Goal: Answer question/provide support: Share knowledge or assist other users

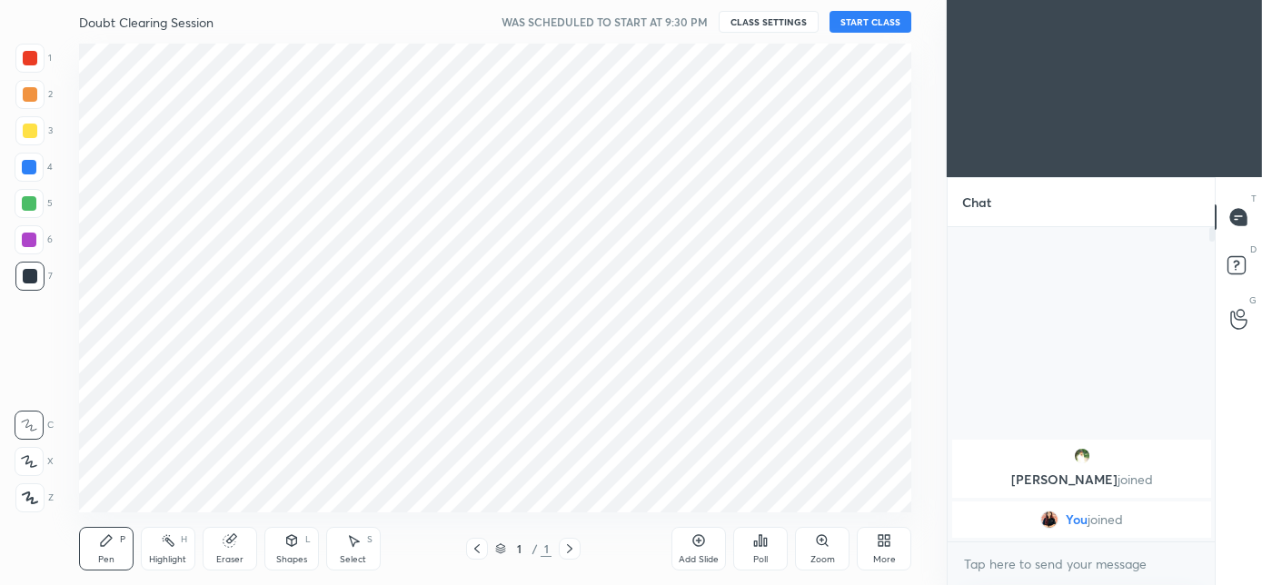
scroll to position [90360, 89954]
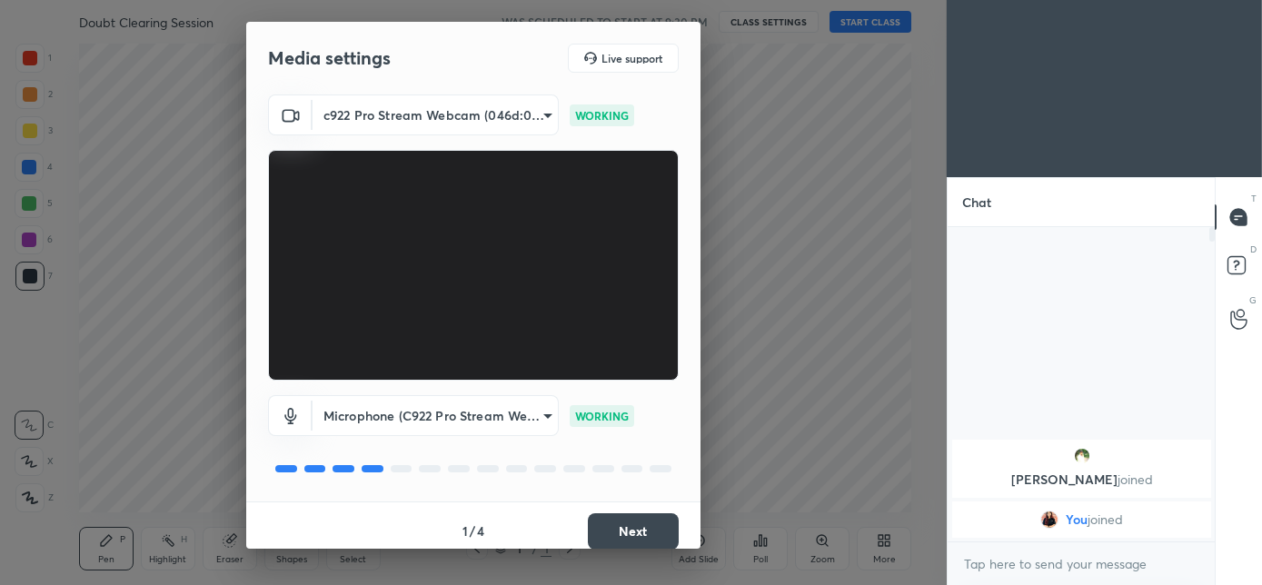
click at [629, 522] on button "Next" at bounding box center [633, 531] width 91 height 36
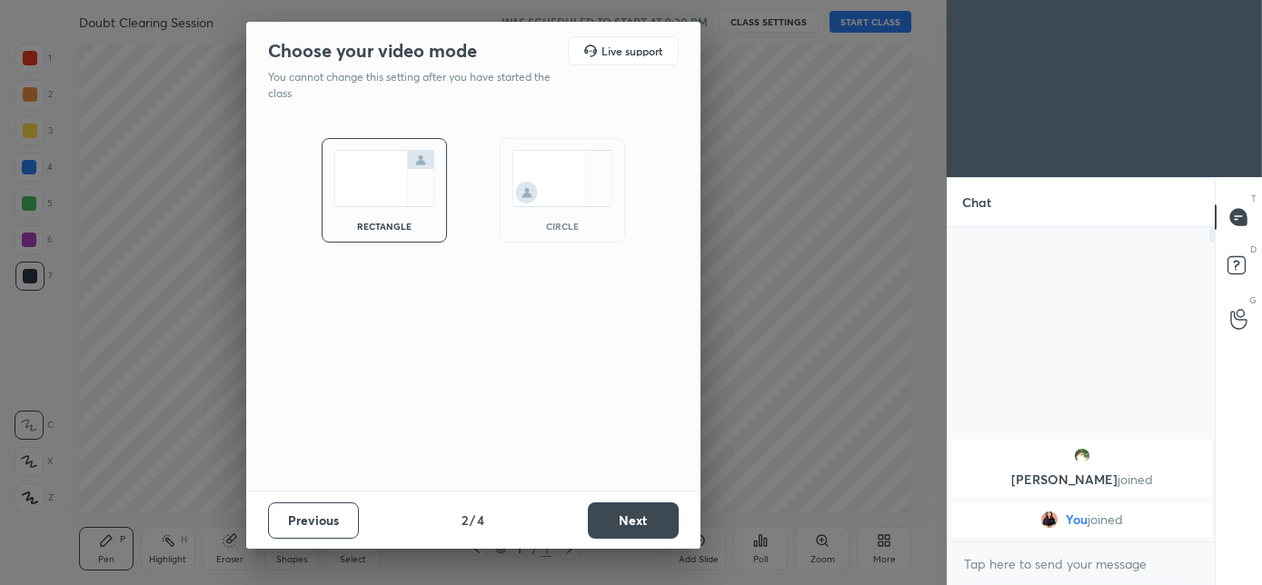
click at [567, 196] on img at bounding box center [562, 178] width 102 height 57
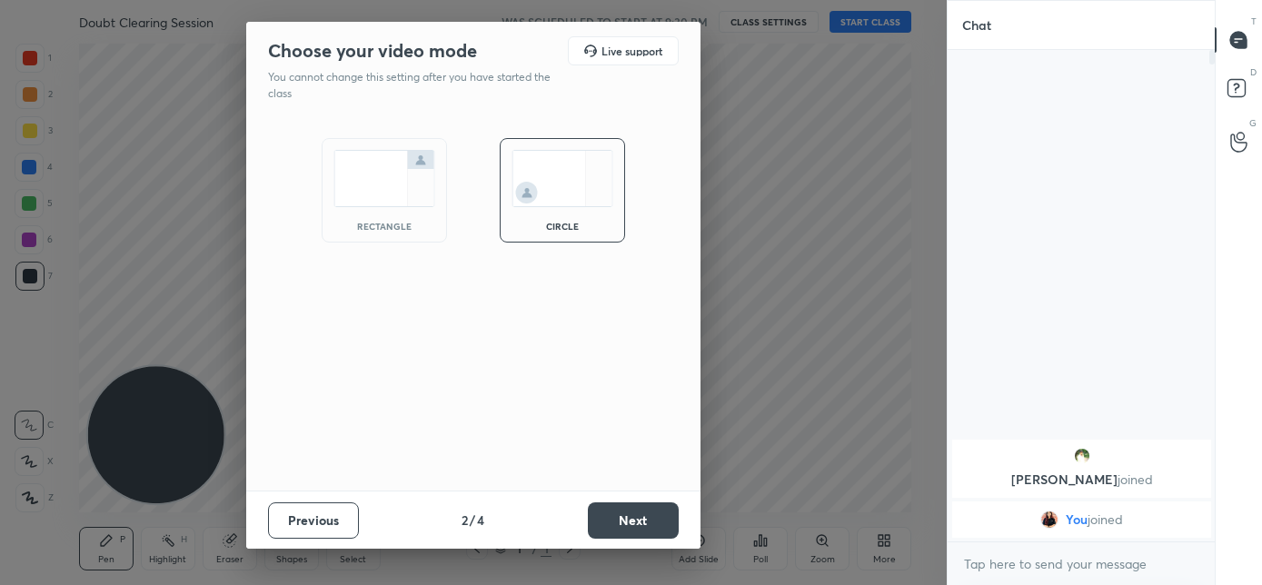
scroll to position [335, 262]
click at [624, 516] on button "Next" at bounding box center [633, 520] width 91 height 36
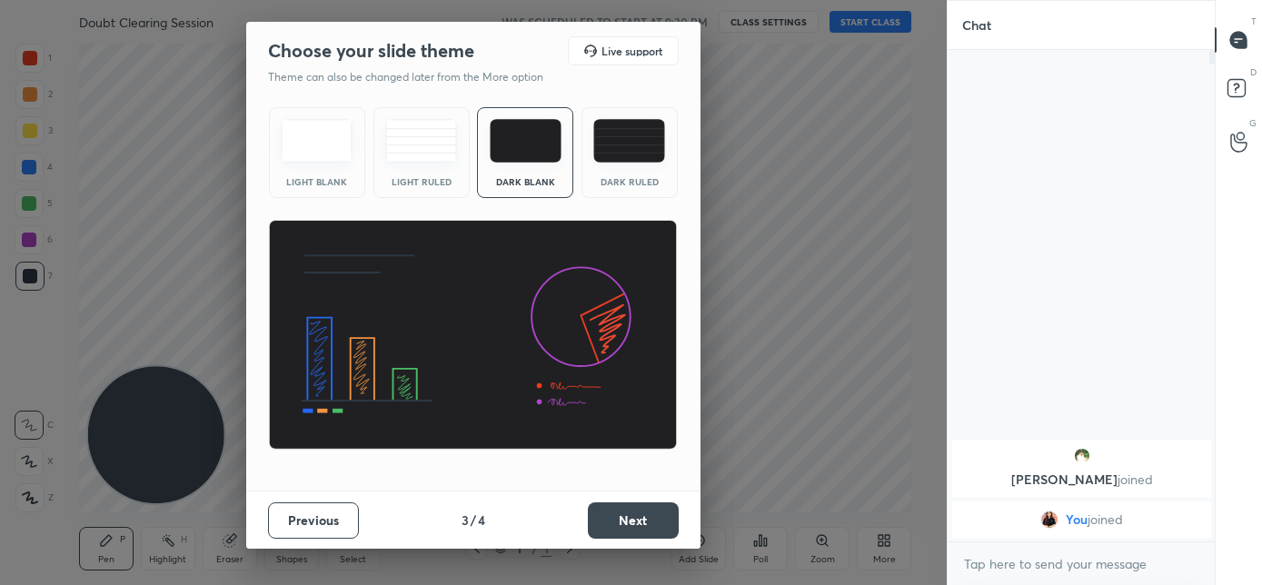
click at [624, 510] on button "Next" at bounding box center [633, 520] width 91 height 36
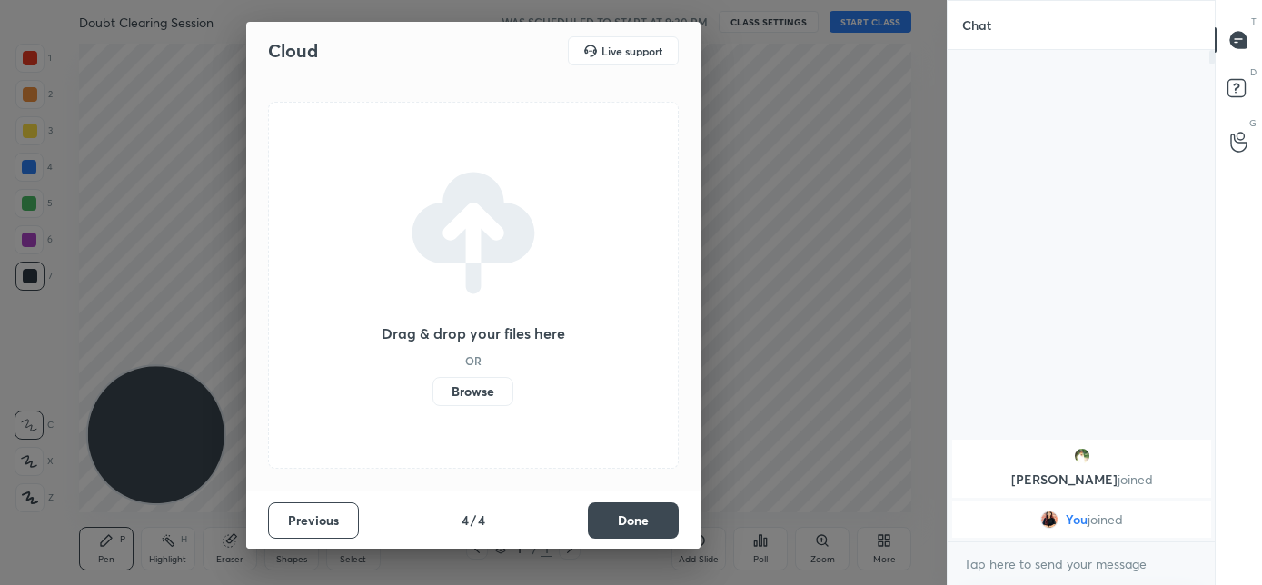
click at [622, 513] on button "Done" at bounding box center [633, 520] width 91 height 36
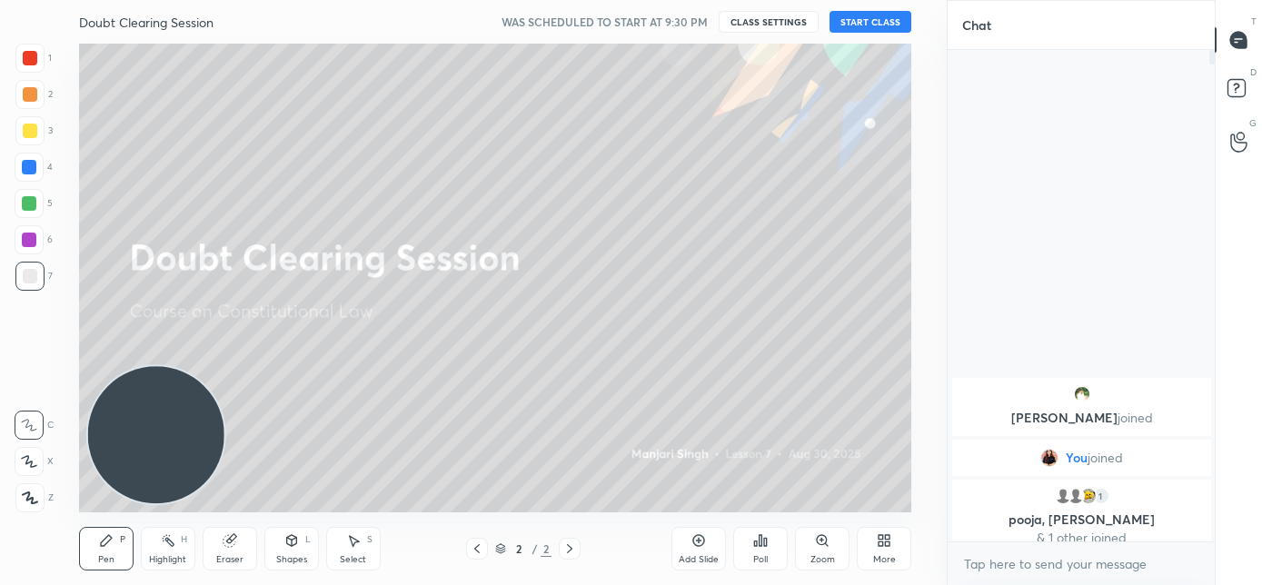
click at [870, 28] on button "START CLASS" at bounding box center [870, 22] width 82 height 22
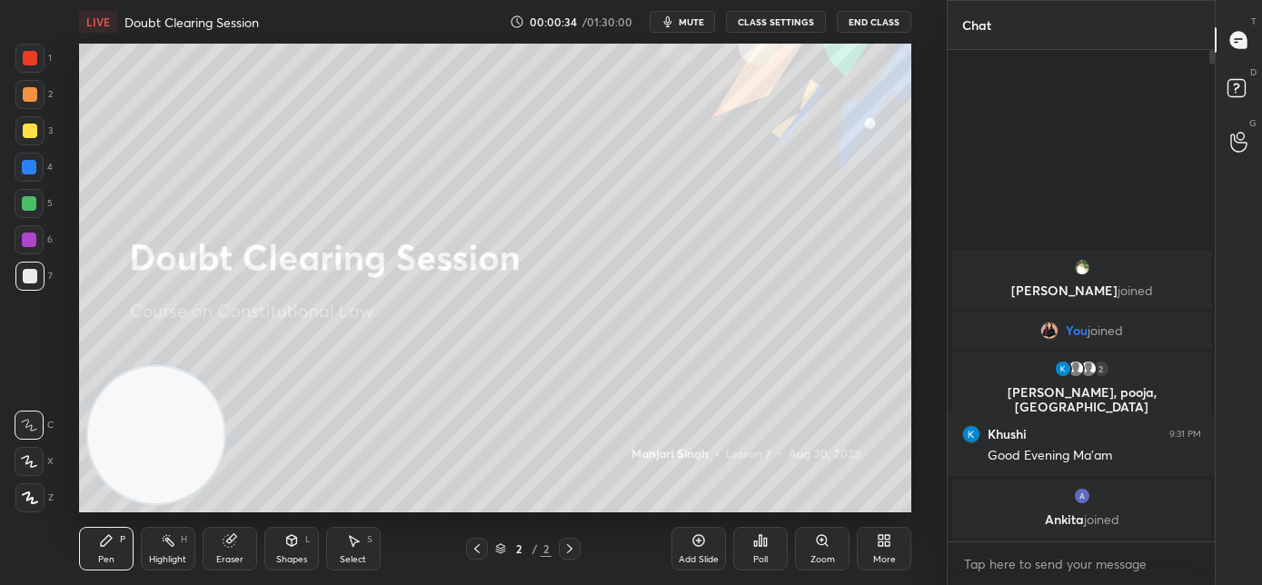
click at [674, 15] on icon "button" at bounding box center [667, 22] width 15 height 15
click at [690, 19] on span "unmute" at bounding box center [689, 21] width 39 height 13
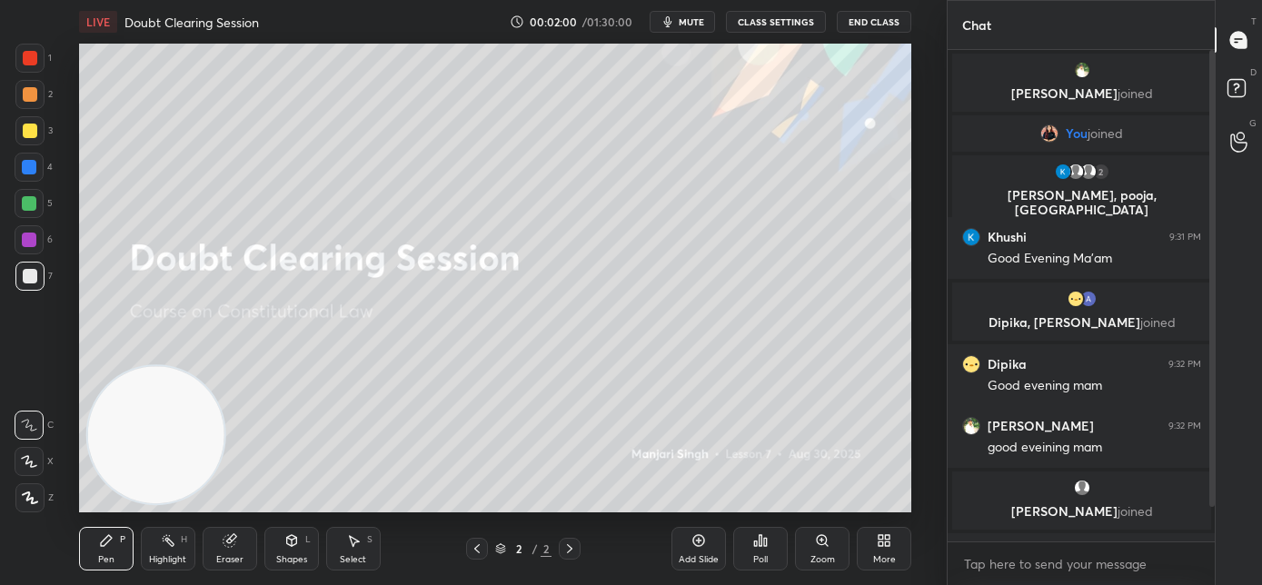
scroll to position [53, 0]
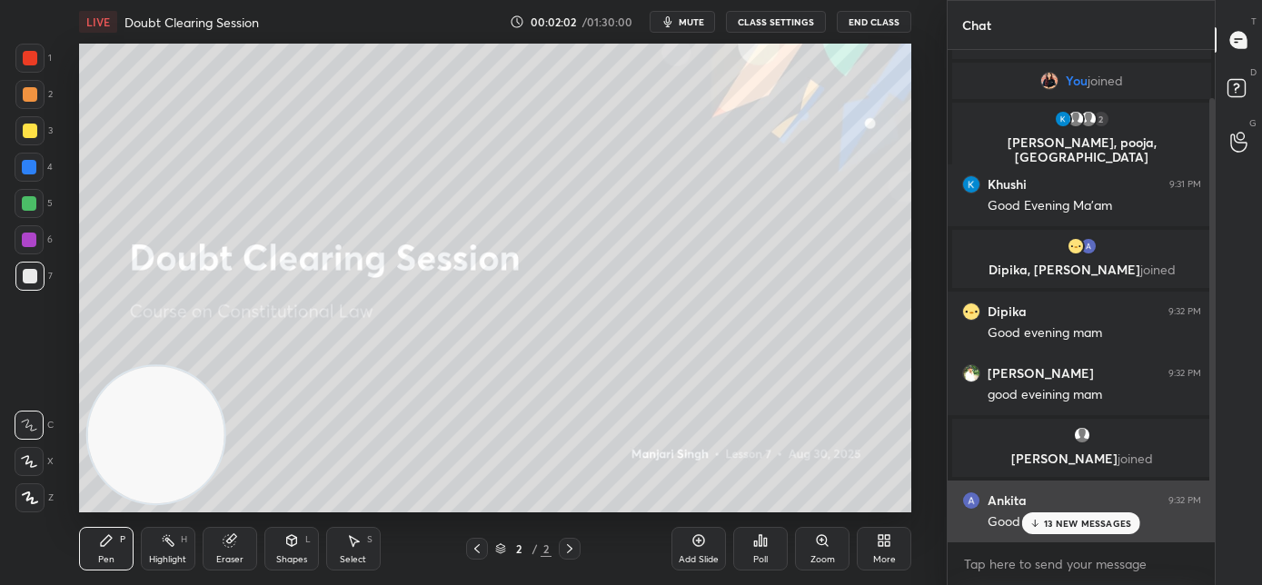
click at [1036, 530] on div "13 NEW MESSAGES" at bounding box center [1081, 523] width 119 height 22
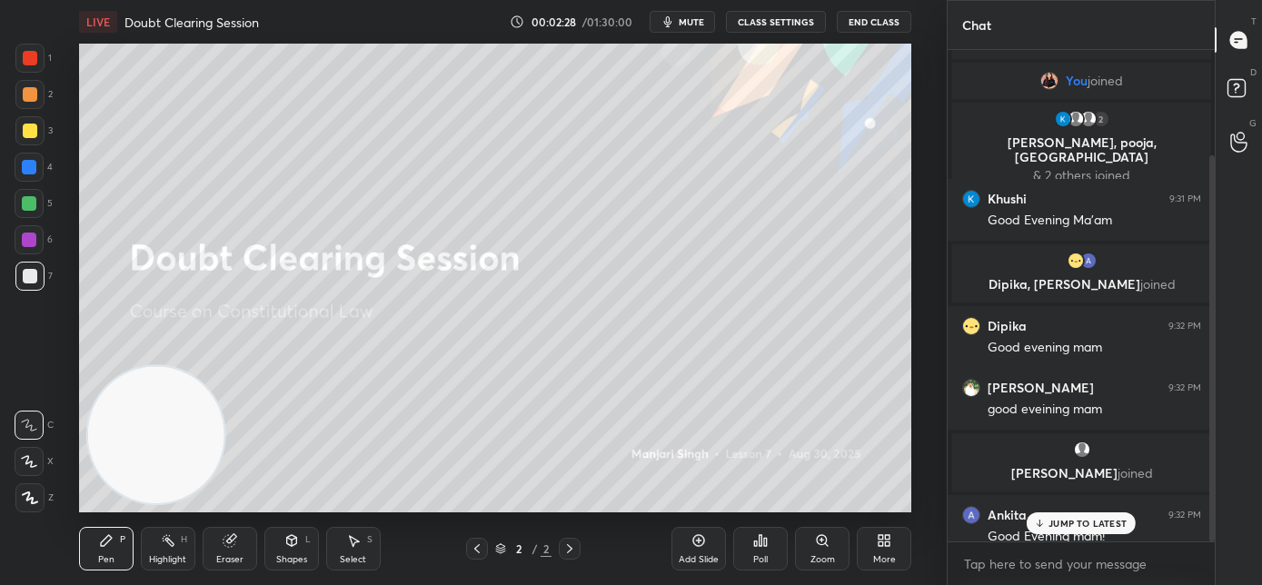
scroll to position [133, 0]
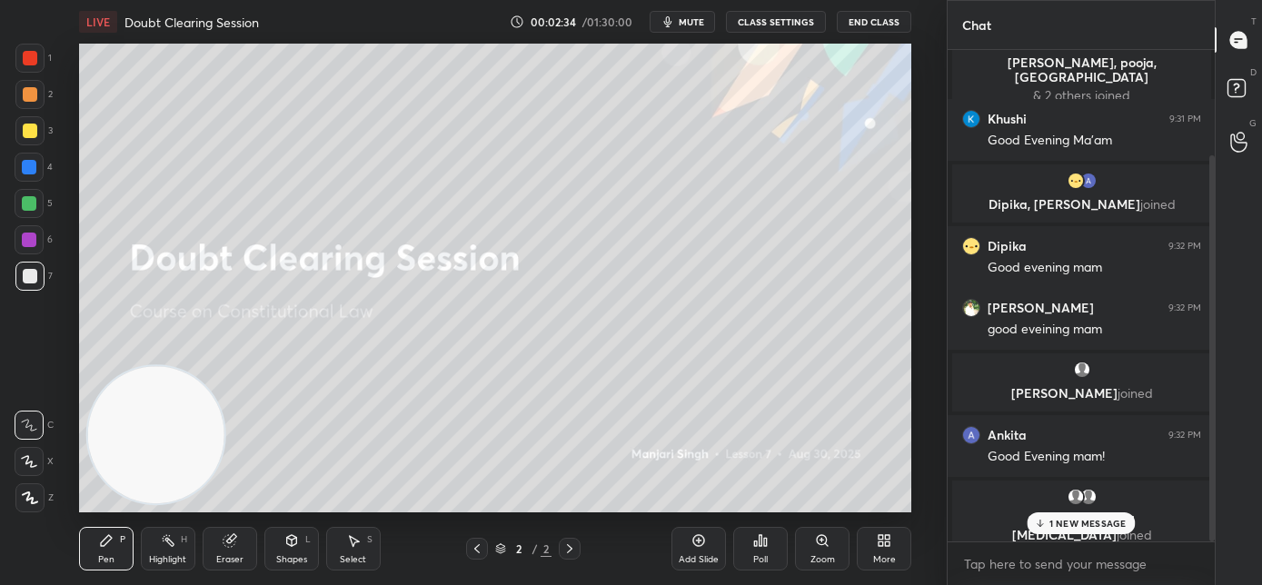
click at [1055, 519] on p "1 NEW MESSAGE" at bounding box center [1087, 523] width 77 height 11
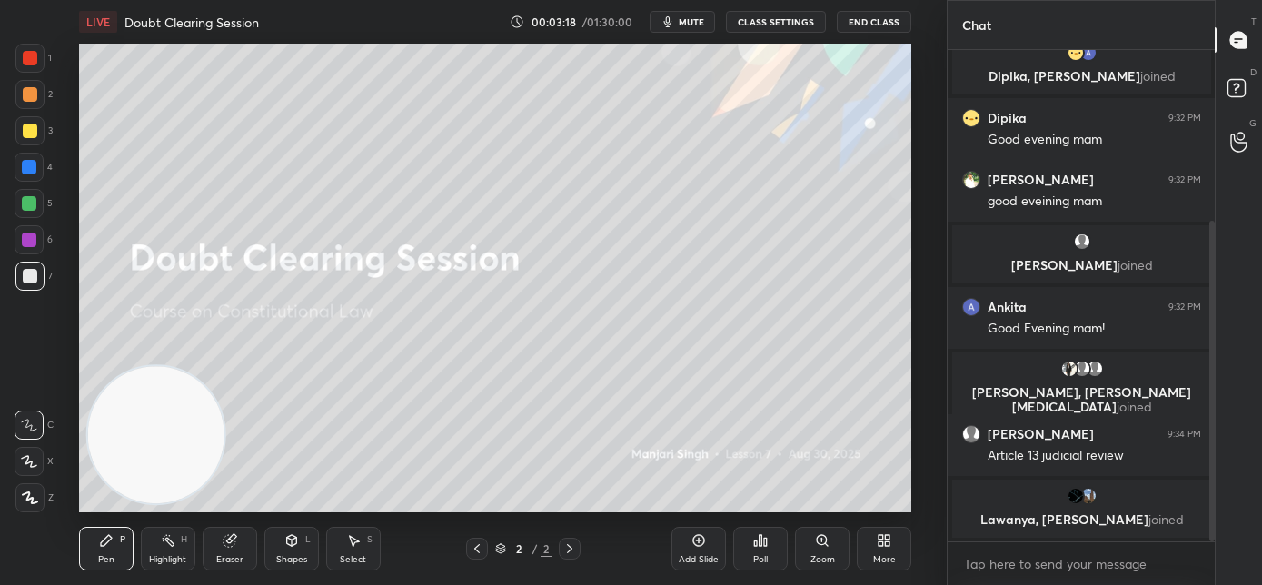
scroll to position [307, 0]
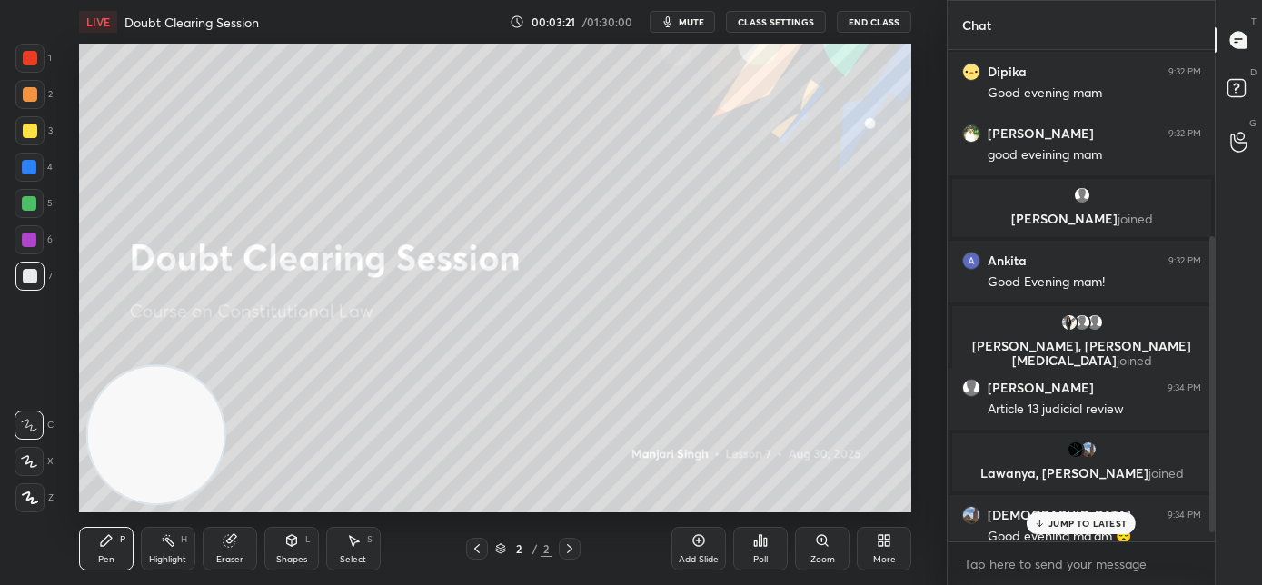
click at [1061, 525] on p "JUMP TO LATEST" at bounding box center [1087, 523] width 78 height 11
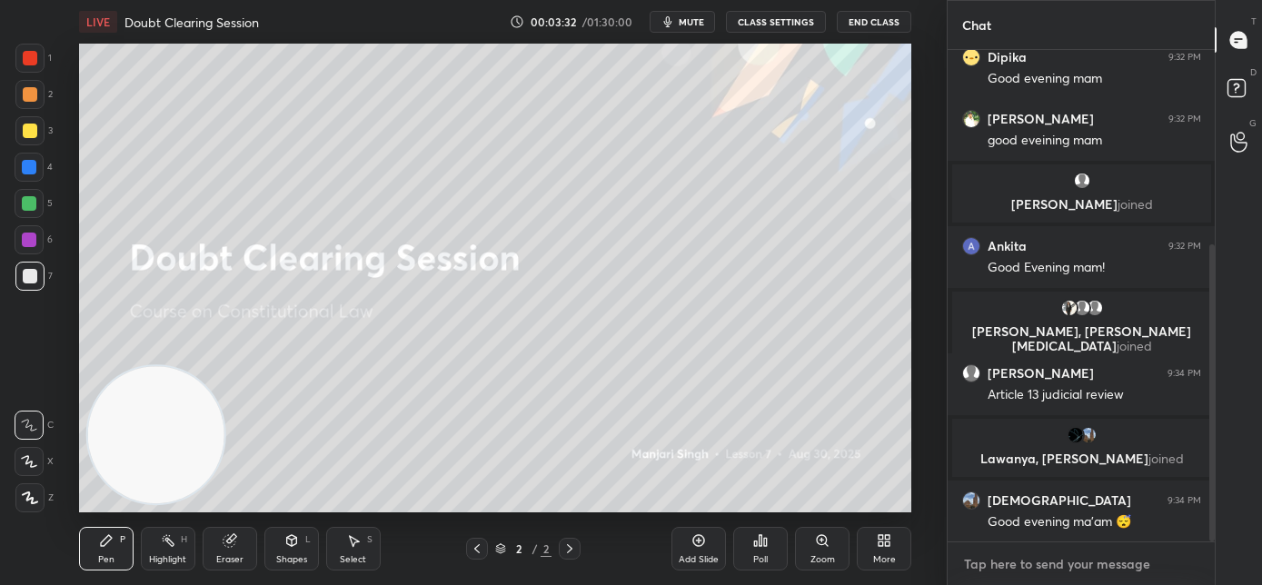
type textarea "x"
click at [1029, 567] on textarea at bounding box center [1081, 564] width 238 height 29
paste textarea "[URL][DOMAIN_NAME]"
type textarea "[URL][DOMAIN_NAME]"
type textarea "x"
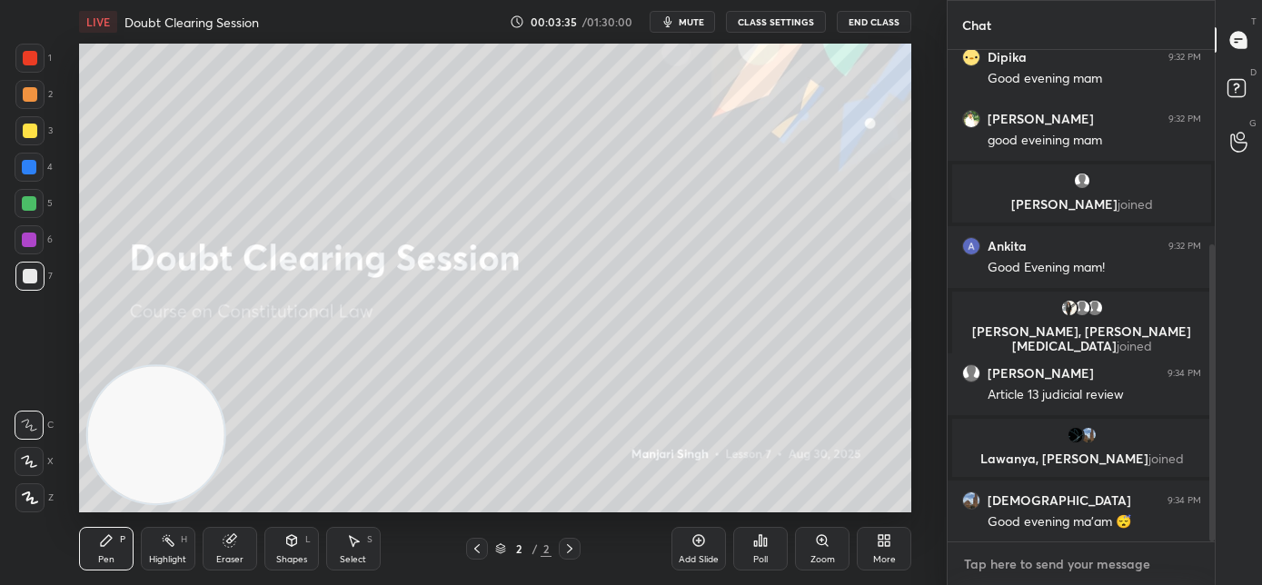
scroll to position [423, 0]
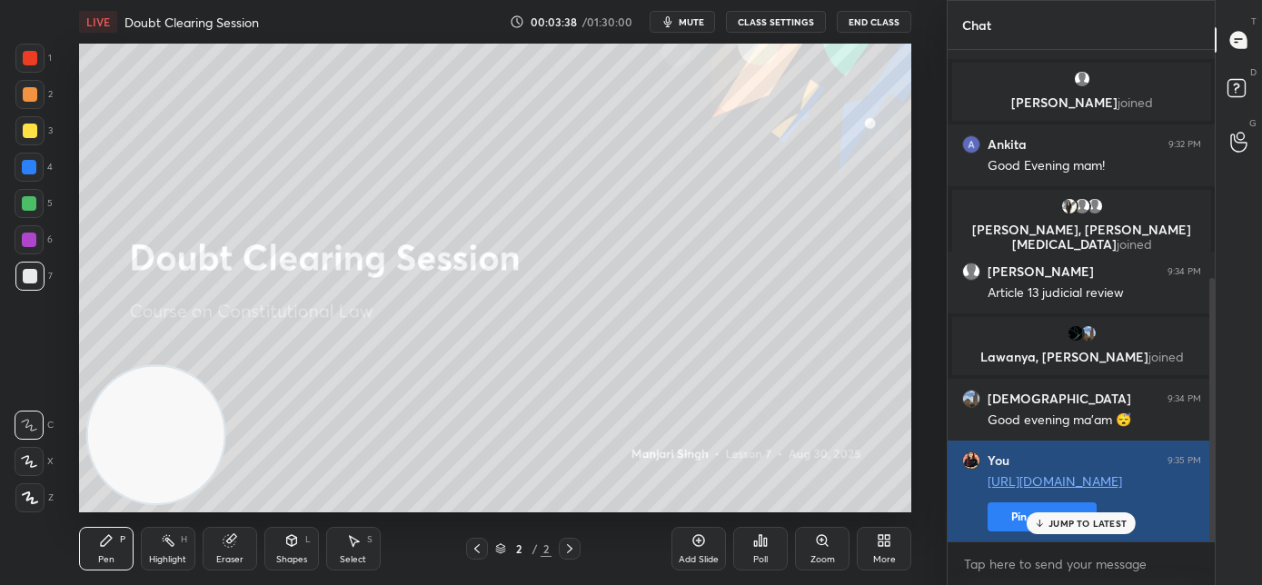
drag, startPoint x: 1115, startPoint y: 522, endPoint x: 1124, endPoint y: 525, distance: 9.5
click at [1114, 522] on p "JUMP TO LATEST" at bounding box center [1087, 523] width 78 height 11
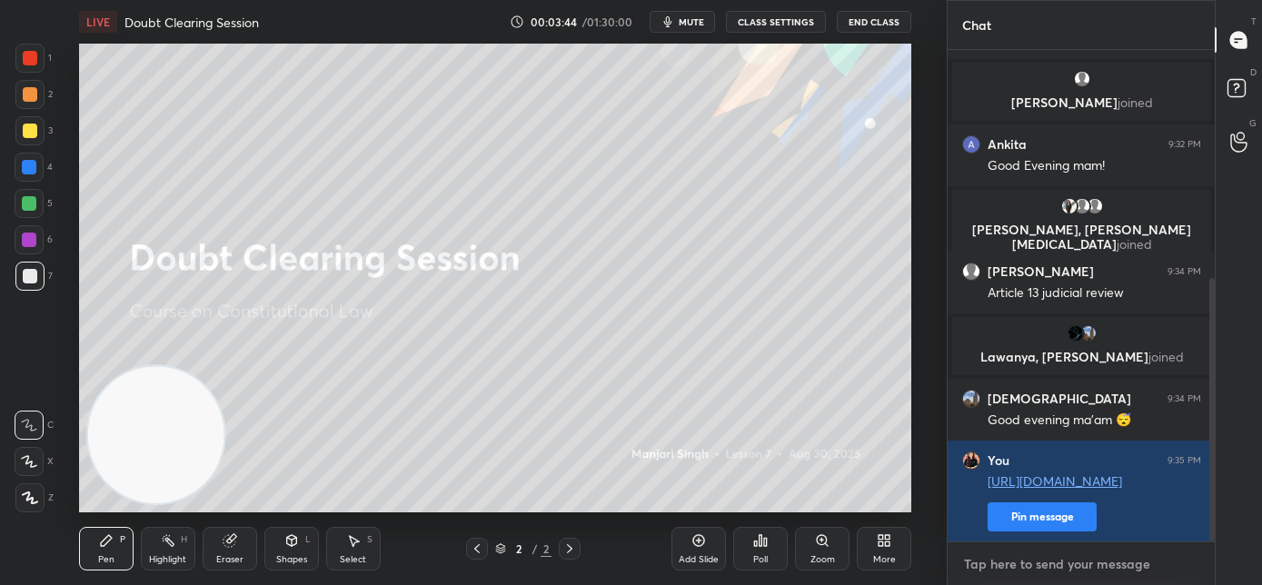
type textarea "x"
click at [1015, 568] on textarea at bounding box center [1081, 564] width 238 height 29
paste textarea "[URL][DOMAIN_NAME]"
type textarea "[URL][DOMAIN_NAME]"
type textarea "x"
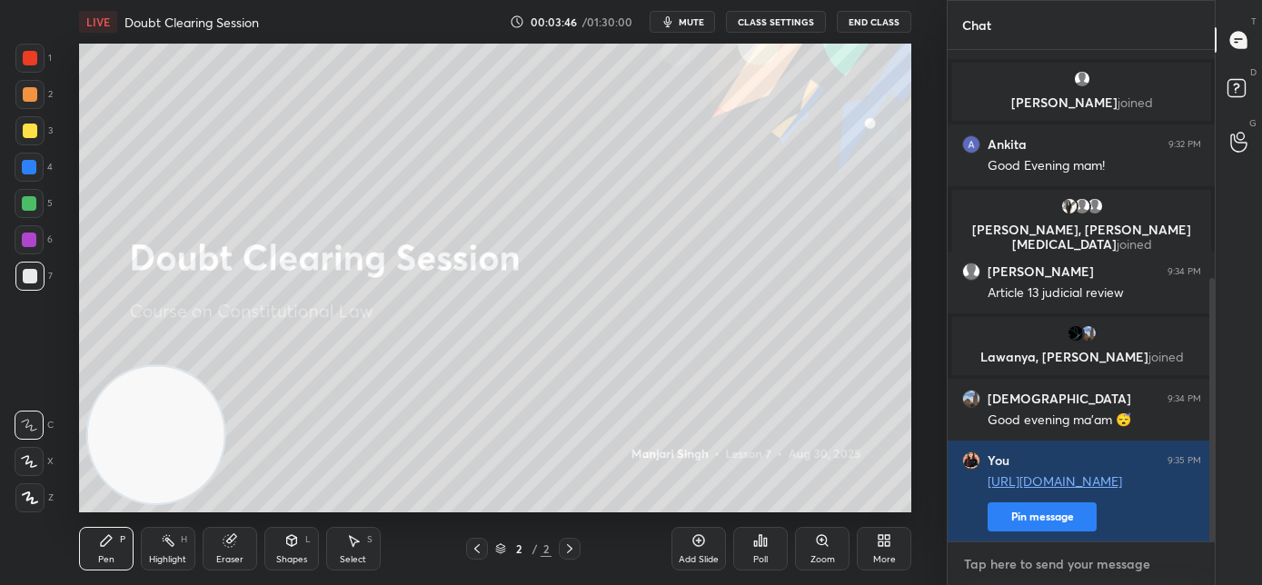
scroll to position [525, 0]
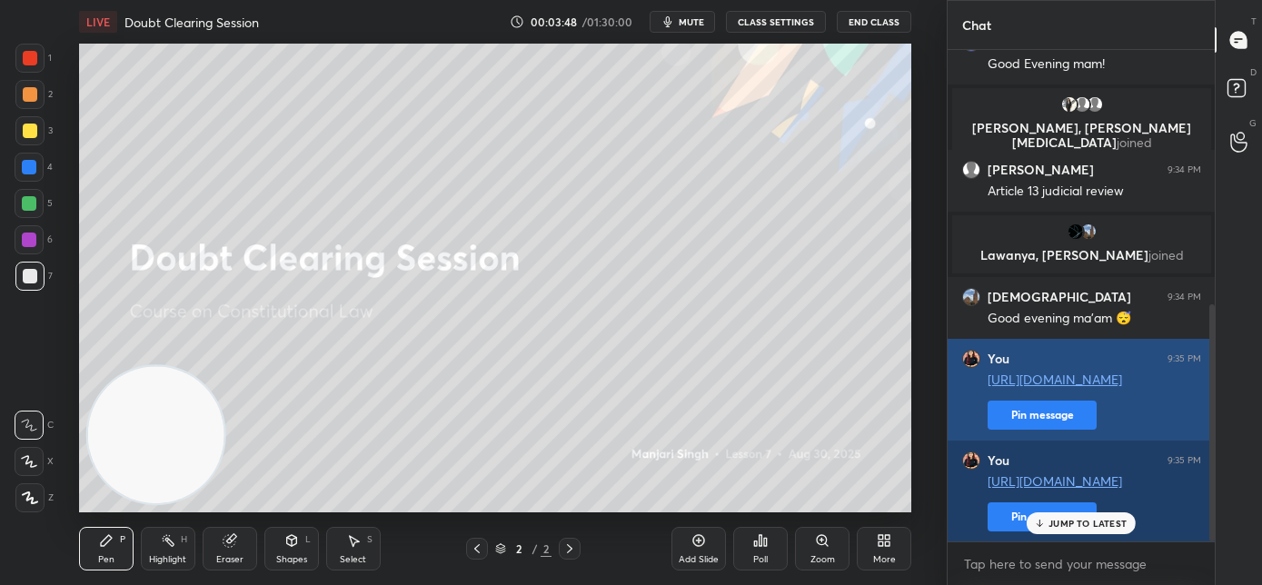
click at [1016, 424] on button "Pin message" at bounding box center [1041, 415] width 109 height 29
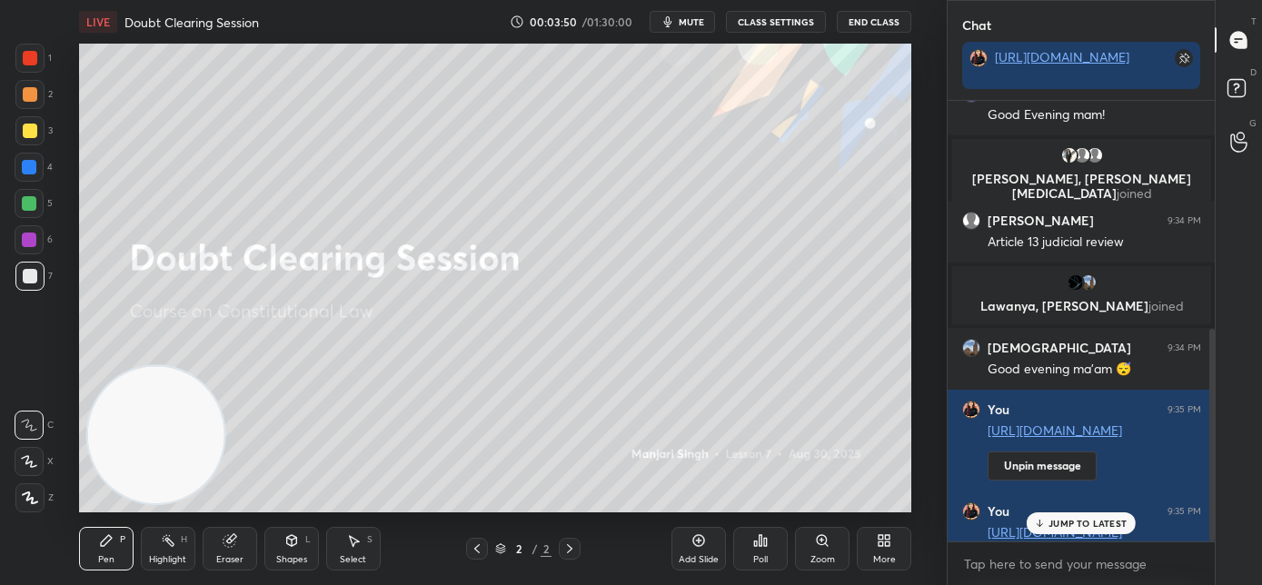
click at [1067, 523] on p "JUMP TO LATEST" at bounding box center [1087, 523] width 78 height 11
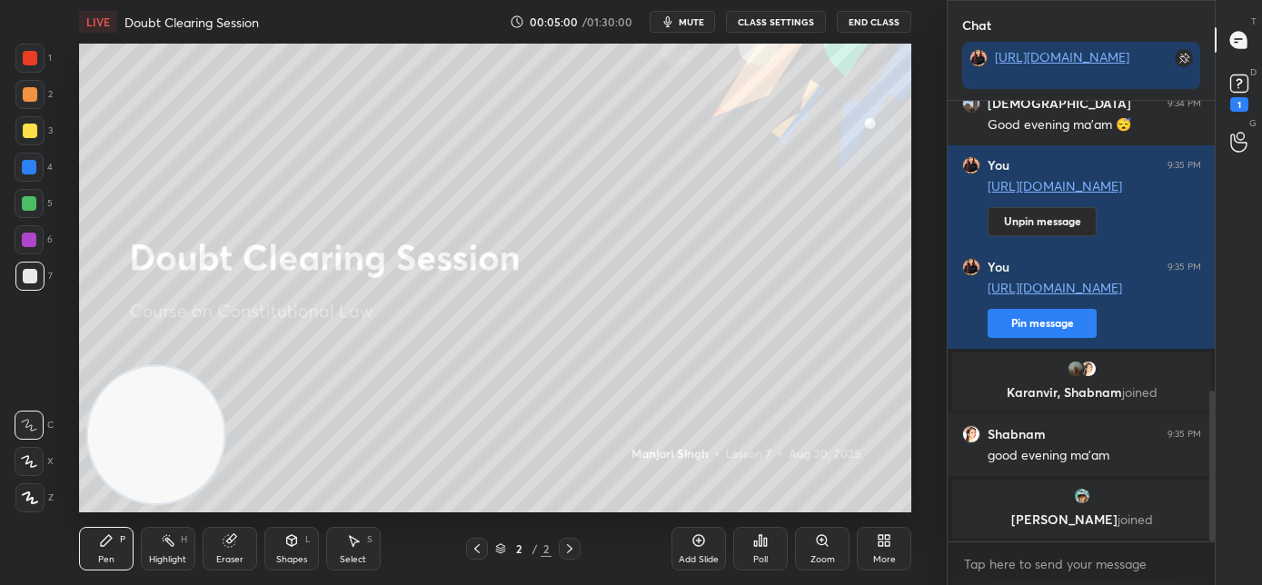
scroll to position [847, 0]
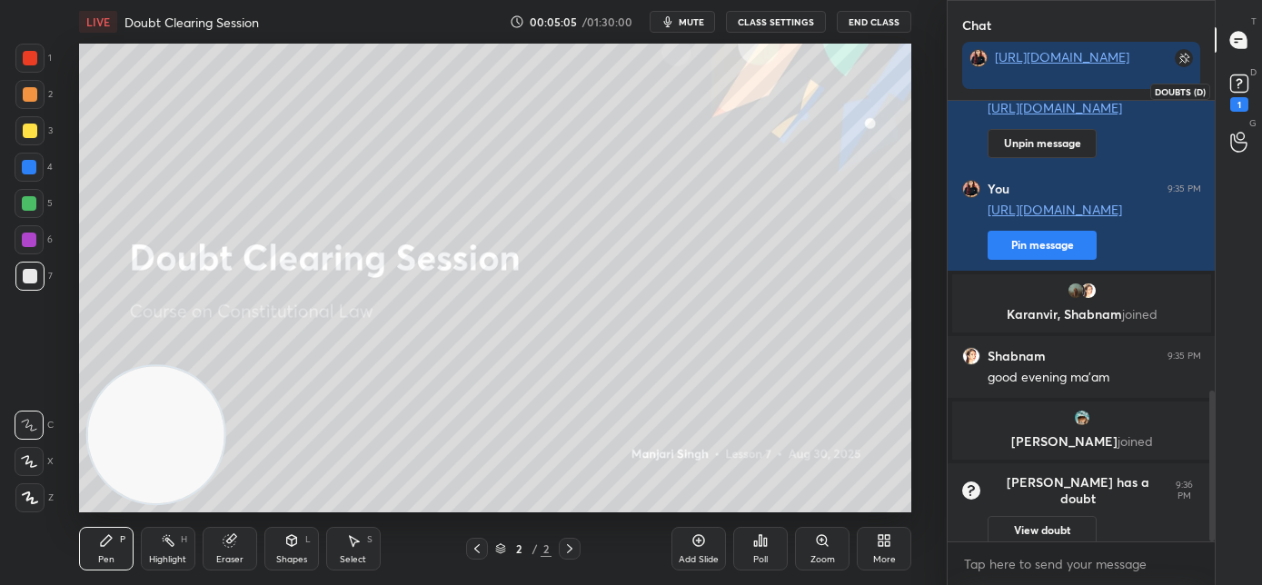
click at [1239, 87] on rect at bounding box center [1238, 83] width 17 height 17
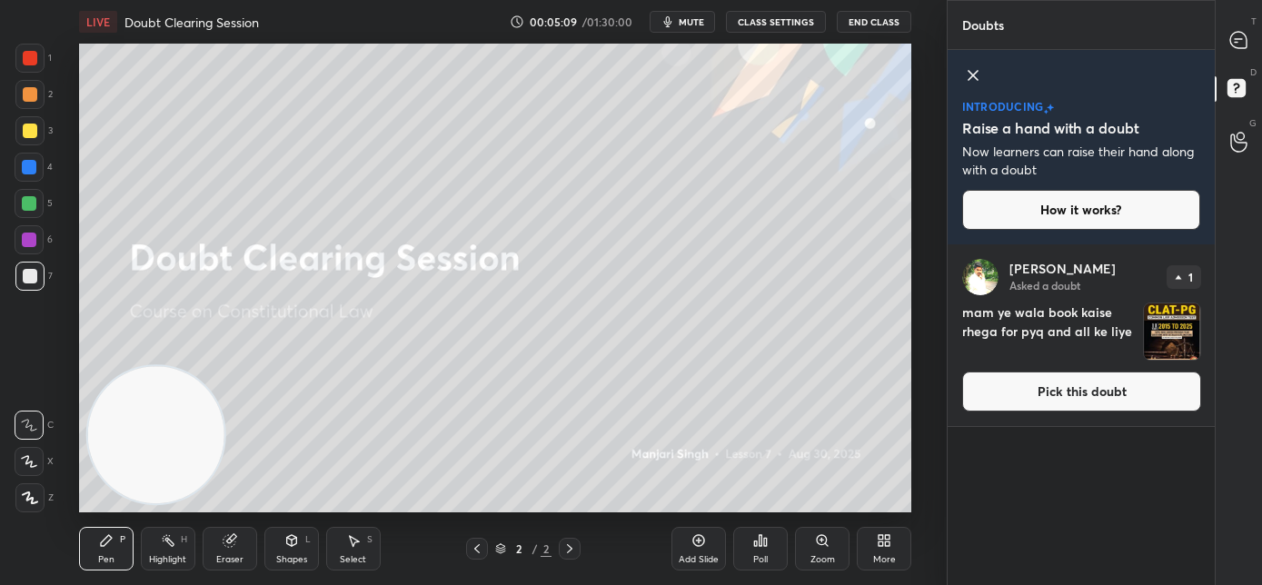
click at [1073, 399] on button "Pick this doubt" at bounding box center [1081, 391] width 239 height 40
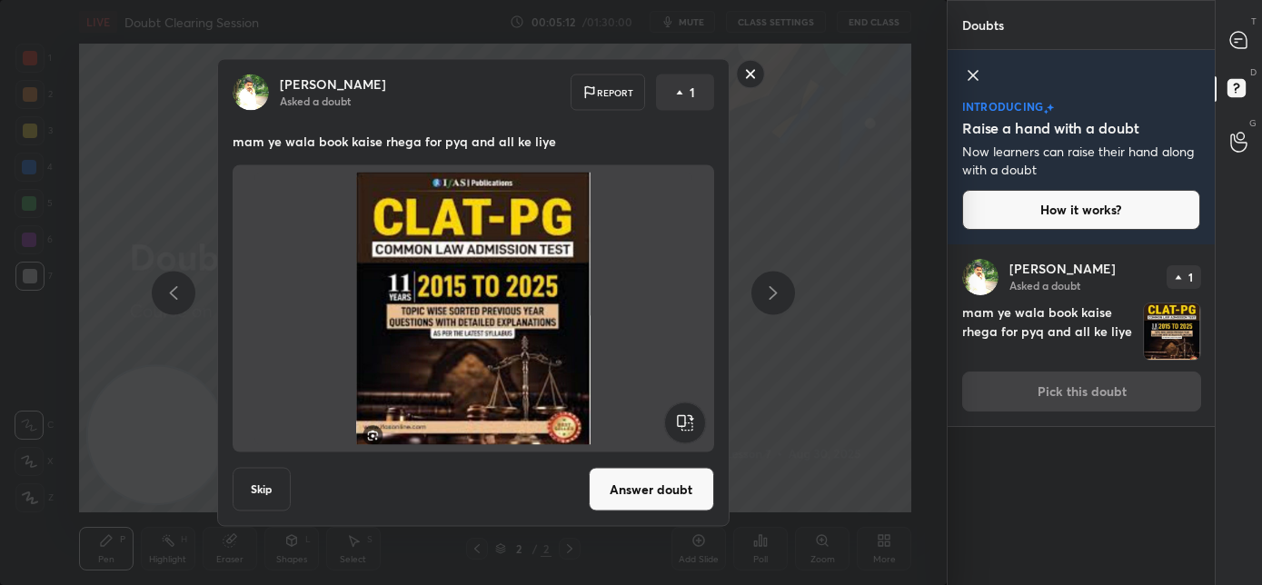
click at [649, 492] on button "Answer doubt" at bounding box center [651, 490] width 125 height 44
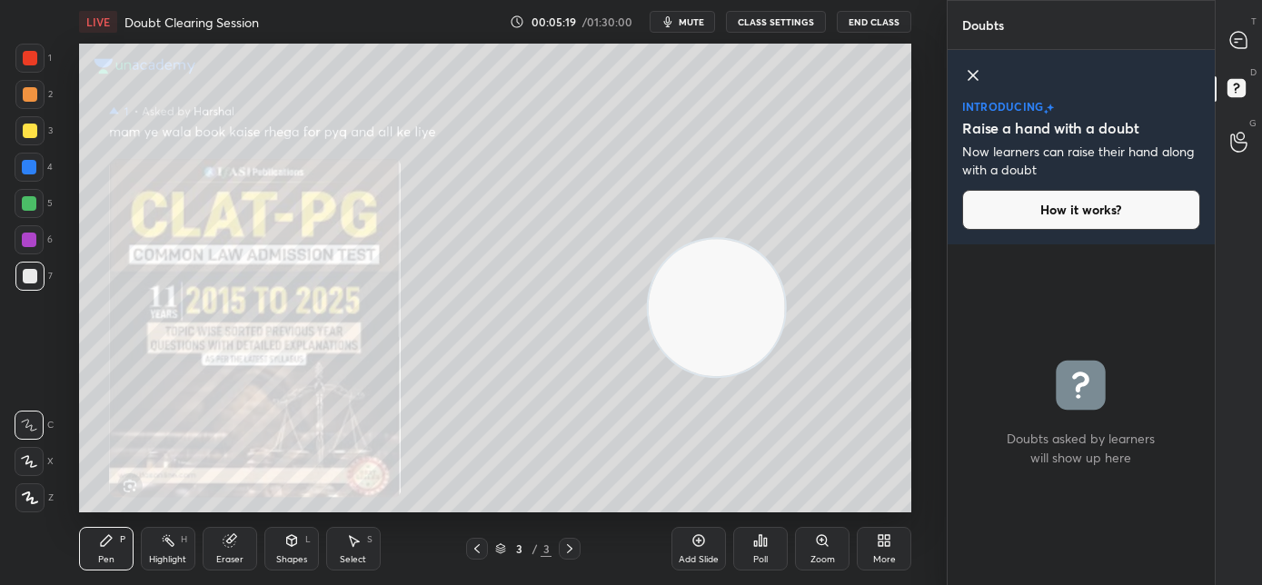
drag, startPoint x: 179, startPoint y: 438, endPoint x: 823, endPoint y: 266, distance: 666.5
click at [785, 266] on video at bounding box center [716, 307] width 137 height 137
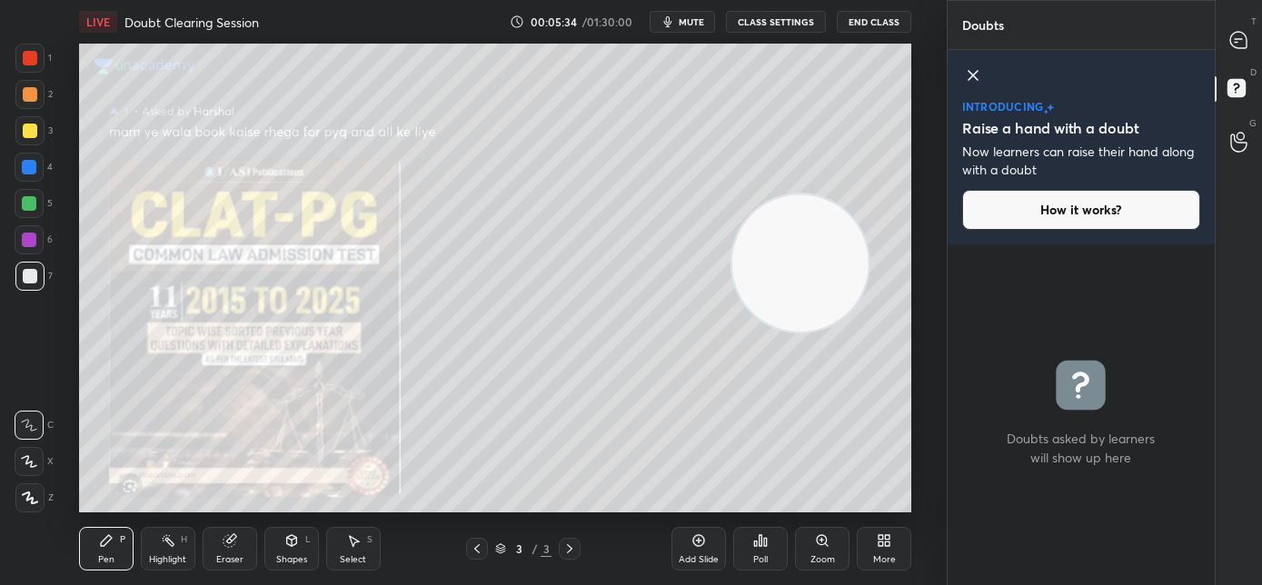
click at [824, 555] on div "Zoom" at bounding box center [822, 559] width 25 height 9
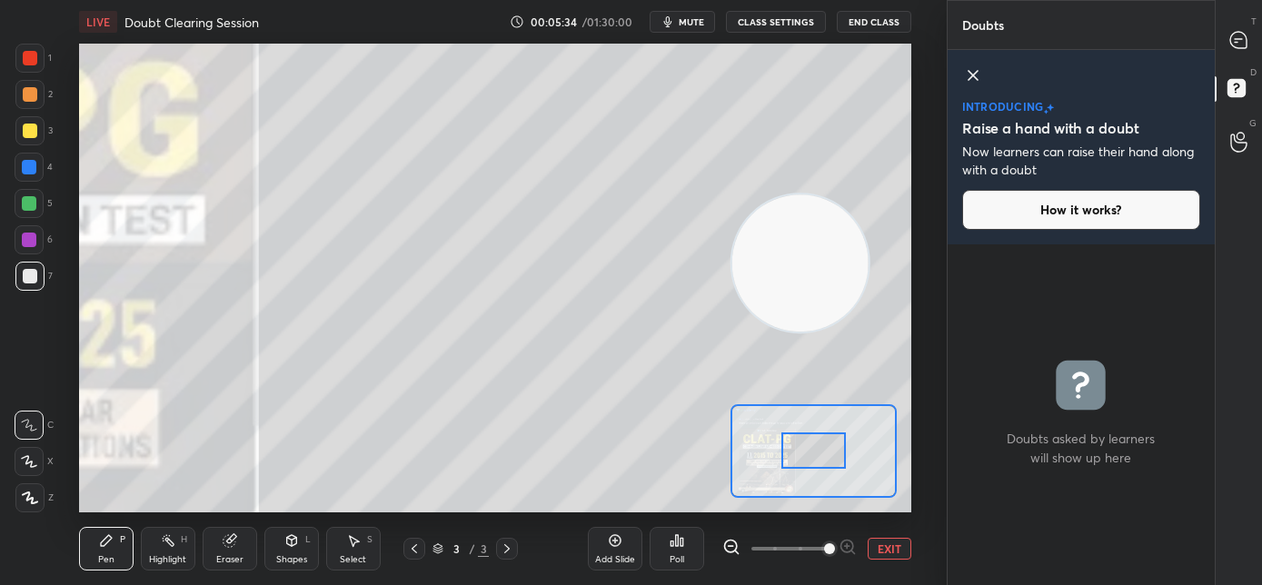
click at [825, 554] on span at bounding box center [829, 548] width 11 height 11
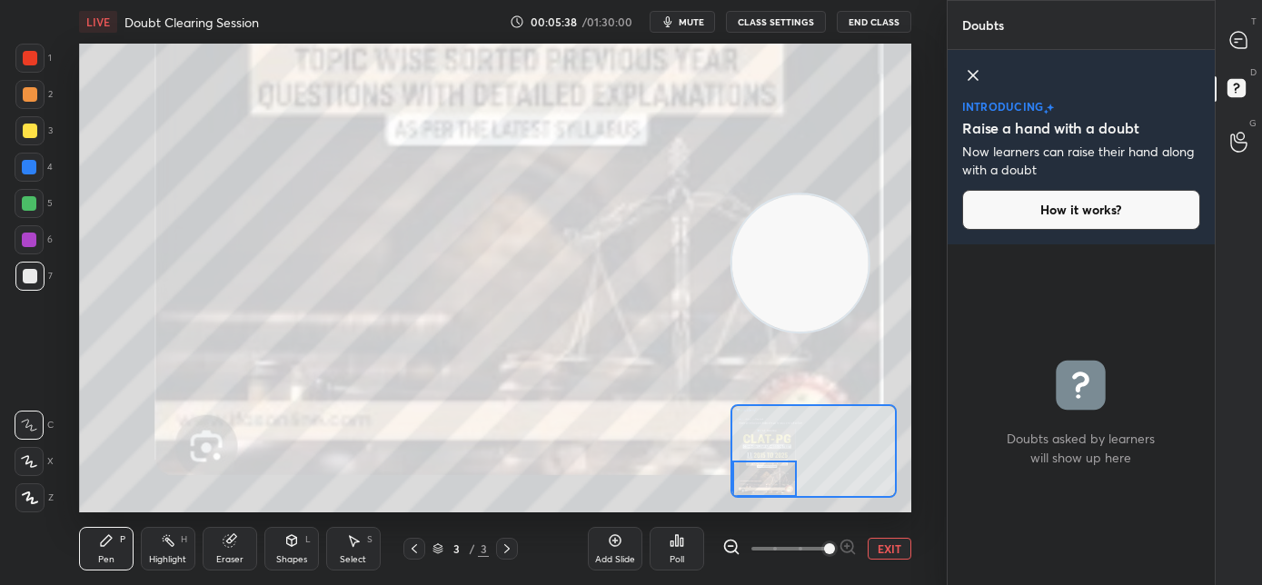
drag, startPoint x: 752, startPoint y: 459, endPoint x: 746, endPoint y: 485, distance: 27.1
click at [746, 485] on div at bounding box center [764, 479] width 65 height 36
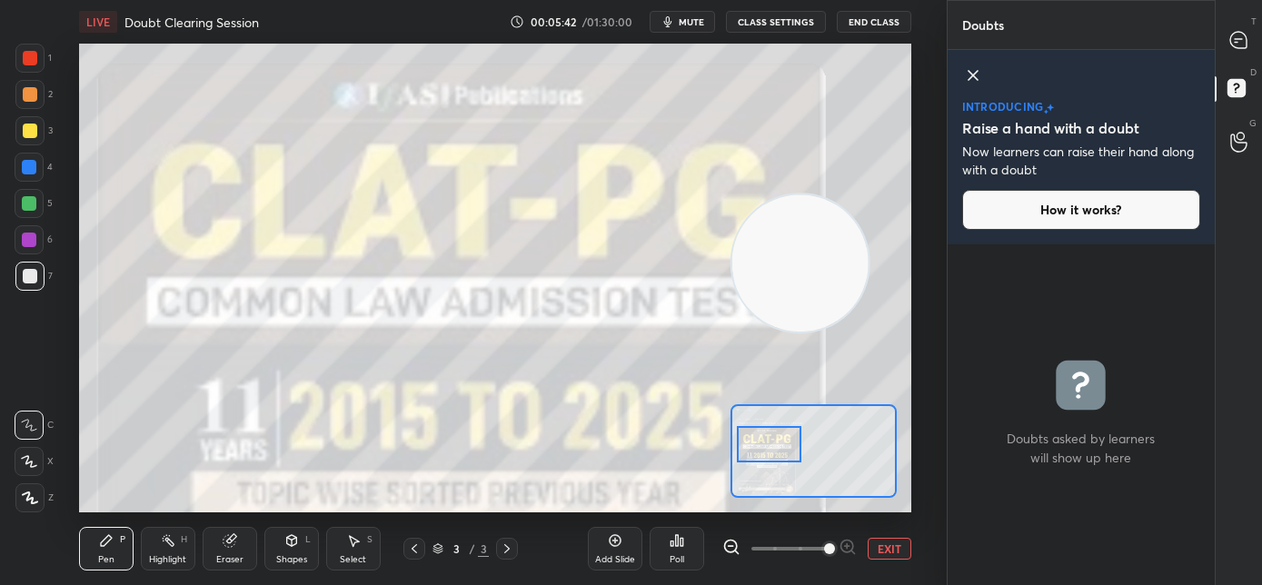
click at [774, 441] on div at bounding box center [769, 444] width 65 height 36
click at [882, 550] on button "EXIT" at bounding box center [889, 549] width 44 height 22
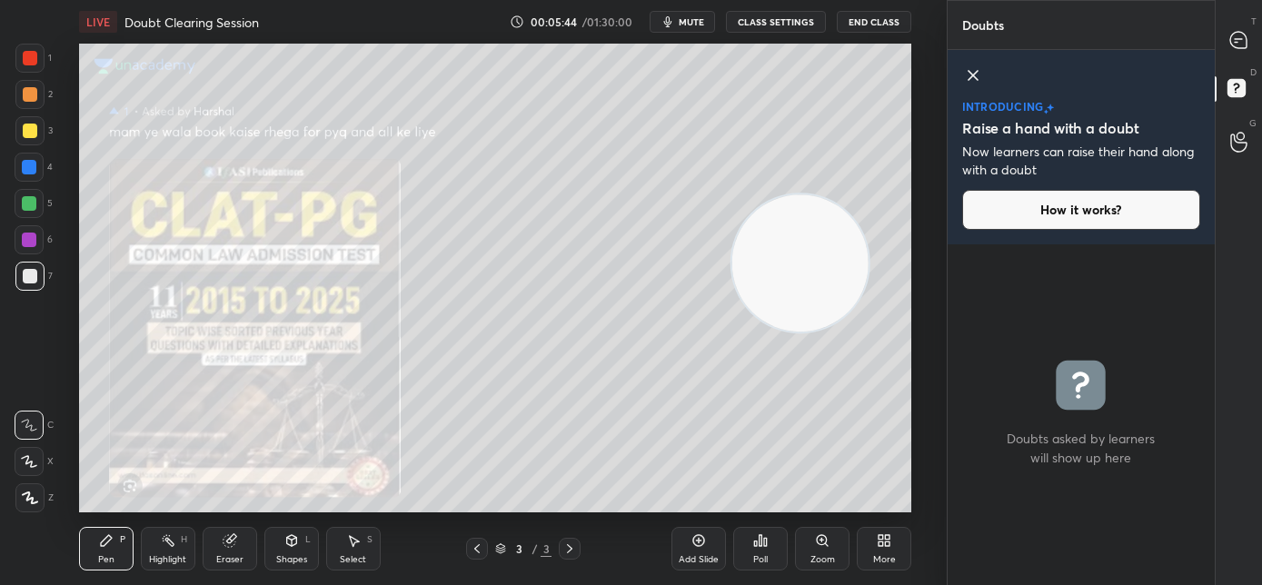
click at [886, 552] on div "More" at bounding box center [884, 549] width 54 height 44
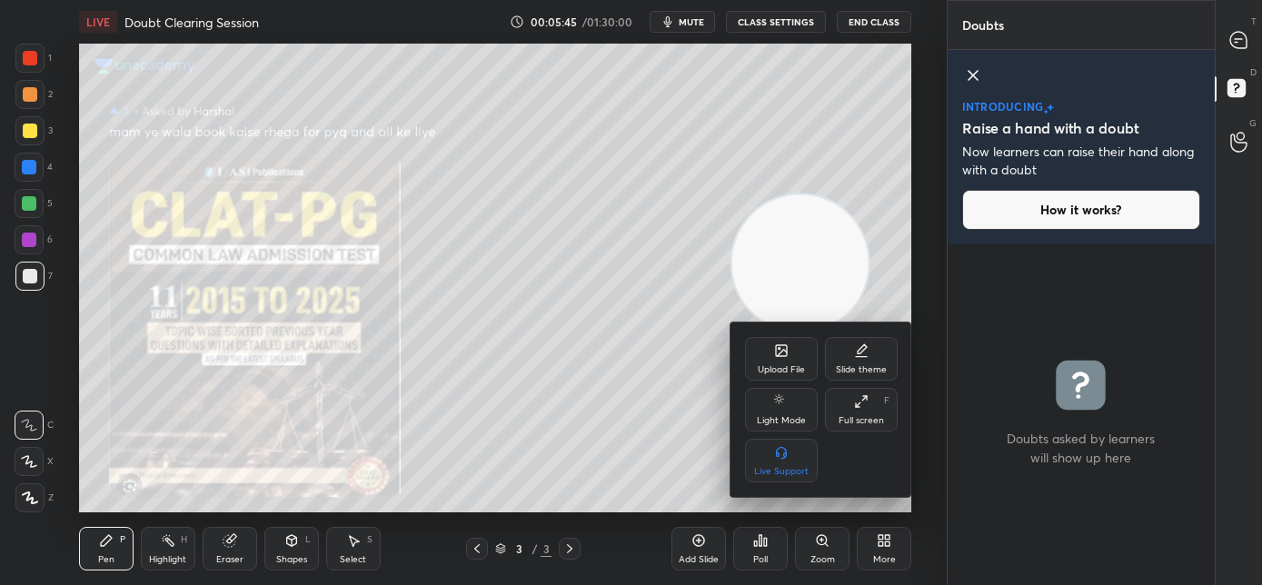
click at [640, 358] on div at bounding box center [631, 292] width 1262 height 585
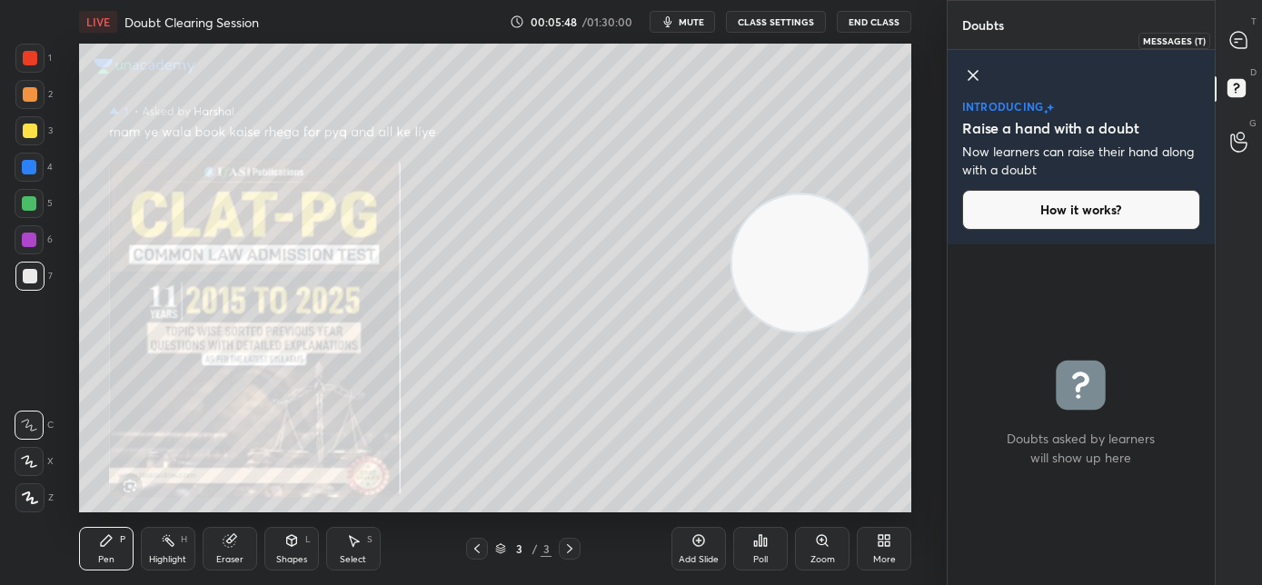
drag, startPoint x: 1244, startPoint y: 42, endPoint x: 1232, endPoint y: 85, distance: 45.4
click at [1243, 44] on icon at bounding box center [1238, 40] width 16 height 16
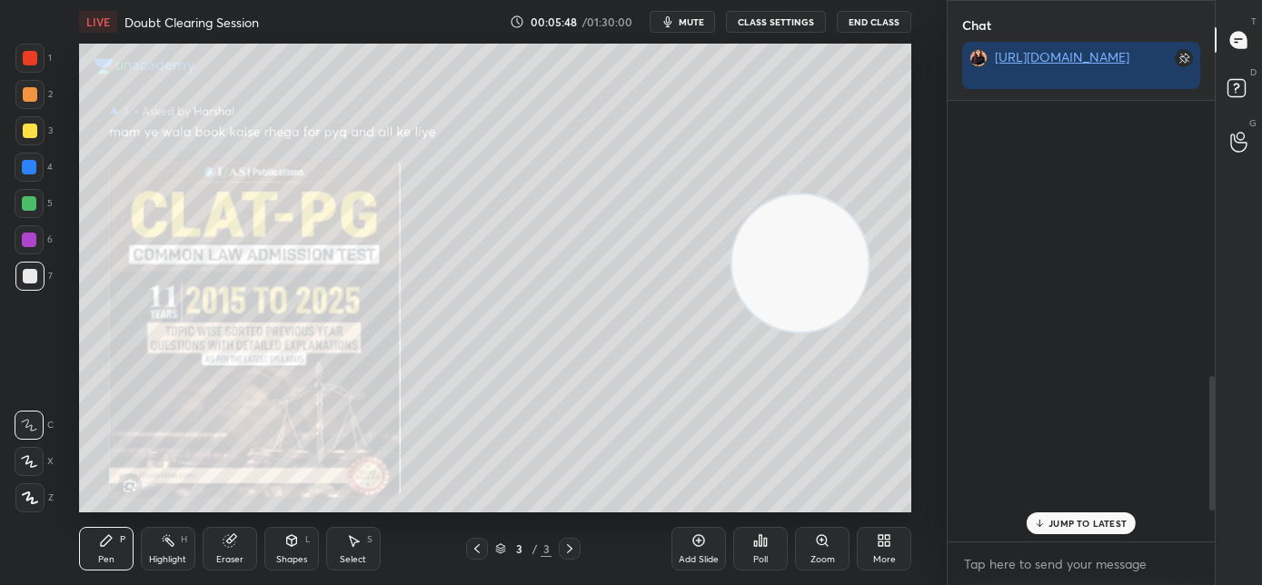
scroll to position [435, 262]
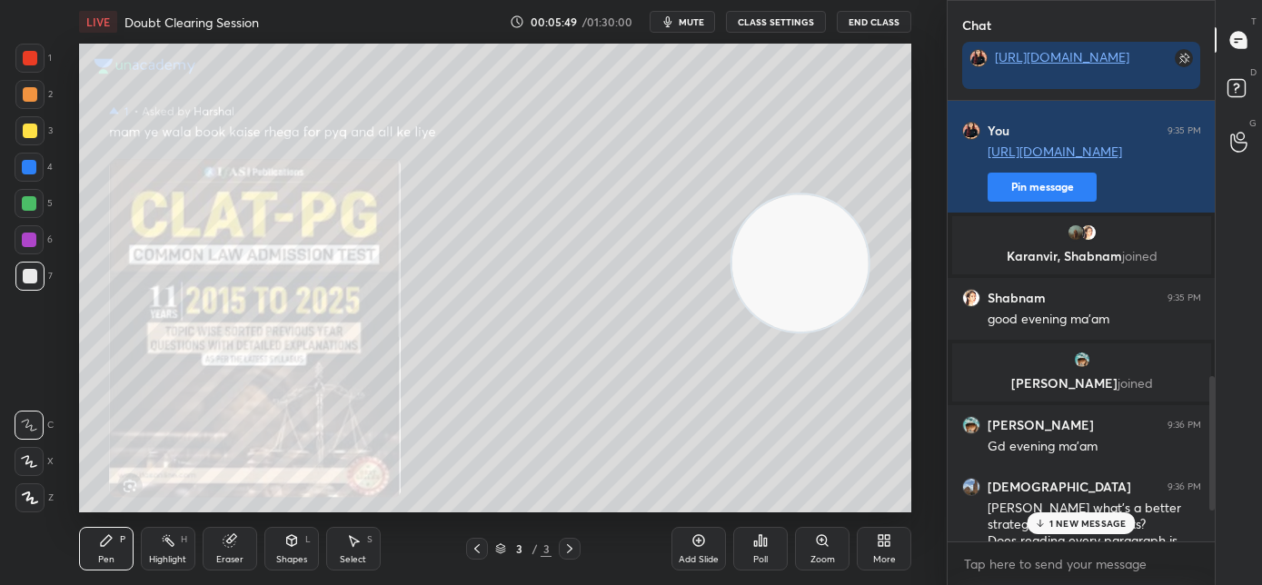
click at [1103, 523] on p "1 NEW MESSAGE" at bounding box center [1087, 523] width 77 height 11
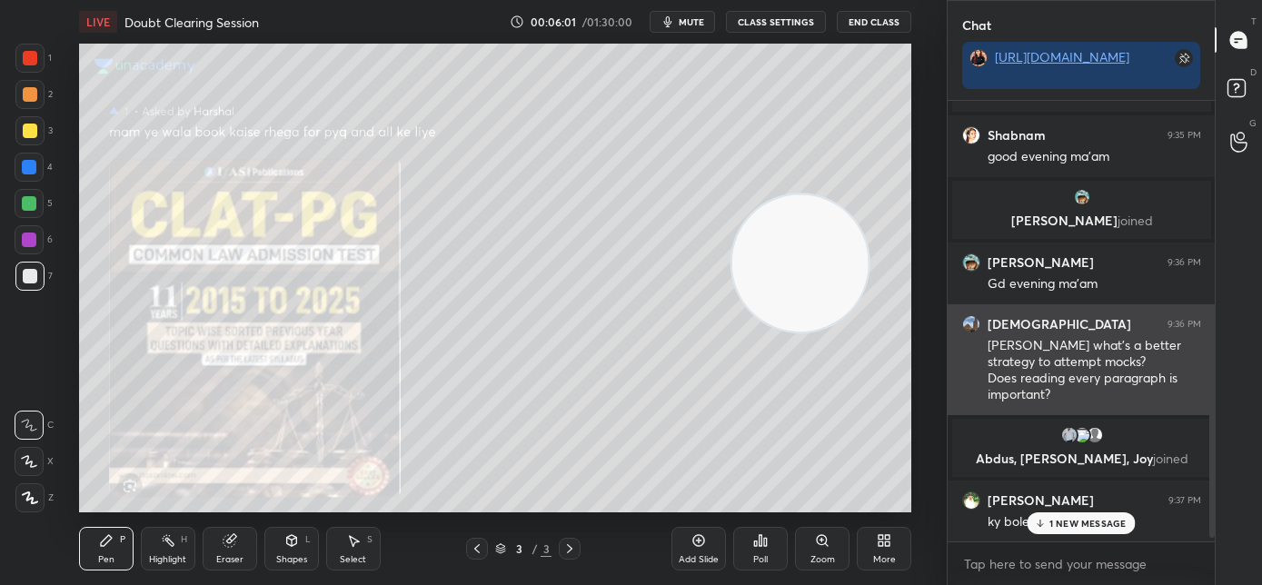
scroll to position [1134, 0]
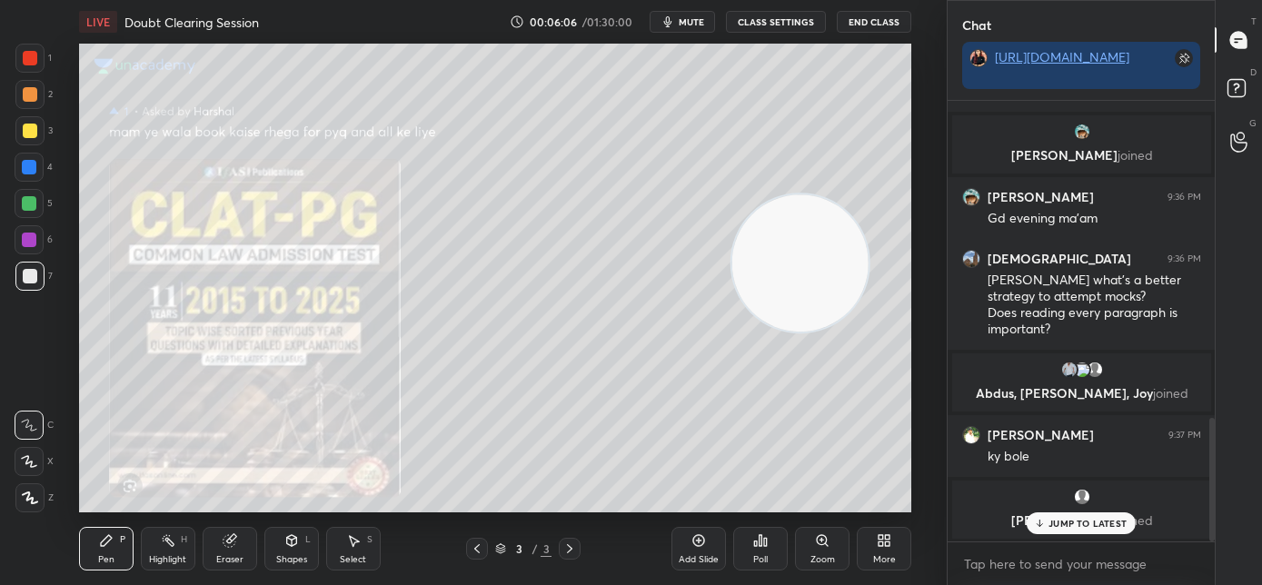
click at [1052, 524] on p "JUMP TO LATEST" at bounding box center [1087, 523] width 78 height 11
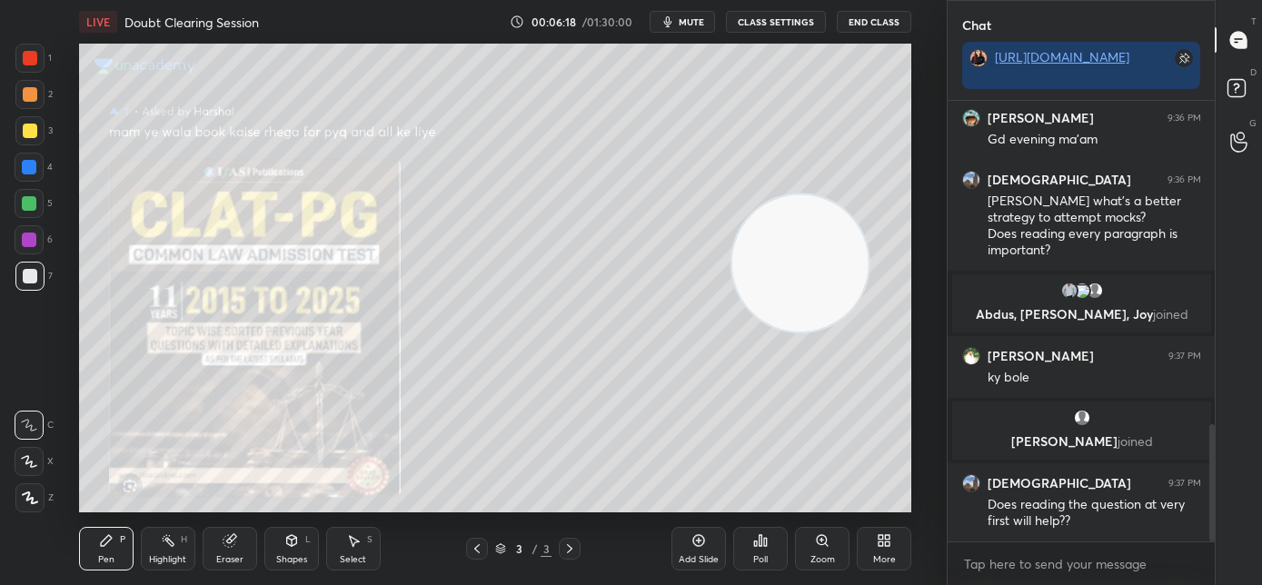
drag, startPoint x: 16, startPoint y: 504, endPoint x: 65, endPoint y: 480, distance: 54.4
click at [17, 504] on div at bounding box center [29, 497] width 29 height 29
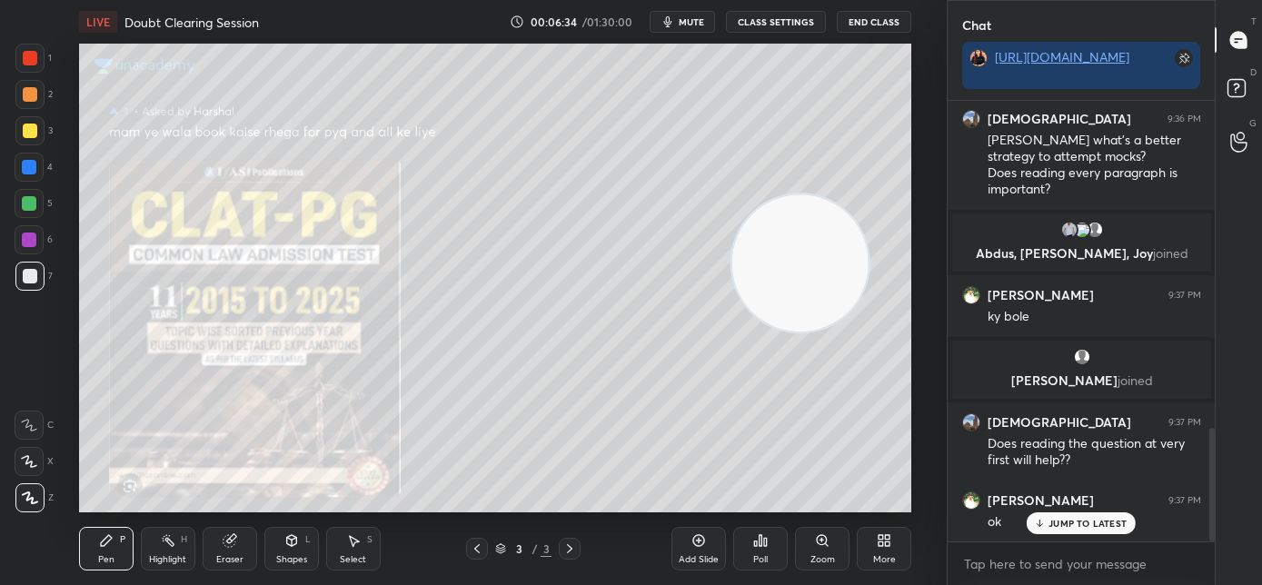
click at [1058, 528] on div "JUMP TO LATEST" at bounding box center [1080, 523] width 109 height 22
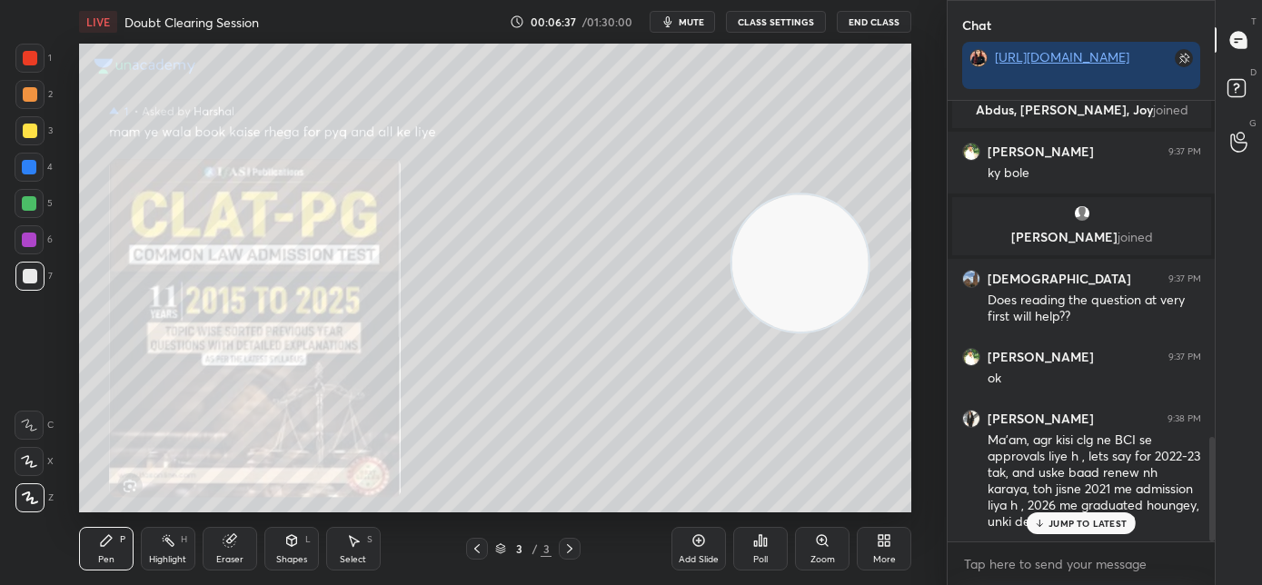
click at [1070, 524] on p "JUMP TO LATEST" at bounding box center [1087, 523] width 78 height 11
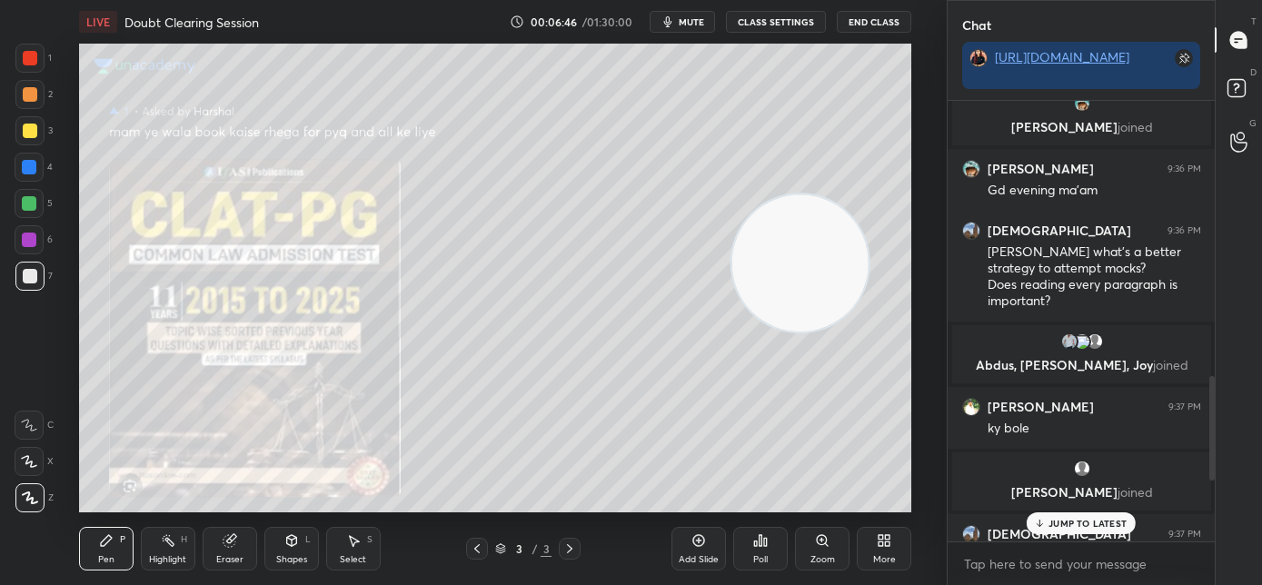
scroll to position [1163, 0]
click at [1063, 357] on p "Abdus, [PERSON_NAME], [PERSON_NAME] joined" at bounding box center [1081, 364] width 237 height 15
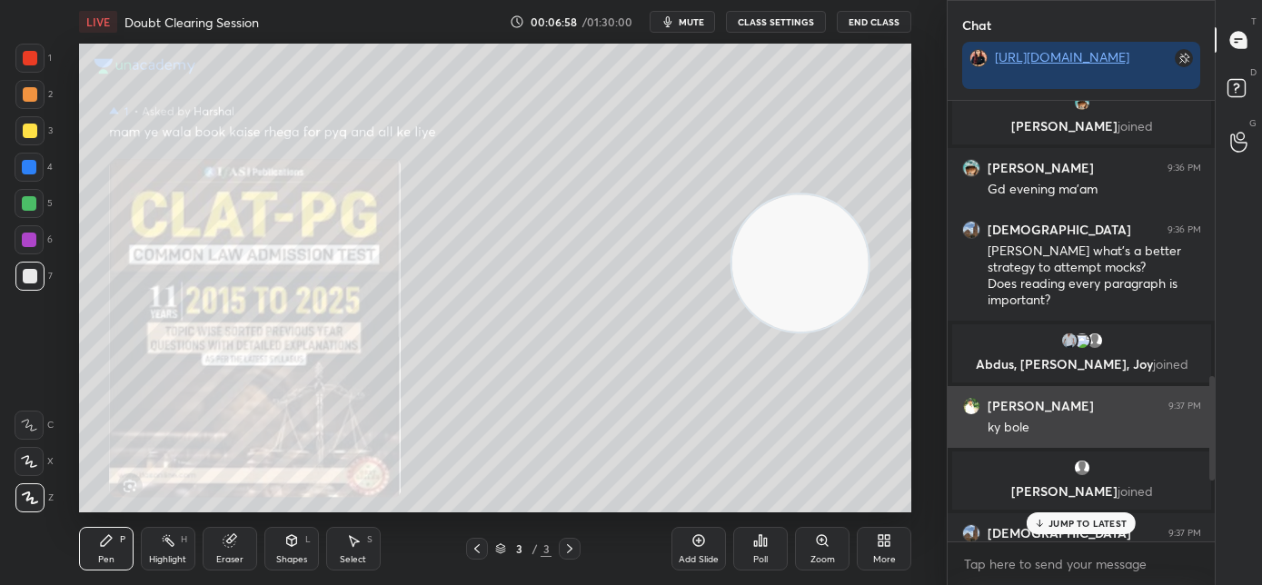
scroll to position [1417, 0]
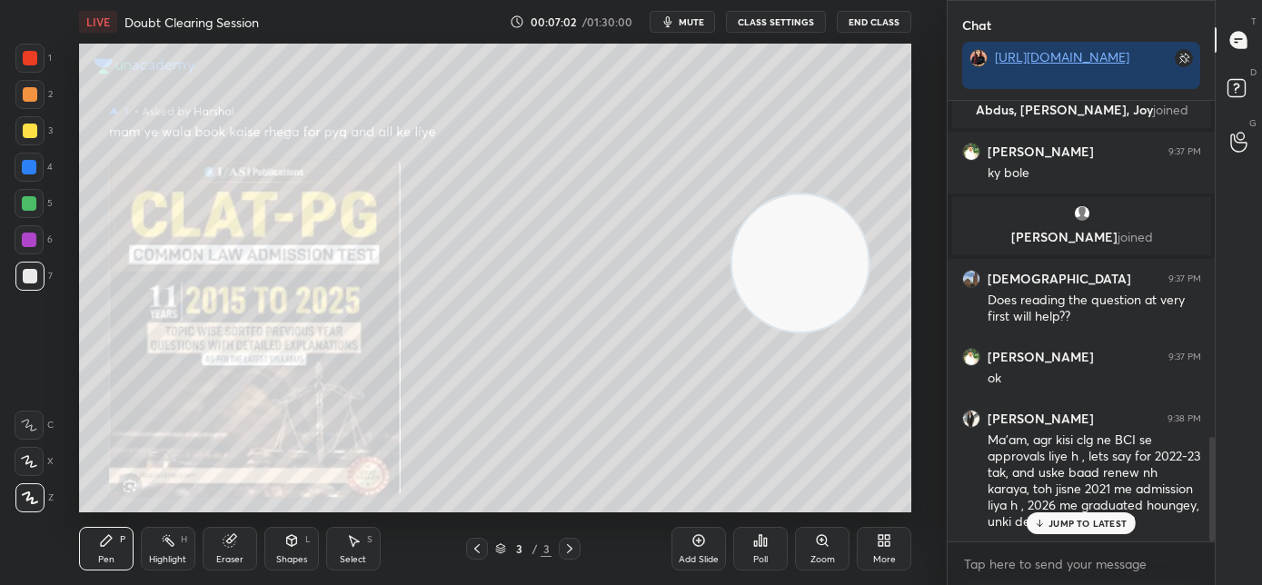
click at [698, 555] on div "Add Slide" at bounding box center [698, 559] width 40 height 9
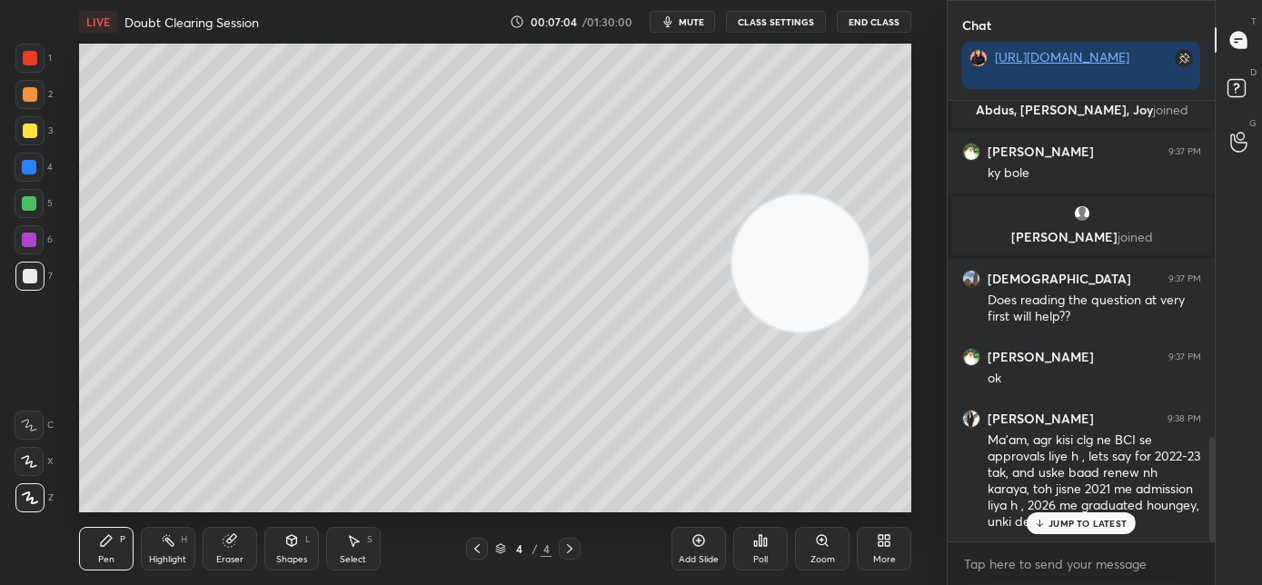
click at [1049, 526] on p "JUMP TO LATEST" at bounding box center [1087, 523] width 78 height 11
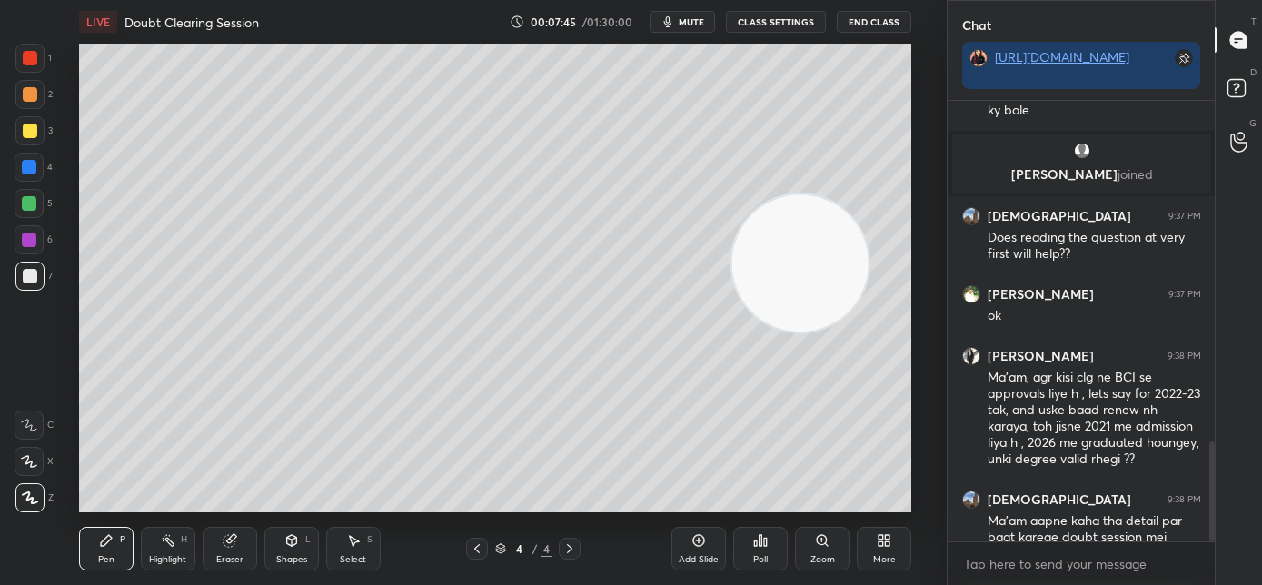
scroll to position [1496, 0]
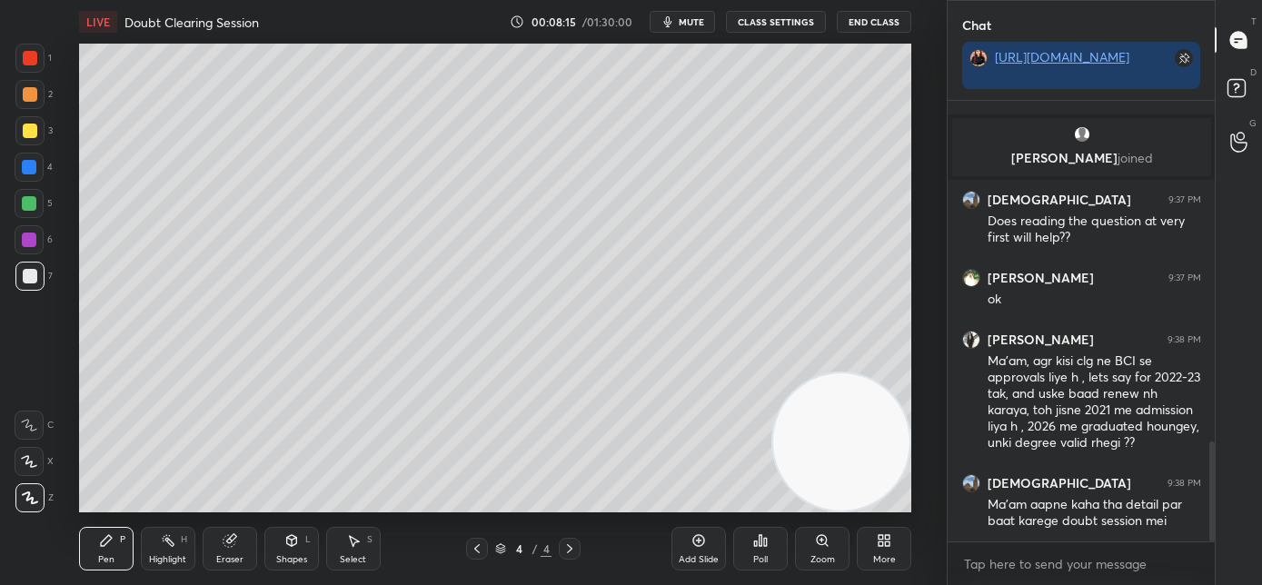
drag, startPoint x: 855, startPoint y: 499, endPoint x: 859, endPoint y: 510, distance: 12.7
click at [859, 510] on div "LIVE Doubt Clearing Session 00:08:15 / 01:30:00 mute CLASS SETTINGS End Class S…" at bounding box center [495, 292] width 874 height 585
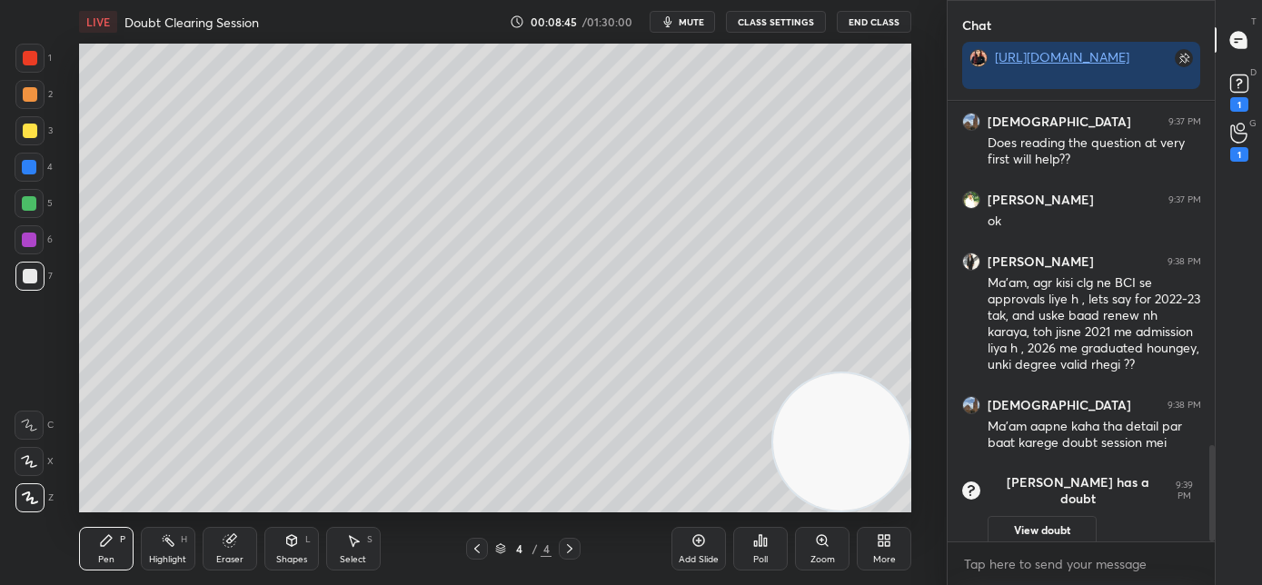
scroll to position [1445, 0]
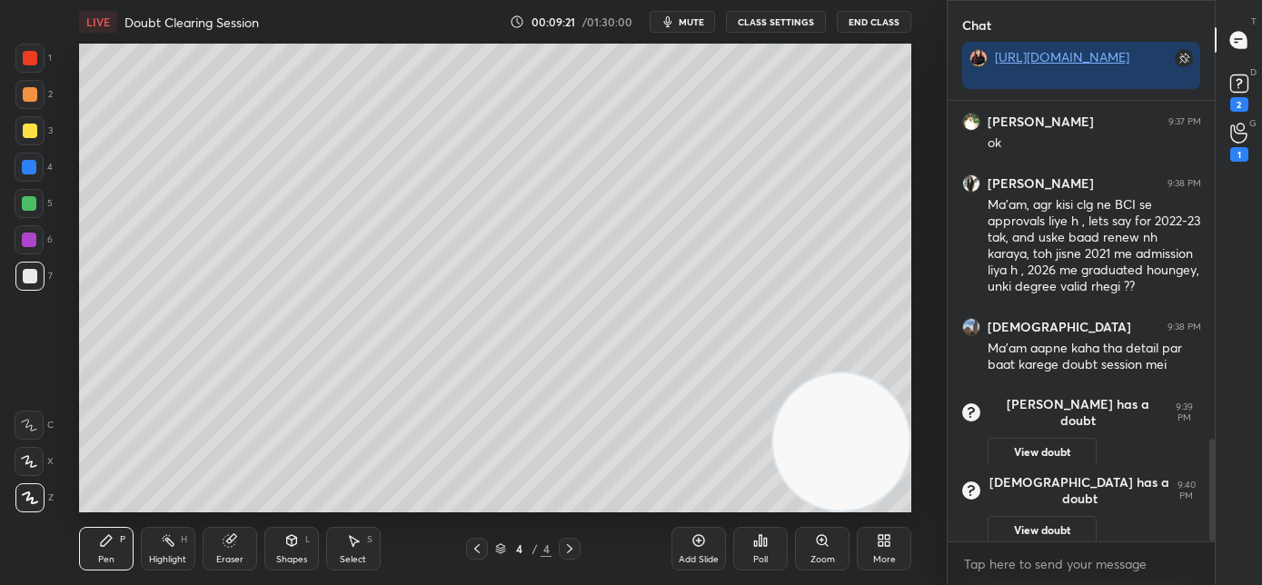
click at [698, 547] on icon at bounding box center [698, 540] width 15 height 15
click at [1244, 141] on icon at bounding box center [1238, 133] width 17 height 21
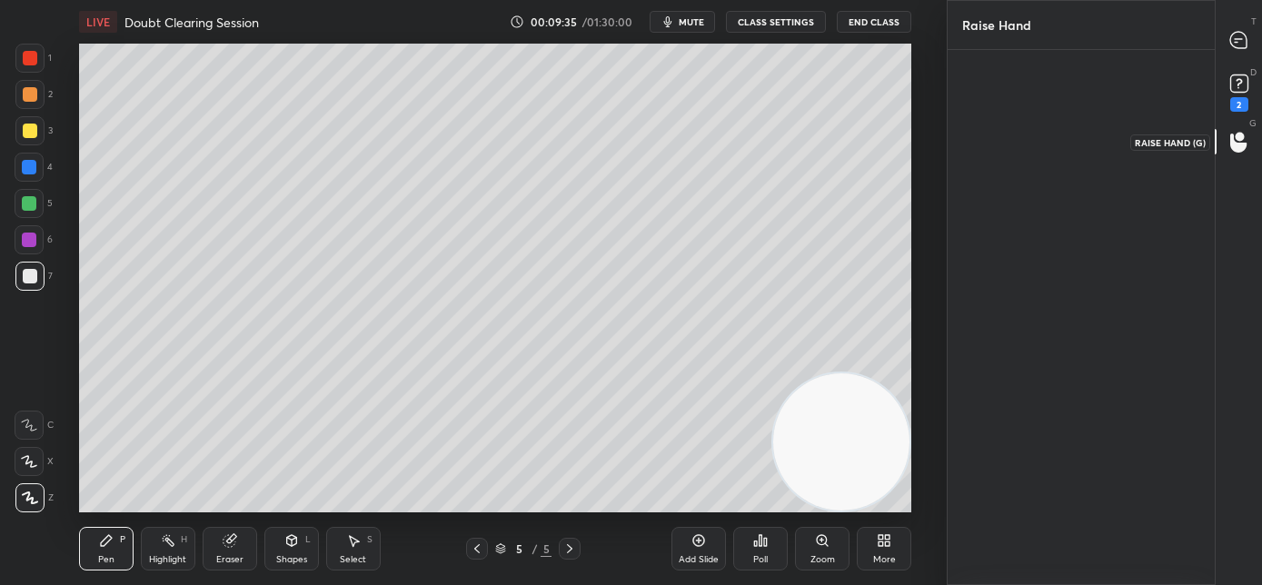
scroll to position [5, 6]
click at [1239, 84] on icon at bounding box center [1238, 82] width 6 height 7
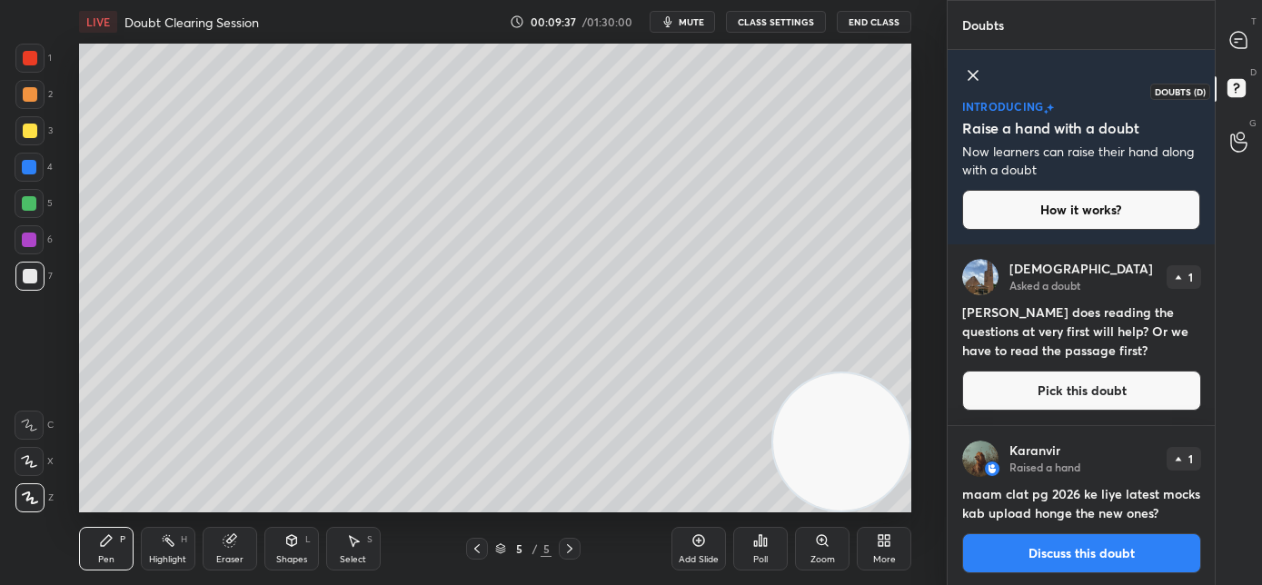
scroll to position [335, 262]
click at [1244, 38] on icon at bounding box center [1238, 40] width 16 height 16
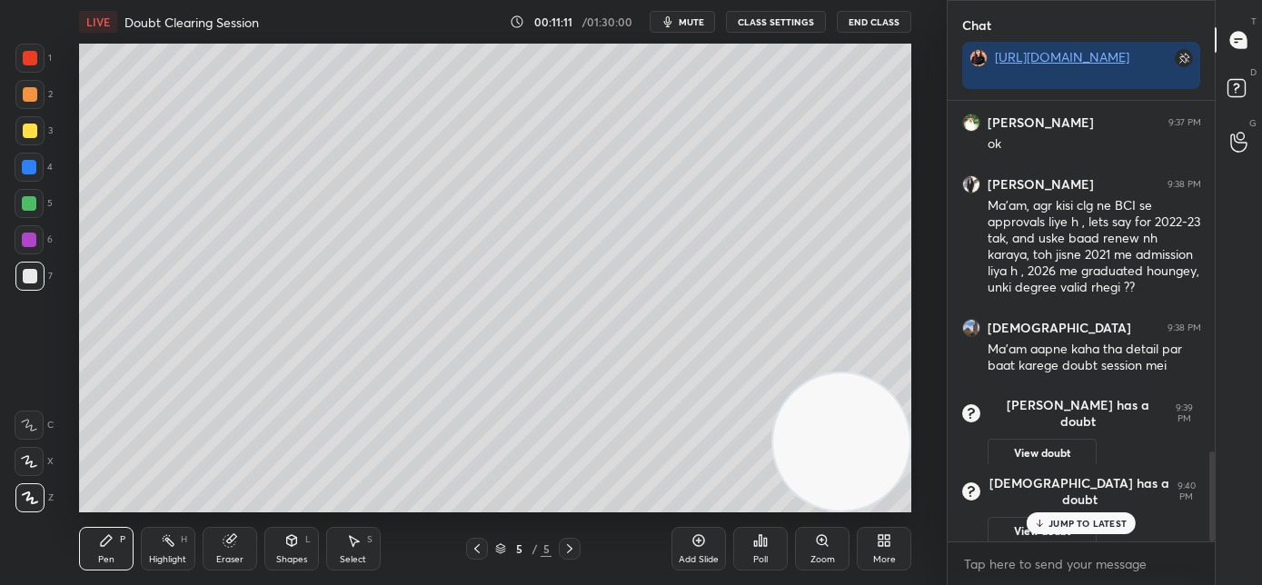
scroll to position [1717, 0]
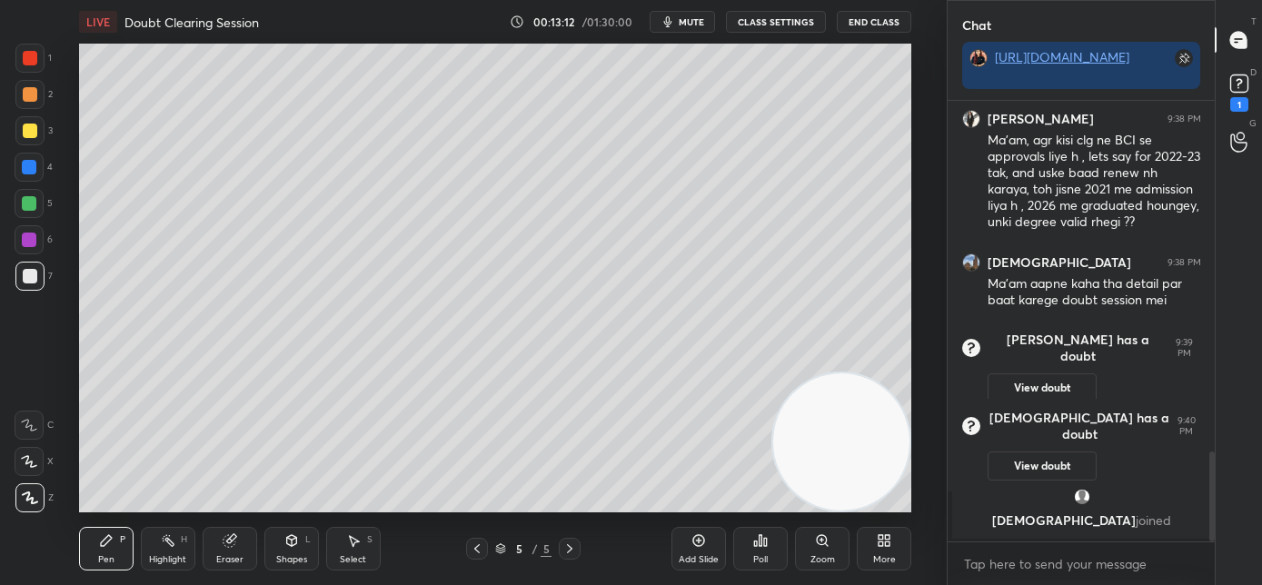
click at [682, 543] on div "Add Slide" at bounding box center [698, 549] width 54 height 44
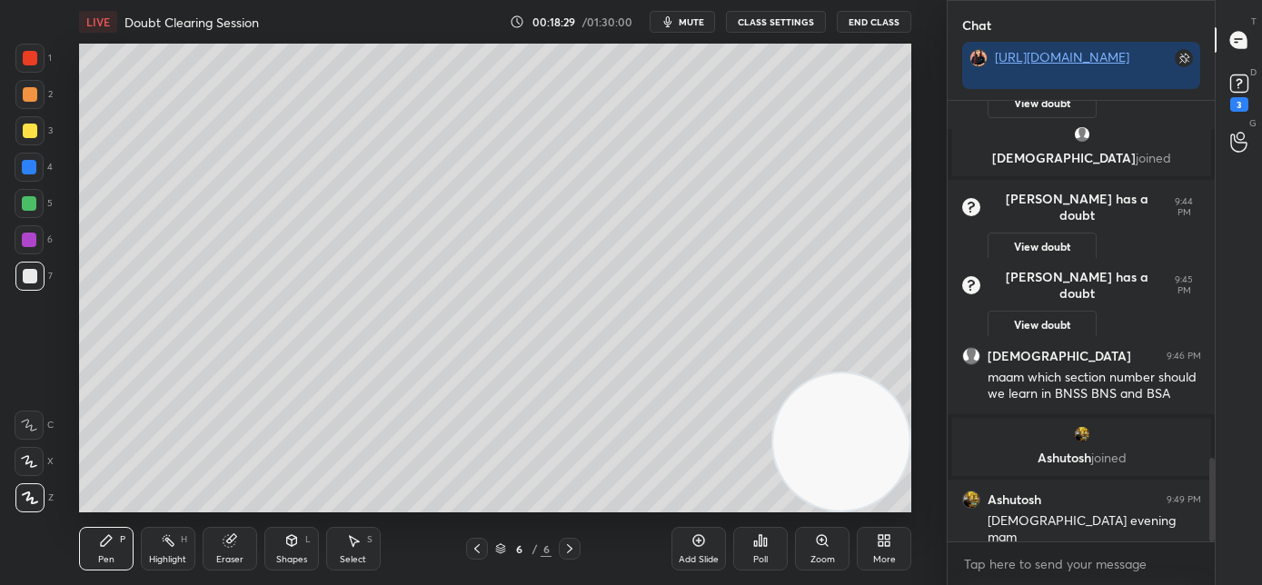
scroll to position [1906, 0]
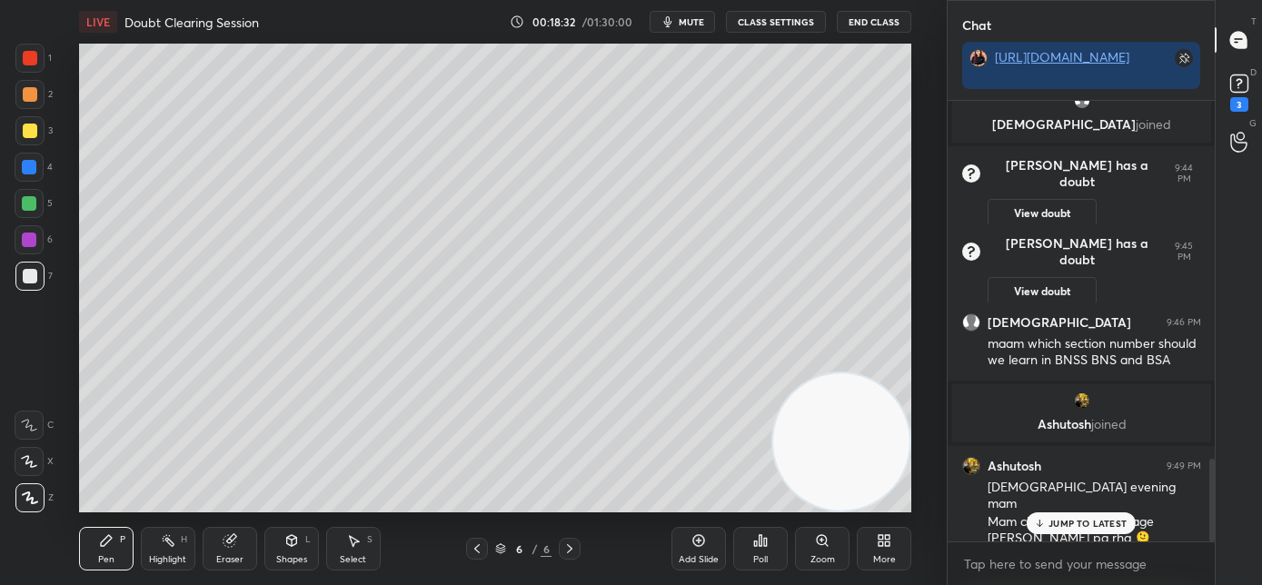
click at [1041, 521] on icon at bounding box center [1040, 523] width 12 height 11
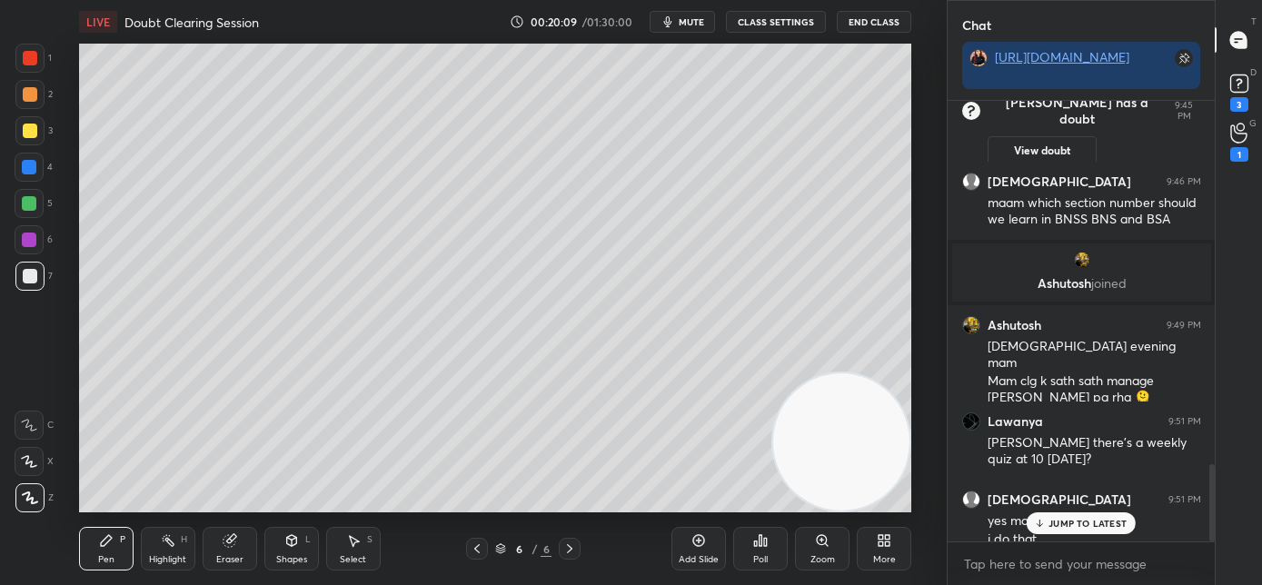
scroll to position [2064, 0]
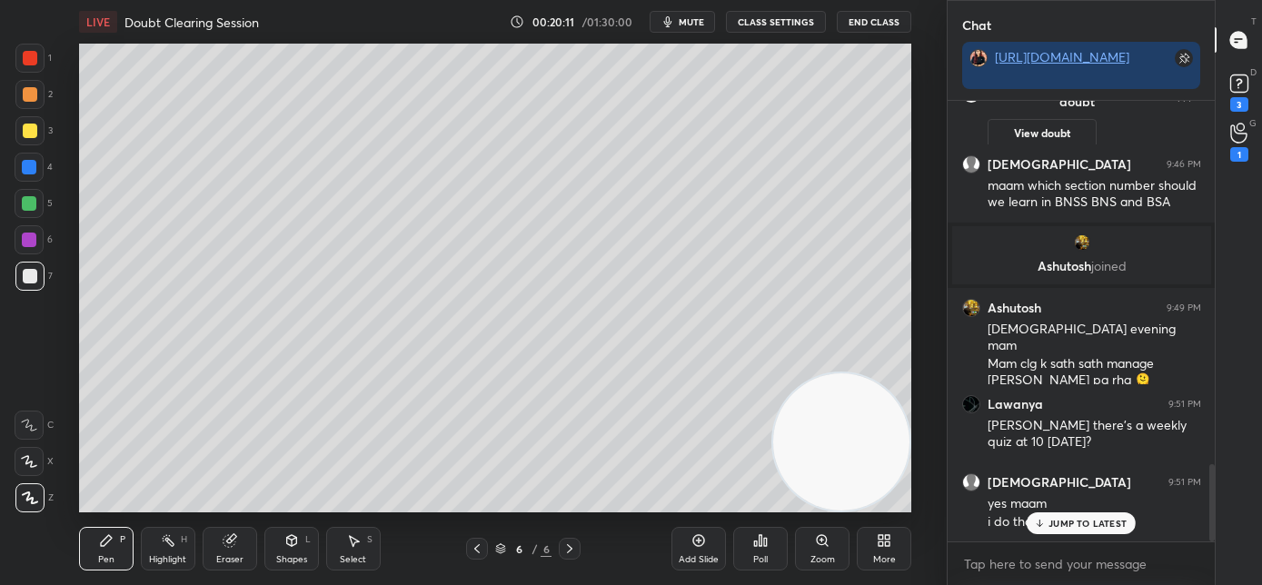
click at [1051, 519] on p "JUMP TO LATEST" at bounding box center [1087, 523] width 78 height 11
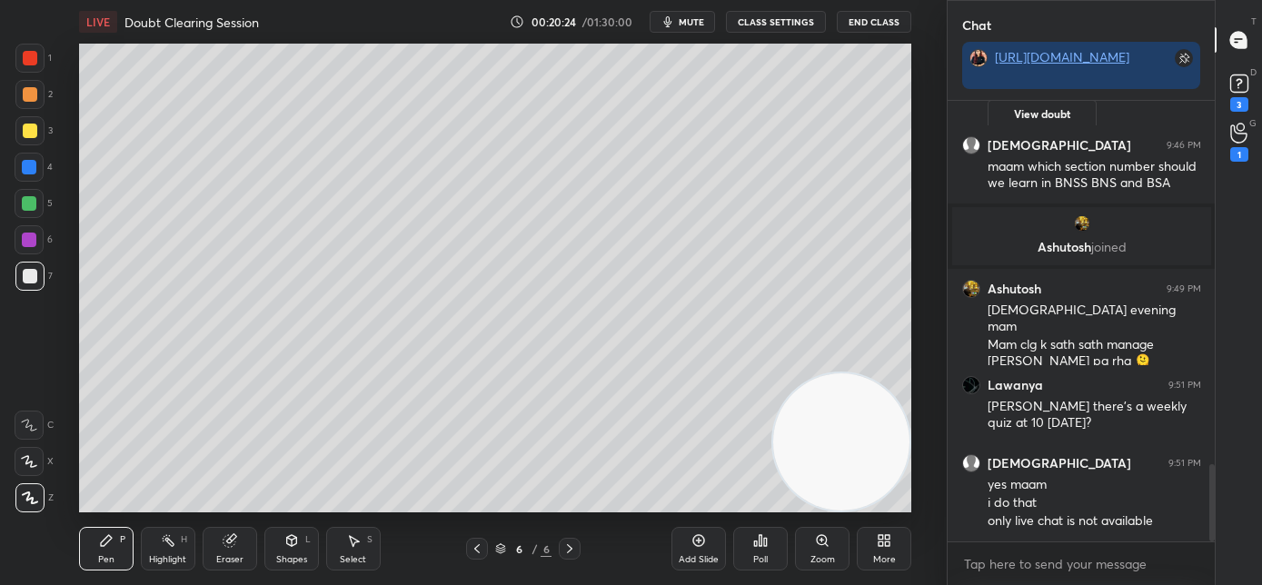
scroll to position [2100, 0]
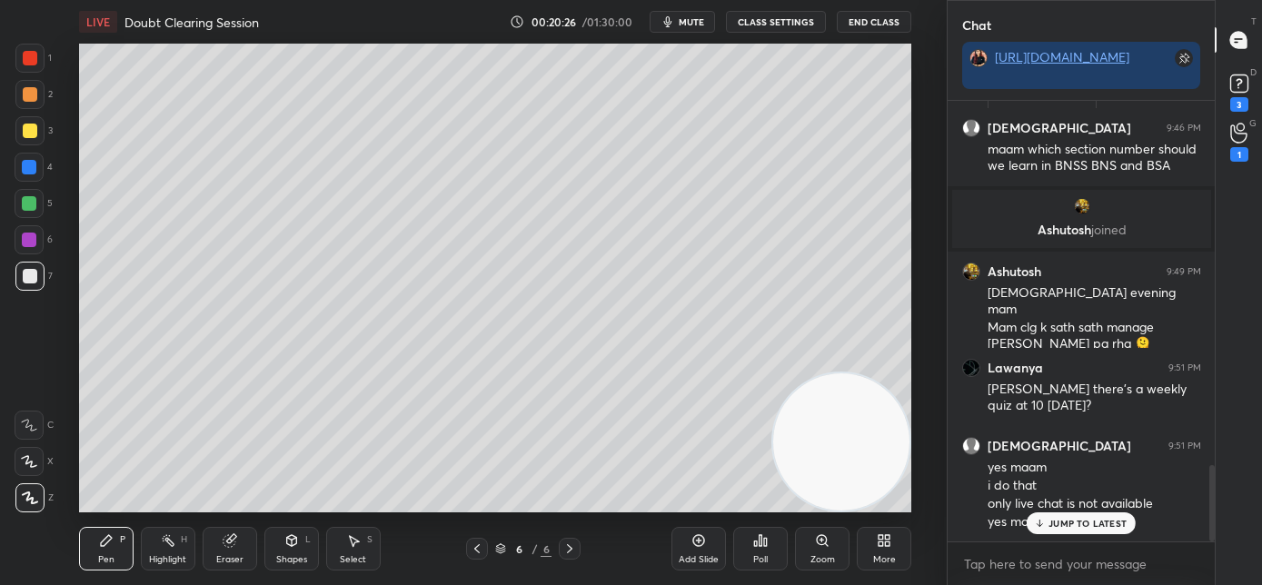
click at [1035, 525] on icon at bounding box center [1040, 523] width 12 height 11
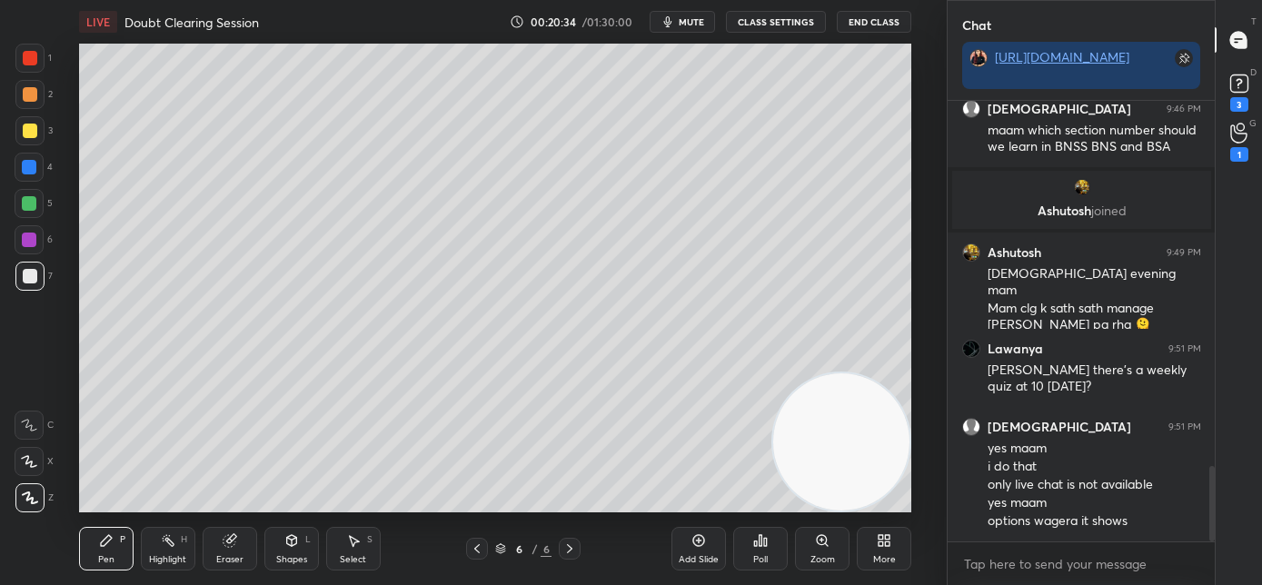
scroll to position [2274, 0]
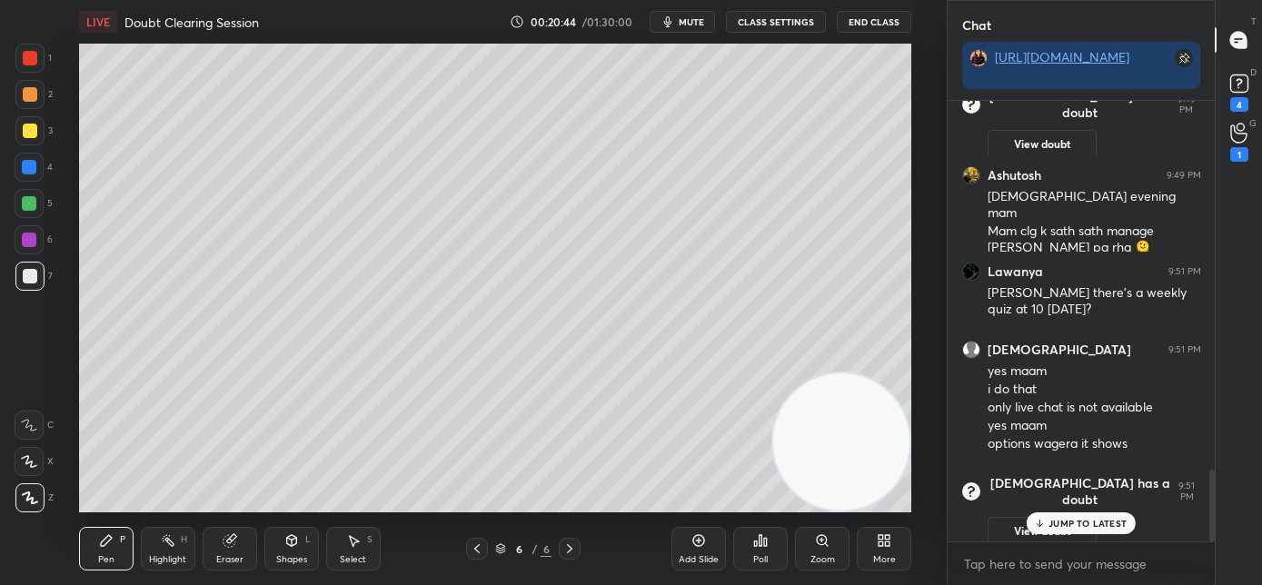
click at [688, 20] on span "mute" at bounding box center [690, 21] width 25 height 13
click at [1107, 521] on p "JUMP TO LATEST" at bounding box center [1087, 523] width 78 height 11
click at [692, 23] on span "unmute" at bounding box center [689, 21] width 39 height 13
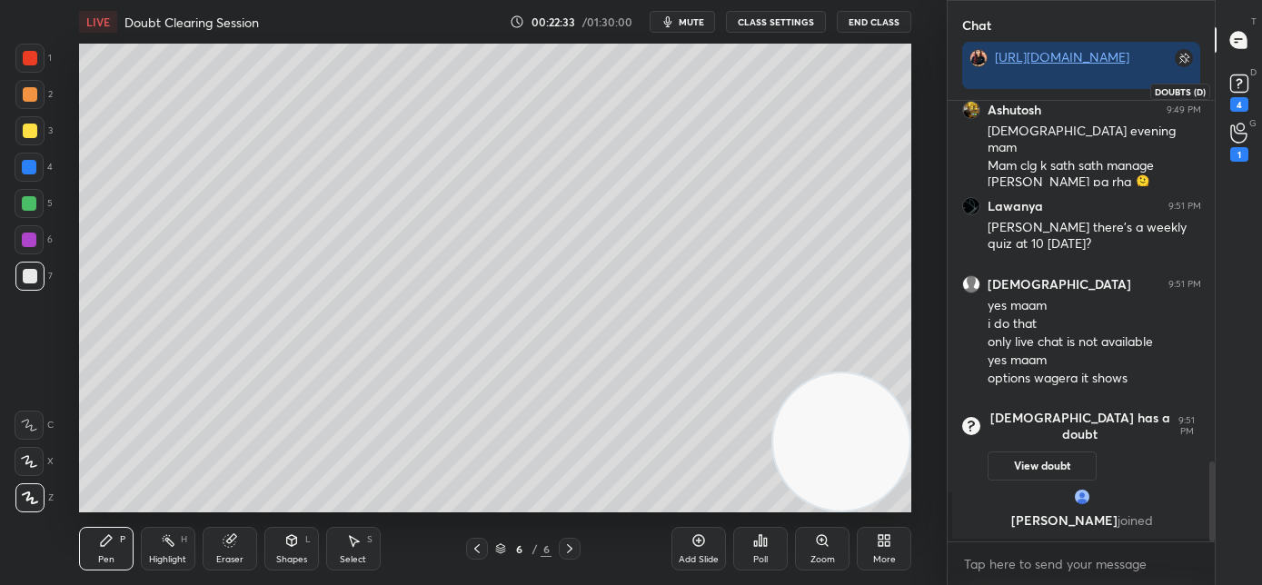
click at [1243, 90] on rect at bounding box center [1238, 83] width 17 height 17
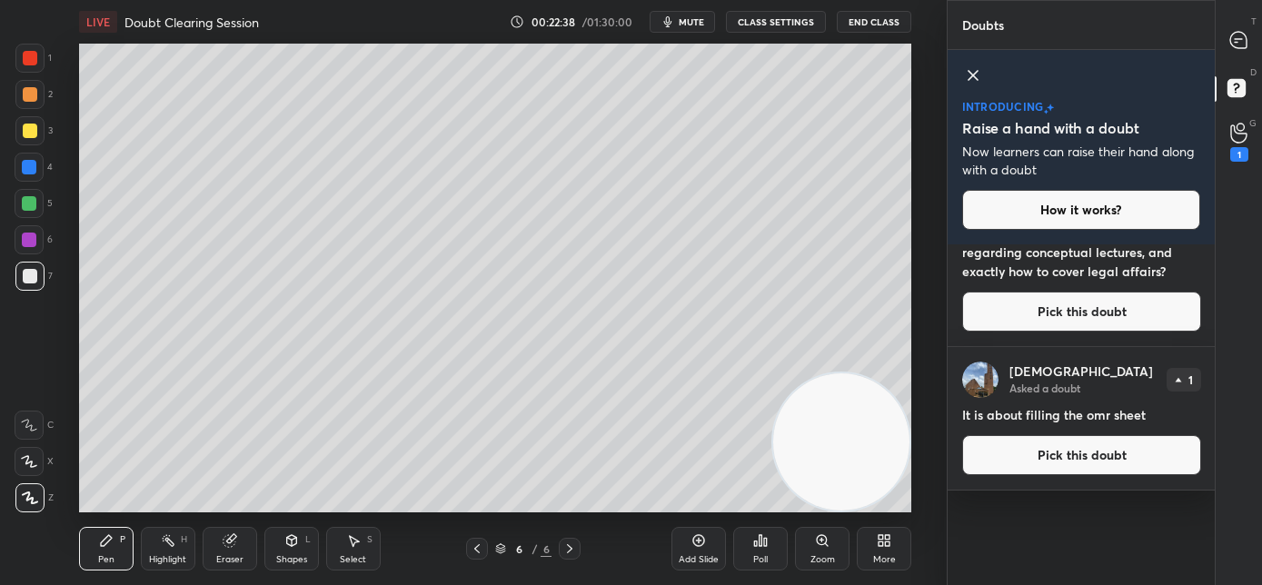
scroll to position [0, 0]
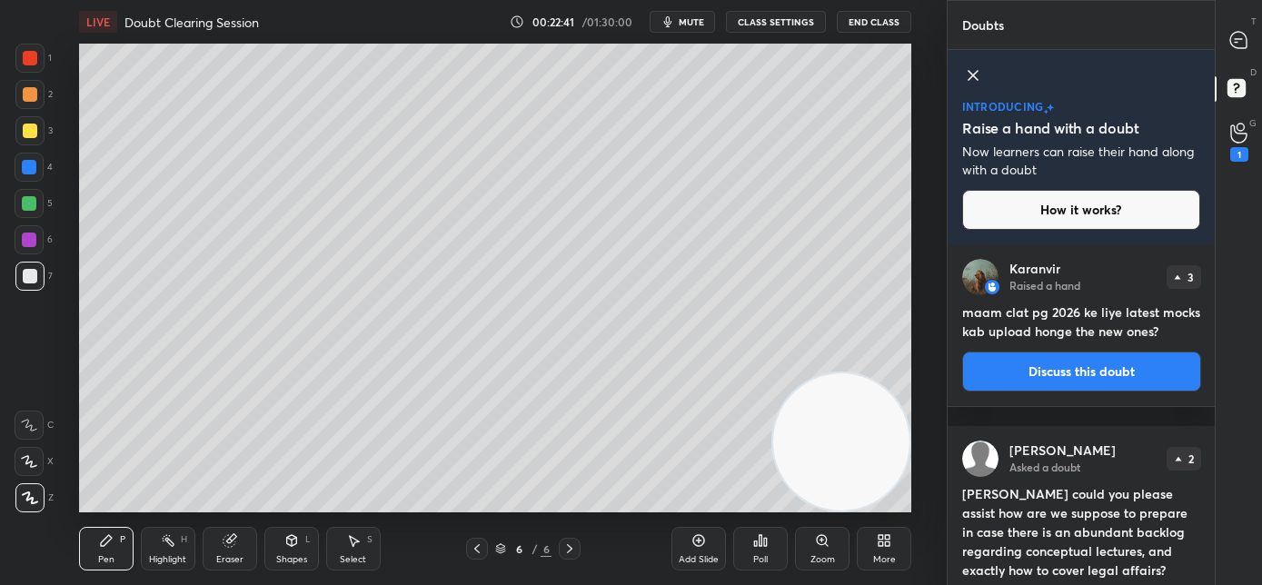
click at [1067, 391] on button "Discuss this doubt" at bounding box center [1081, 372] width 239 height 40
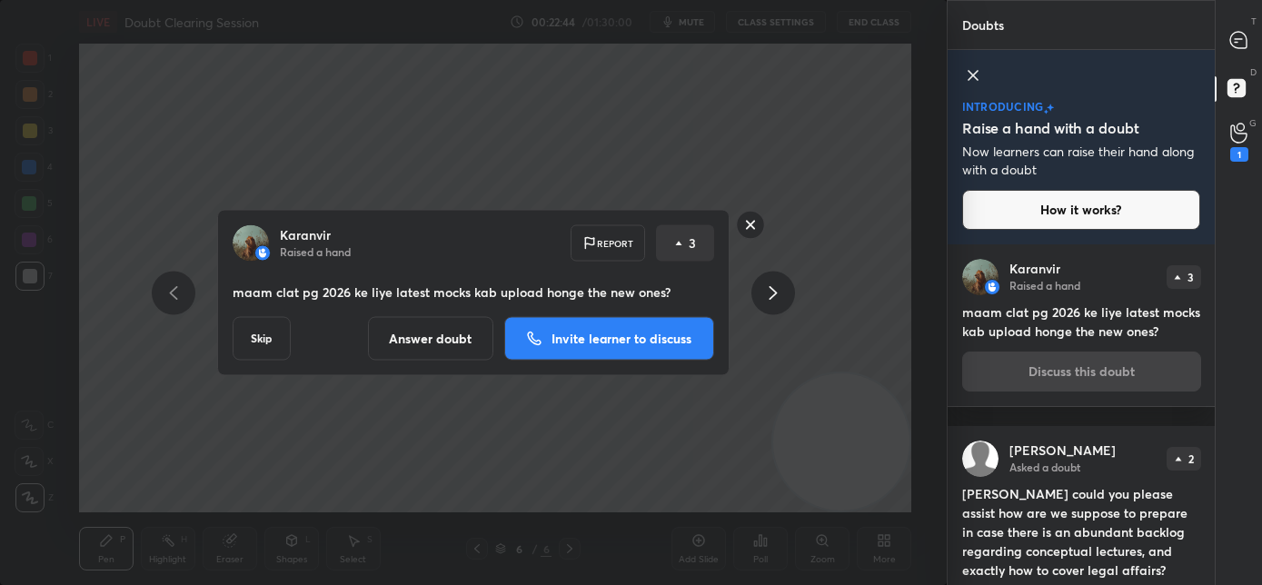
click at [446, 342] on button "Answer doubt" at bounding box center [430, 339] width 125 height 44
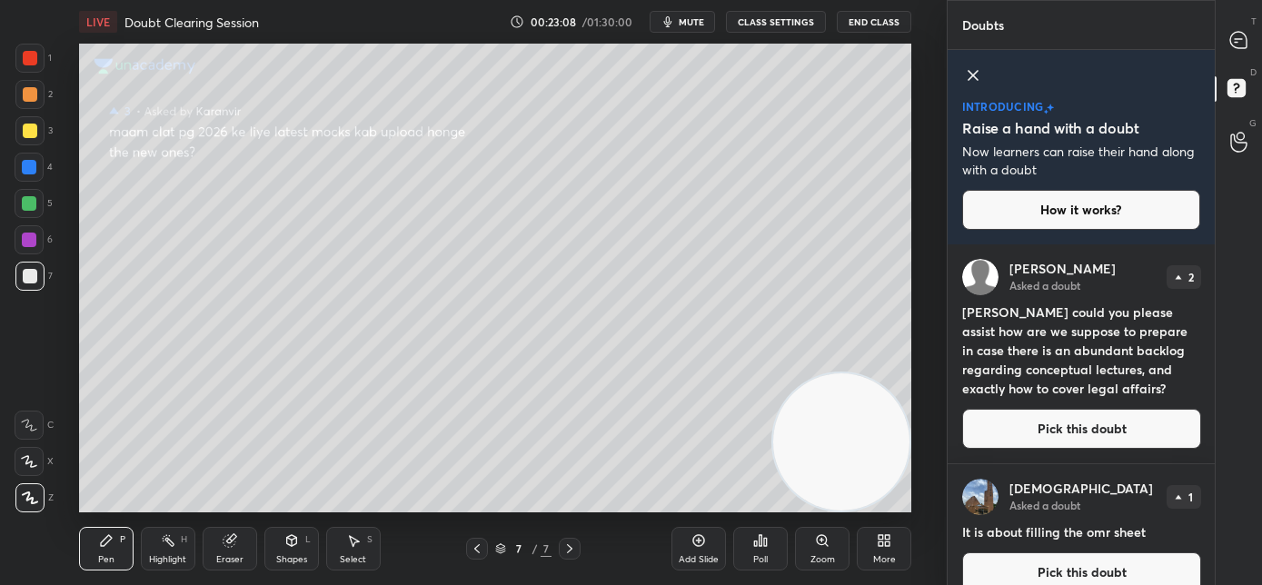
click at [1035, 438] on button "Pick this doubt" at bounding box center [1081, 429] width 239 height 40
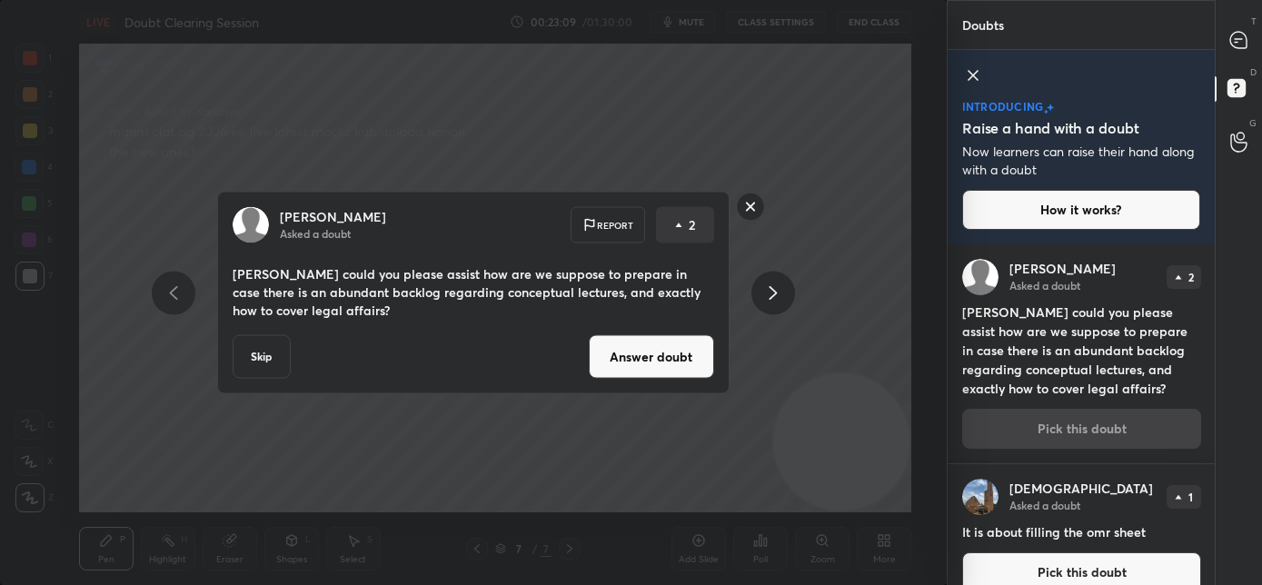
click at [683, 359] on button "Answer doubt" at bounding box center [651, 357] width 125 height 44
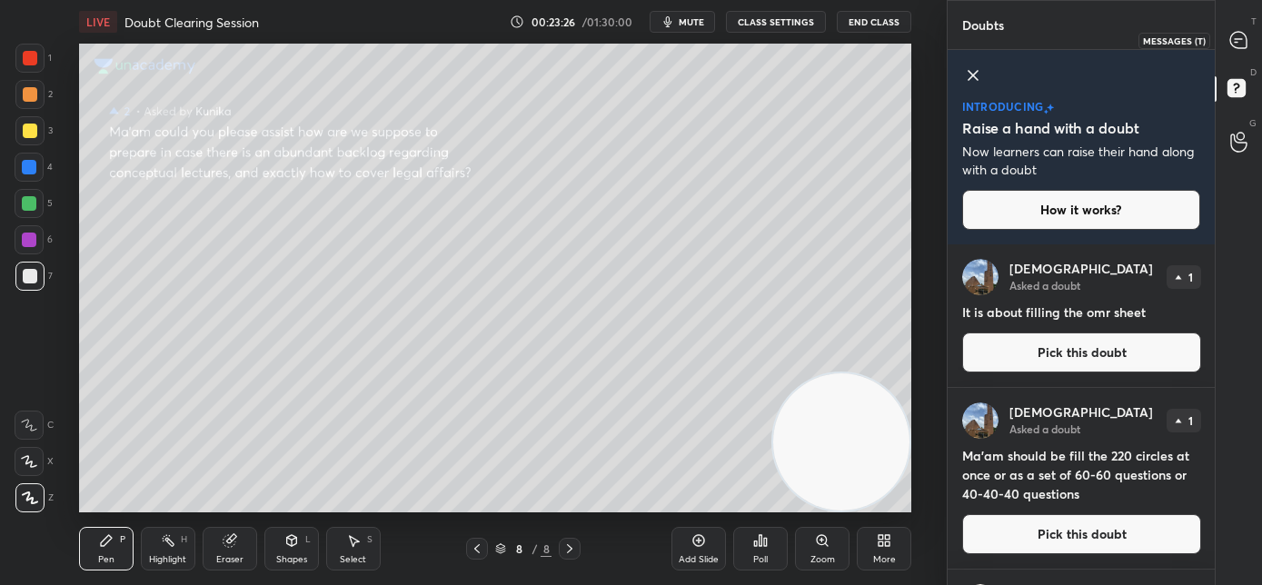
drag, startPoint x: 1242, startPoint y: 34, endPoint x: 1243, endPoint y: 46, distance: 12.8
click at [1243, 34] on icon at bounding box center [1238, 40] width 16 height 16
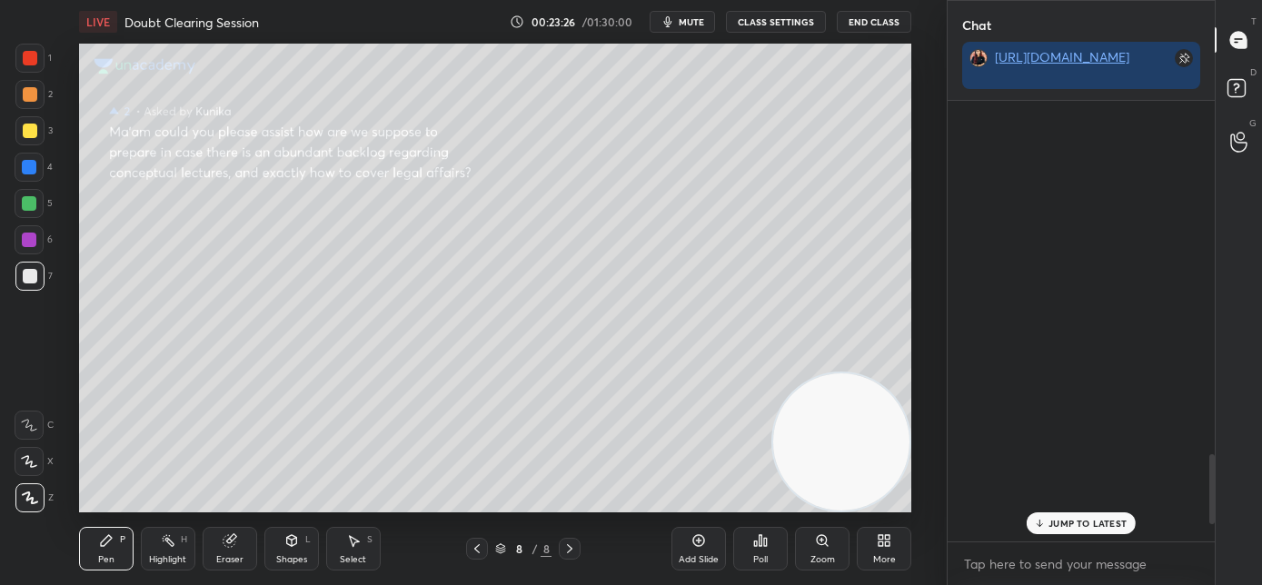
scroll to position [435, 262]
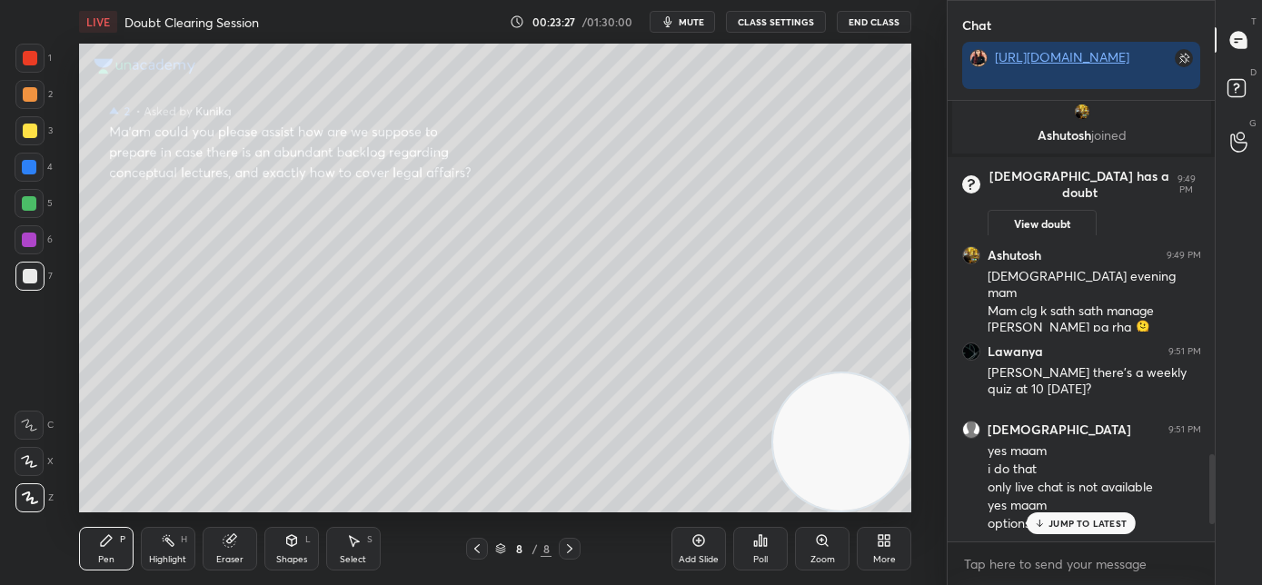
click at [1058, 518] on p "JUMP TO LATEST" at bounding box center [1087, 523] width 78 height 11
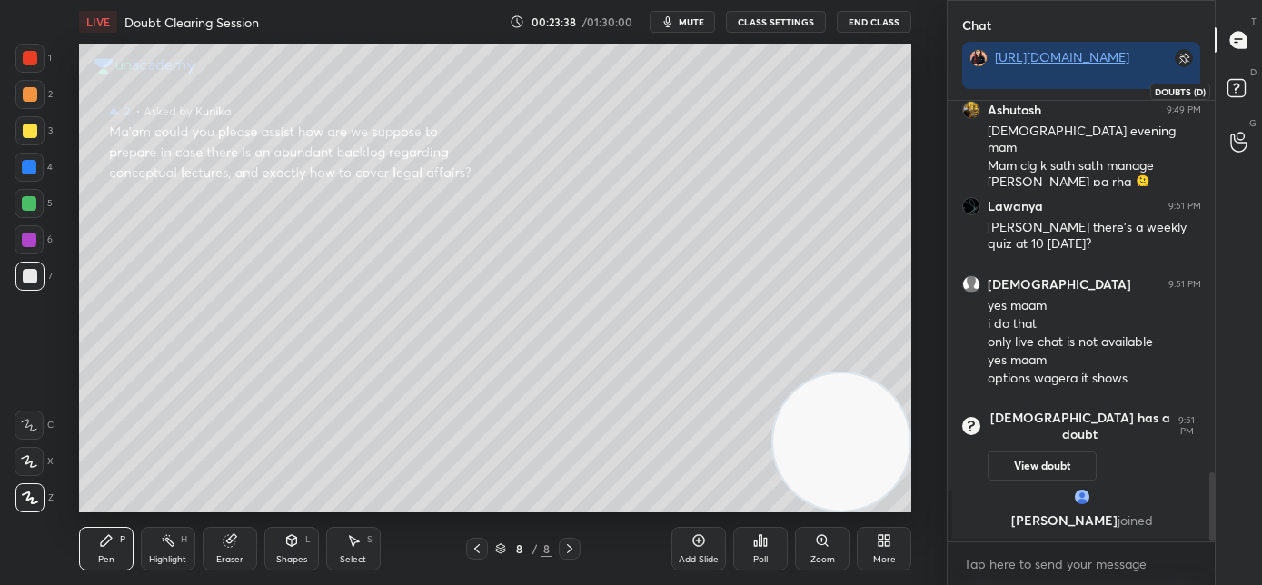
click at [1237, 86] on icon at bounding box center [1236, 87] width 6 height 7
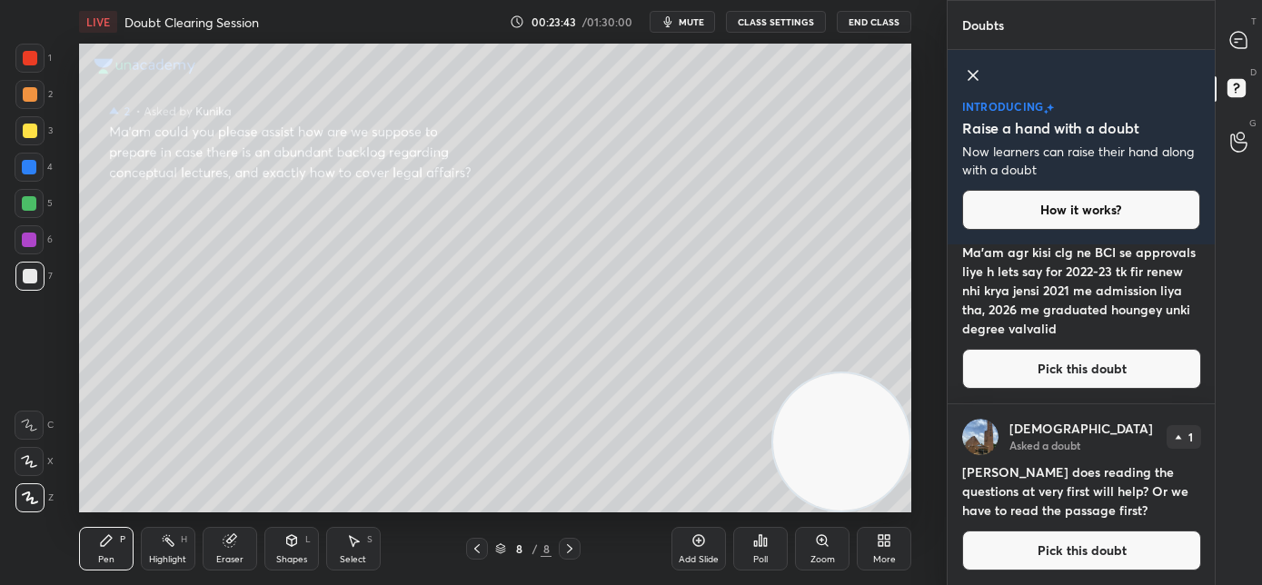
scroll to position [0, 0]
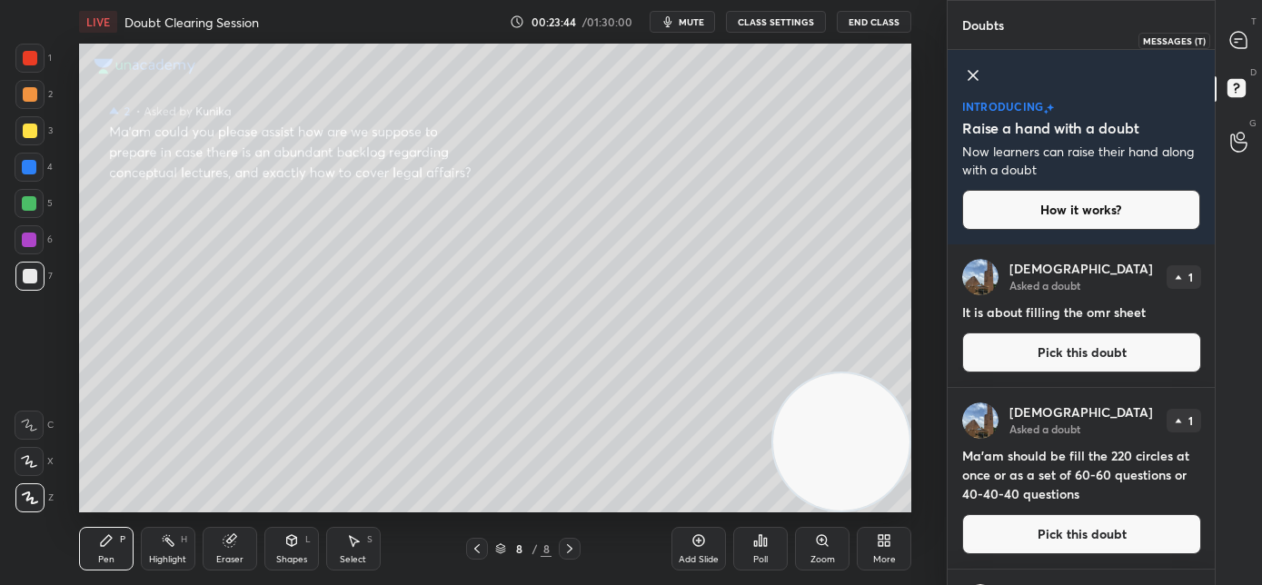
click at [1243, 49] on div at bounding box center [1239, 40] width 36 height 33
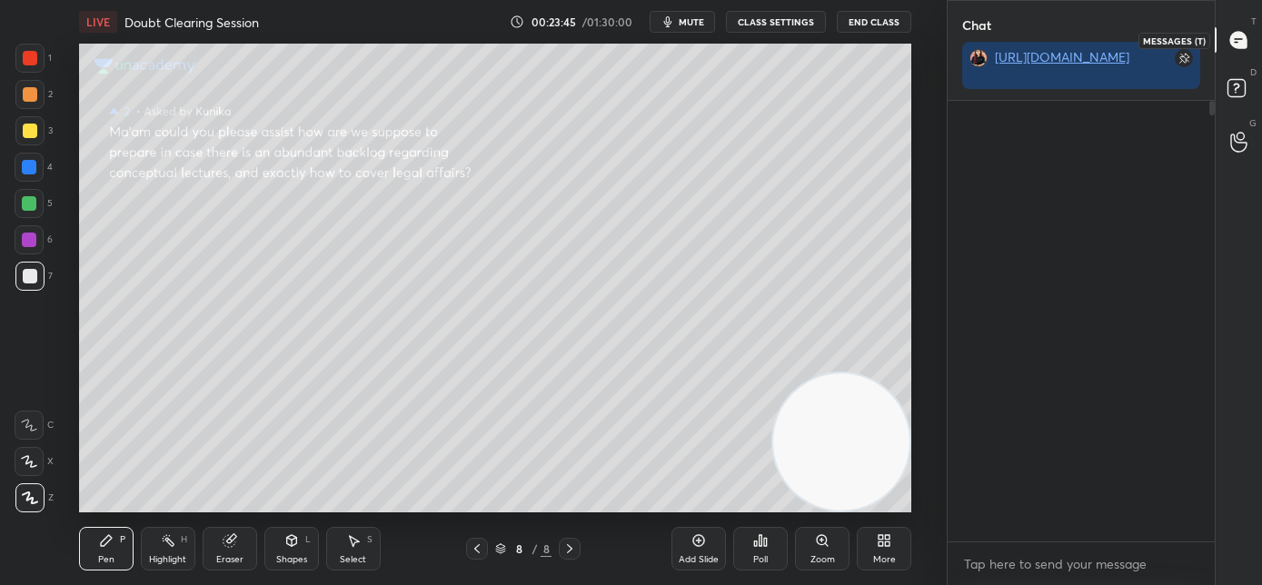
scroll to position [435, 262]
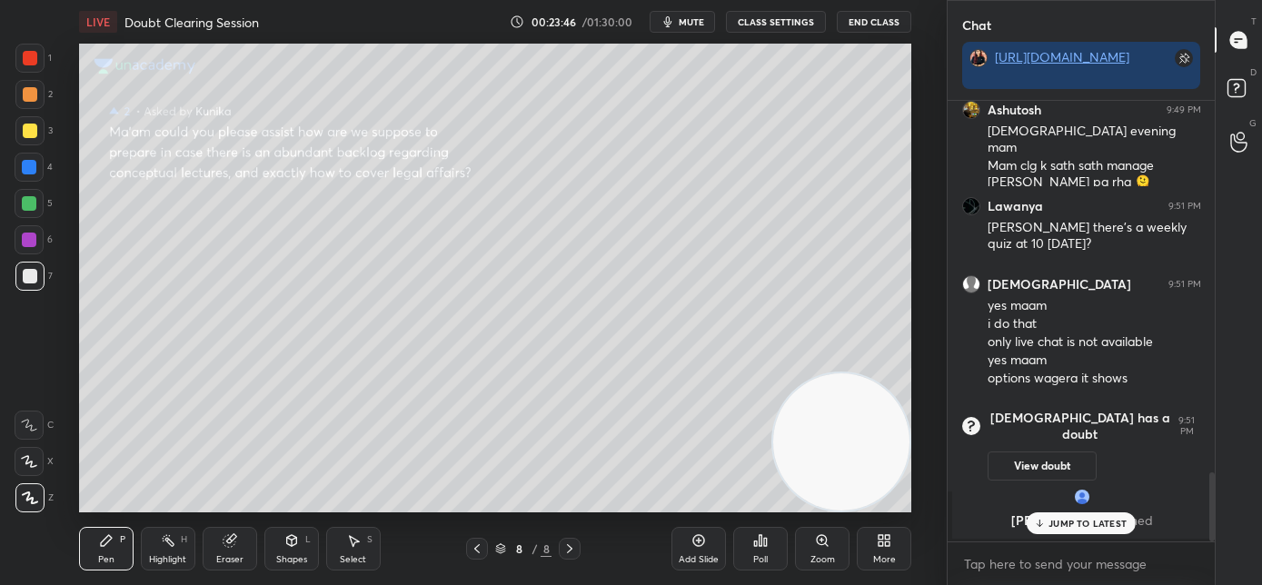
click at [1048, 528] on div "JUMP TO LATEST" at bounding box center [1080, 523] width 109 height 22
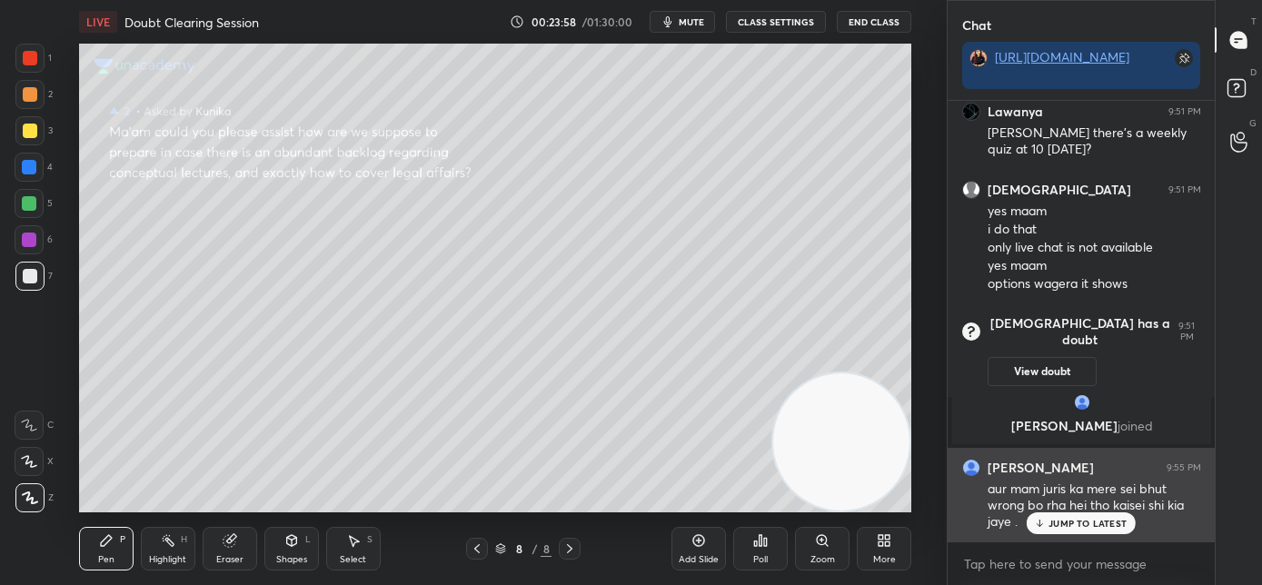
click at [1055, 519] on p "JUMP TO LATEST" at bounding box center [1087, 523] width 78 height 11
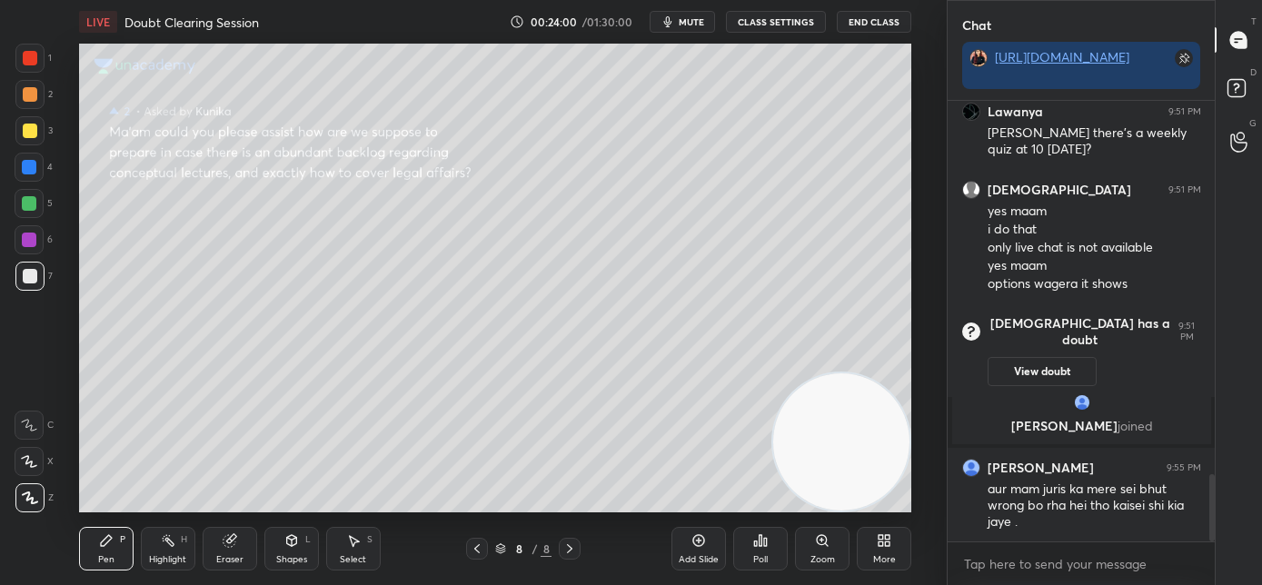
scroll to position [2543, 0]
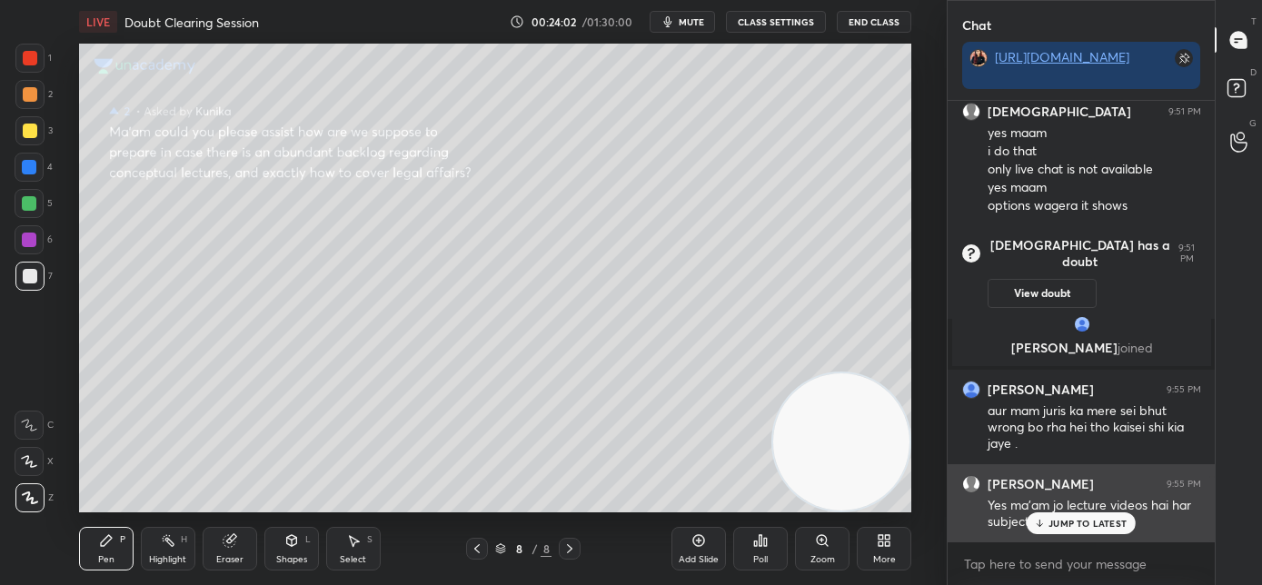
click at [1104, 526] on p "JUMP TO LATEST" at bounding box center [1087, 523] width 78 height 11
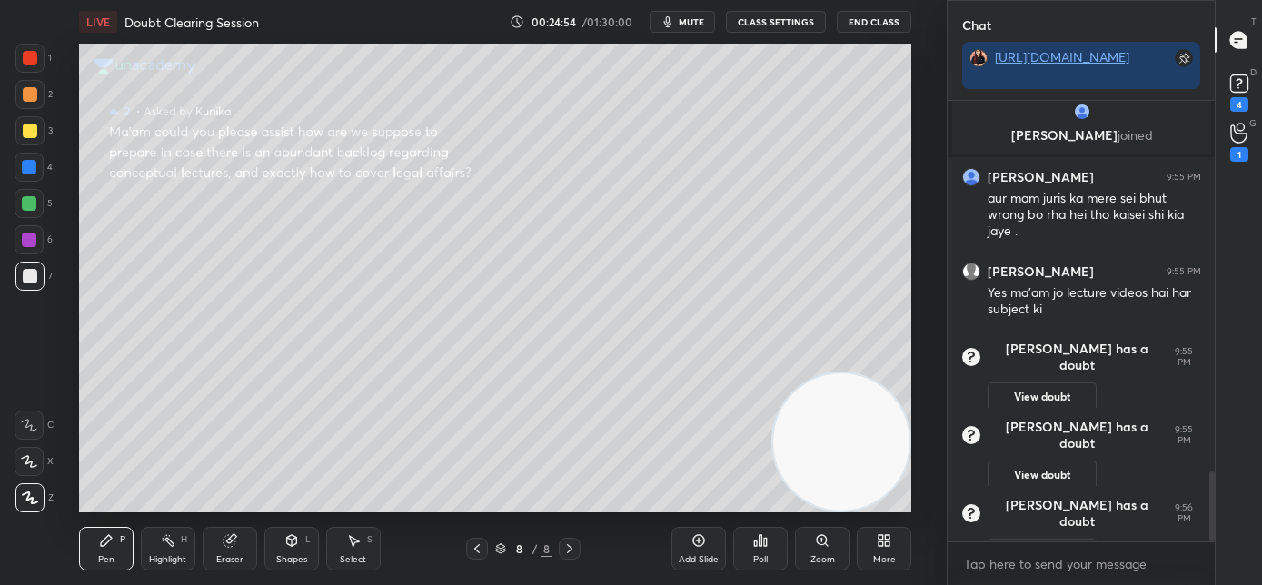
scroll to position [2346, 0]
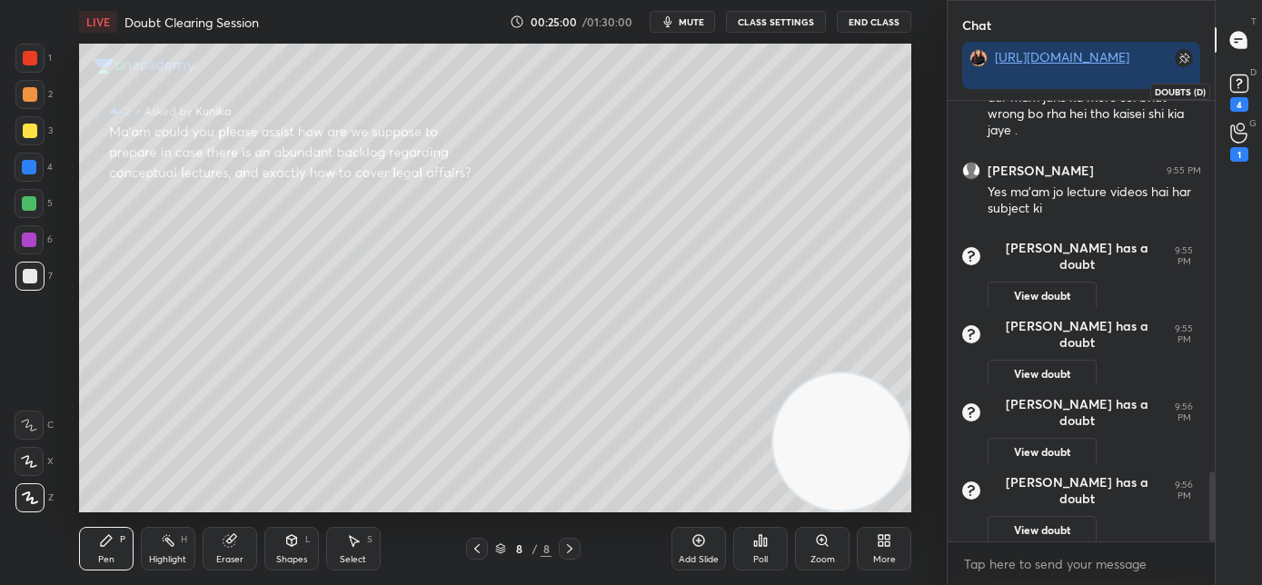
click at [1237, 94] on icon at bounding box center [1238, 83] width 27 height 27
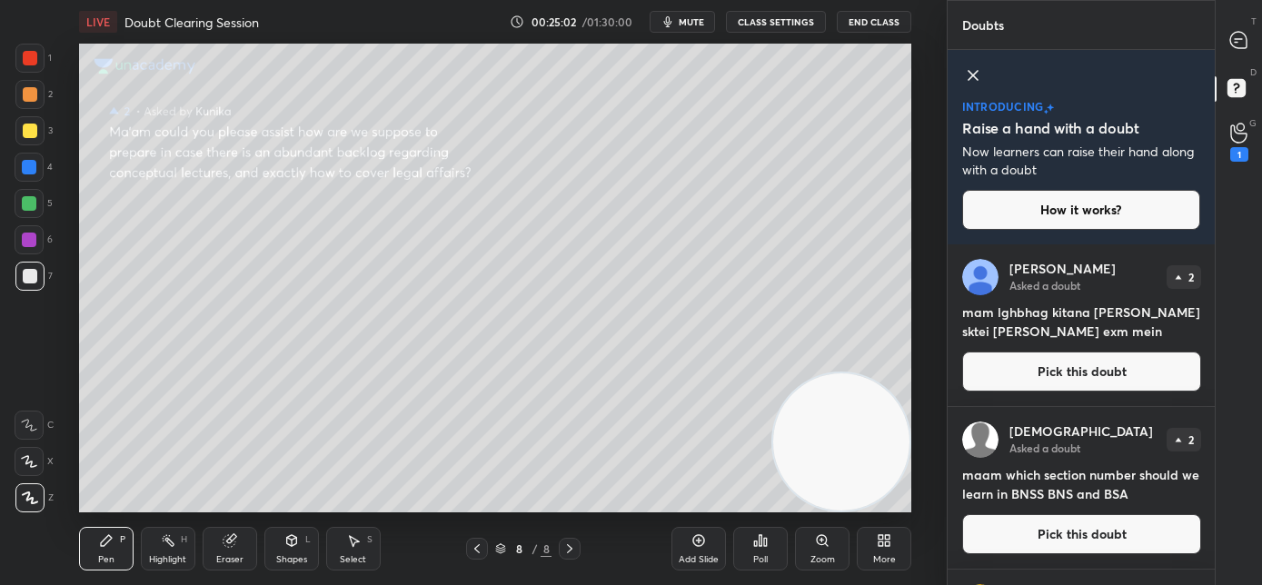
click at [975, 73] on icon at bounding box center [972, 75] width 9 height 9
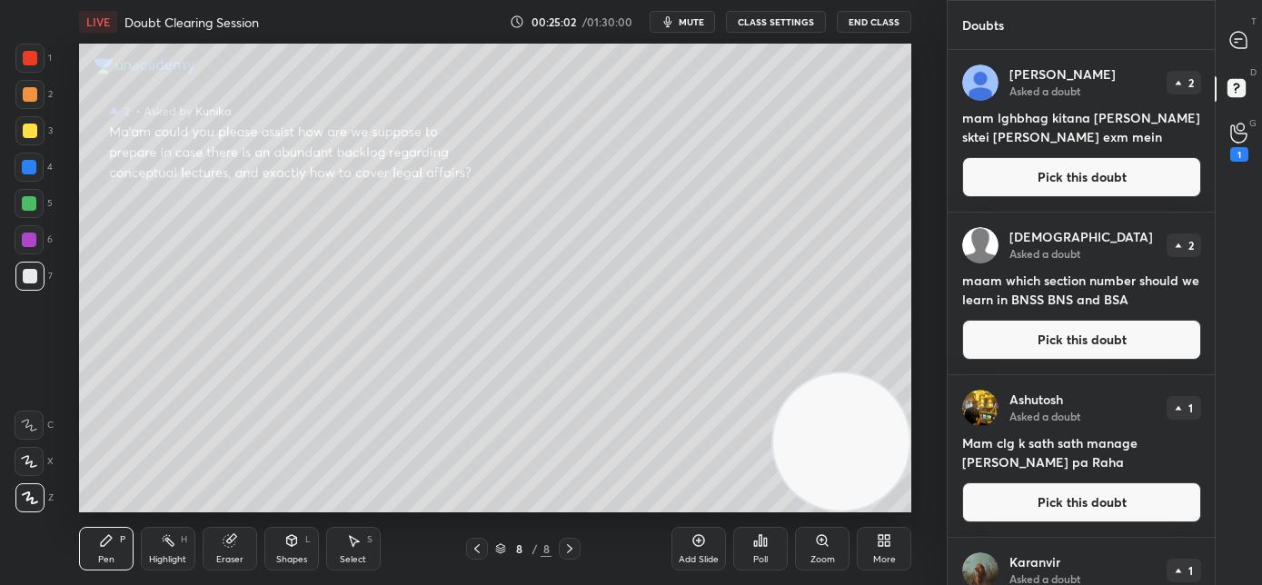
scroll to position [530, 262]
click at [1237, 44] on icon at bounding box center [1238, 40] width 16 height 16
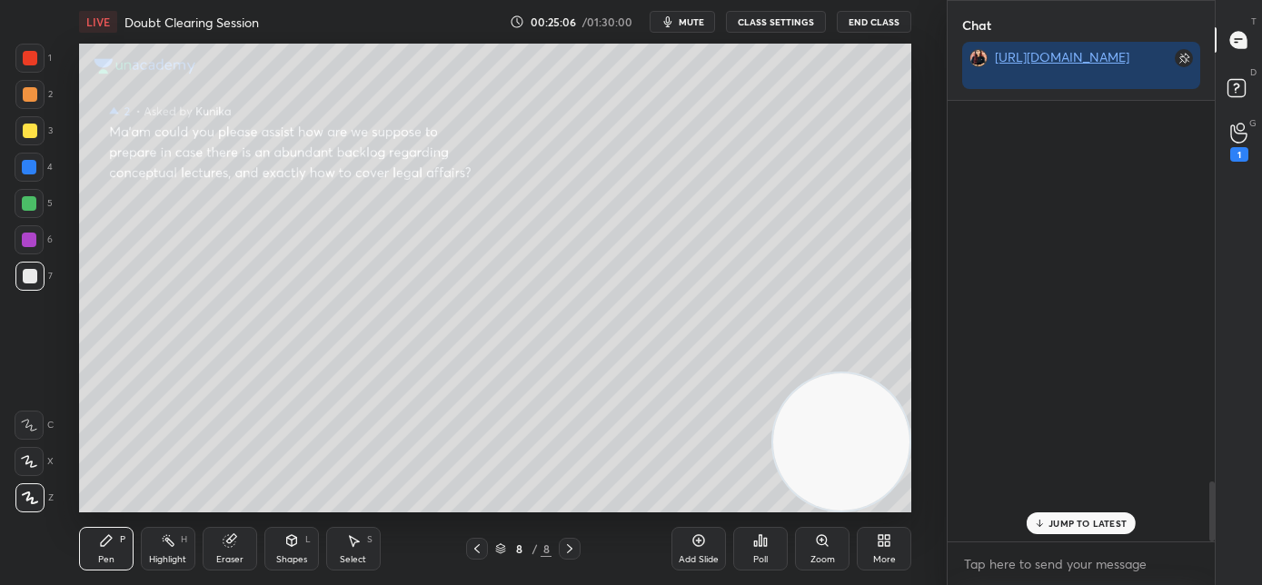
scroll to position [435, 262]
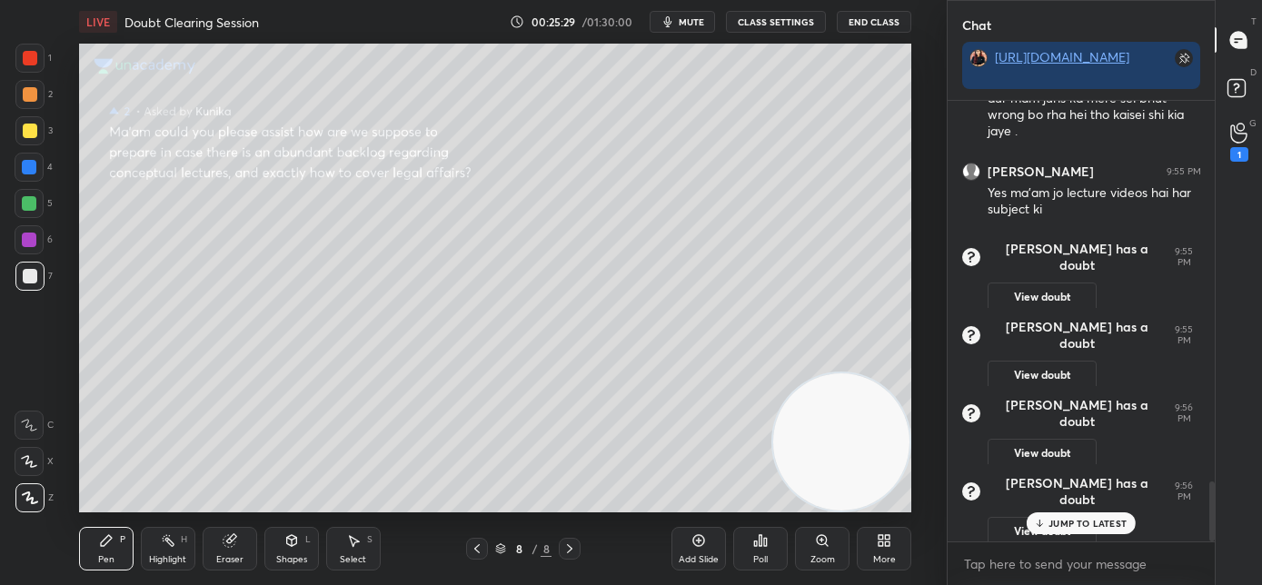
click at [683, 25] on span "mute" at bounding box center [690, 21] width 25 height 13
click at [695, 23] on span "unmute" at bounding box center [689, 21] width 39 height 13
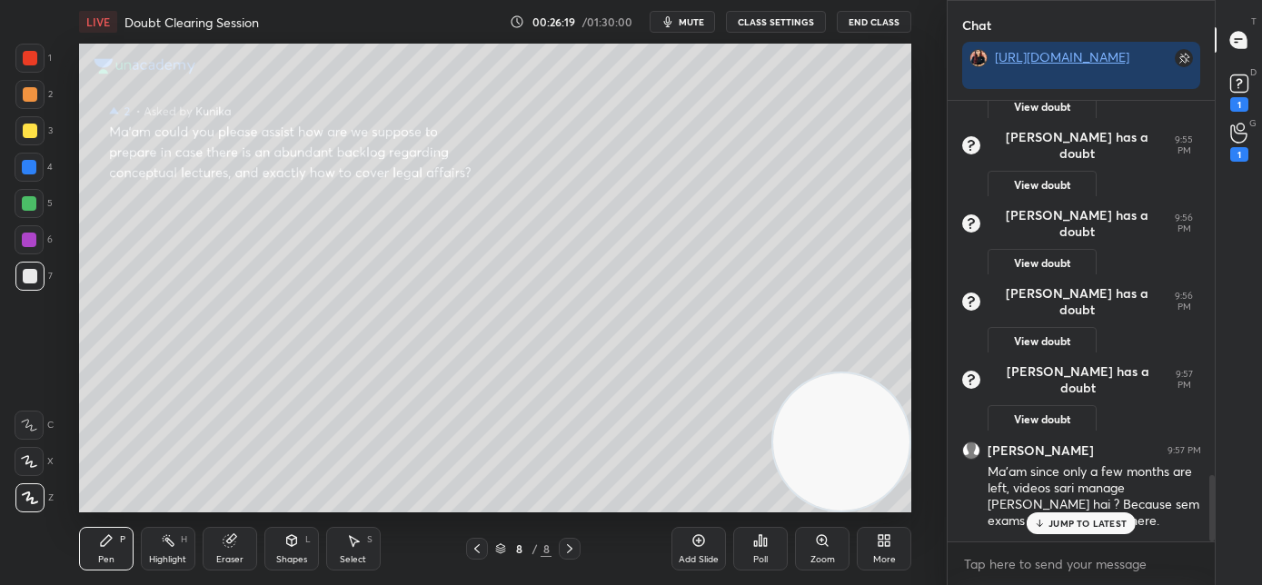
scroll to position [2485, 0]
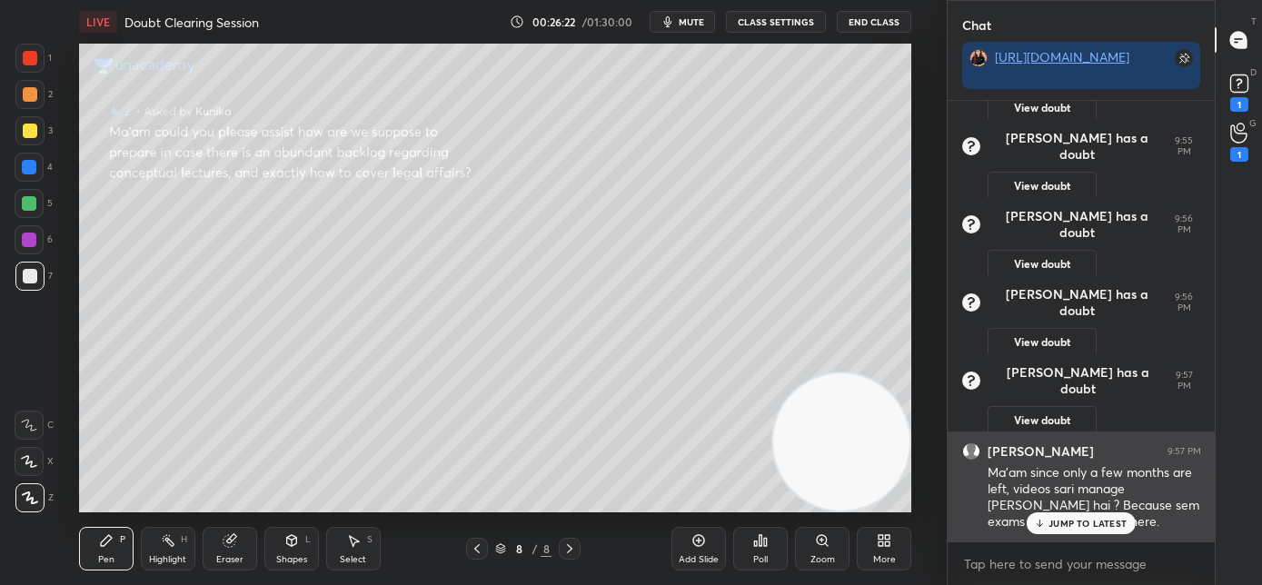
click at [1088, 522] on p "JUMP TO LATEST" at bounding box center [1087, 523] width 78 height 11
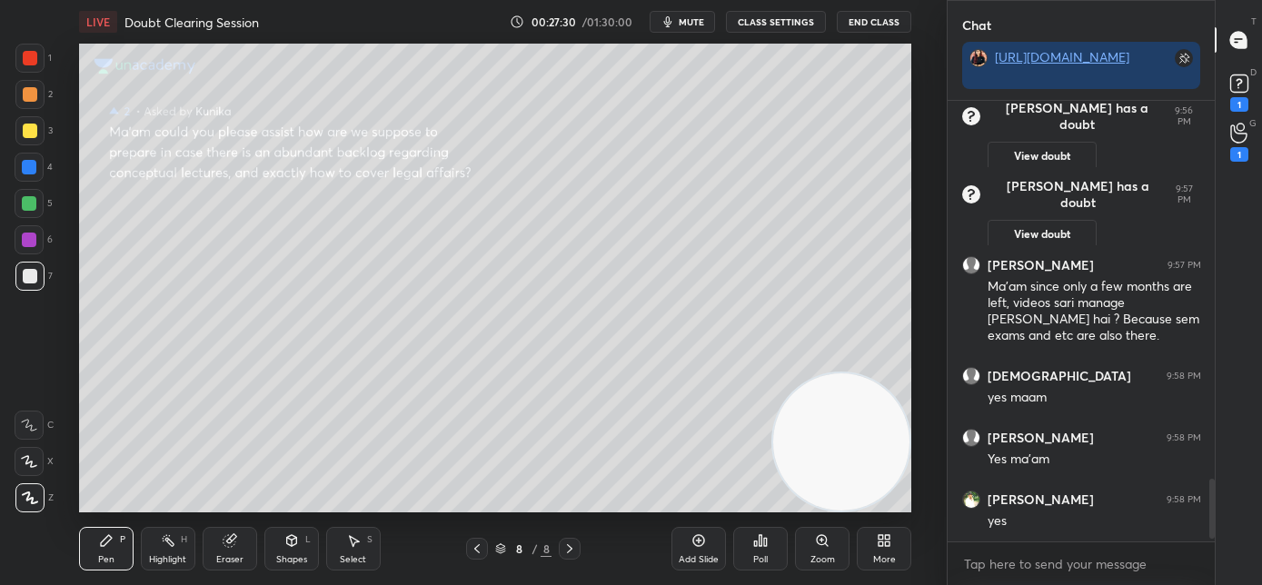
scroll to position [2748, 0]
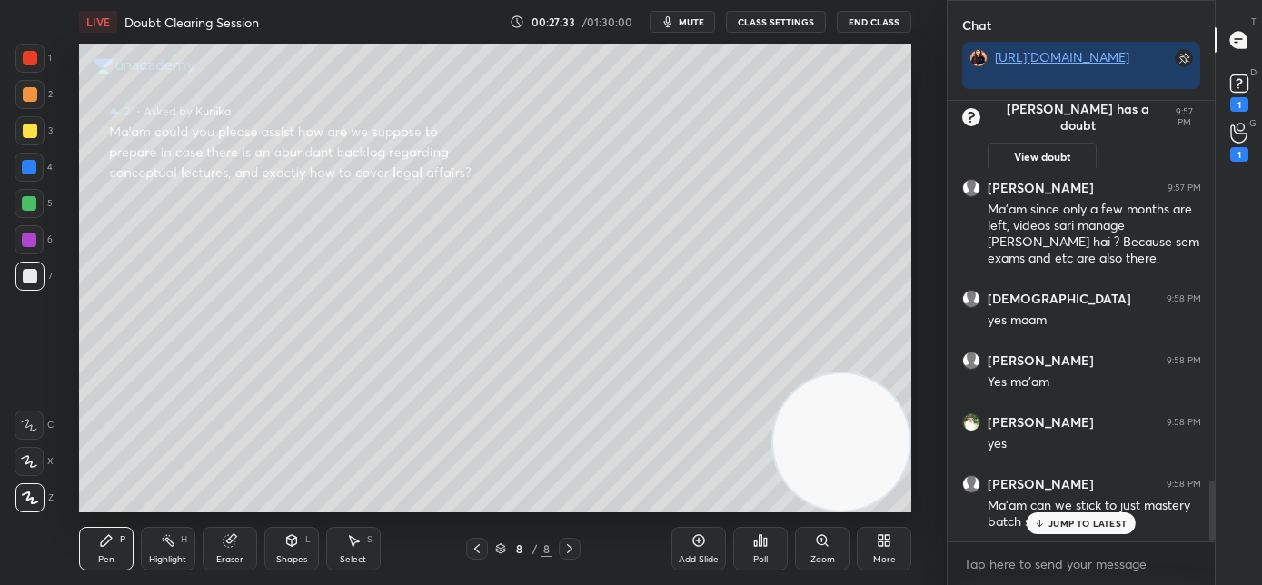
click at [1073, 526] on p "JUMP TO LATEST" at bounding box center [1087, 523] width 78 height 11
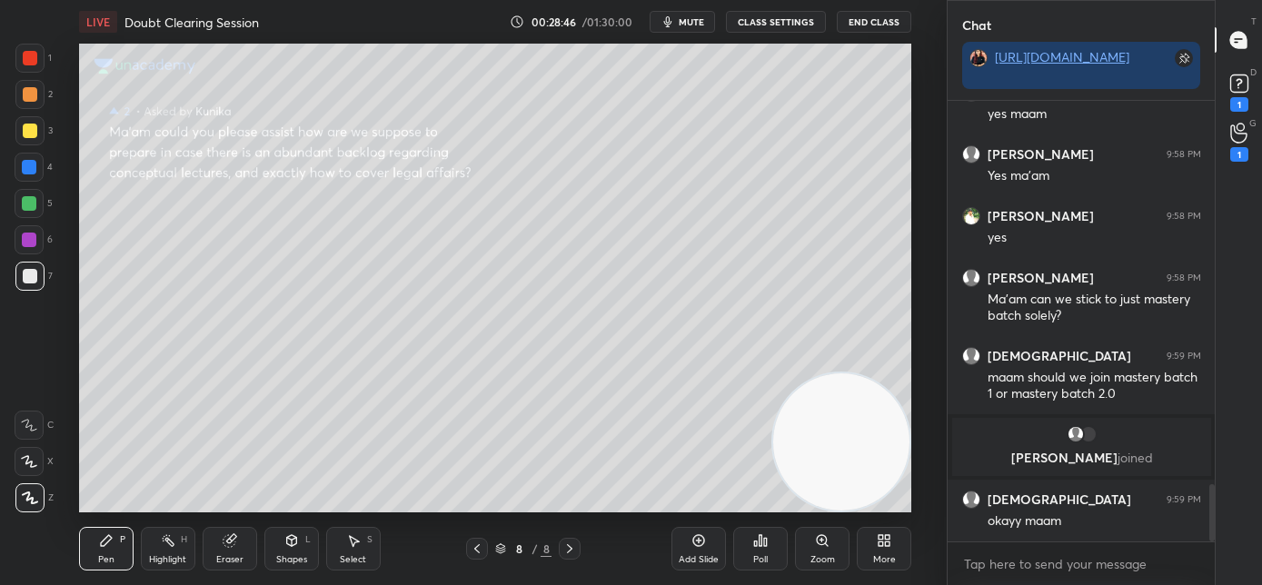
scroll to position [3032, 0]
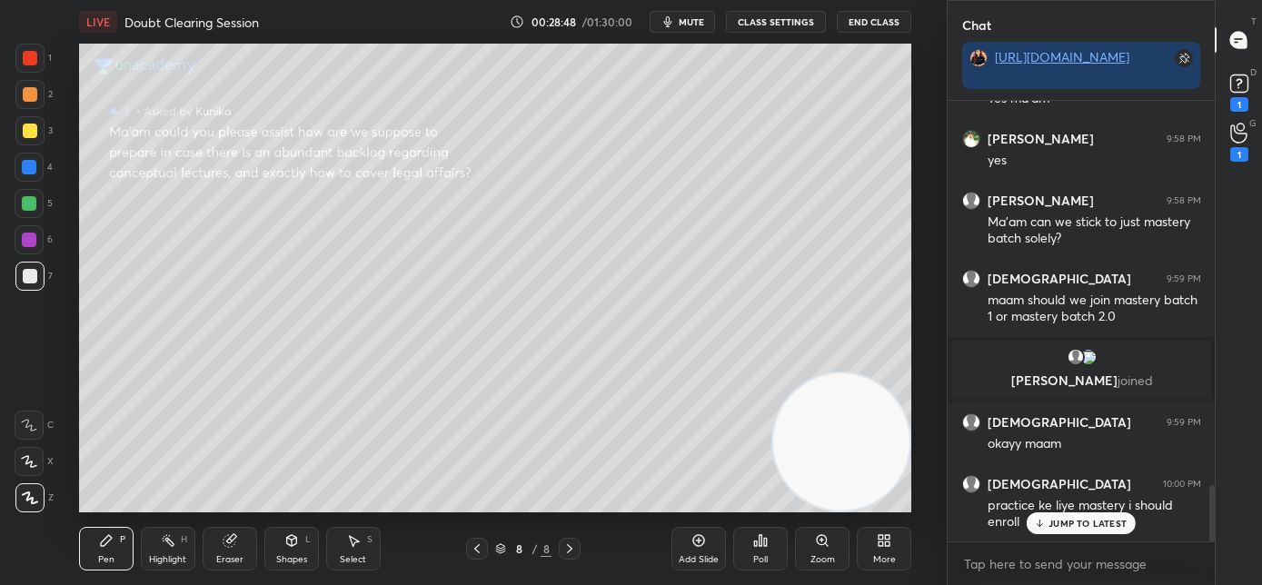
click at [1057, 520] on p "JUMP TO LATEST" at bounding box center [1087, 523] width 78 height 11
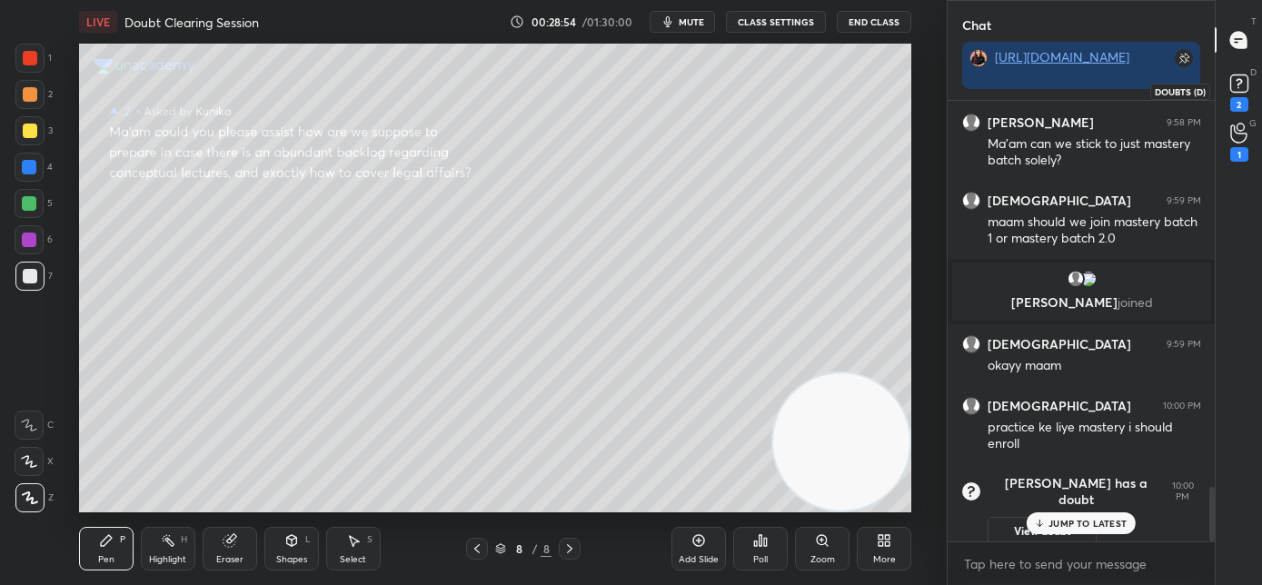
click at [1233, 89] on rect at bounding box center [1238, 83] width 17 height 17
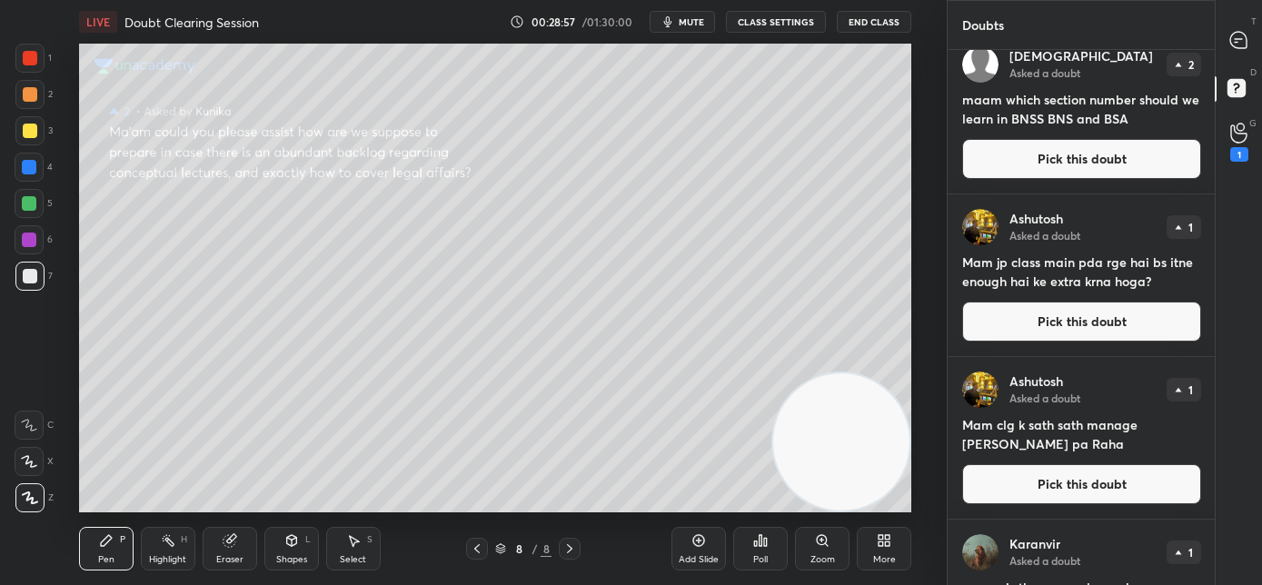
scroll to position [363, 0]
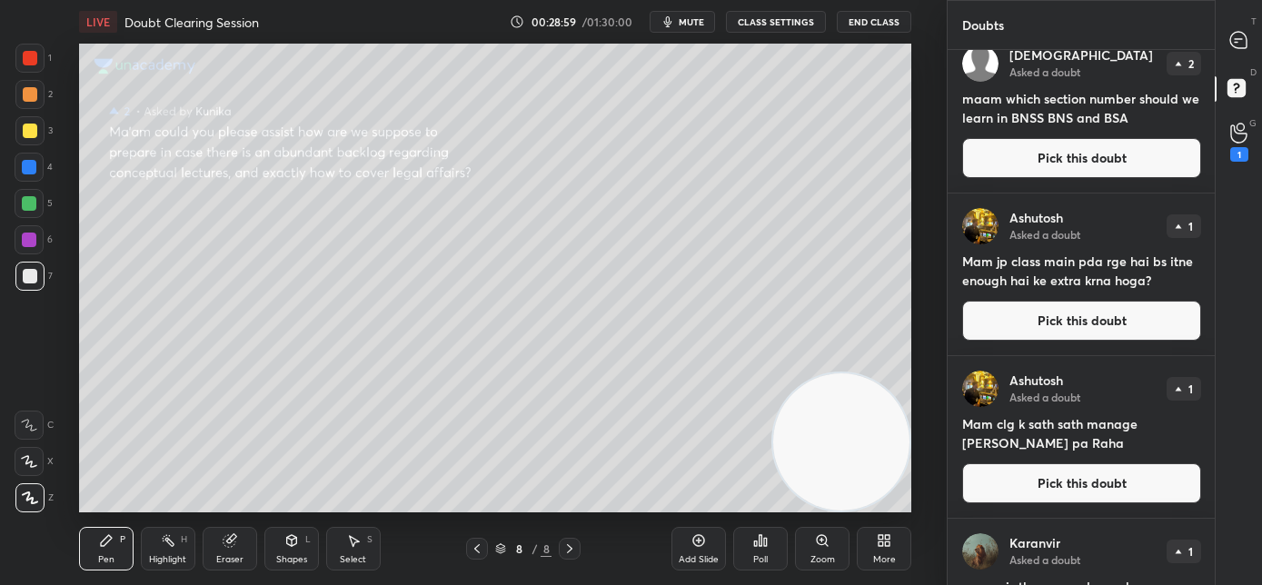
click at [1064, 322] on button "Pick this doubt" at bounding box center [1081, 321] width 239 height 40
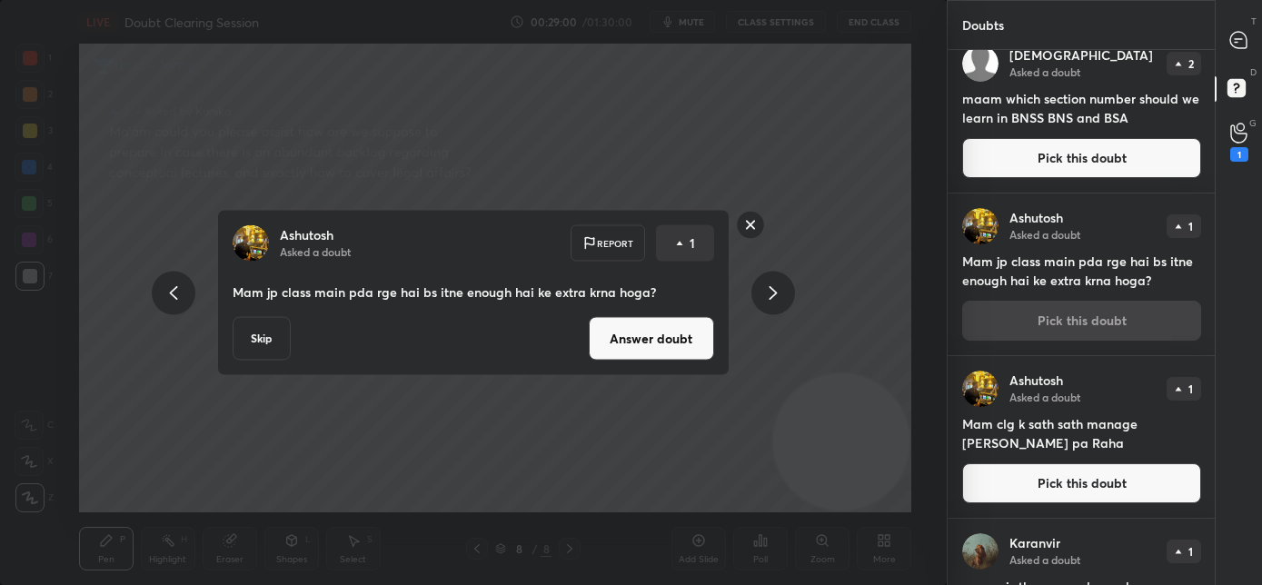
click at [621, 347] on button "Answer doubt" at bounding box center [651, 339] width 125 height 44
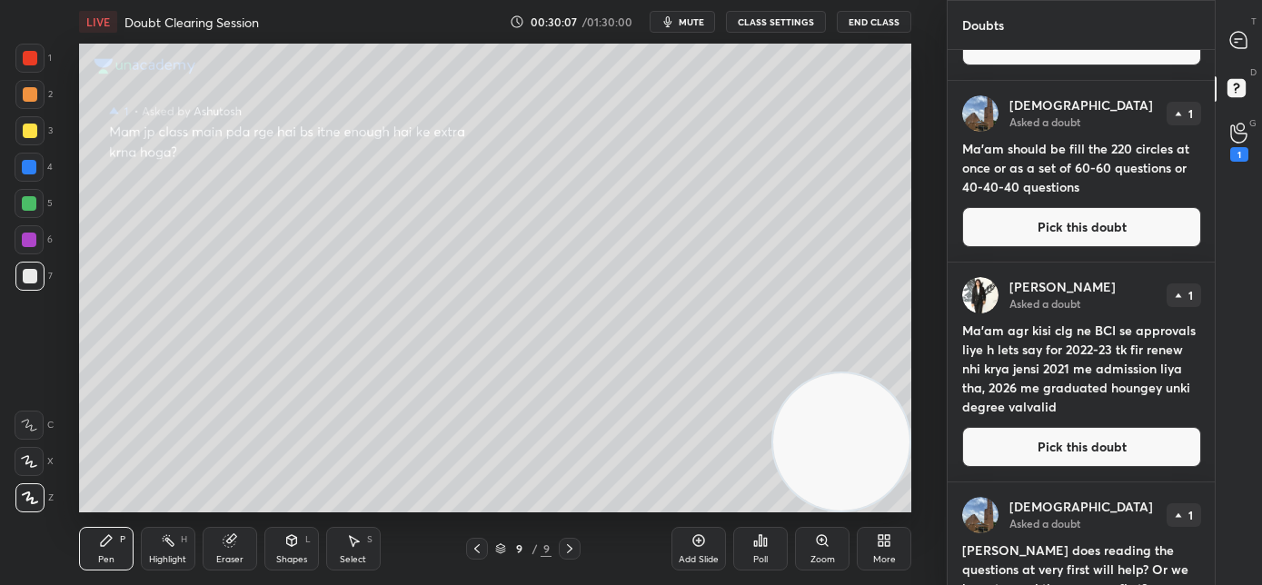
scroll to position [1061, 0]
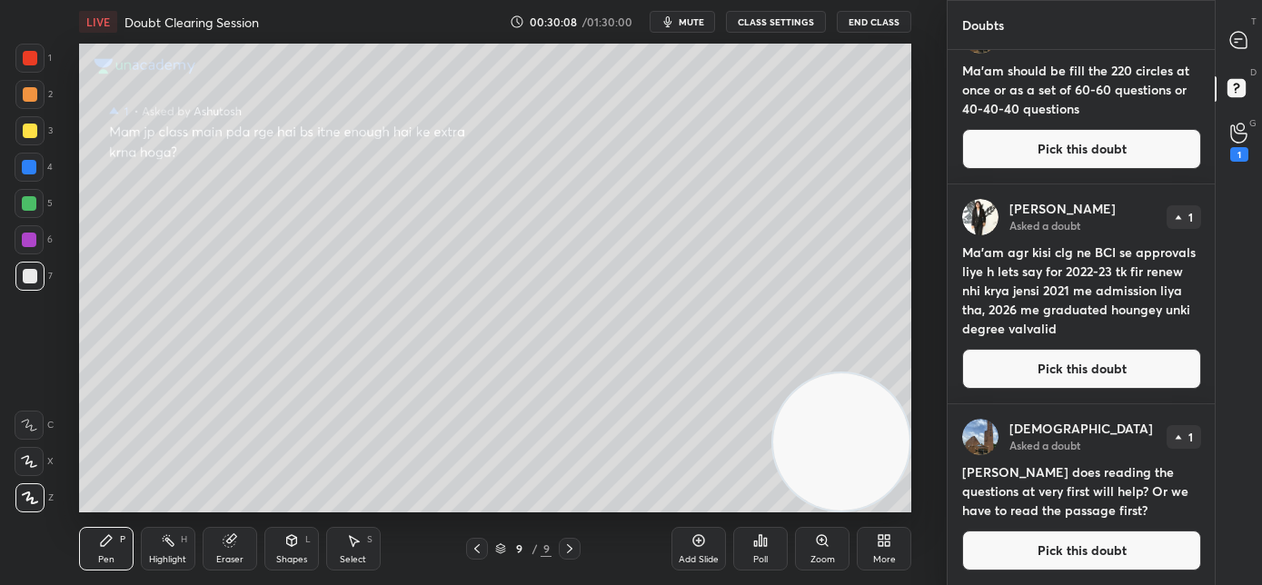
click at [1084, 555] on button "Pick this doubt" at bounding box center [1081, 550] width 239 height 40
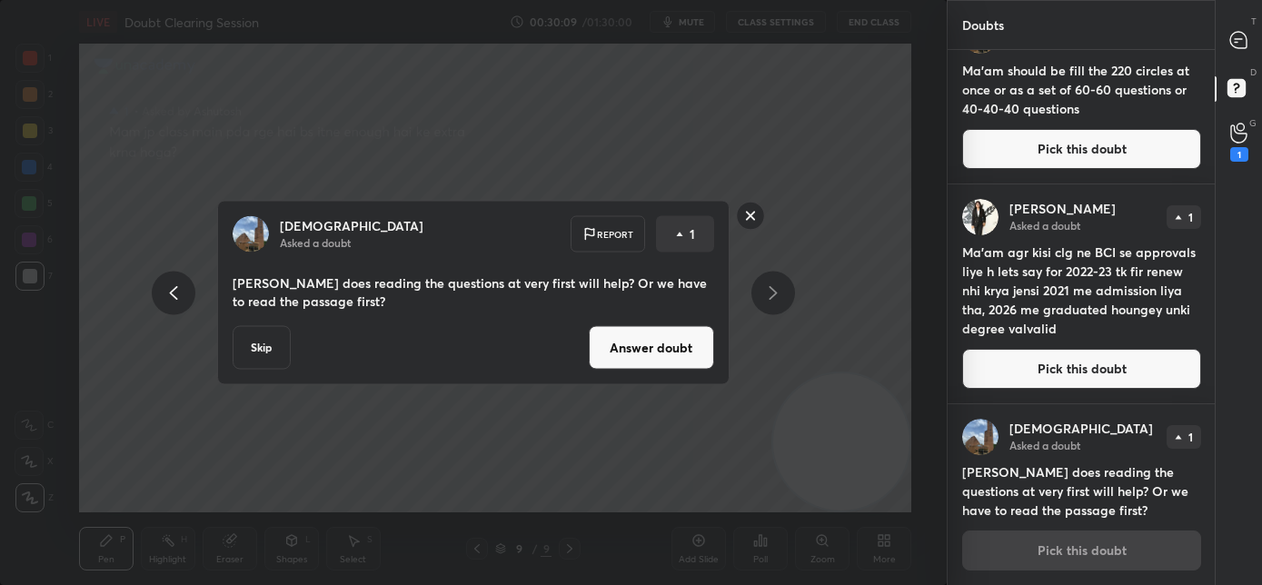
click at [662, 341] on button "Answer doubt" at bounding box center [651, 348] width 125 height 44
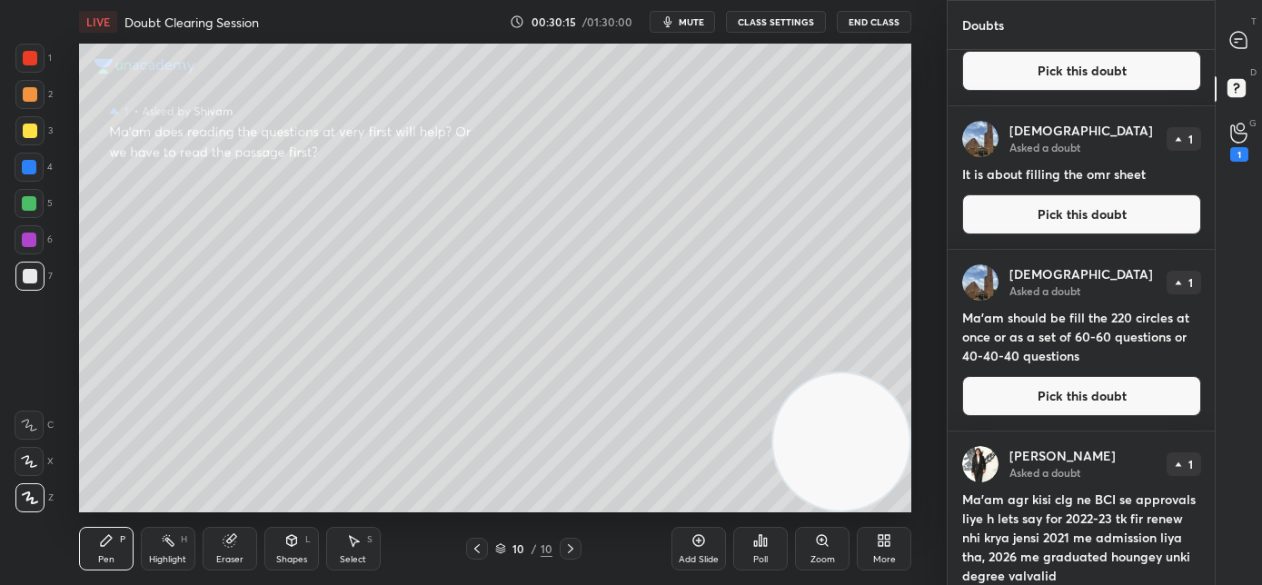
scroll to position [879, 0]
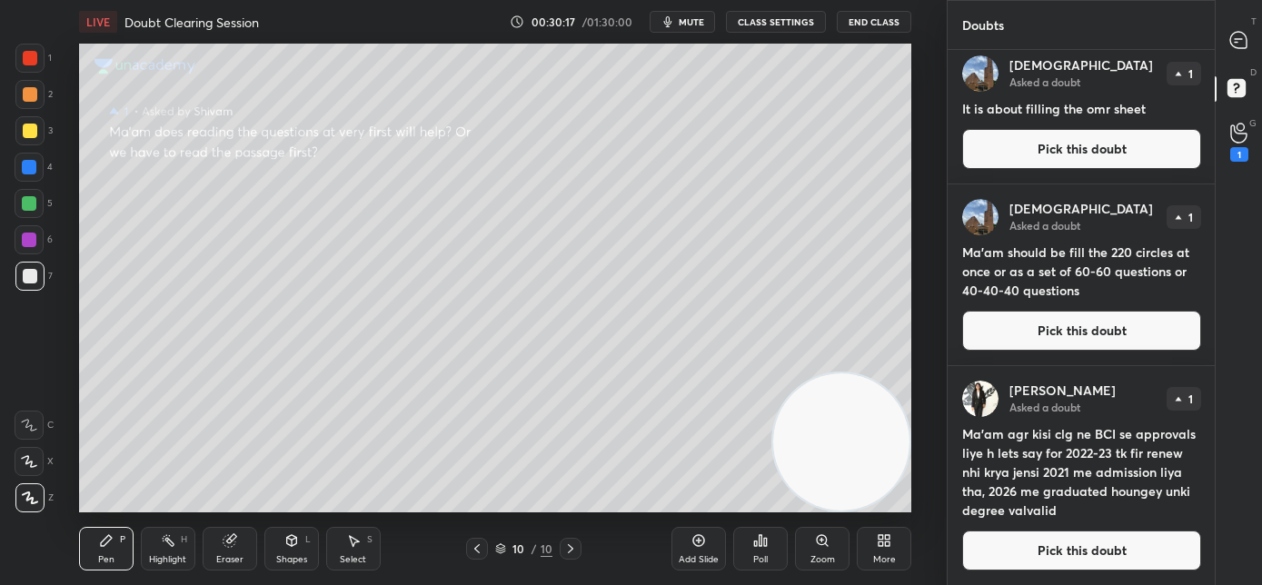
click at [1038, 534] on button "Pick this doubt" at bounding box center [1081, 550] width 239 height 40
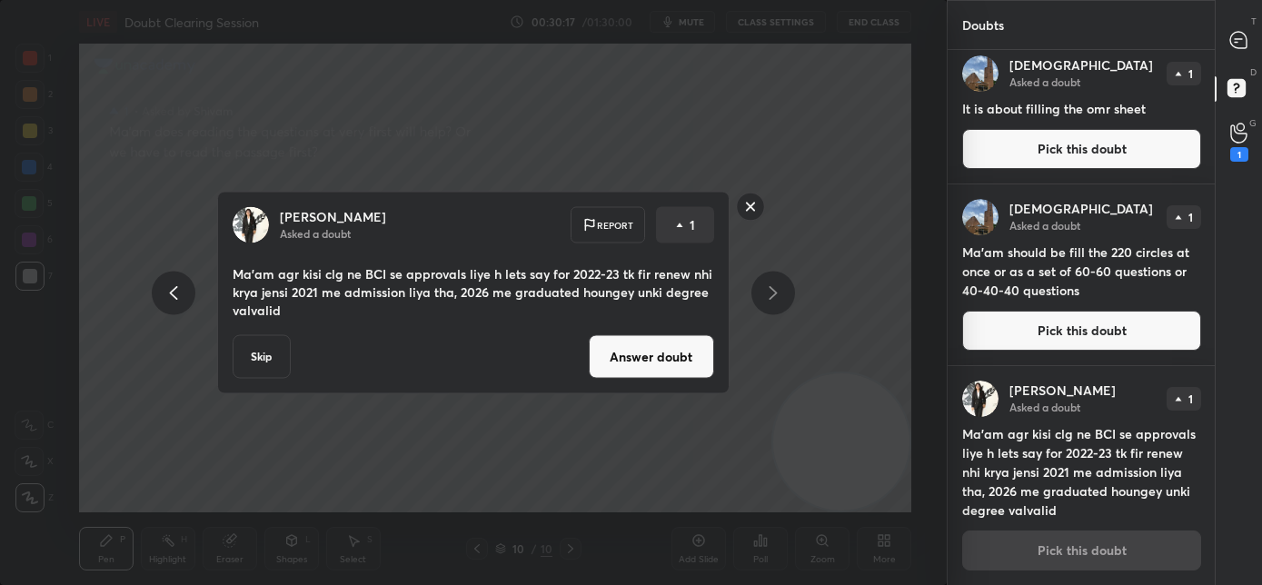
click at [620, 363] on button "Answer doubt" at bounding box center [651, 357] width 125 height 44
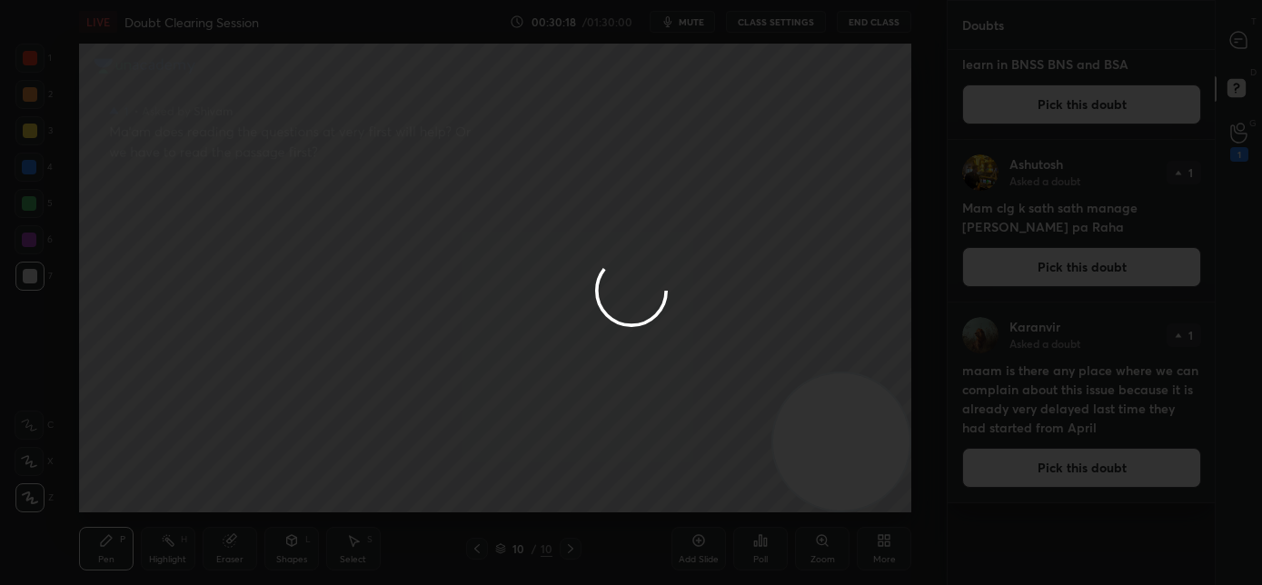
scroll to position [0, 0]
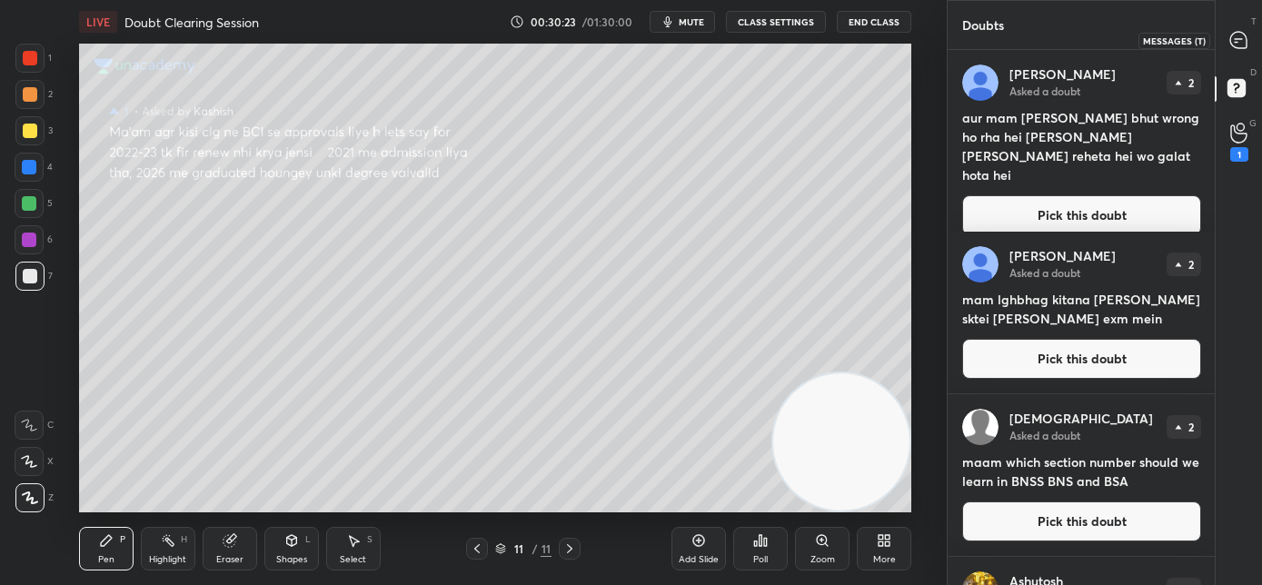
click at [1240, 45] on icon at bounding box center [1238, 40] width 16 height 16
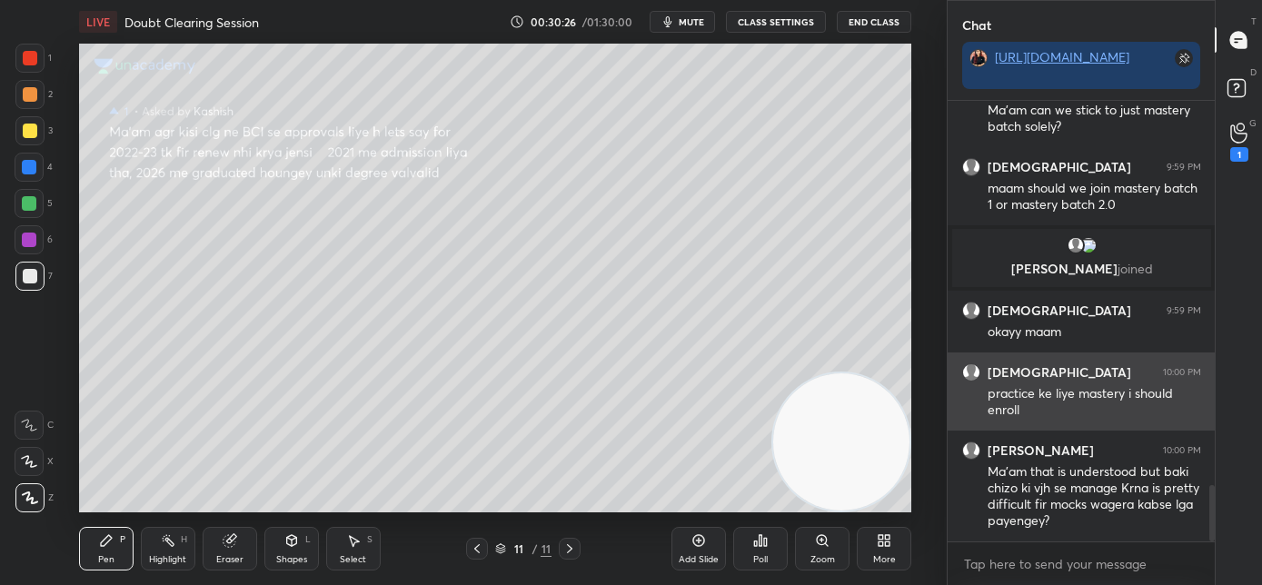
scroll to position [3065, 0]
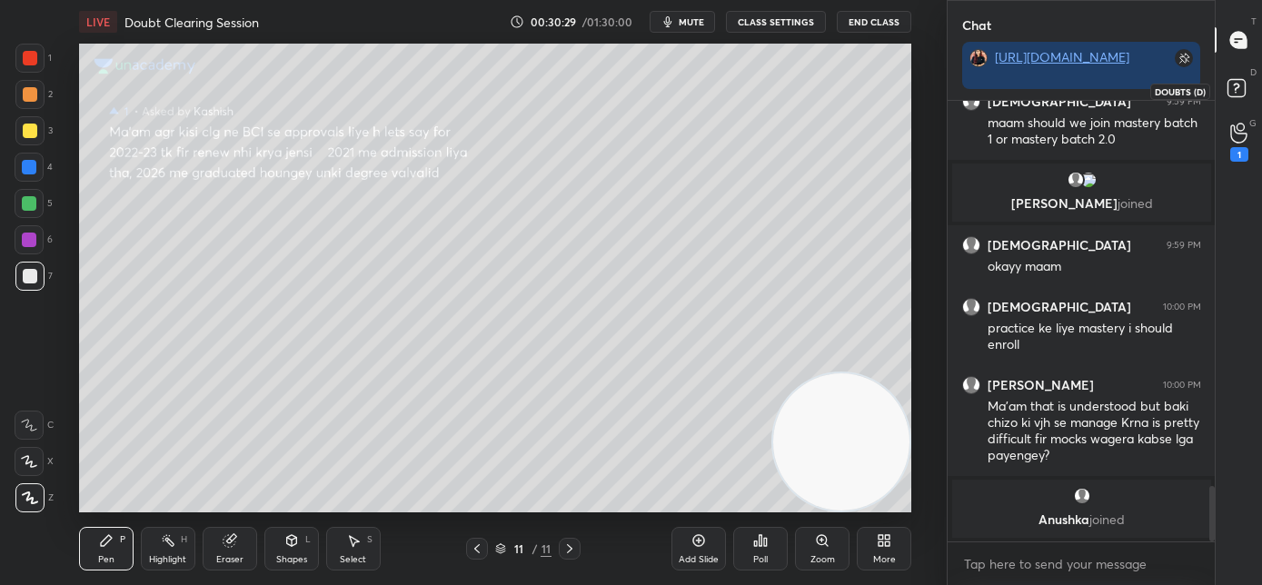
click at [1239, 92] on rect at bounding box center [1235, 88] width 17 height 17
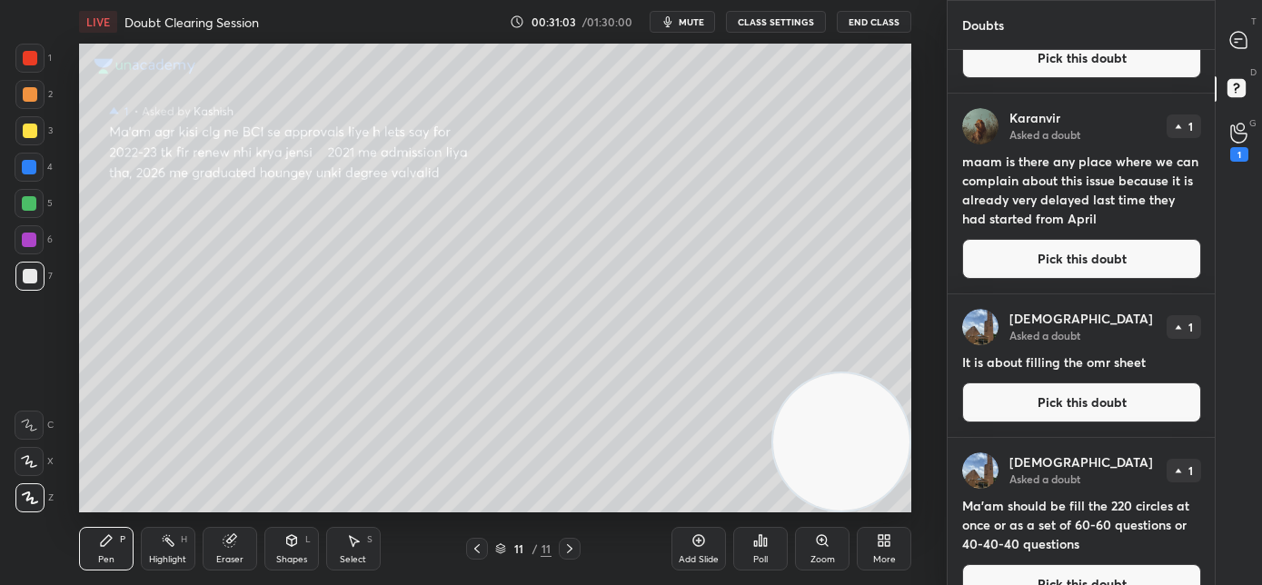
scroll to position [823, 0]
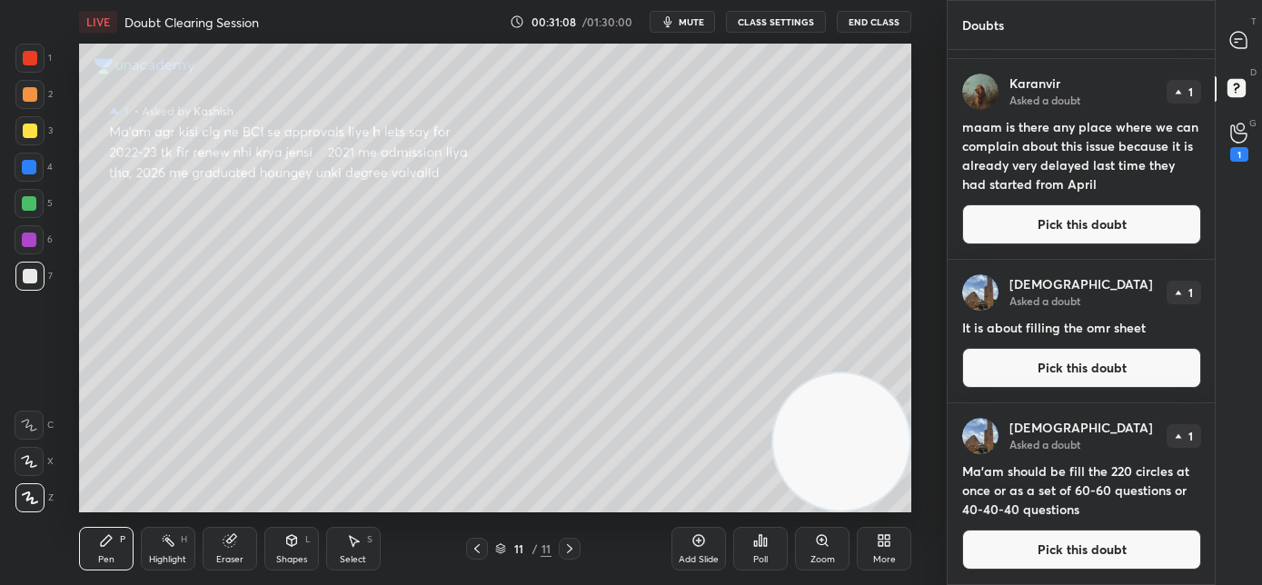
click at [1044, 550] on button "Pick this doubt" at bounding box center [1081, 550] width 239 height 40
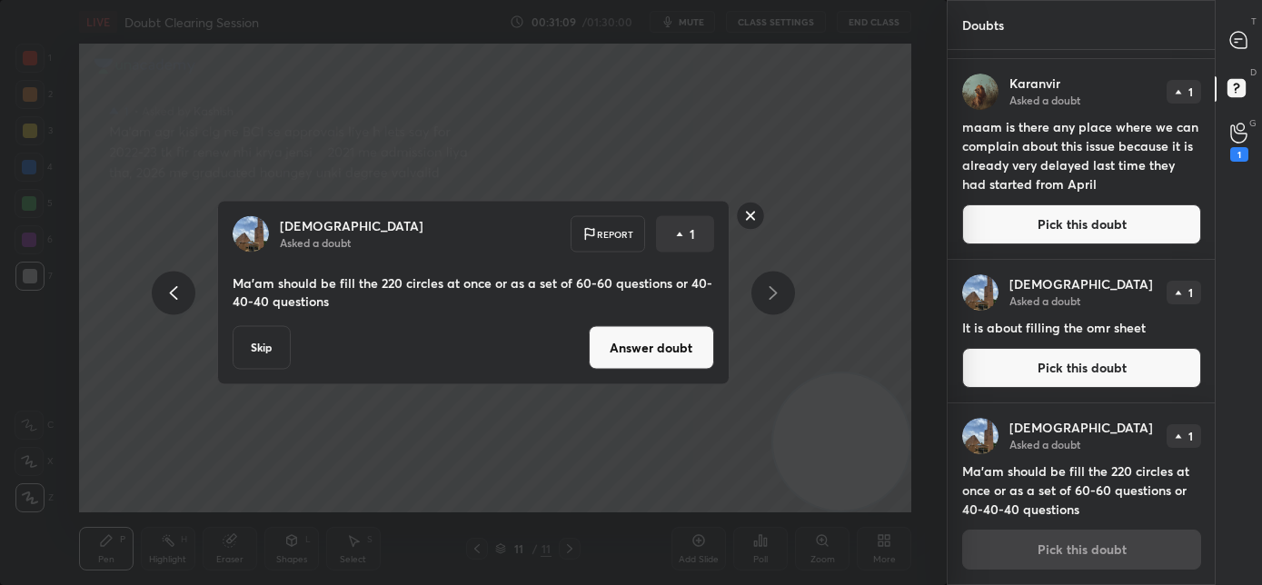
click at [753, 218] on rect at bounding box center [750, 216] width 28 height 28
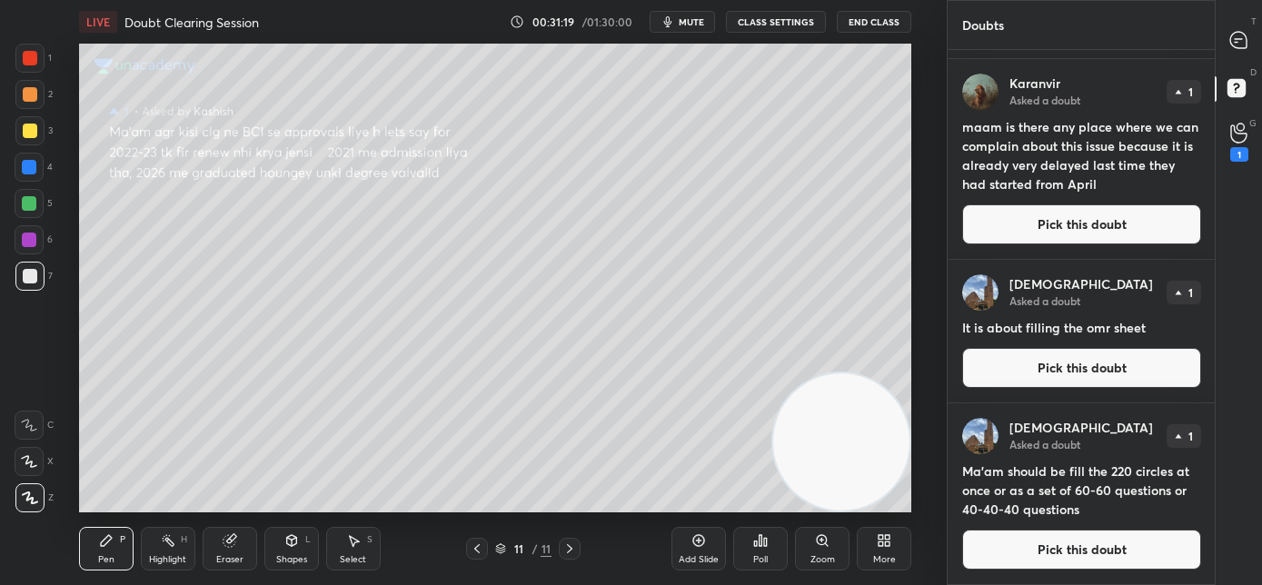
click at [1020, 556] on button "Pick this doubt" at bounding box center [1081, 550] width 239 height 40
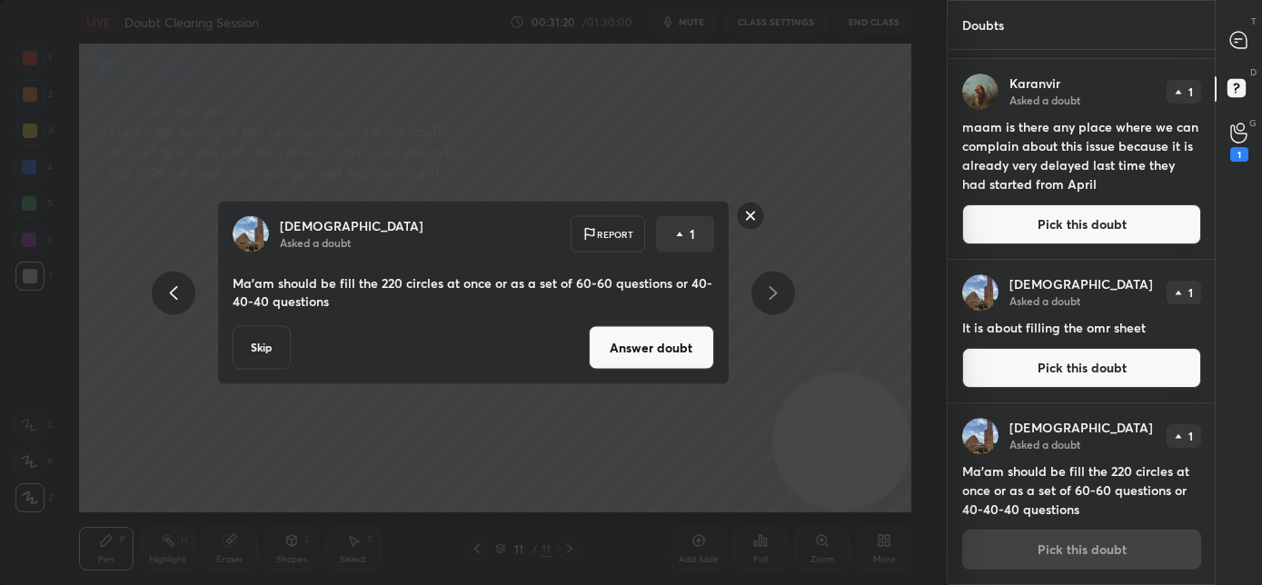
click at [622, 358] on button "Answer doubt" at bounding box center [651, 348] width 125 height 44
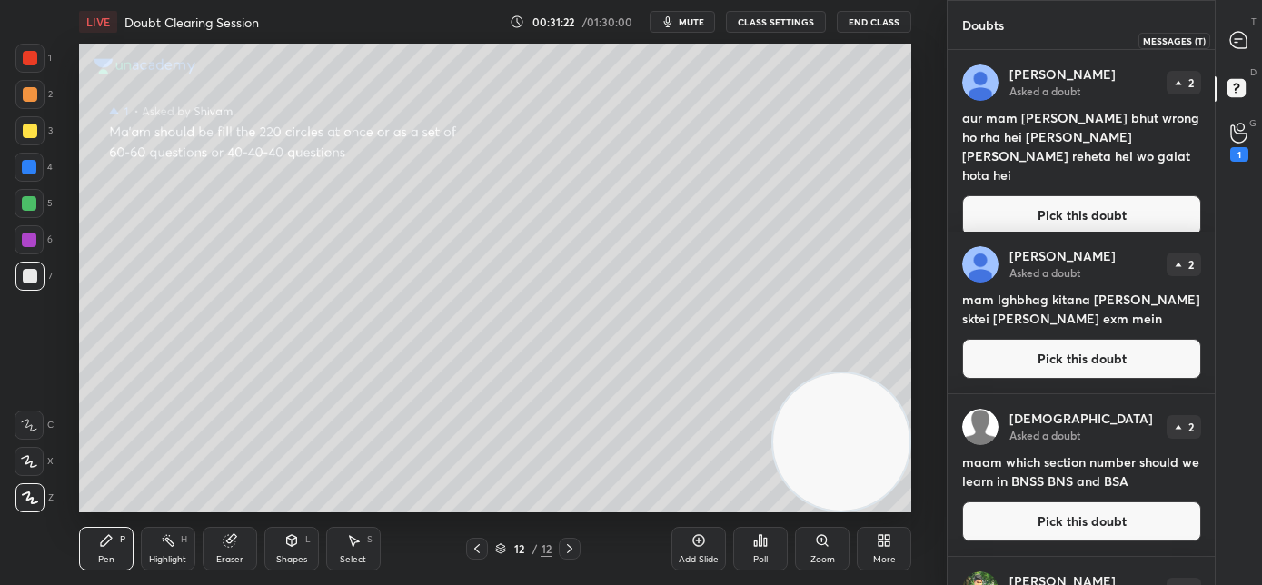
click at [1238, 42] on icon at bounding box center [1238, 40] width 16 height 16
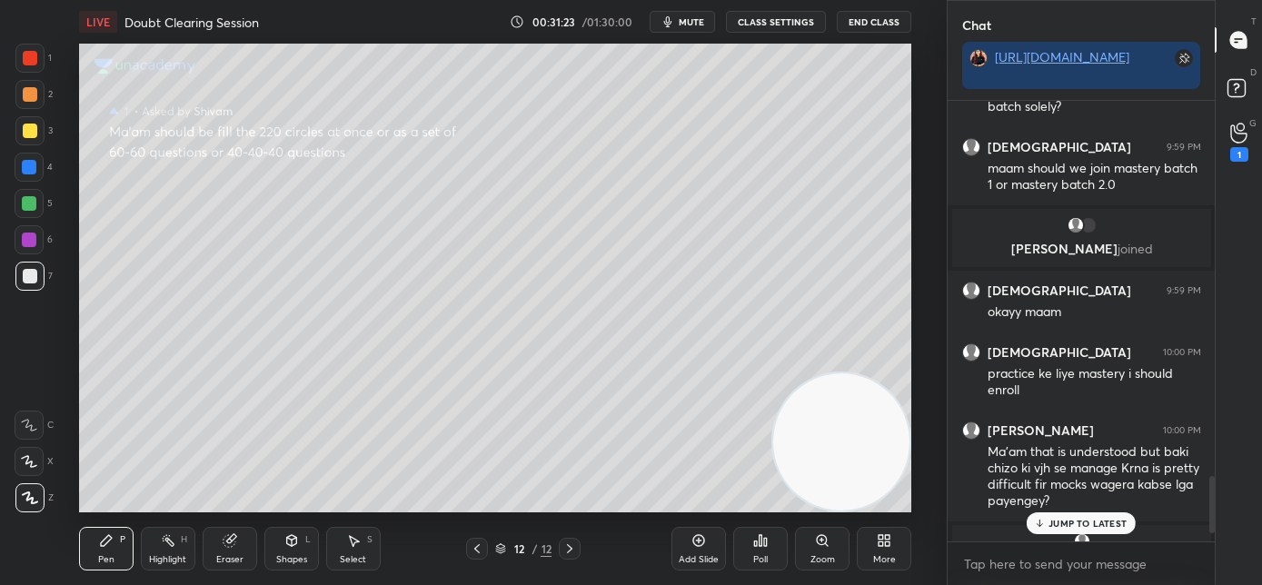
scroll to position [3343, 0]
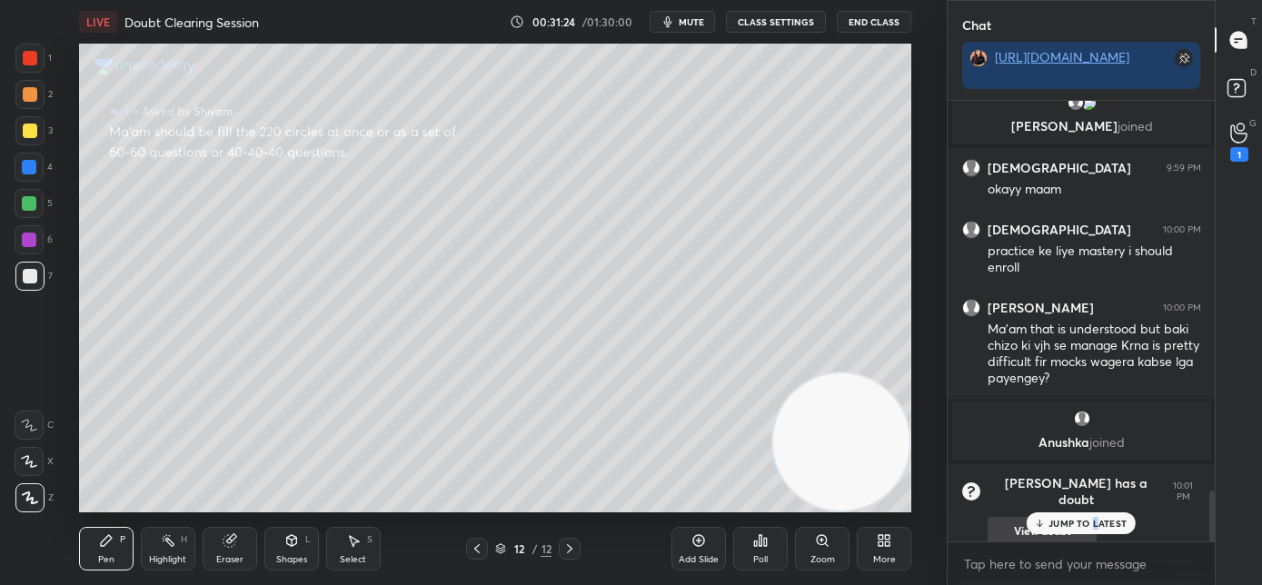
click at [1094, 515] on div "JUMP TO LATEST" at bounding box center [1080, 523] width 109 height 22
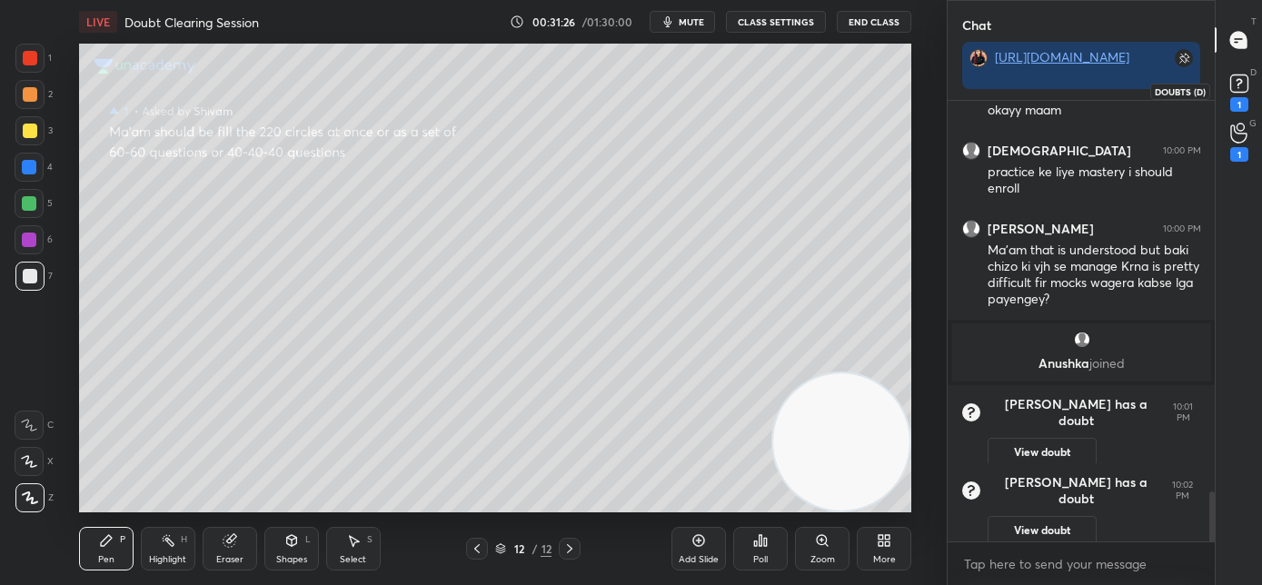
click at [1241, 84] on rect at bounding box center [1238, 83] width 17 height 17
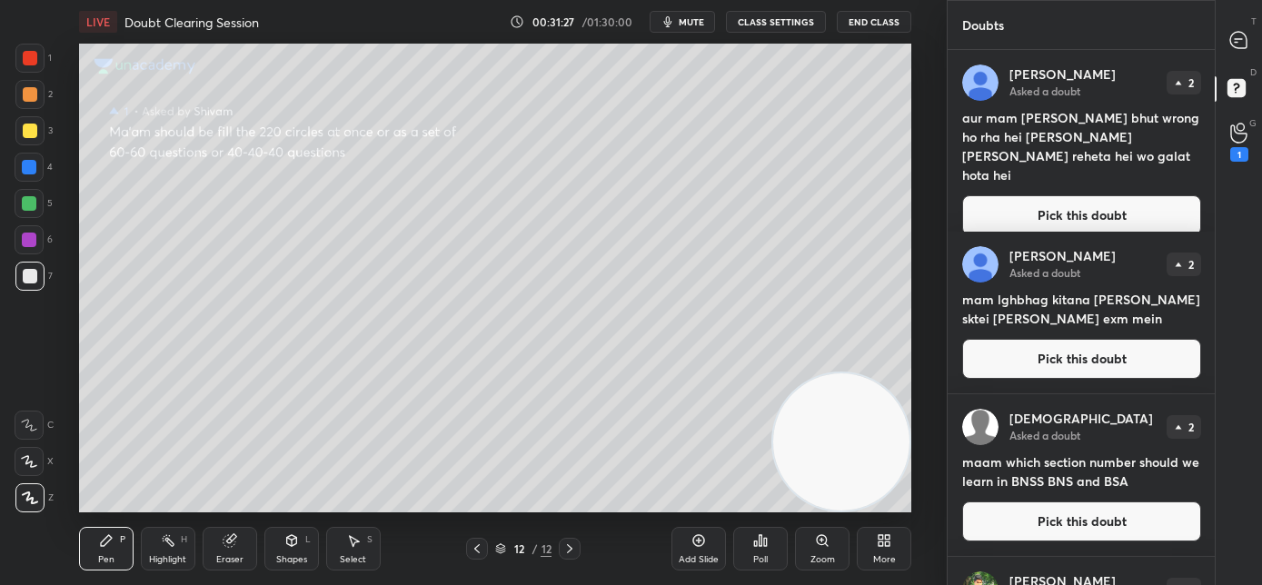
scroll to position [785, 0]
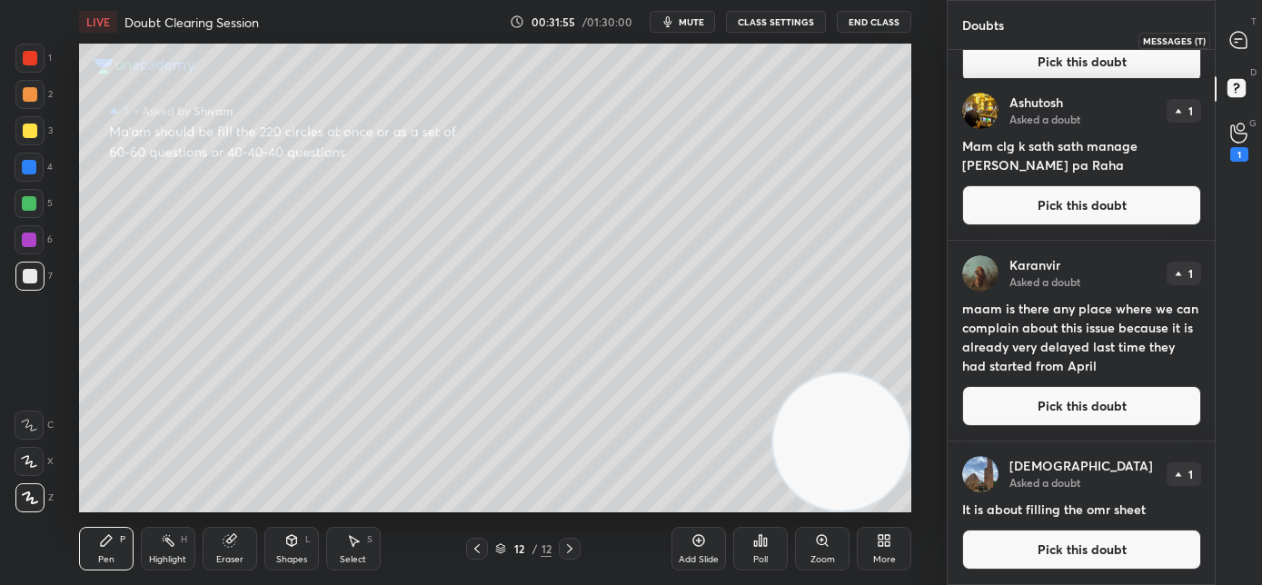
click at [1240, 44] on icon at bounding box center [1238, 40] width 16 height 16
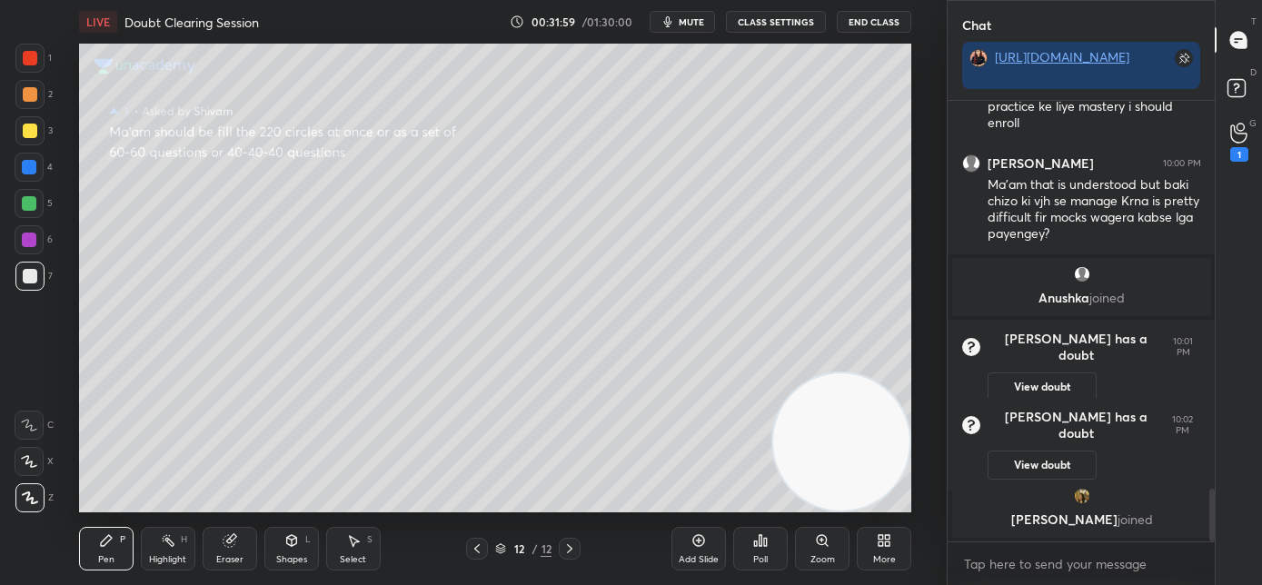
scroll to position [3323, 0]
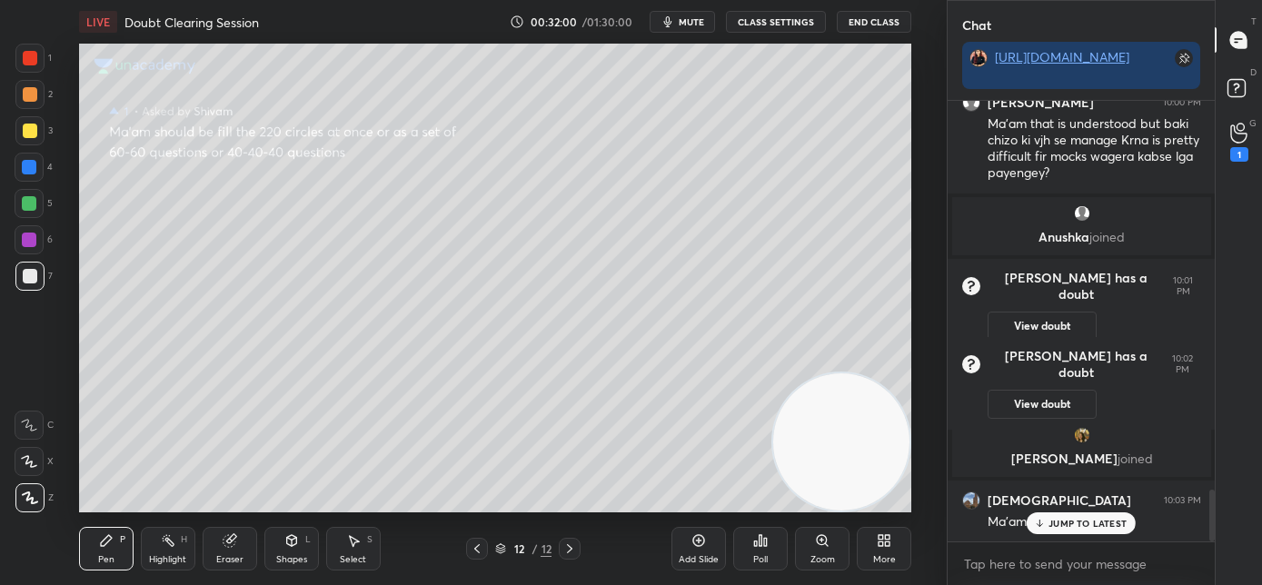
click at [1104, 523] on p "JUMP TO LATEST" at bounding box center [1087, 523] width 78 height 11
click at [1244, 94] on icon at bounding box center [1239, 90] width 33 height 33
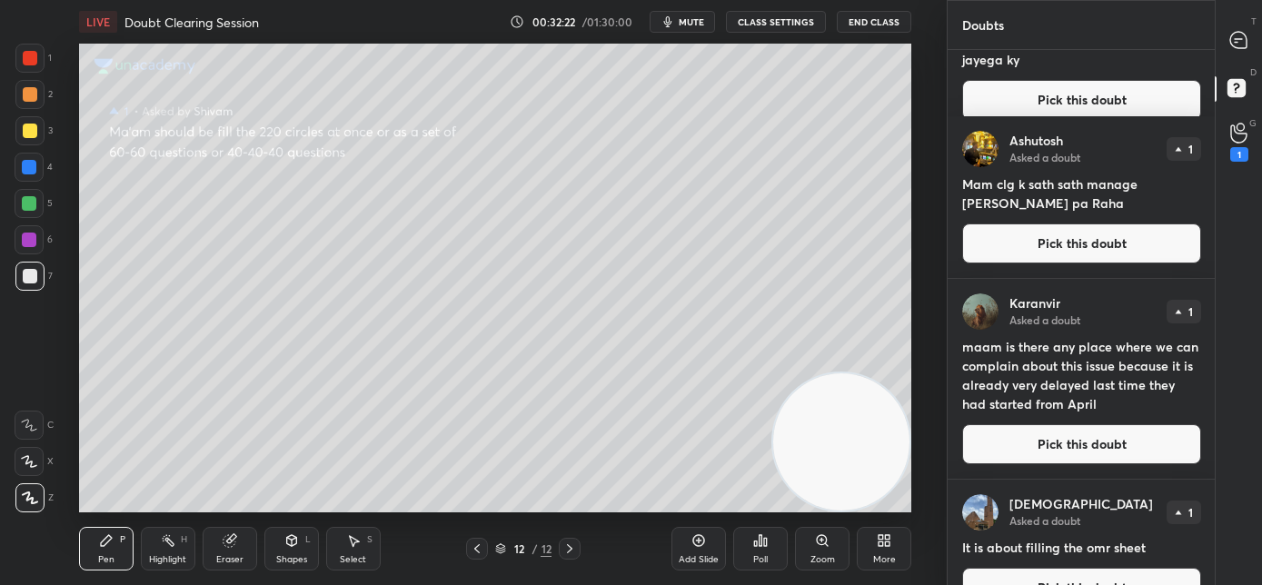
scroll to position [785, 0]
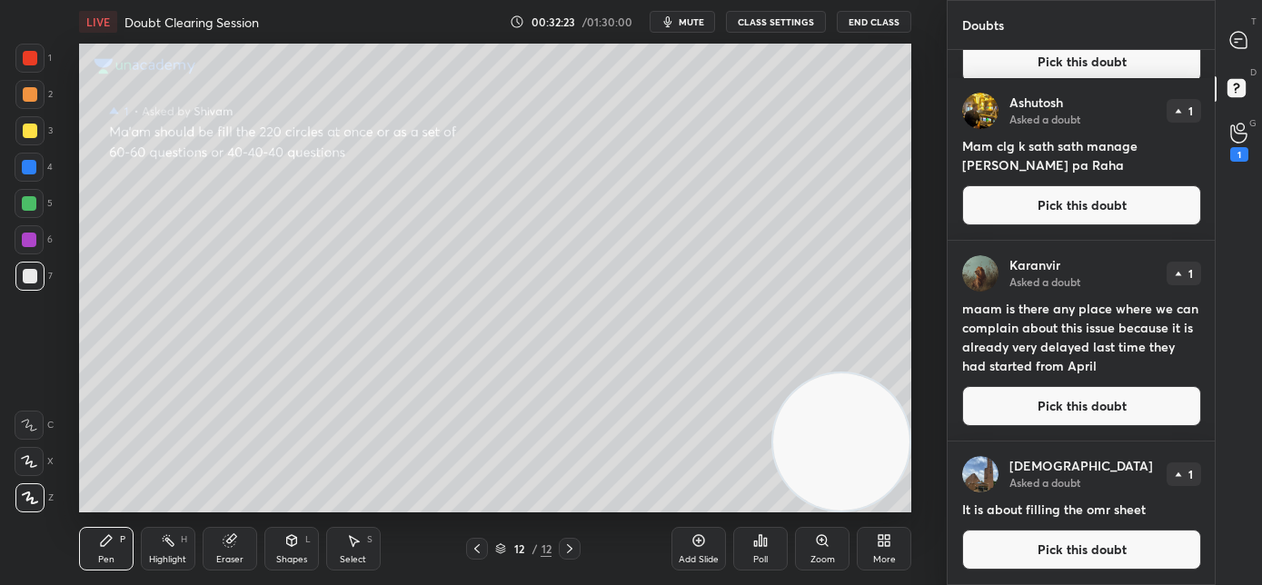
click at [1040, 551] on button "Pick this doubt" at bounding box center [1081, 550] width 239 height 40
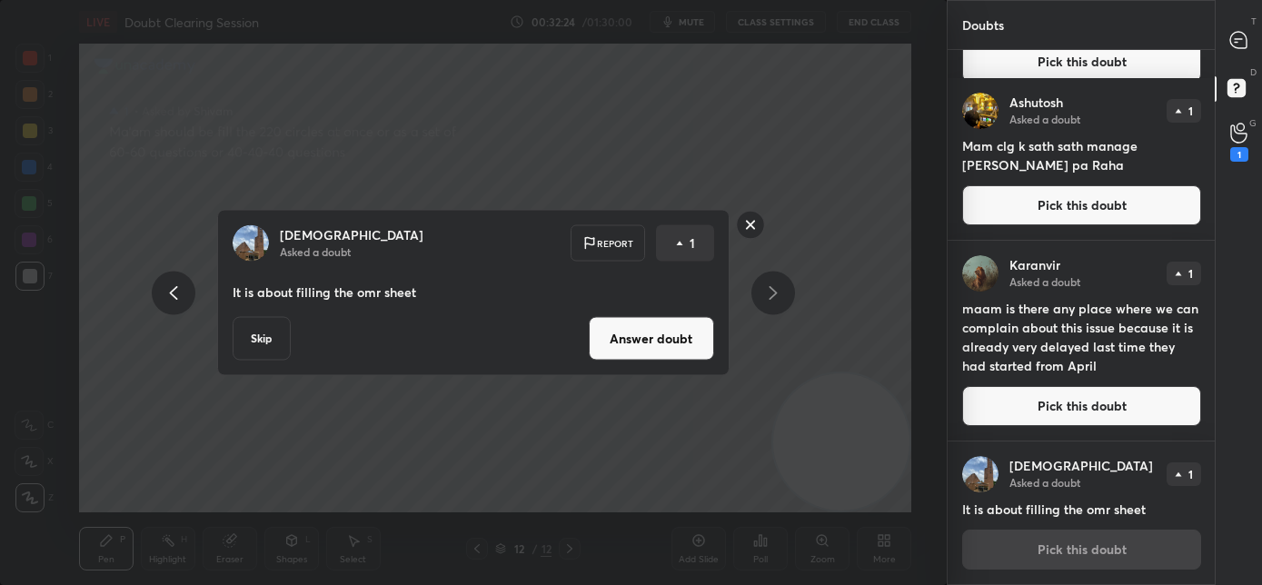
click at [632, 331] on button "Answer doubt" at bounding box center [651, 339] width 125 height 44
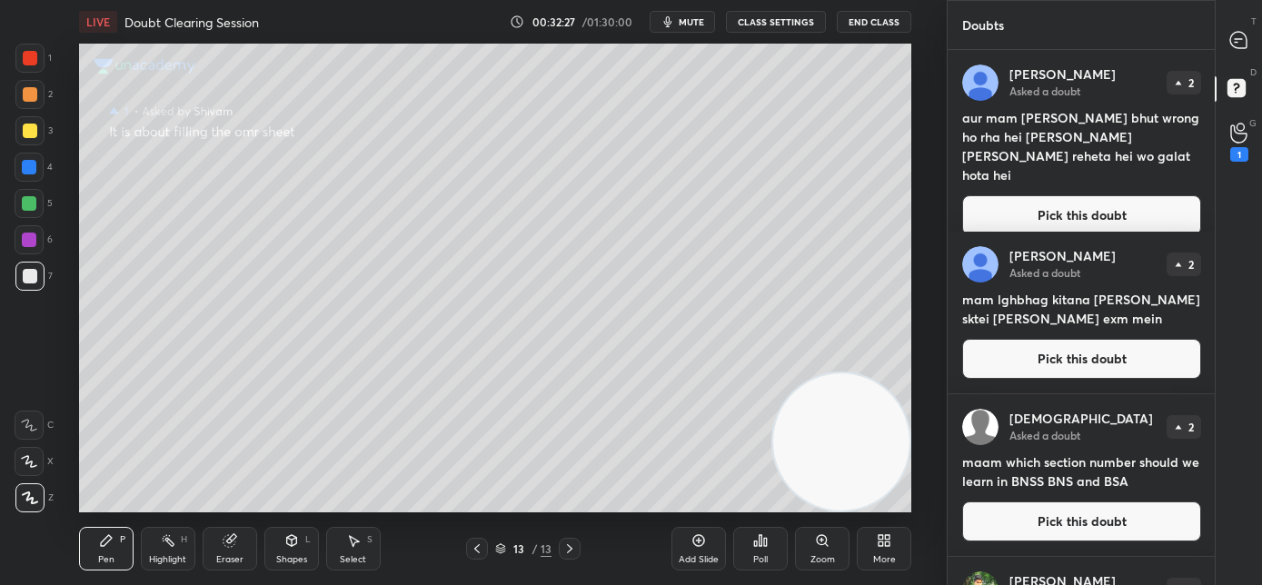
scroll to position [641, 0]
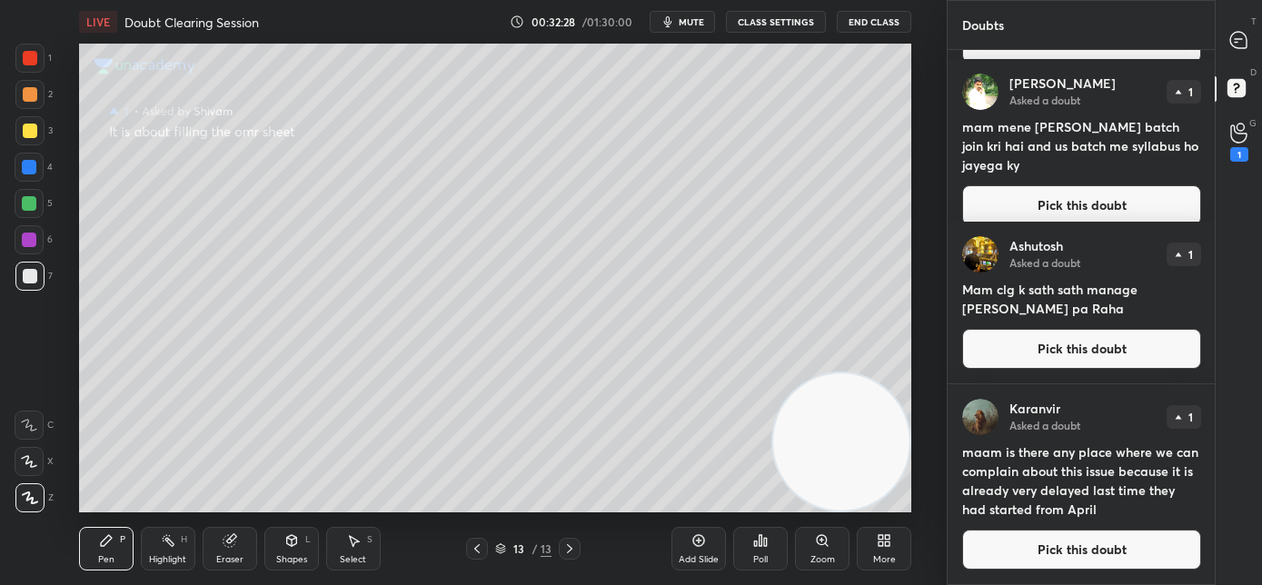
click at [1051, 550] on button "Pick this doubt" at bounding box center [1081, 550] width 239 height 40
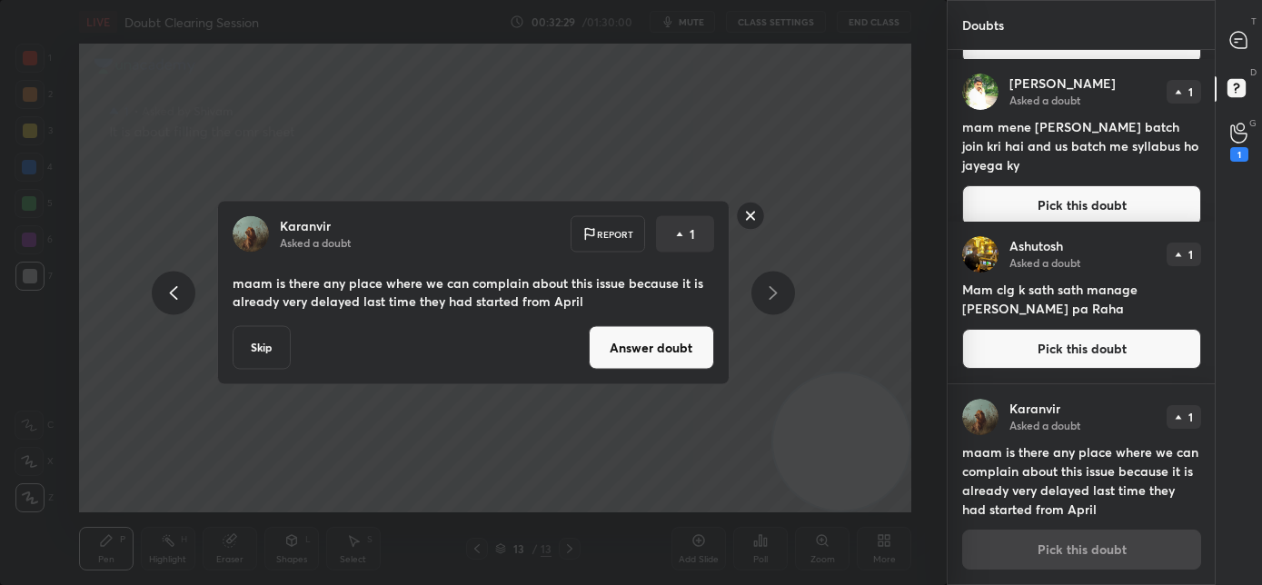
click at [619, 346] on button "Answer doubt" at bounding box center [651, 348] width 125 height 44
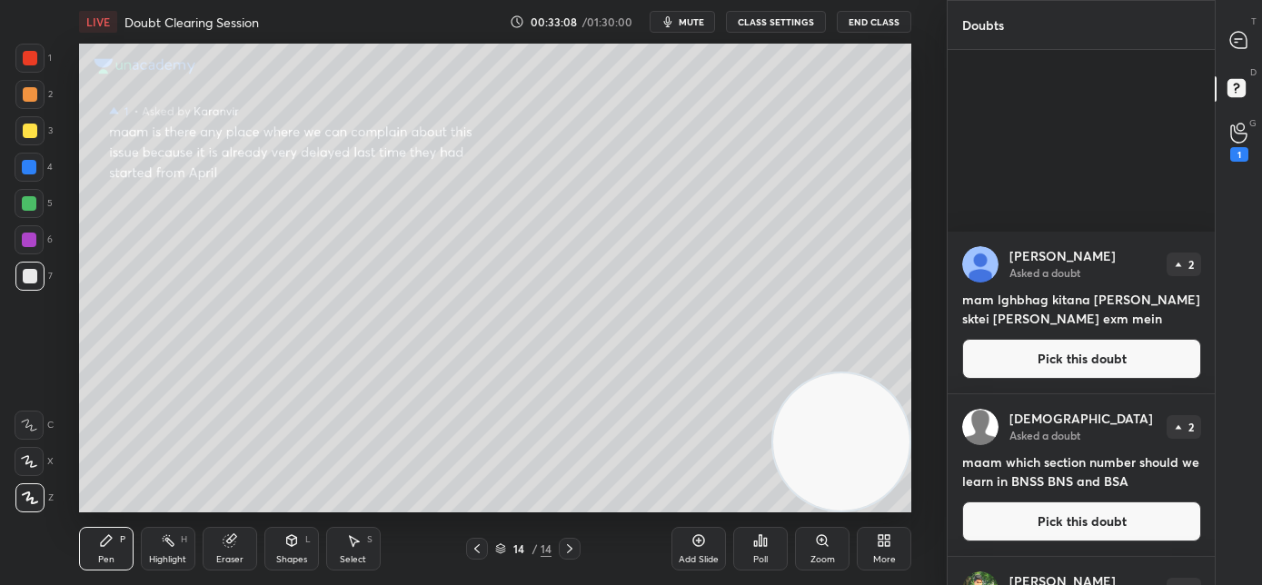
scroll to position [441, 0]
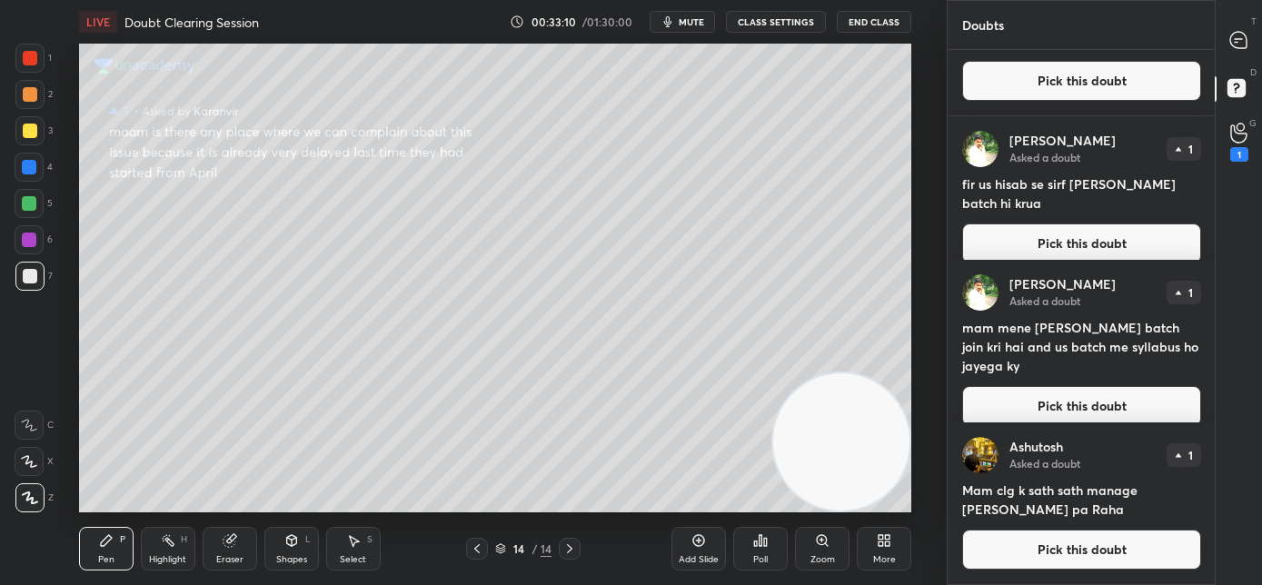
click at [1063, 559] on button "Pick this doubt" at bounding box center [1081, 550] width 239 height 40
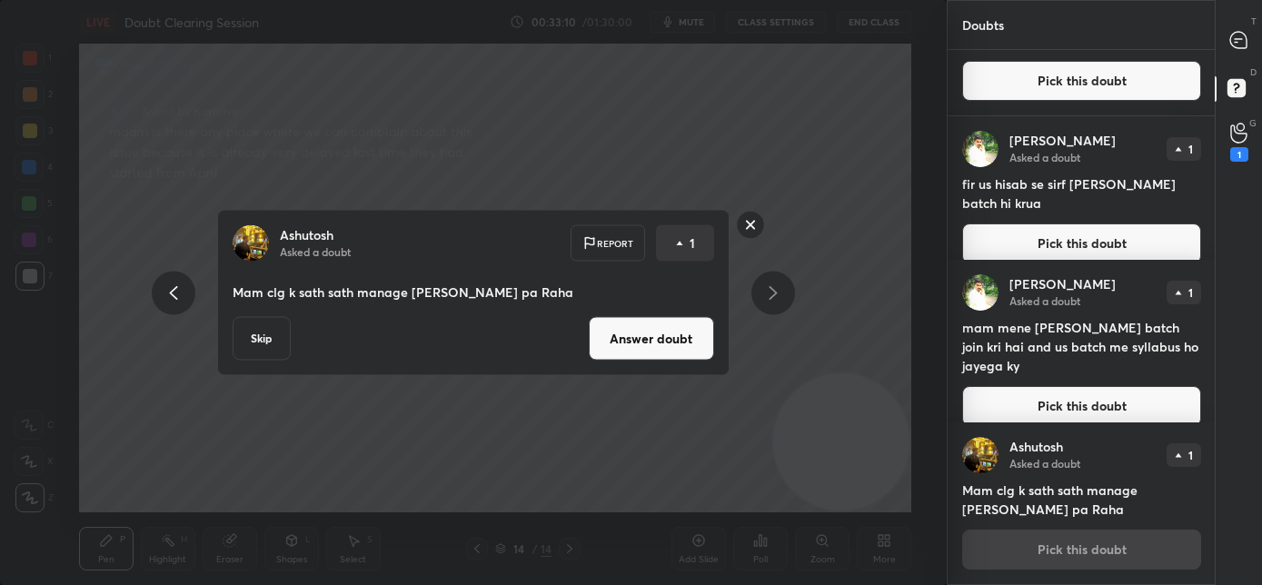
click at [661, 338] on button "Answer doubt" at bounding box center [651, 339] width 125 height 44
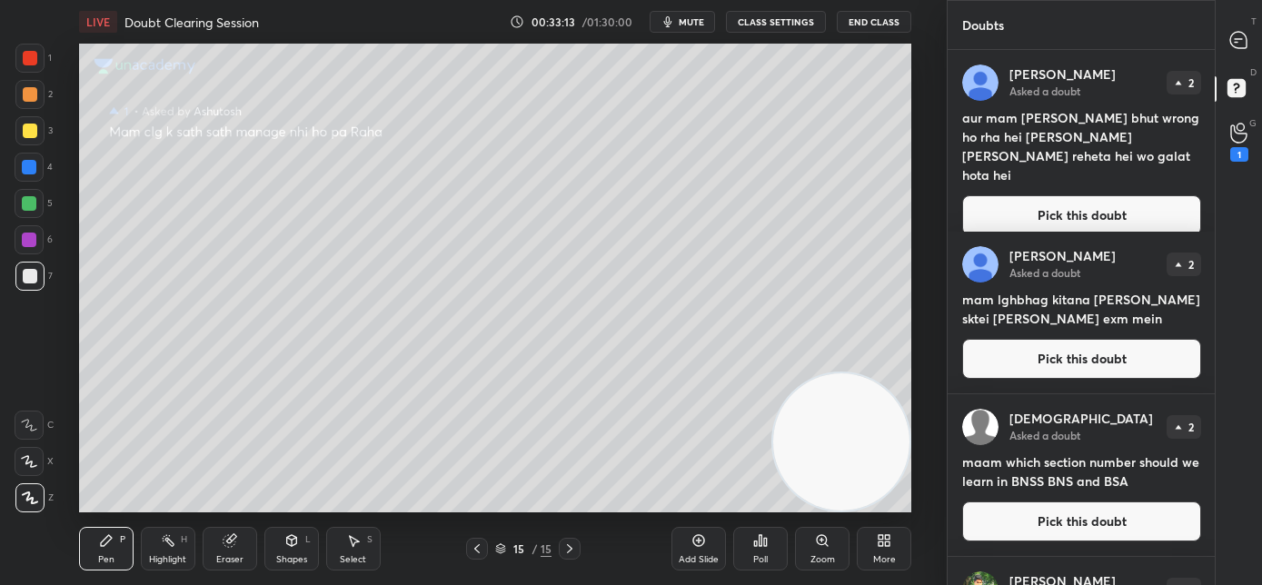
scroll to position [278, 0]
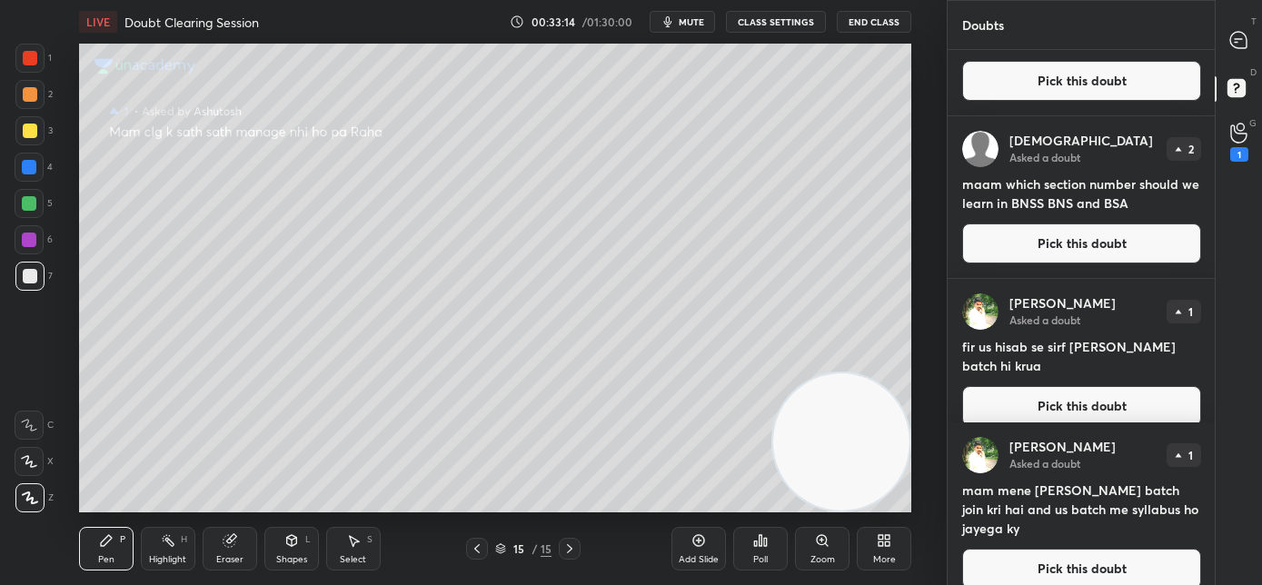
click at [1049, 549] on button "Pick this doubt" at bounding box center [1081, 569] width 239 height 40
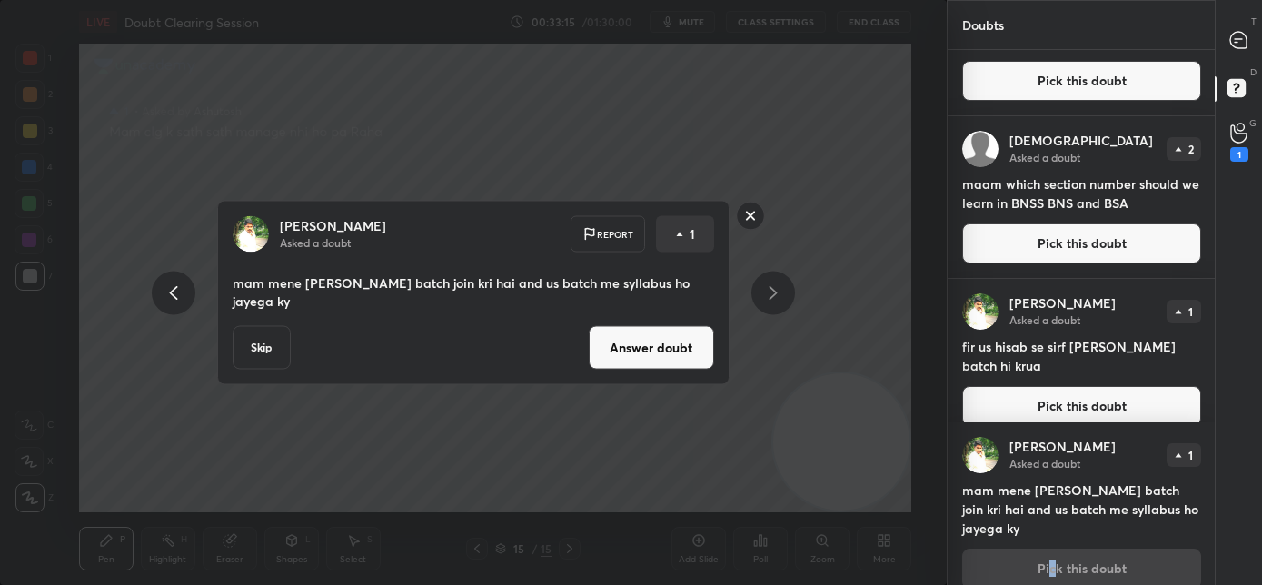
drag, startPoint x: 684, startPoint y: 342, endPoint x: 695, endPoint y: 346, distance: 11.8
click at [685, 342] on button "Answer doubt" at bounding box center [651, 348] width 125 height 44
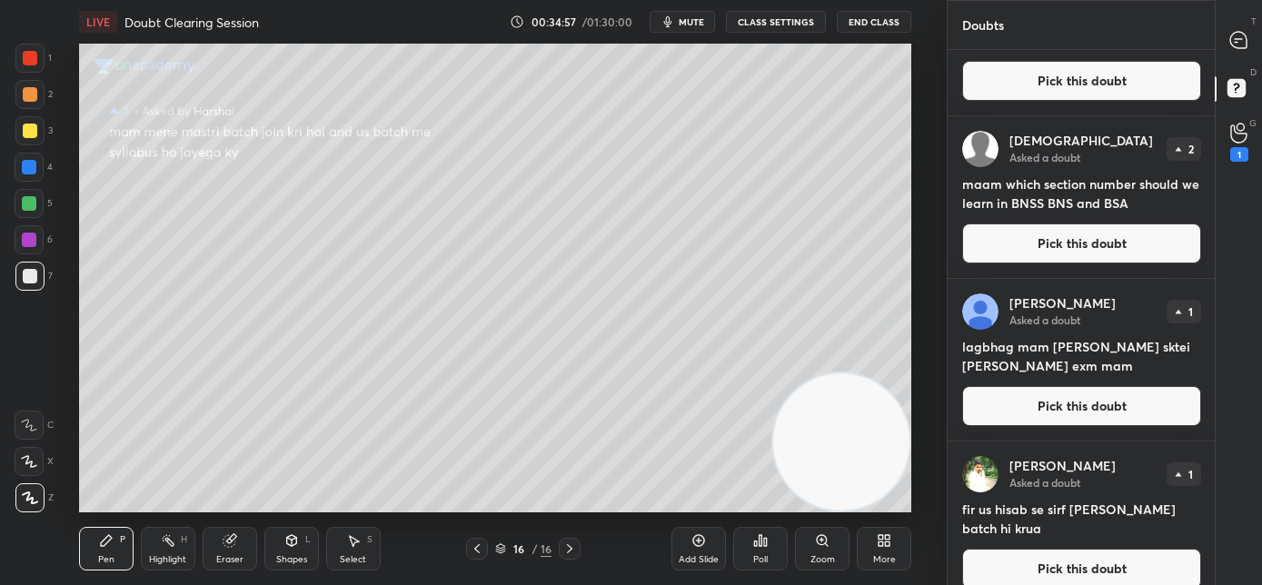
drag, startPoint x: 1066, startPoint y: 551, endPoint x: 1080, endPoint y: 551, distance: 13.6
click at [1065, 551] on button "Pick this doubt" at bounding box center [1081, 569] width 239 height 40
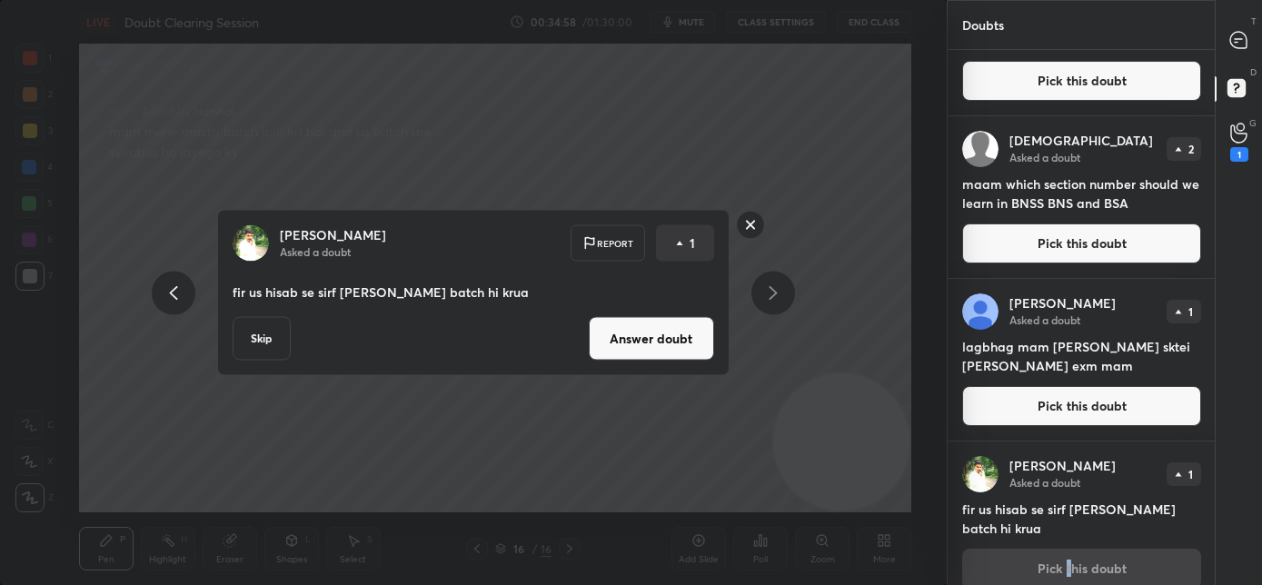
click at [689, 343] on button "Answer doubt" at bounding box center [651, 339] width 125 height 44
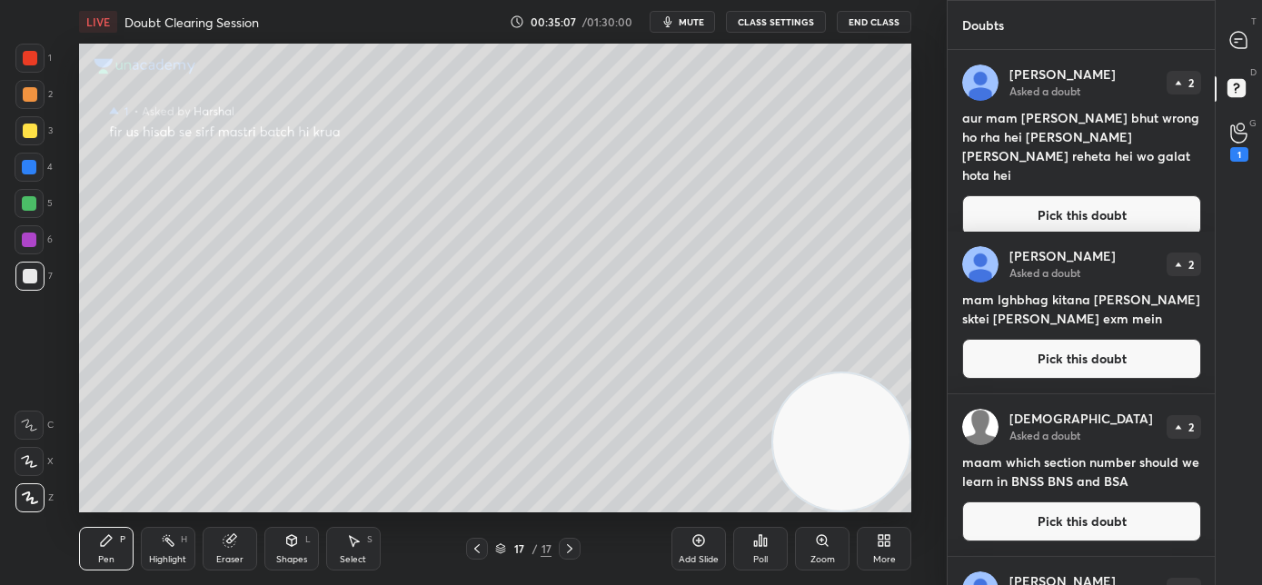
scroll to position [134, 0]
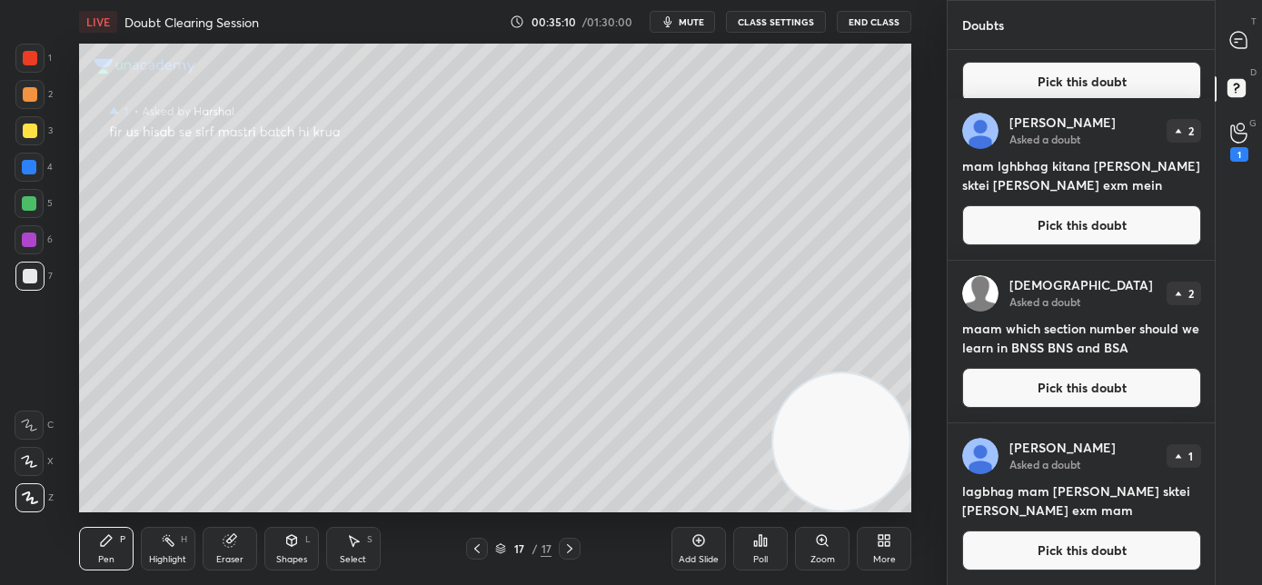
click at [1237, 43] on icon at bounding box center [1238, 40] width 16 height 16
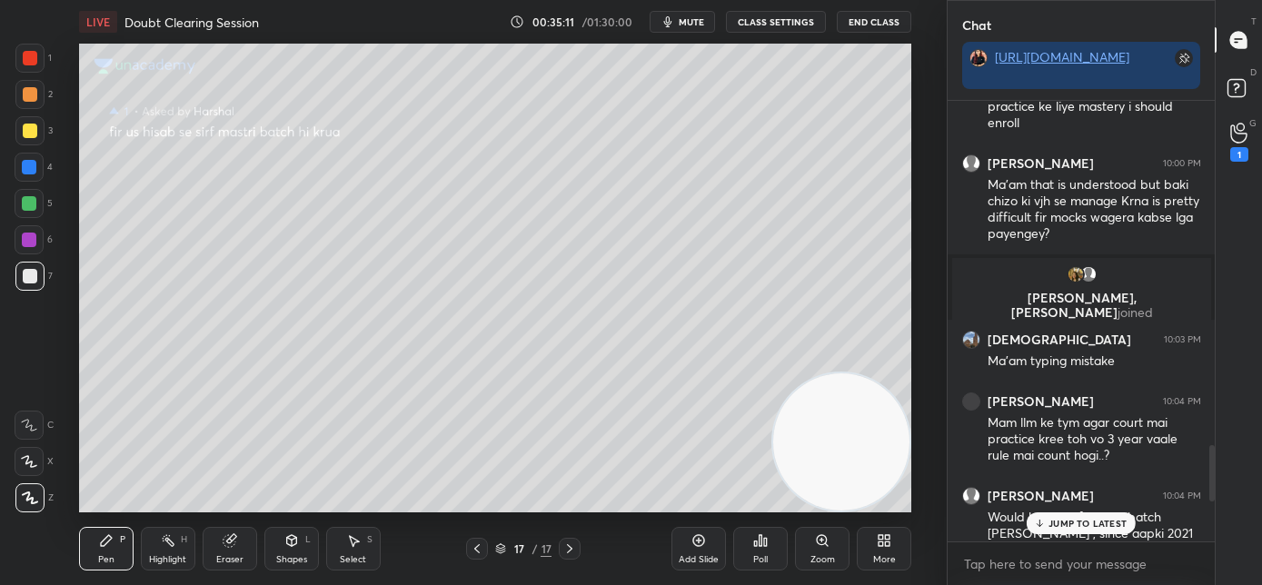
scroll to position [3500, 0]
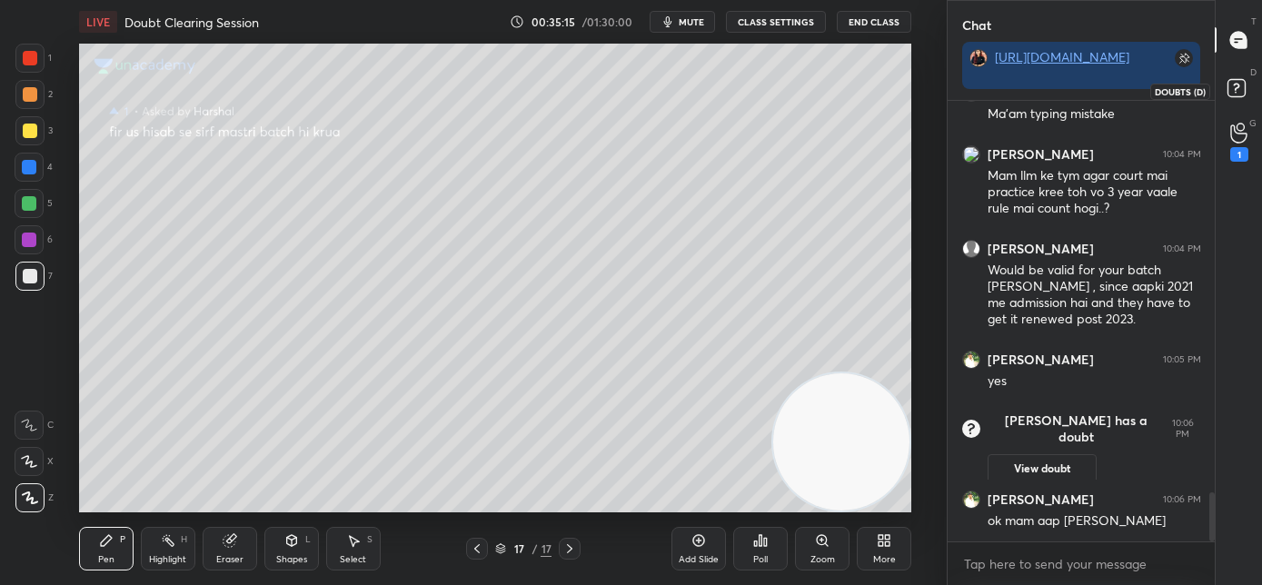
click at [1237, 92] on rect at bounding box center [1235, 88] width 17 height 17
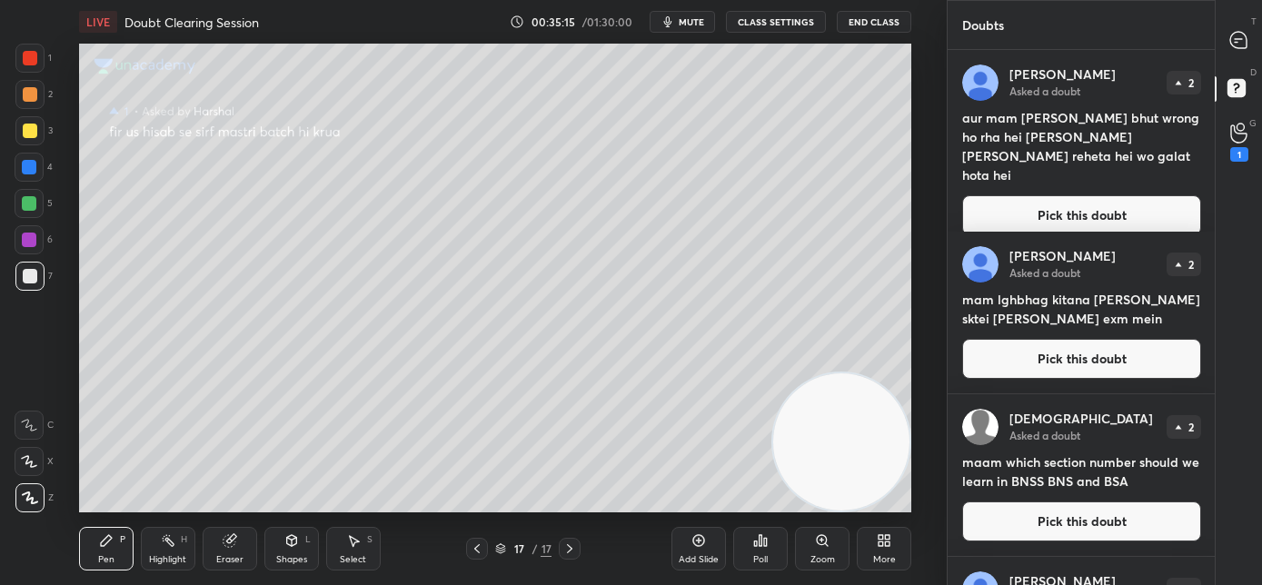
scroll to position [134, 0]
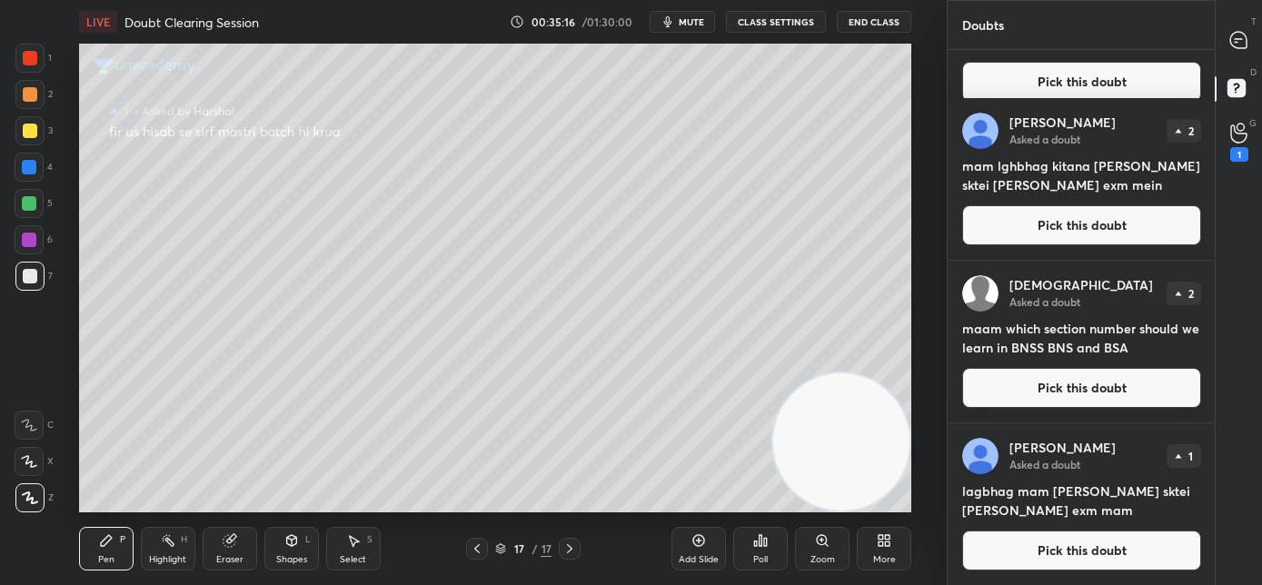
click at [1037, 557] on button "Pick this doubt" at bounding box center [1081, 550] width 239 height 40
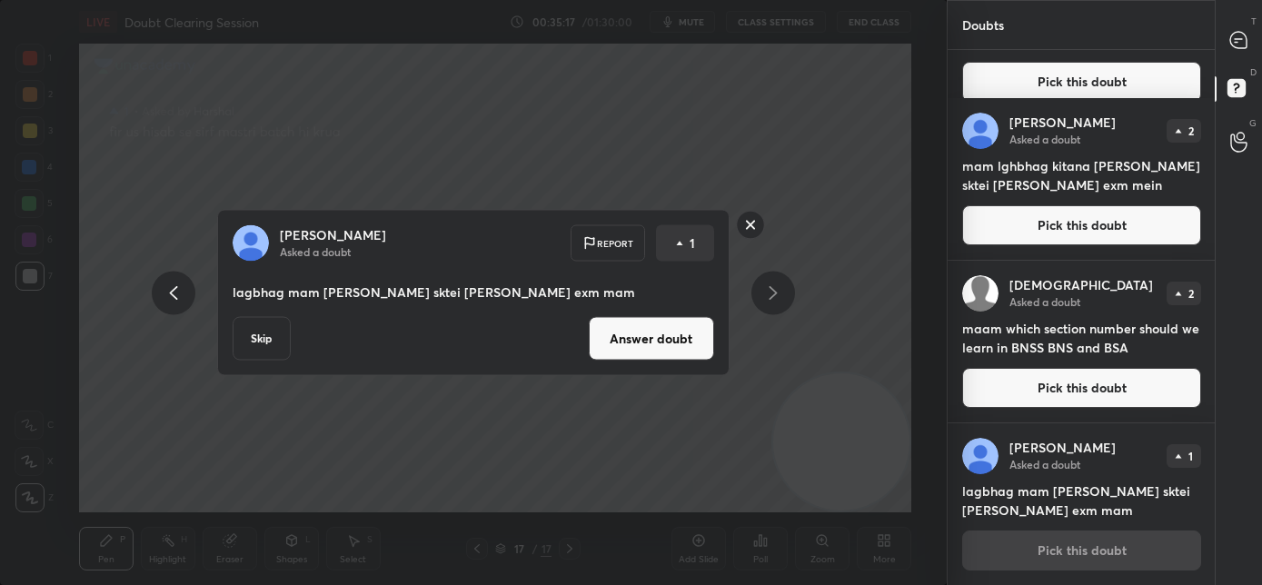
click at [639, 352] on button "Answer doubt" at bounding box center [651, 339] width 125 height 44
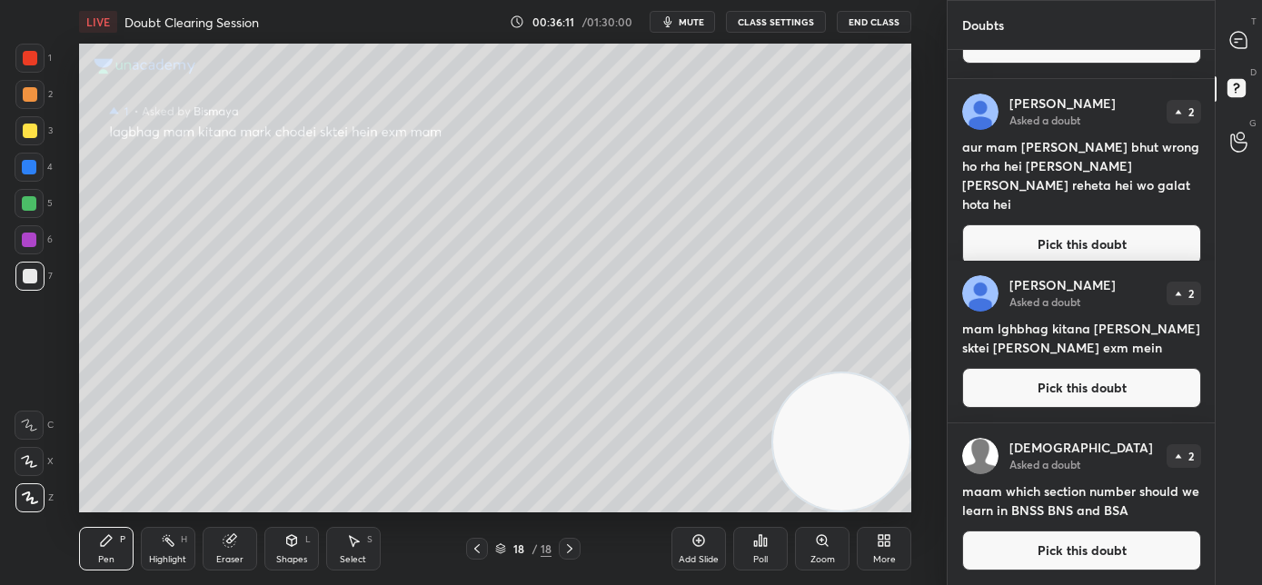
click at [1046, 559] on button "Pick this doubt" at bounding box center [1081, 550] width 239 height 40
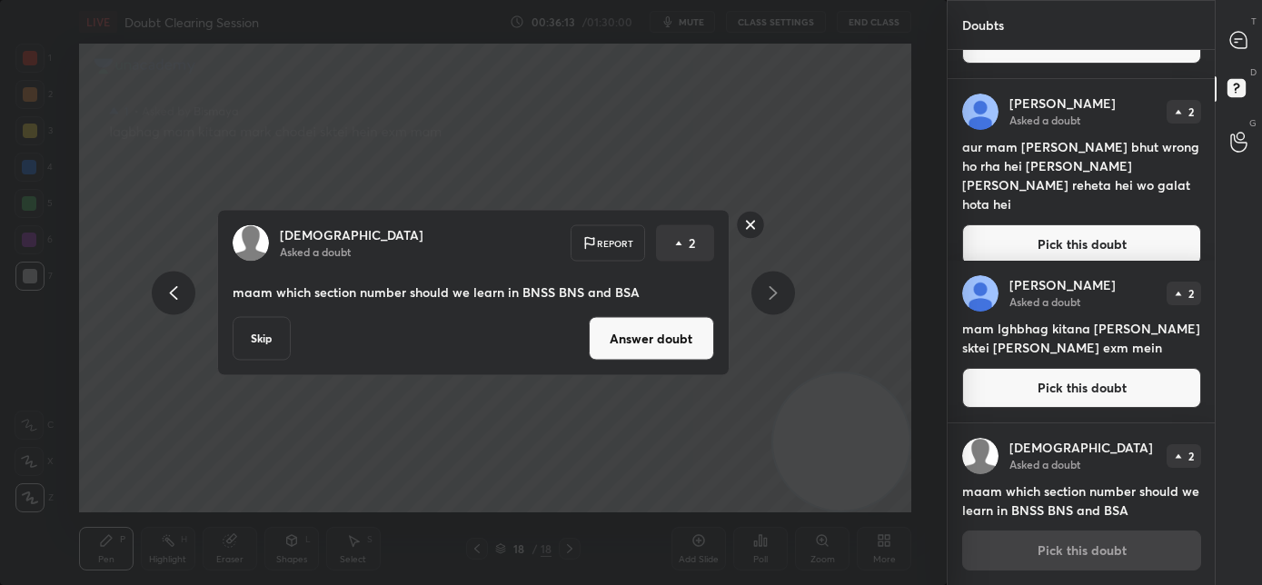
click at [657, 344] on button "Answer doubt" at bounding box center [651, 339] width 125 height 44
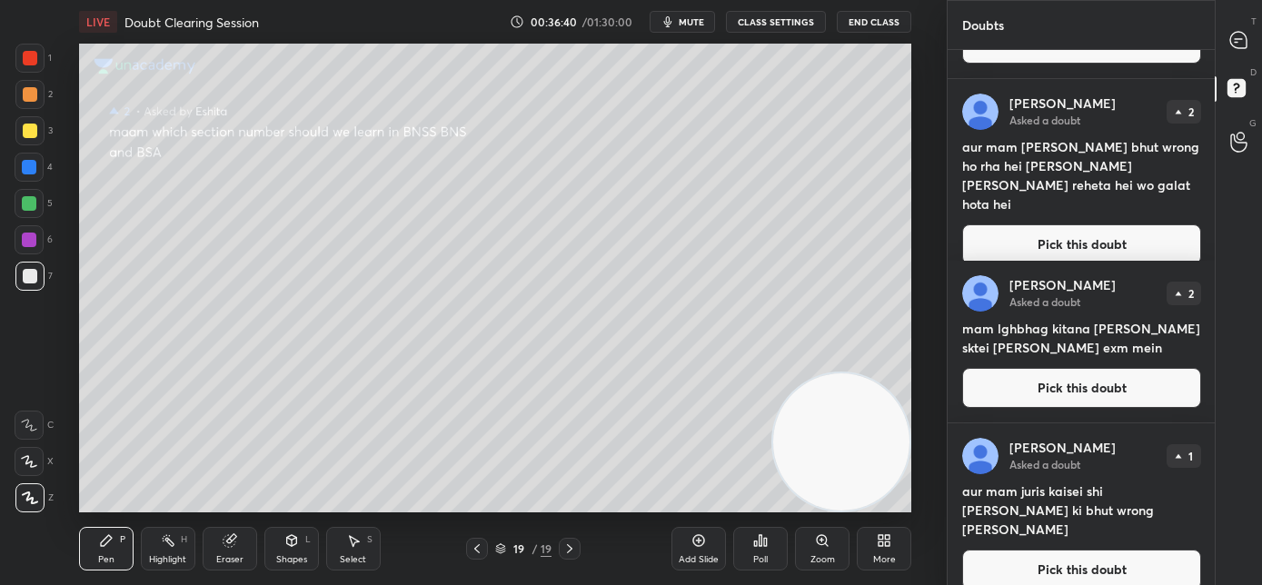
click at [1041, 557] on button "Pick this doubt" at bounding box center [1081, 570] width 239 height 40
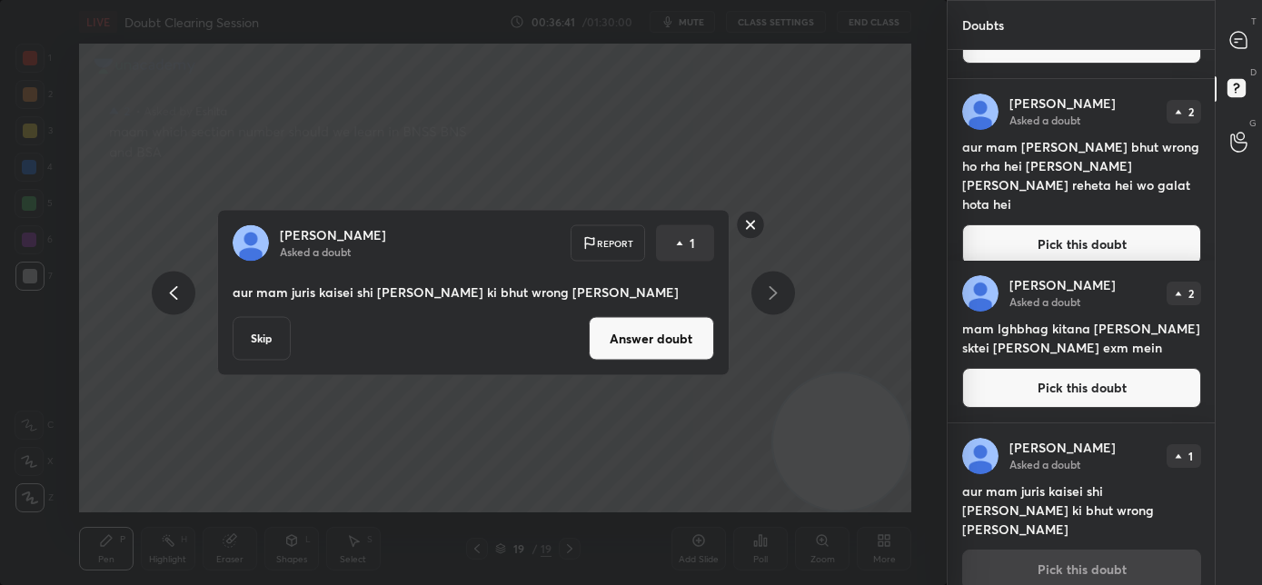
click at [662, 339] on button "Answer doubt" at bounding box center [651, 339] width 125 height 44
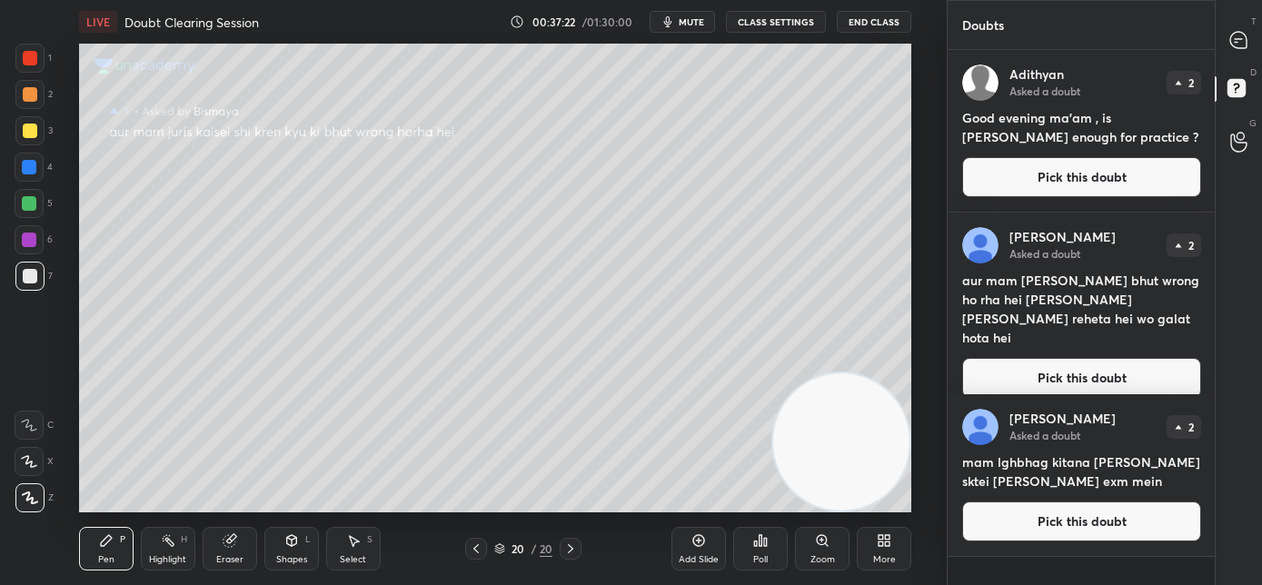
click at [1087, 532] on button "Pick this doubt" at bounding box center [1081, 521] width 239 height 40
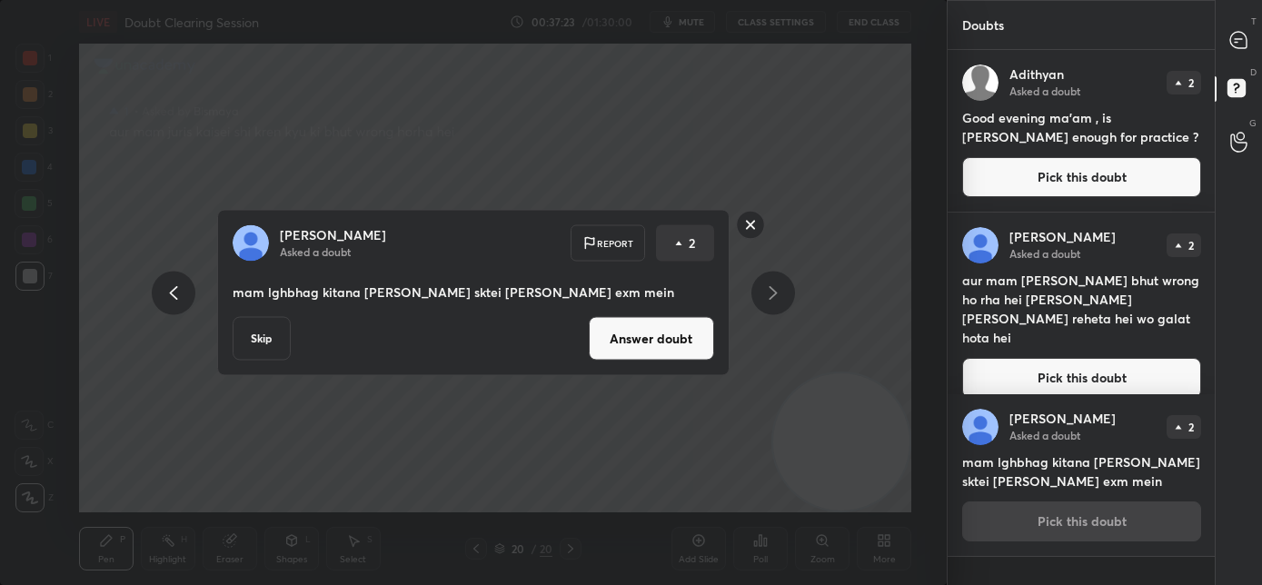
drag, startPoint x: 235, startPoint y: 342, endPoint x: 268, endPoint y: 344, distance: 32.8
click at [235, 342] on button "Skip" at bounding box center [262, 339] width 58 height 44
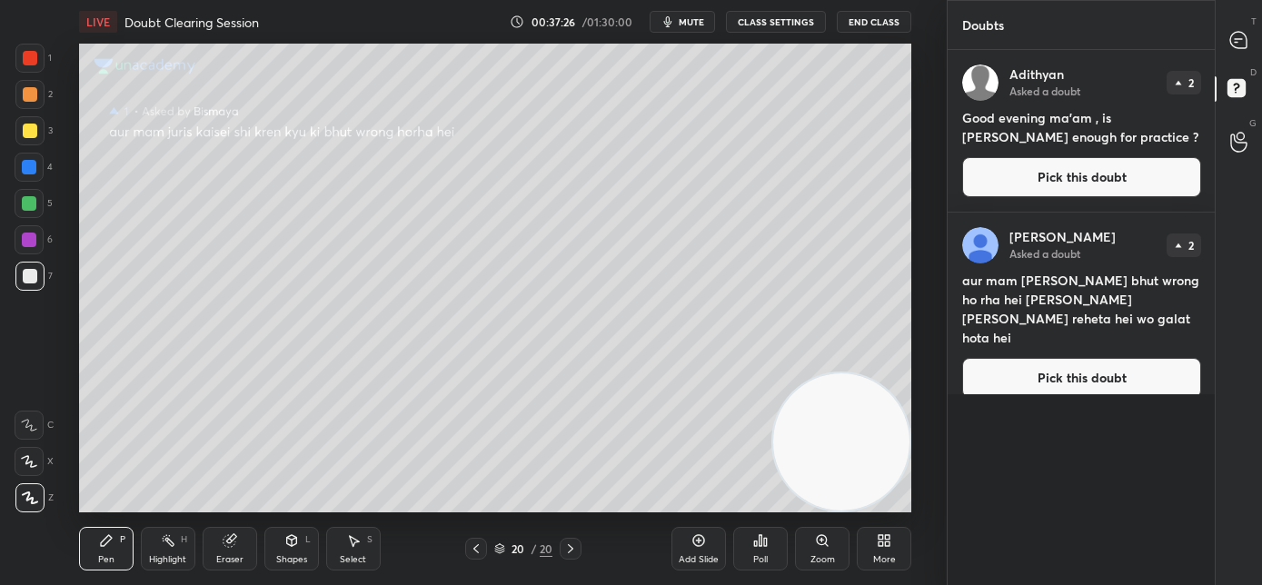
drag, startPoint x: 1066, startPoint y: 363, endPoint x: 1084, endPoint y: 363, distance: 17.3
click at [1068, 363] on button "Pick this doubt" at bounding box center [1081, 378] width 239 height 40
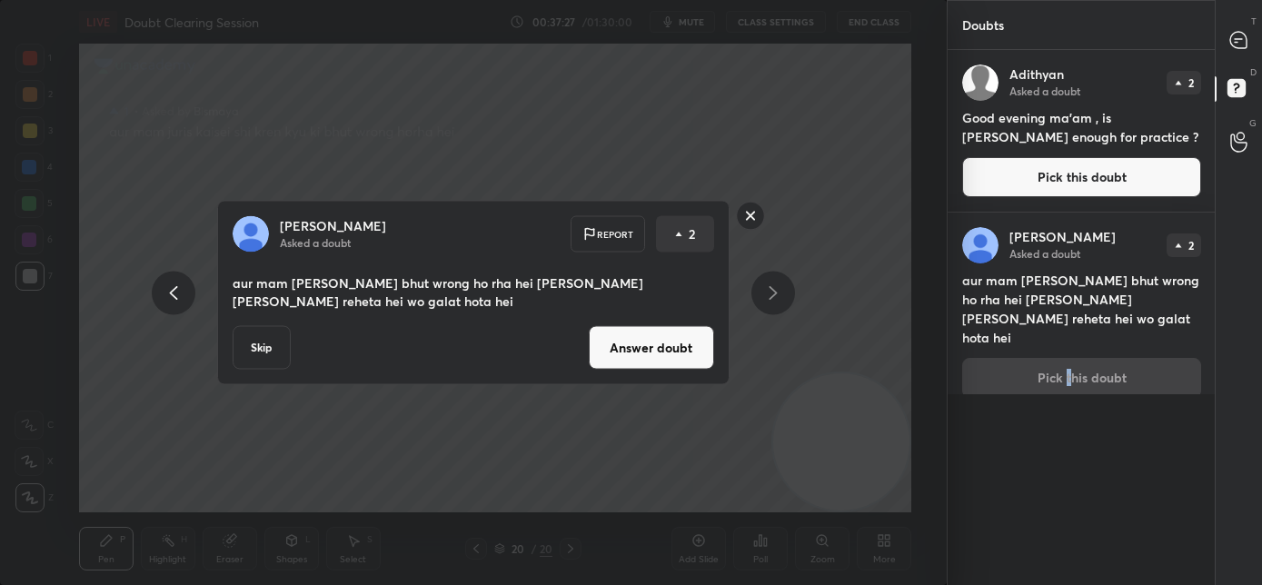
click at [273, 349] on button "Skip" at bounding box center [262, 348] width 58 height 44
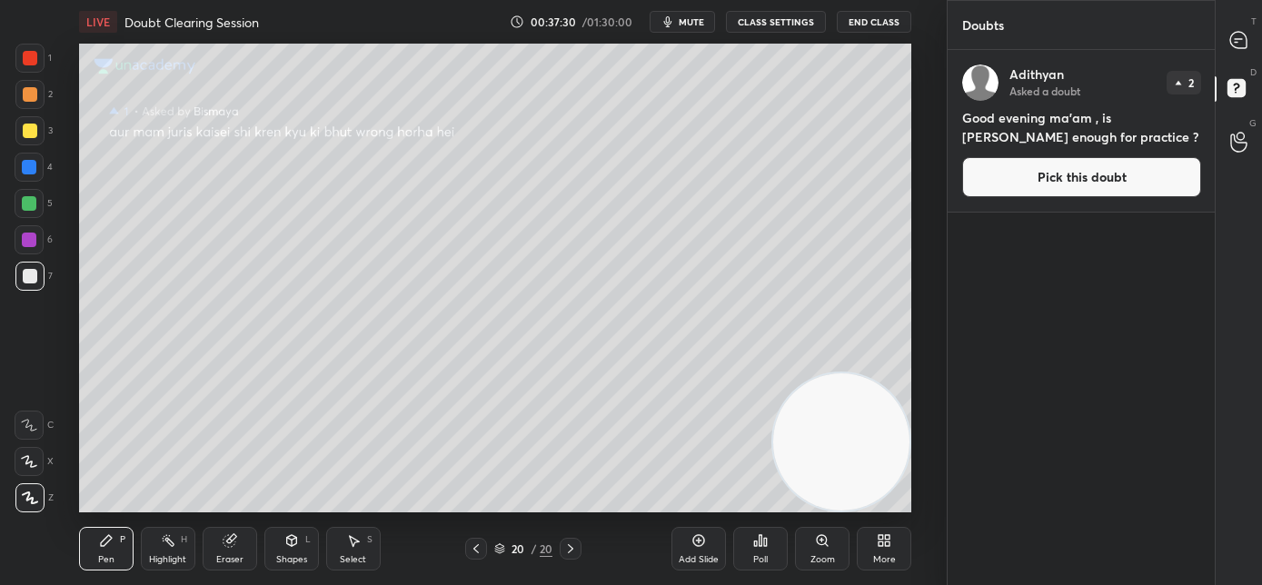
click at [1073, 184] on button "Pick this doubt" at bounding box center [1081, 177] width 239 height 40
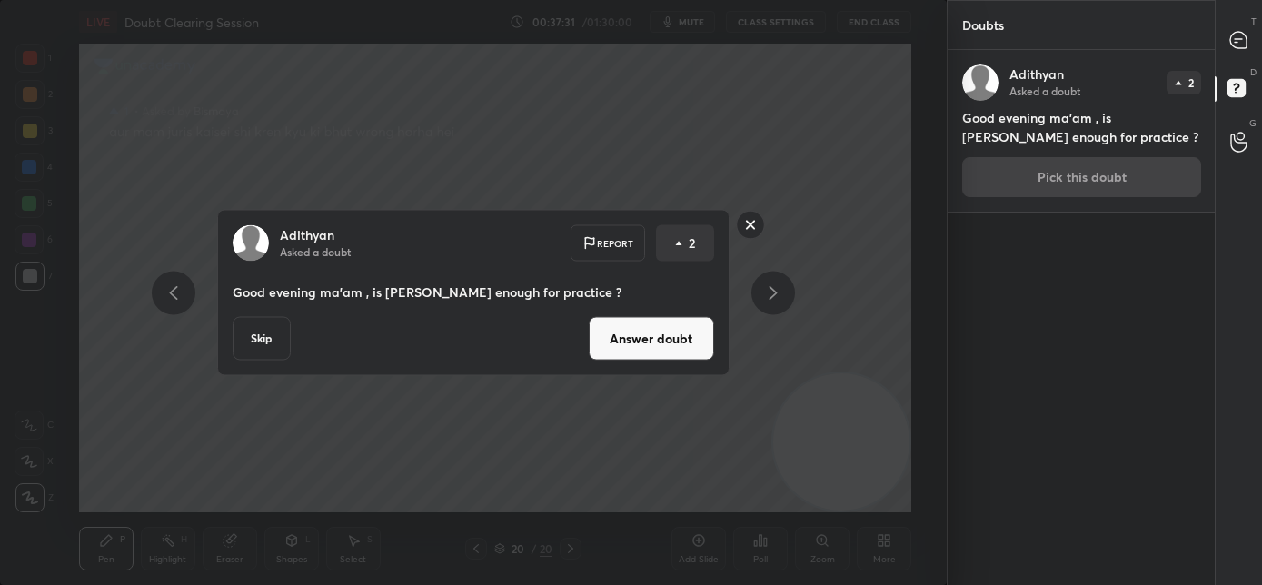
click at [637, 343] on button "Answer doubt" at bounding box center [651, 339] width 125 height 44
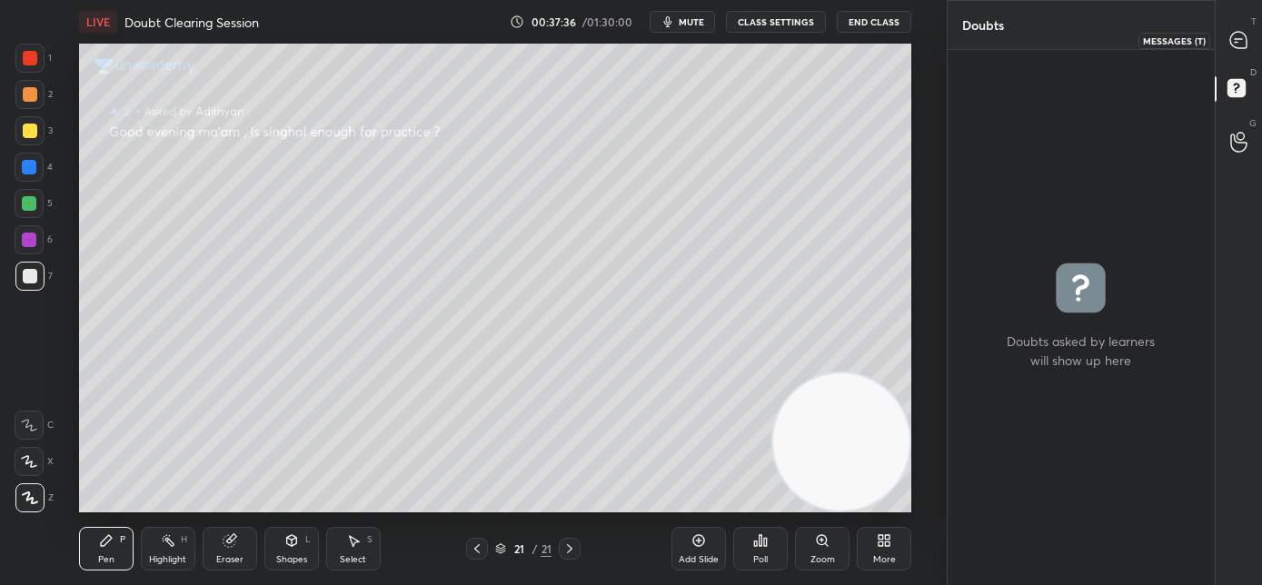
click at [1237, 43] on icon at bounding box center [1238, 40] width 16 height 16
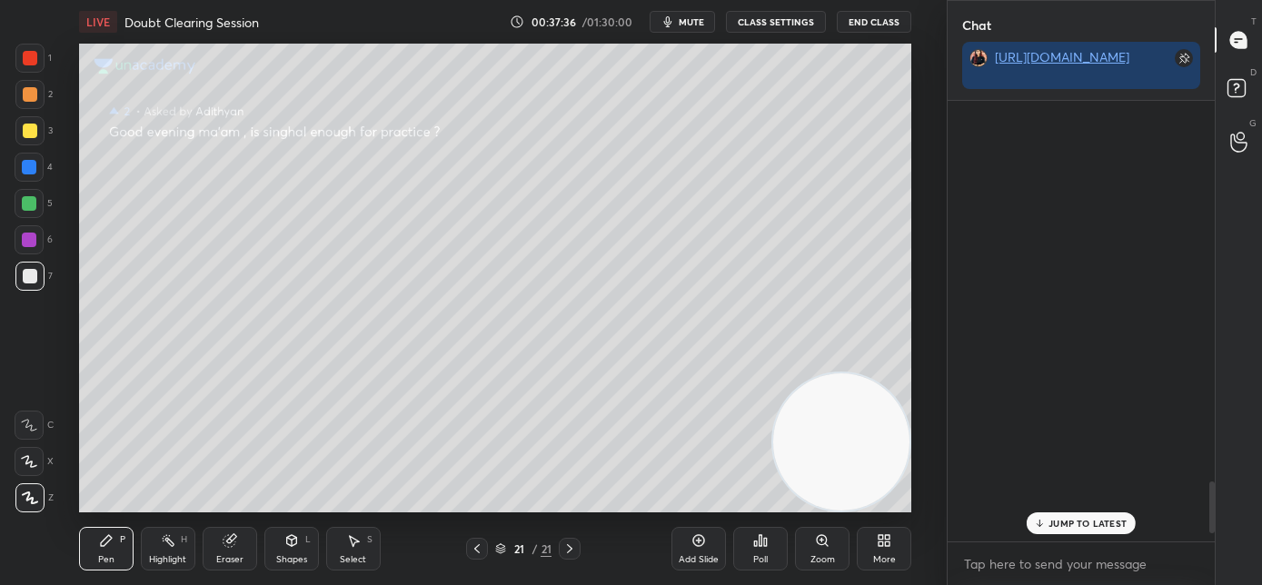
scroll to position [435, 262]
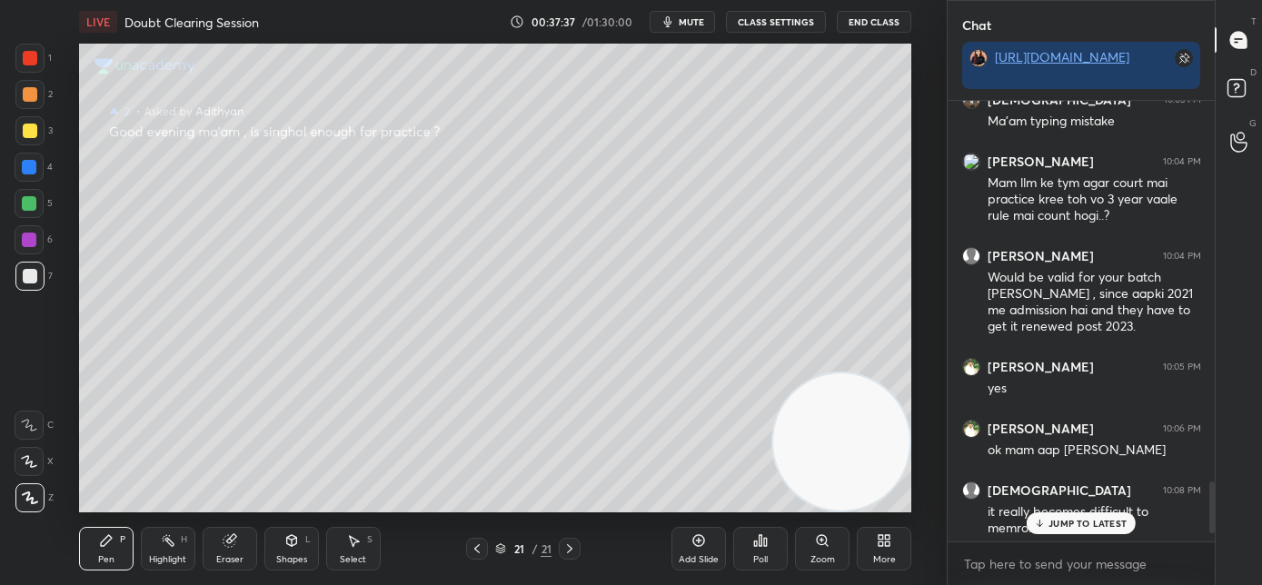
click at [1061, 518] on p "JUMP TO LATEST" at bounding box center [1087, 523] width 78 height 11
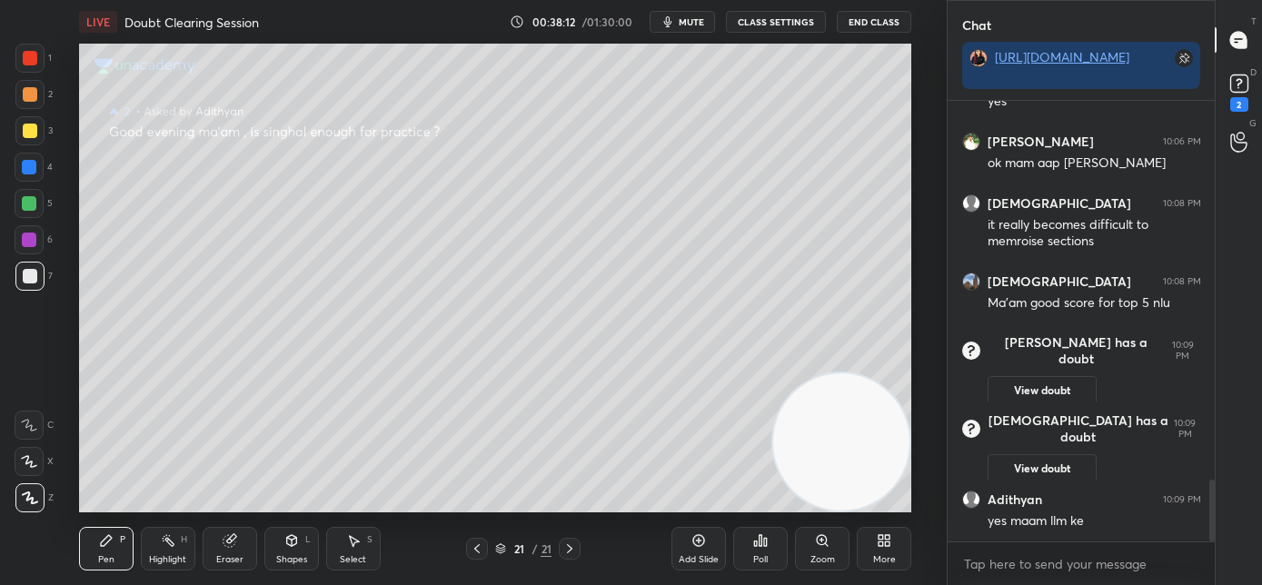
scroll to position [2710, 0]
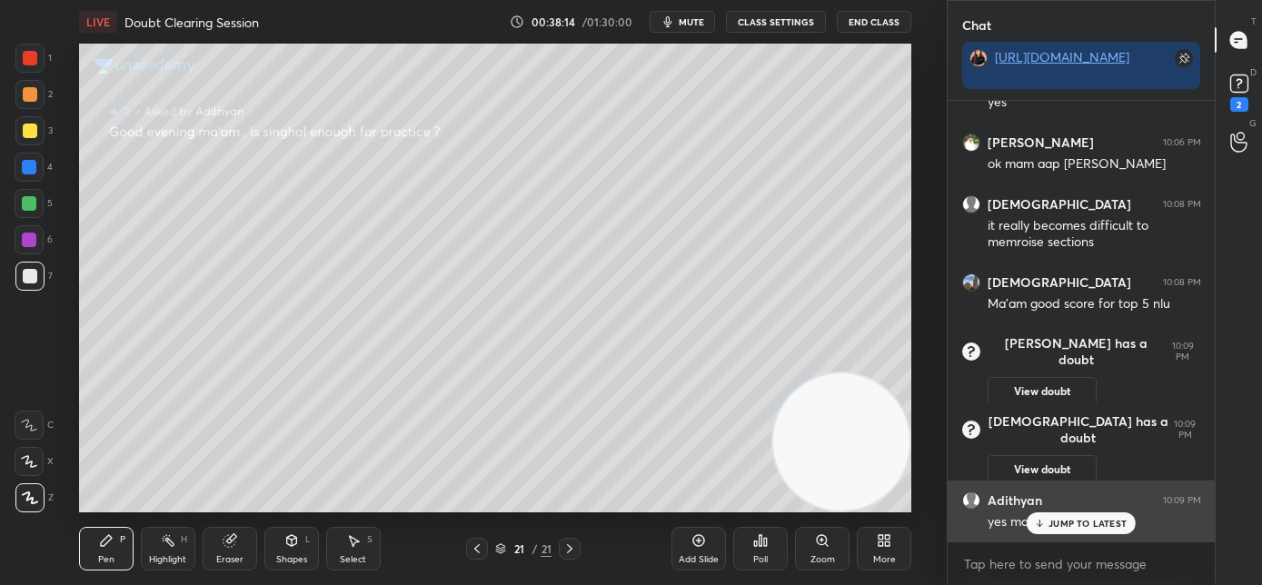
click at [1043, 522] on icon at bounding box center [1040, 523] width 12 height 11
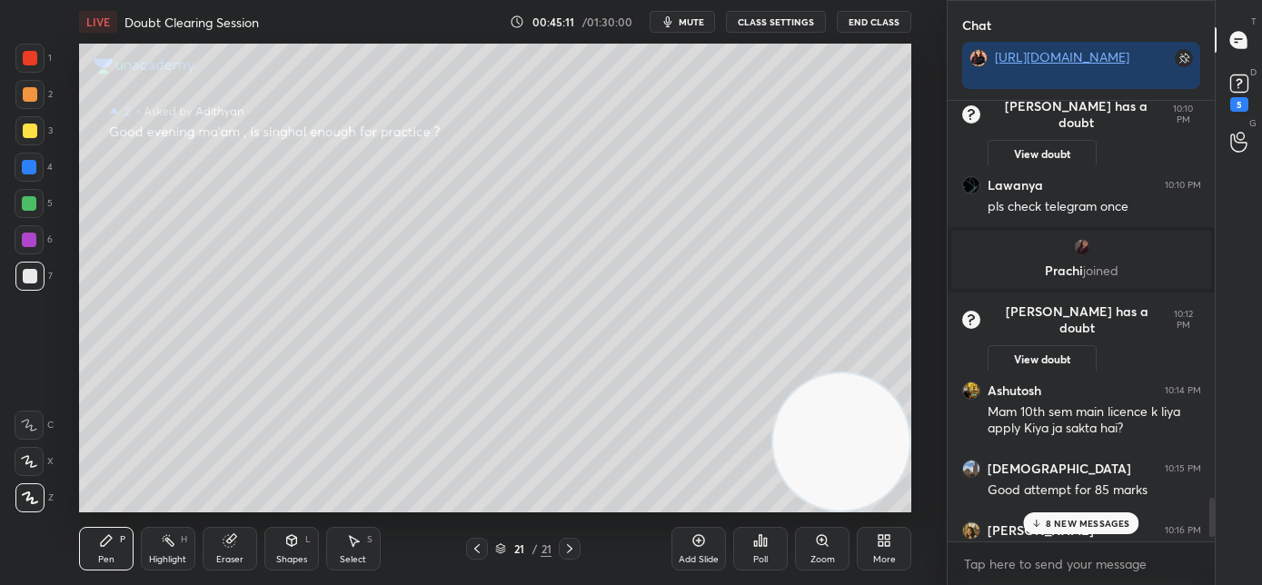
scroll to position [4462, 0]
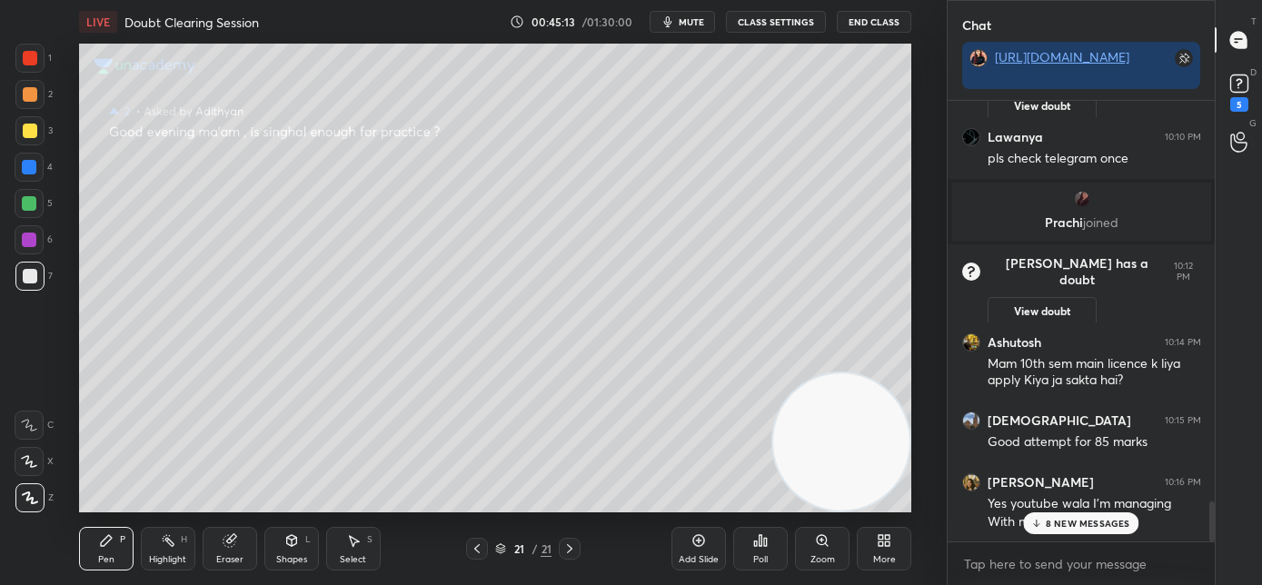
click at [1070, 520] on p "8 NEW MESSAGES" at bounding box center [1087, 523] width 84 height 11
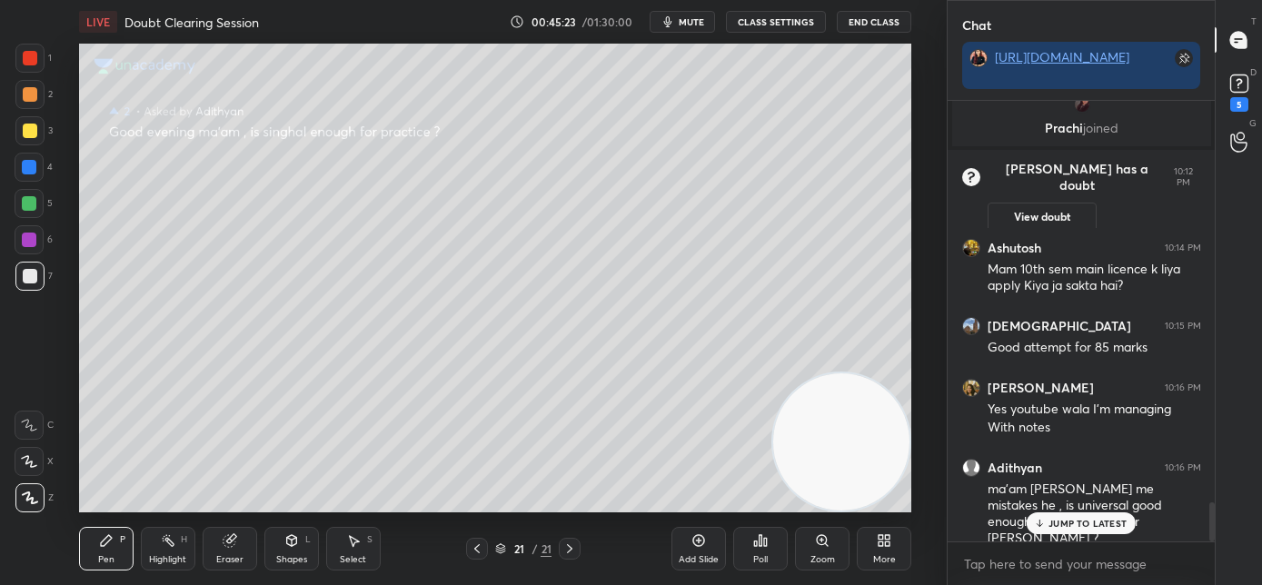
click at [1055, 518] on p "JUMP TO LATEST" at bounding box center [1087, 523] width 78 height 11
click at [1241, 92] on rect at bounding box center [1238, 83] width 17 height 17
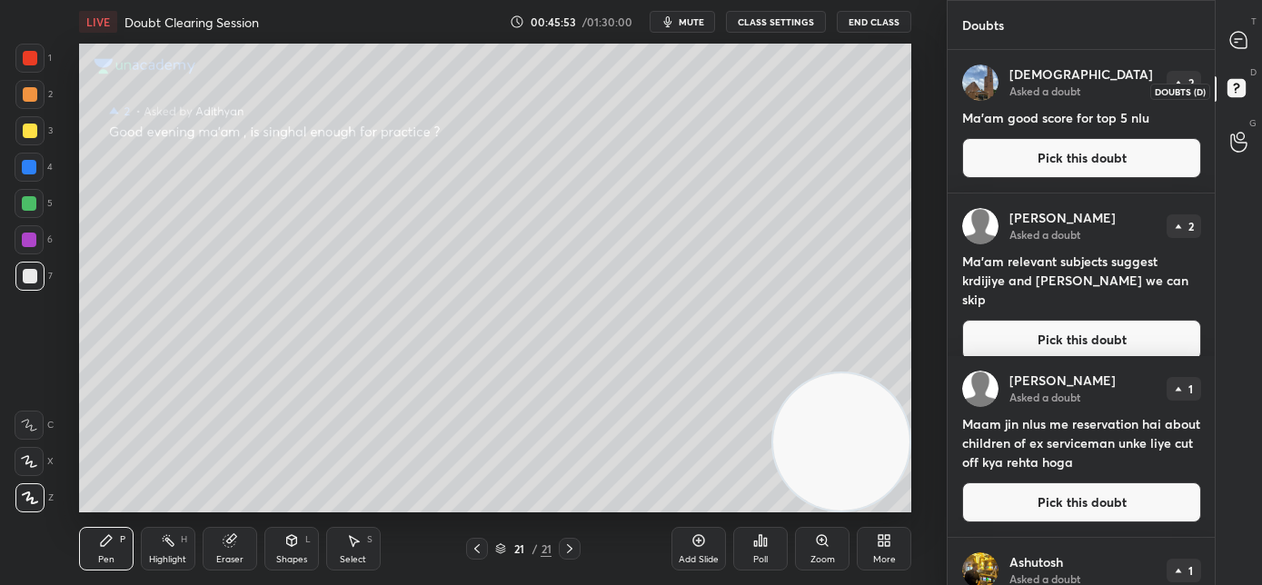
scroll to position [530, 262]
click at [1097, 165] on button "Pick this doubt" at bounding box center [1081, 158] width 239 height 40
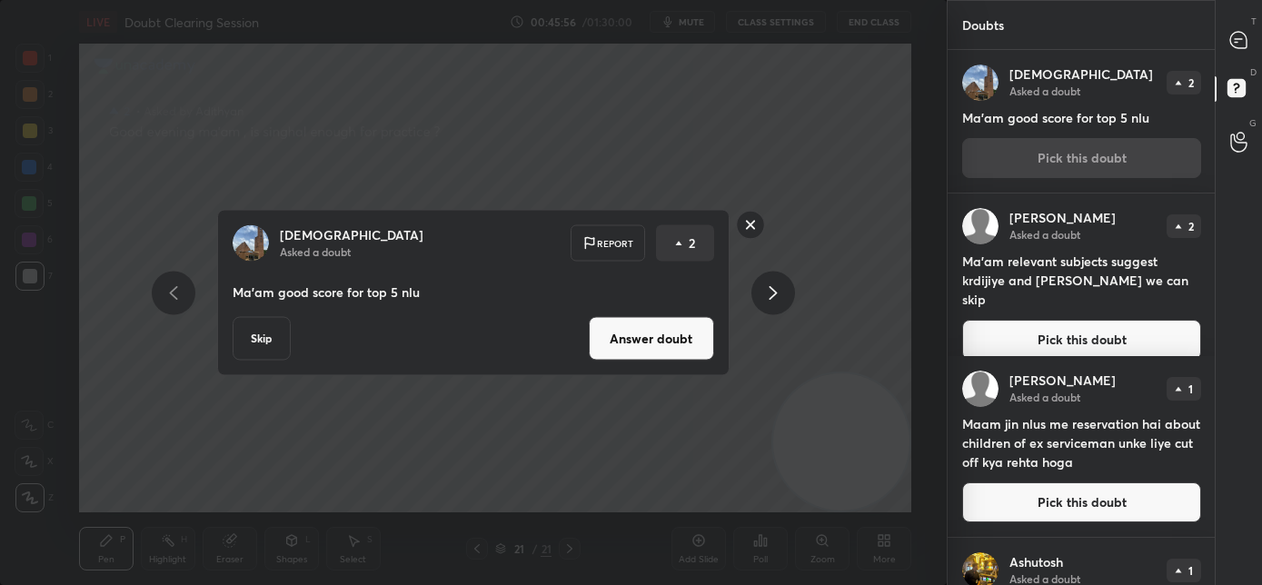
click at [266, 344] on button "Skip" at bounding box center [262, 339] width 58 height 44
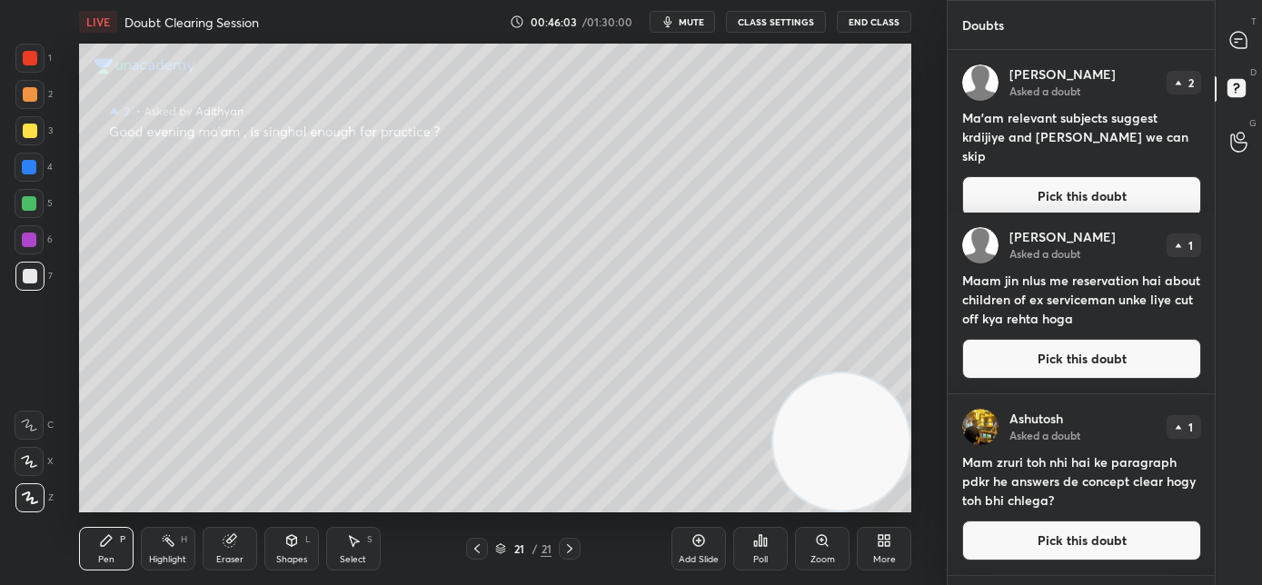
click at [1035, 178] on button "Pick this doubt" at bounding box center [1081, 196] width 239 height 40
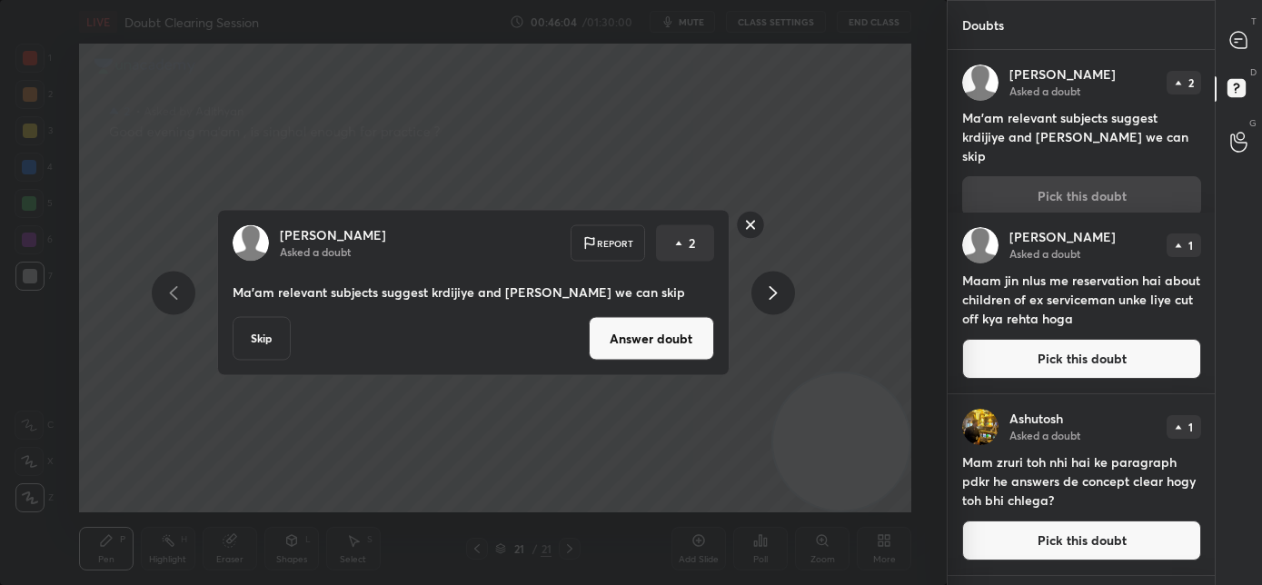
click at [640, 343] on button "Answer doubt" at bounding box center [651, 339] width 125 height 44
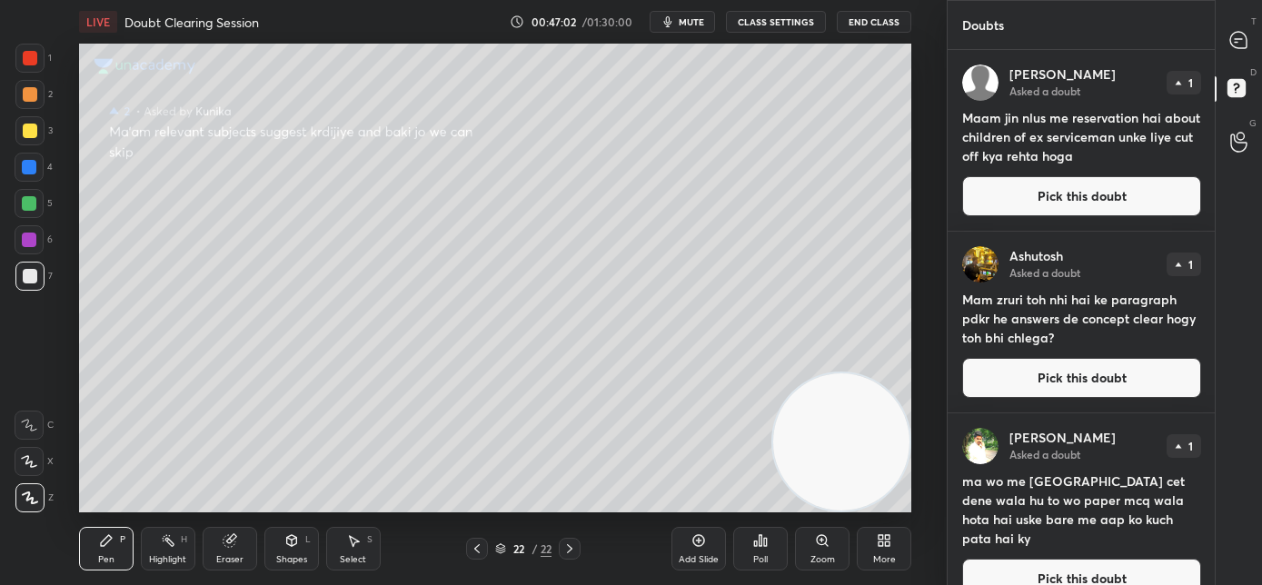
scroll to position [29, 0]
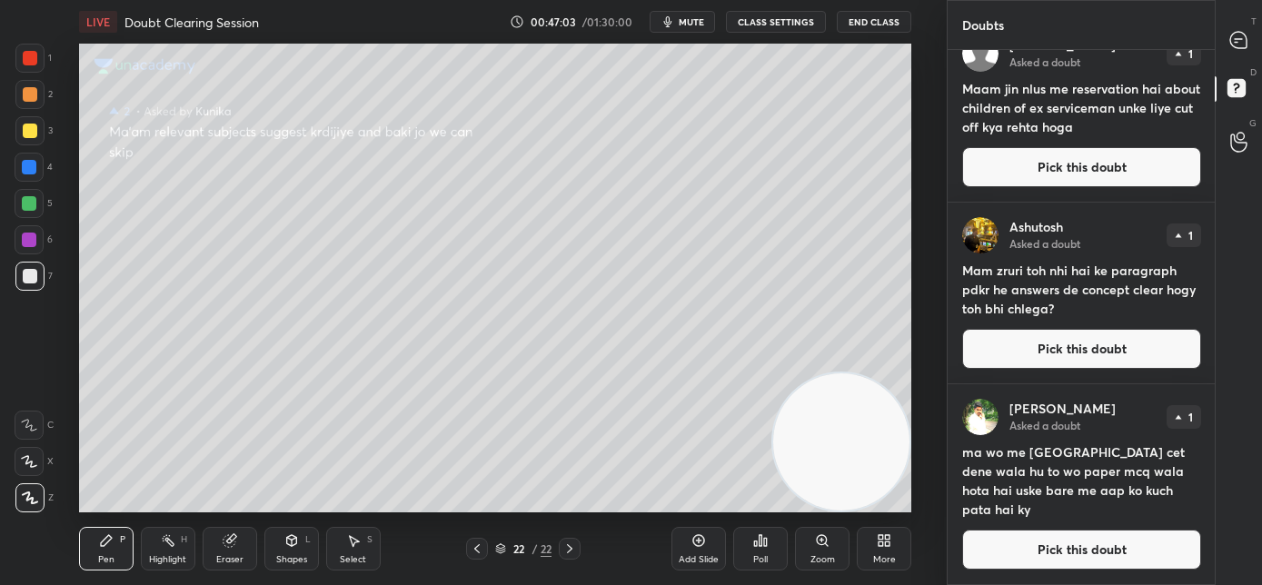
click at [1036, 541] on button "Pick this doubt" at bounding box center [1081, 550] width 239 height 40
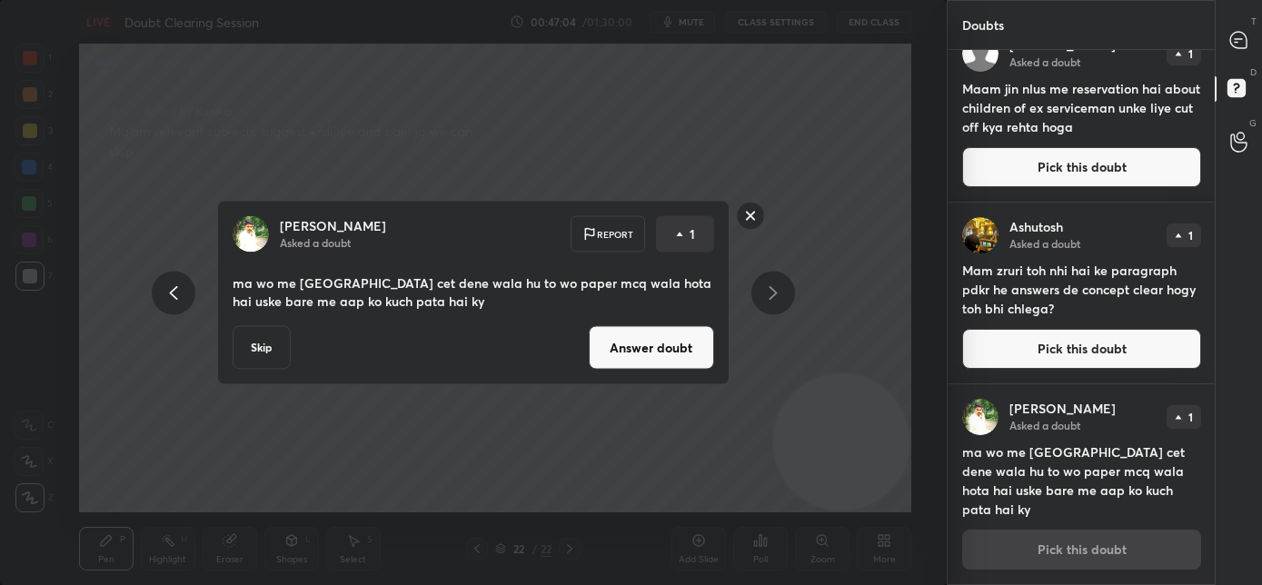
click at [670, 343] on button "Answer doubt" at bounding box center [651, 348] width 125 height 44
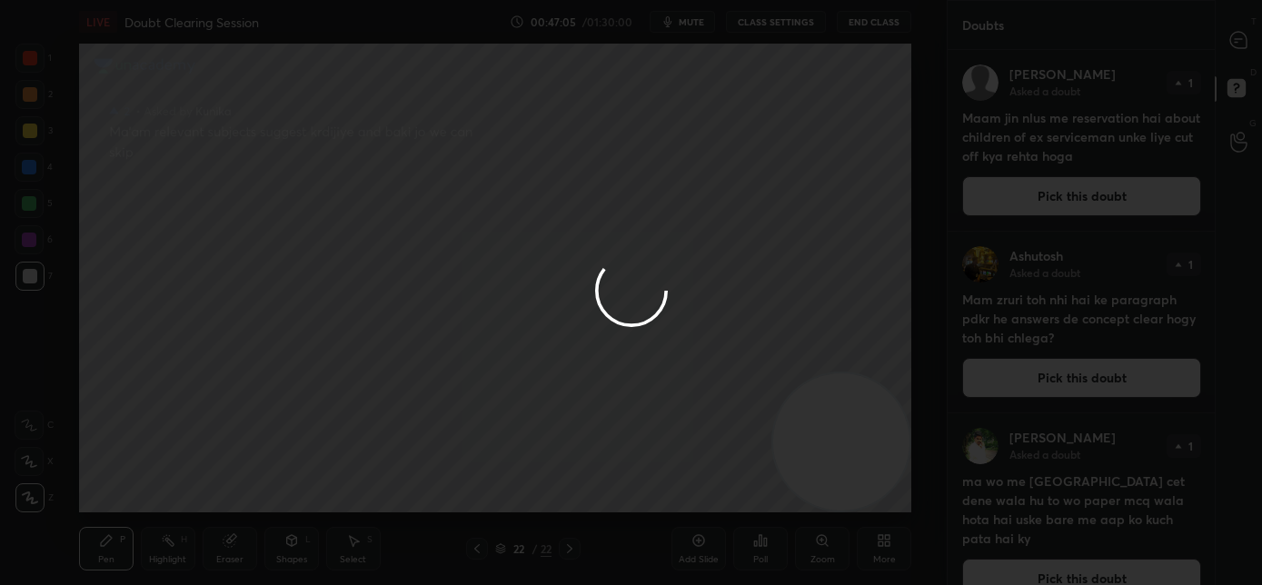
scroll to position [0, 0]
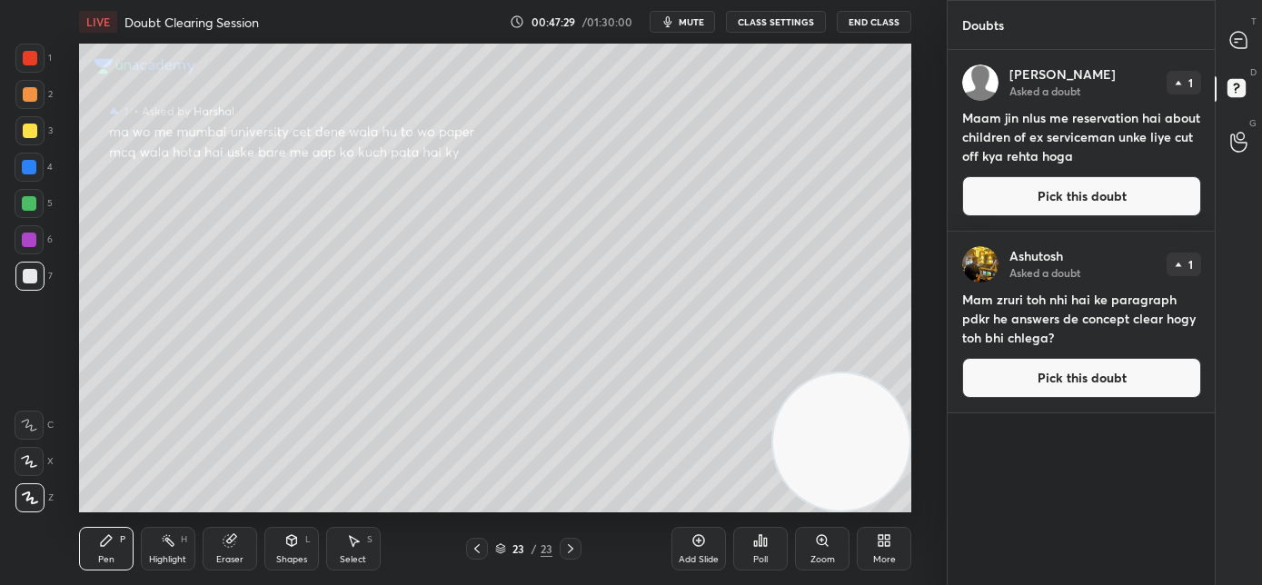
drag, startPoint x: 1086, startPoint y: 382, endPoint x: 1098, endPoint y: 381, distance: 11.8
click at [1087, 381] on button "Pick this doubt" at bounding box center [1081, 378] width 239 height 40
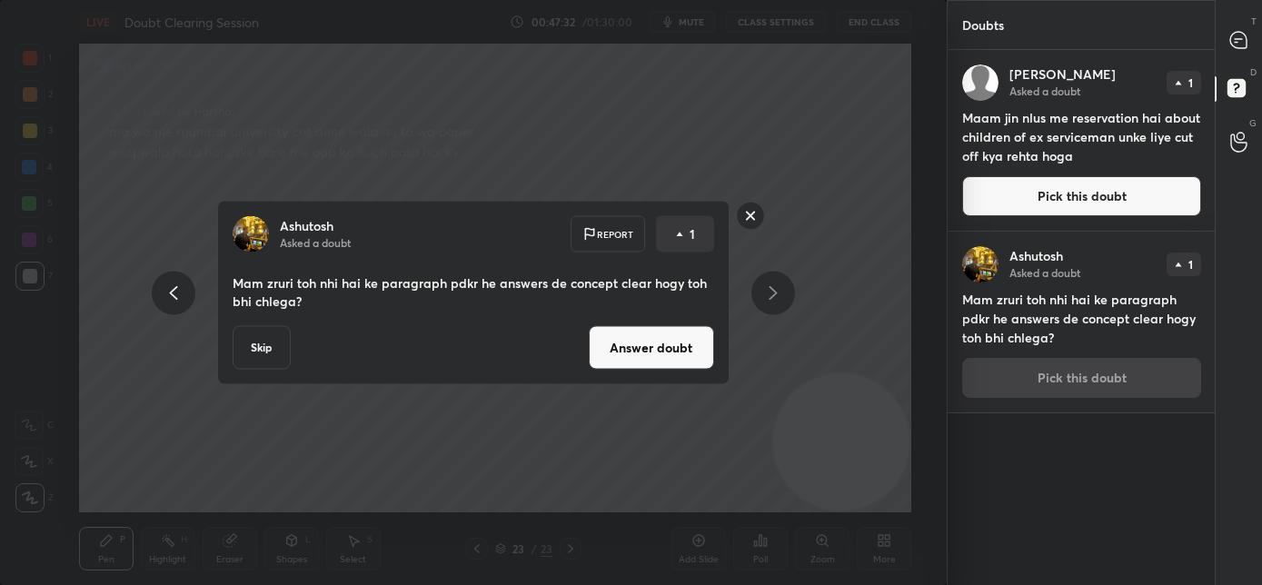
click at [666, 349] on button "Answer doubt" at bounding box center [651, 348] width 125 height 44
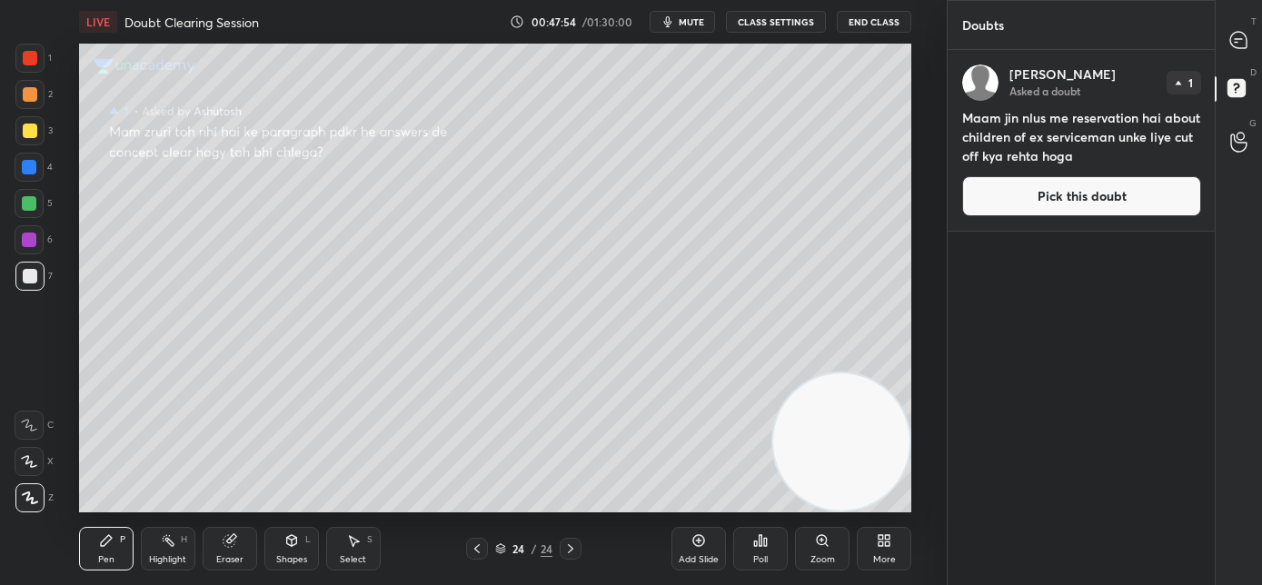
click at [1034, 208] on button "Pick this doubt" at bounding box center [1081, 196] width 239 height 40
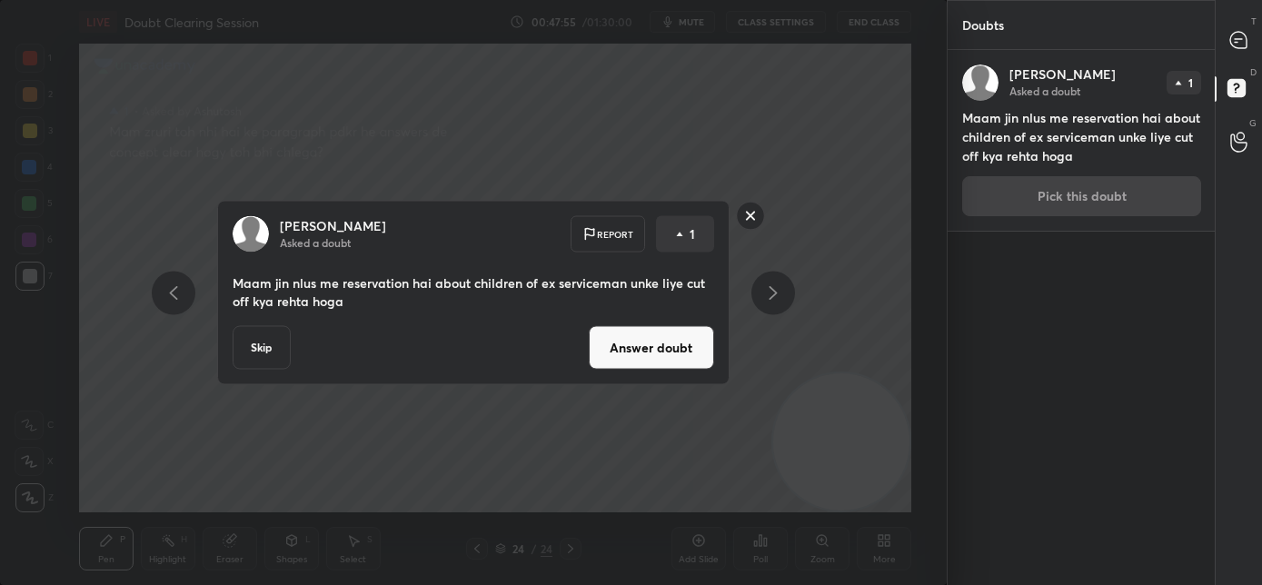
click at [650, 358] on button "Answer doubt" at bounding box center [651, 348] width 125 height 44
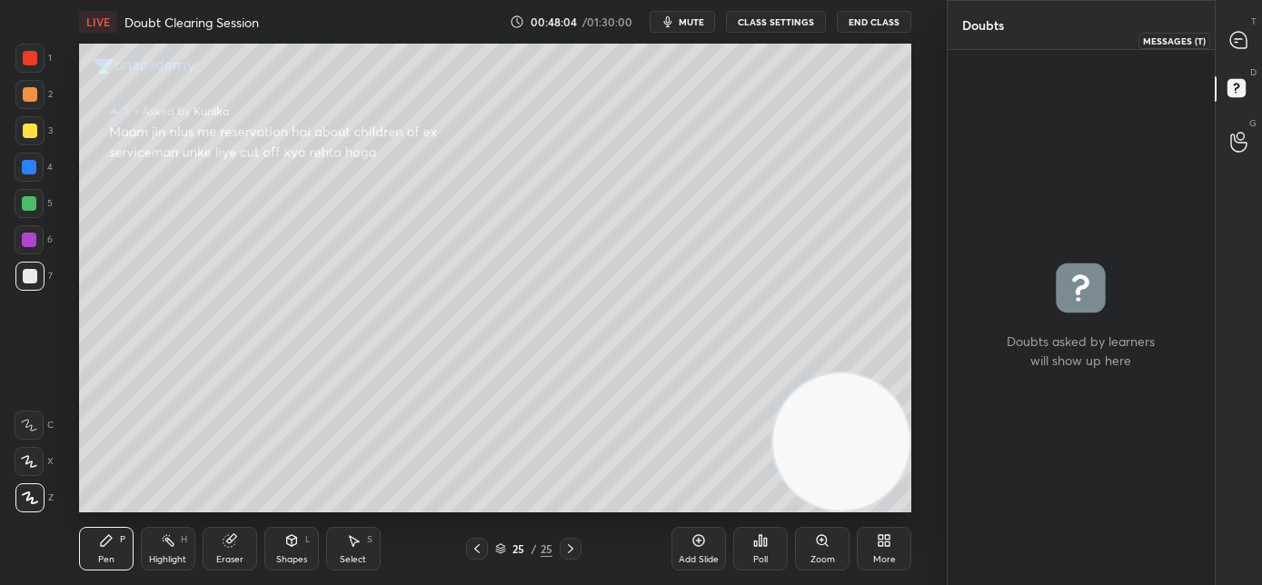
click at [1237, 41] on icon at bounding box center [1238, 40] width 16 height 16
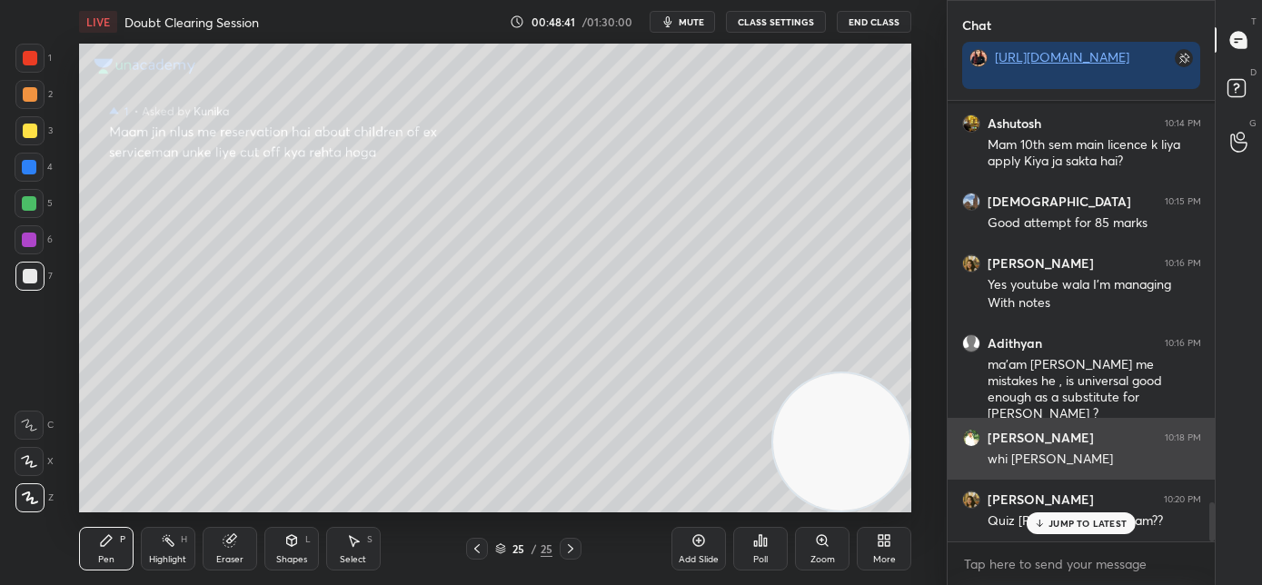
scroll to position [4543, 0]
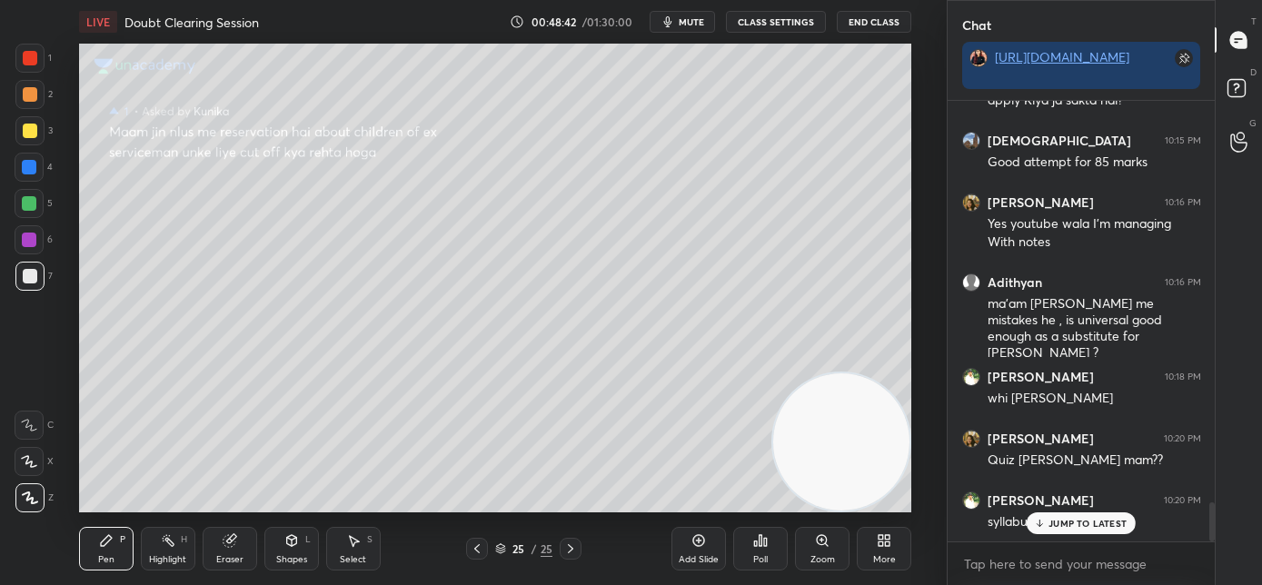
click at [1063, 525] on p "JUMP TO LATEST" at bounding box center [1087, 523] width 78 height 11
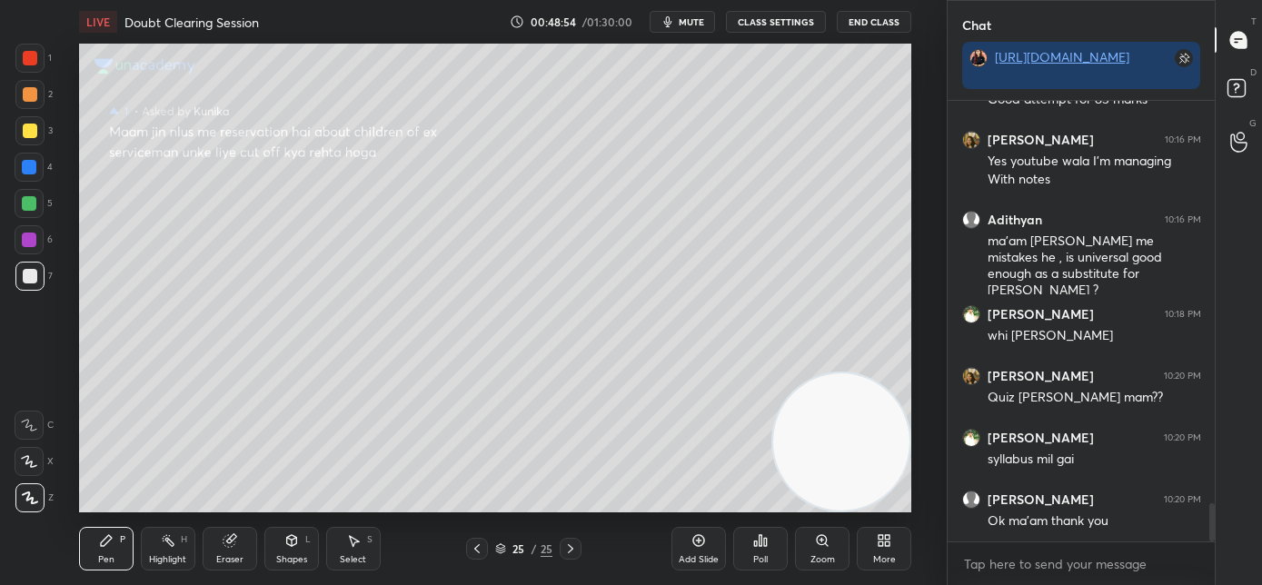
scroll to position [4667, 0]
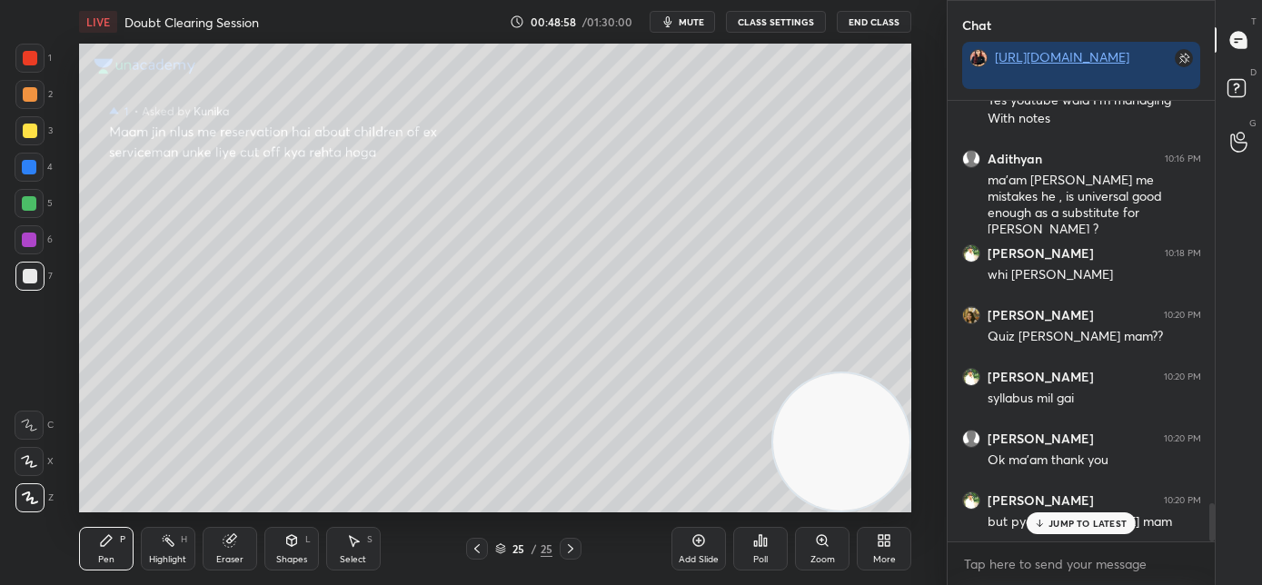
click at [1060, 520] on p "JUMP TO LATEST" at bounding box center [1087, 523] width 78 height 11
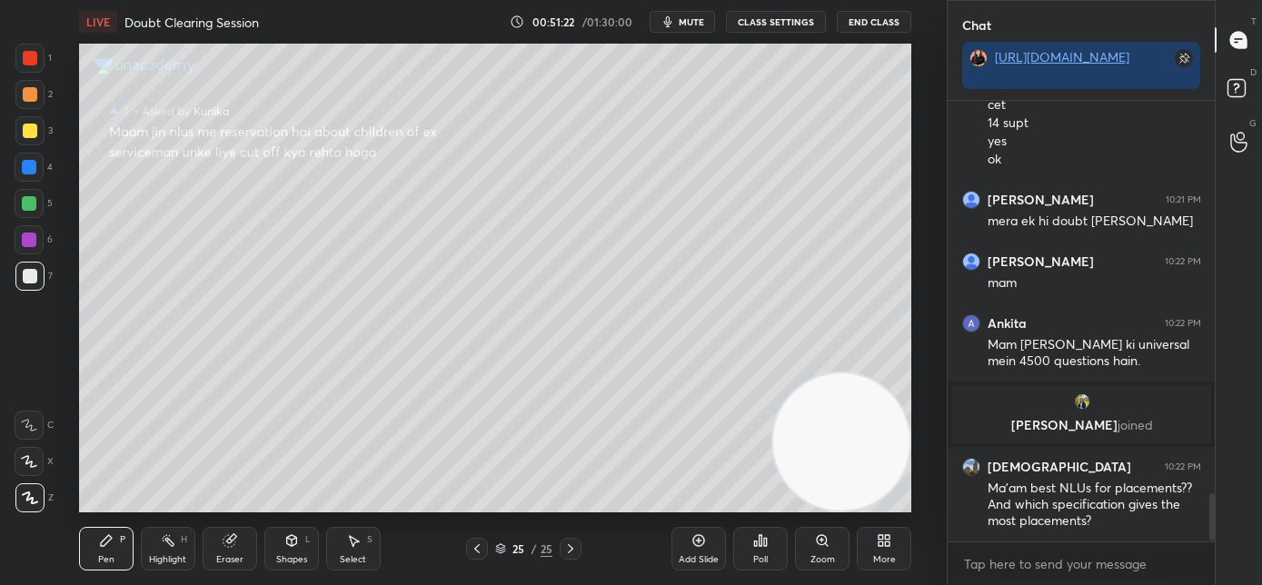
scroll to position [3642, 0]
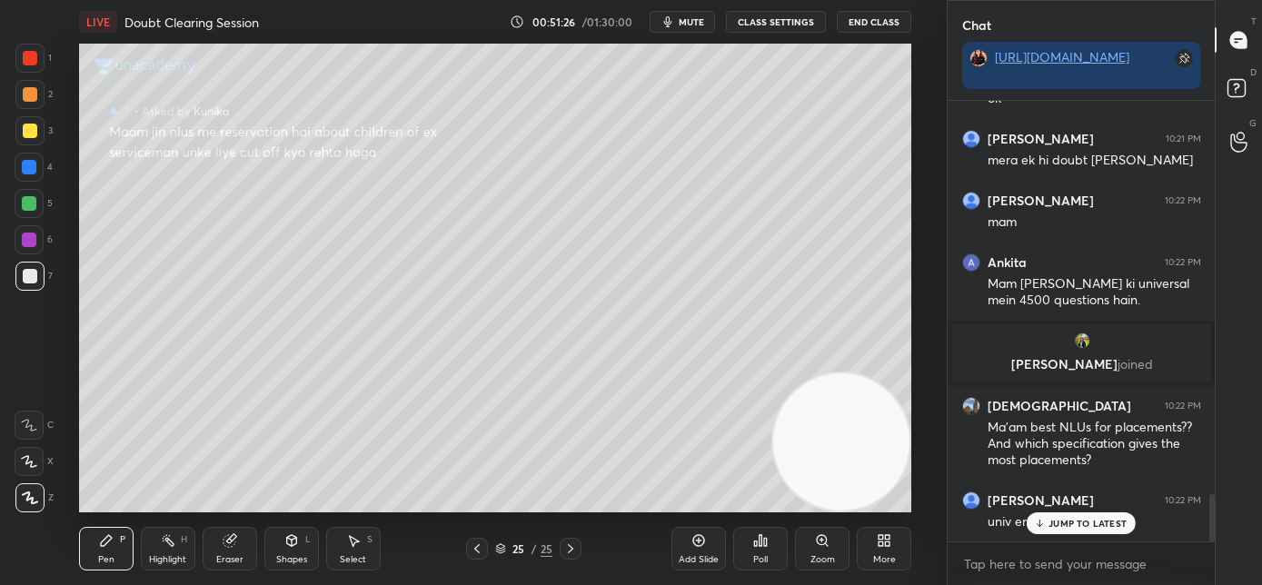
click at [1053, 530] on div "JUMP TO LATEST" at bounding box center [1080, 523] width 109 height 22
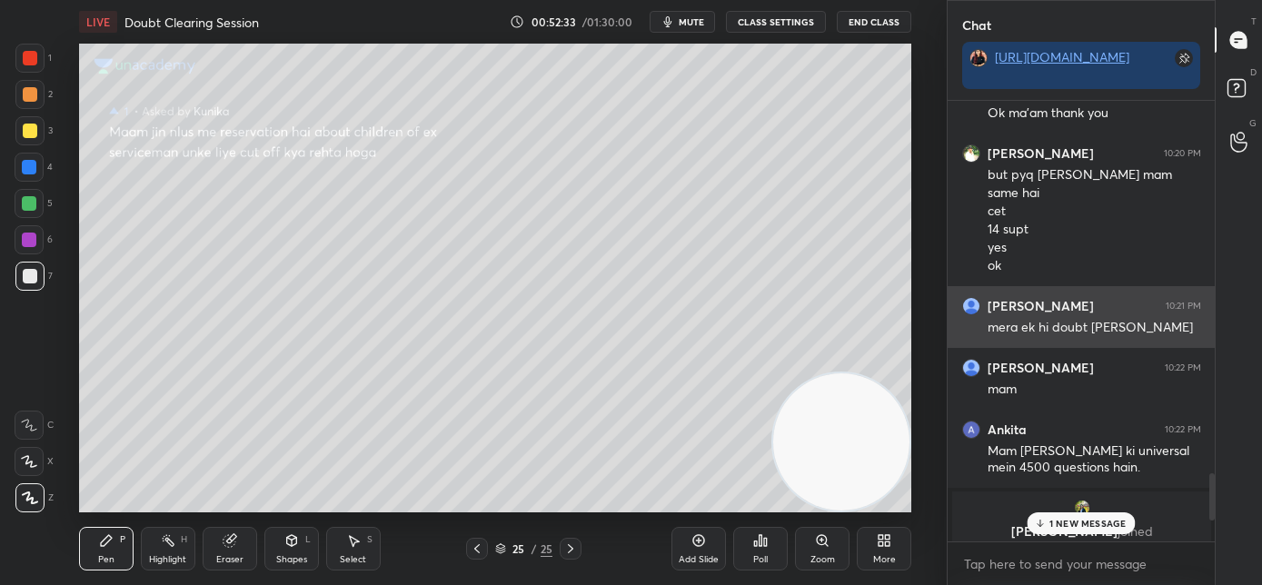
scroll to position [3722, 0]
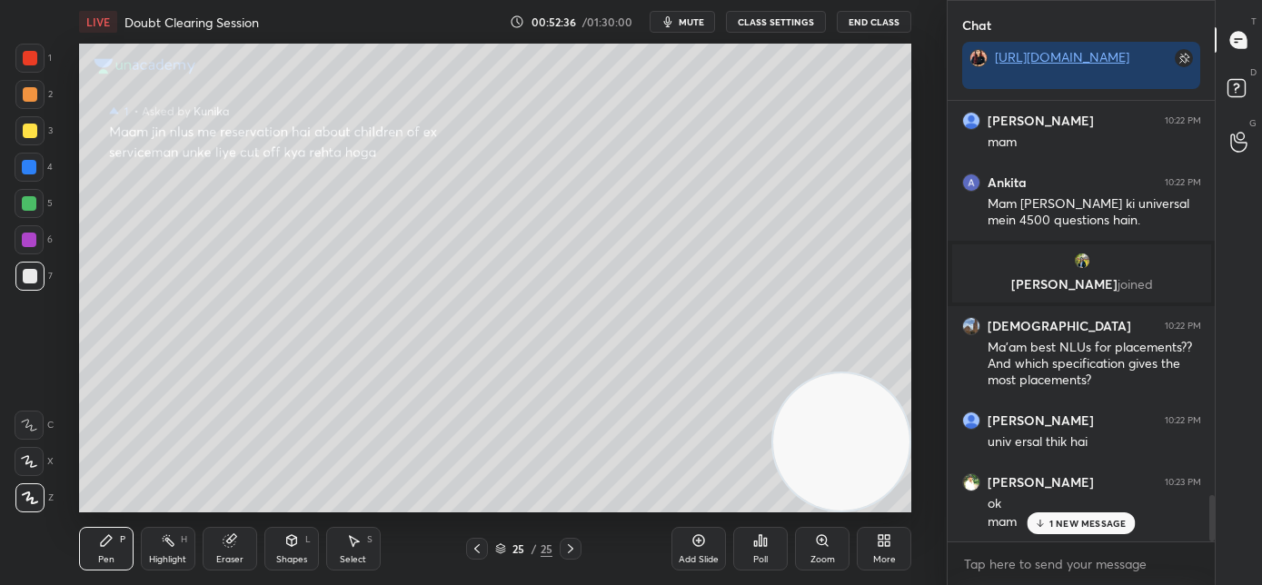
click at [1070, 526] on p "1 NEW MESSAGE" at bounding box center [1087, 523] width 77 height 11
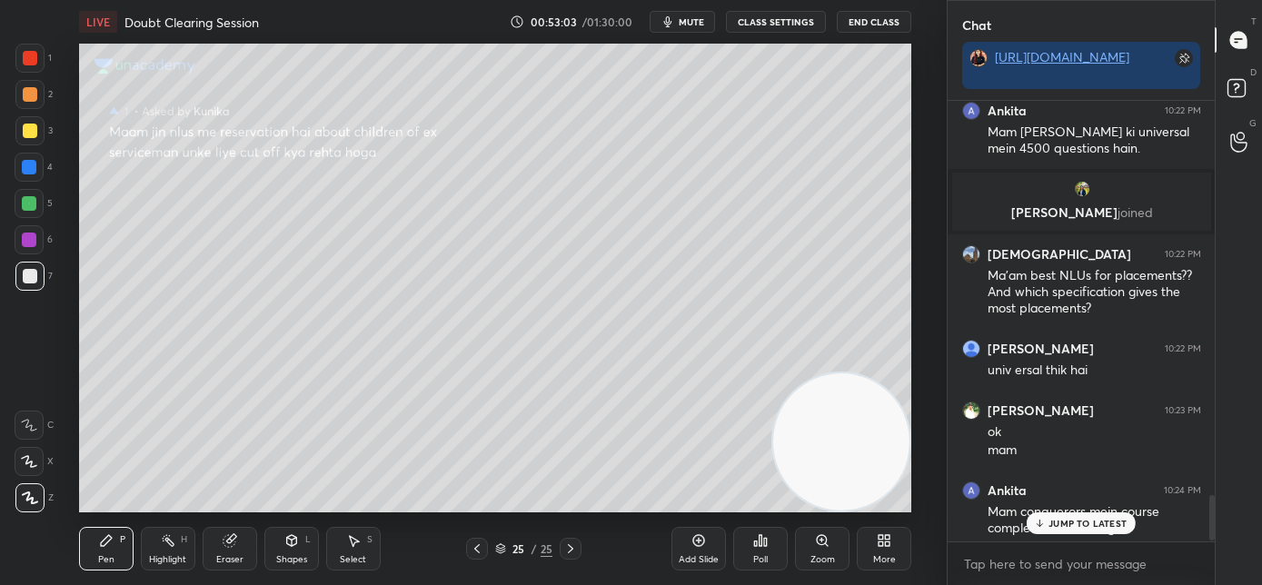
scroll to position [3800, 0]
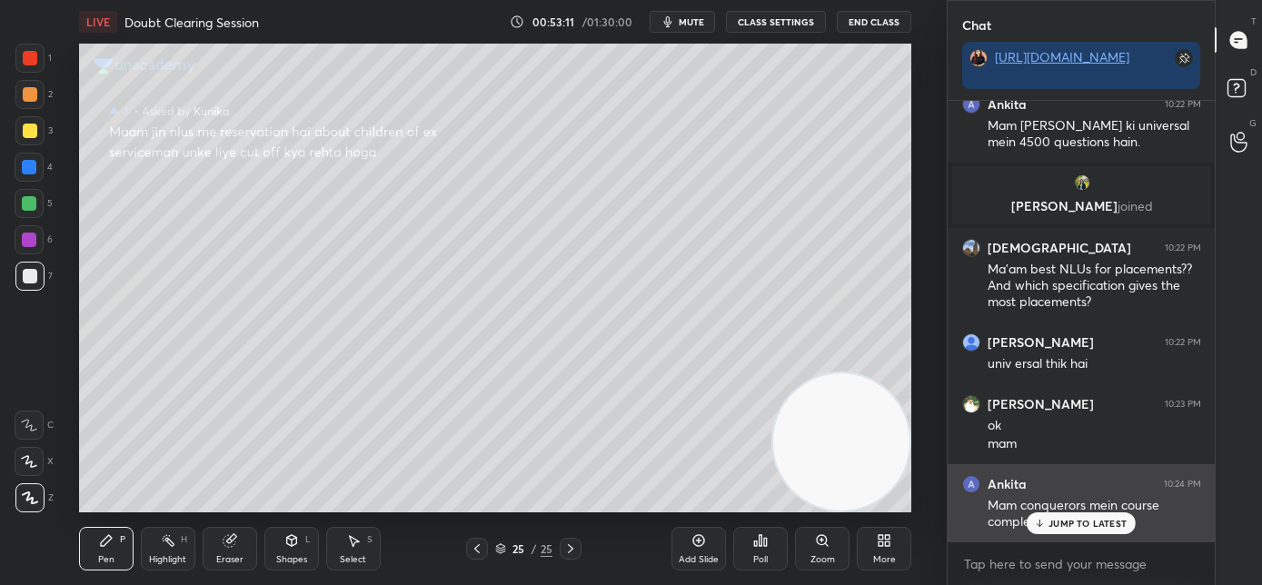
click at [1065, 520] on p "JUMP TO LATEST" at bounding box center [1087, 523] width 78 height 11
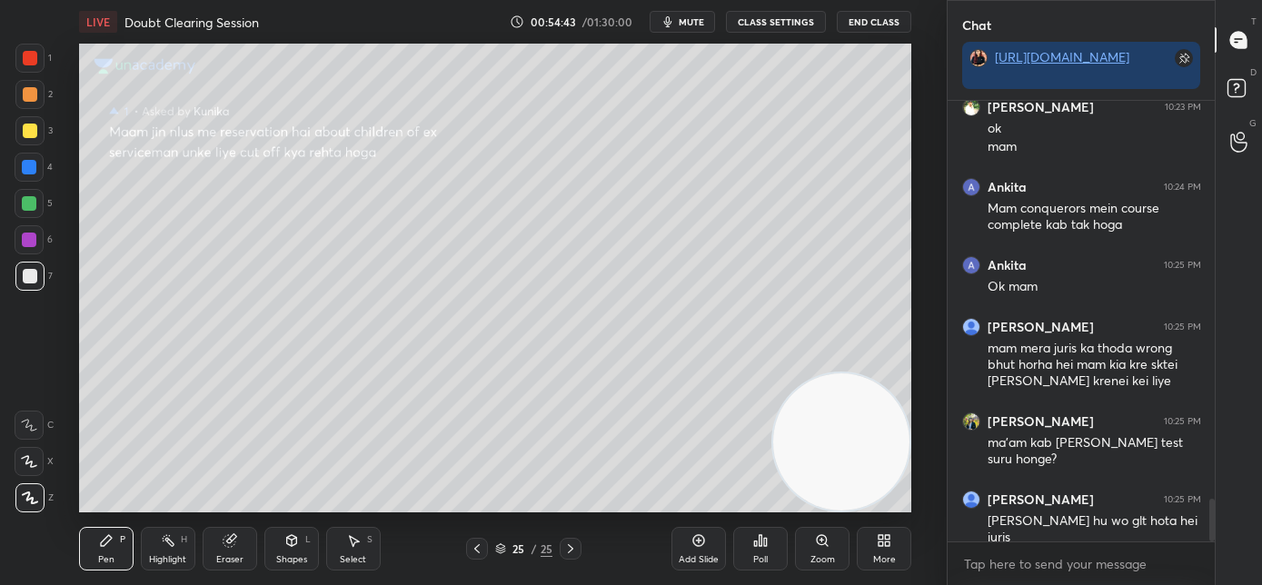
scroll to position [4158, 0]
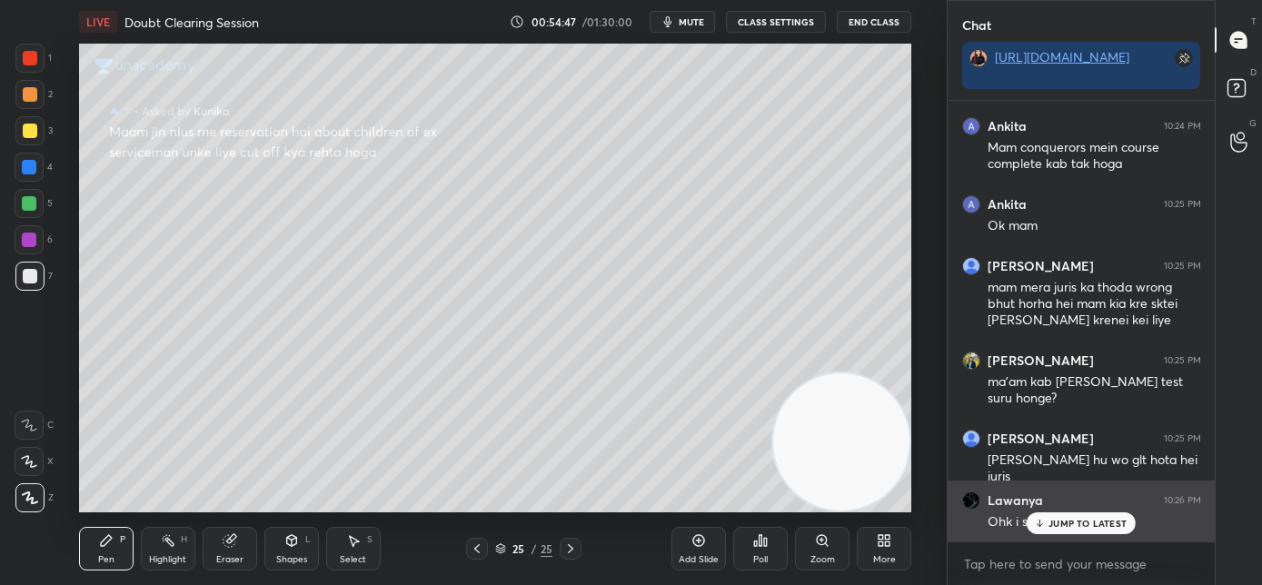
drag, startPoint x: 1044, startPoint y: 521, endPoint x: 1026, endPoint y: 504, distance: 24.4
click at [1044, 522] on icon at bounding box center [1040, 523] width 12 height 11
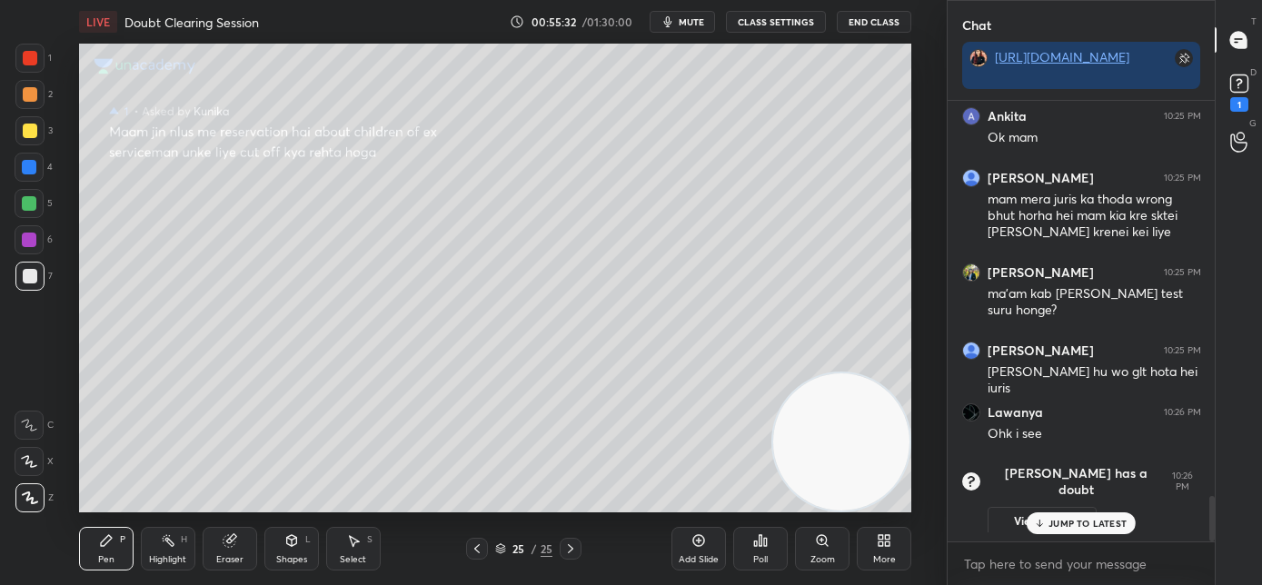
scroll to position [3866, 0]
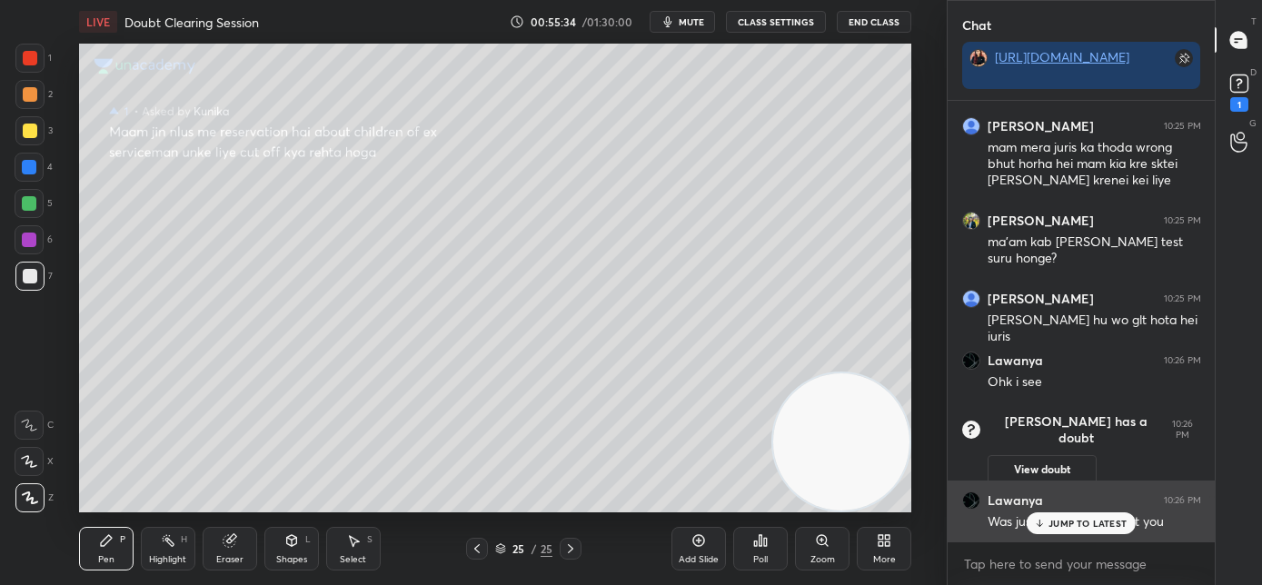
click at [1105, 523] on p "JUMP TO LATEST" at bounding box center [1087, 523] width 78 height 11
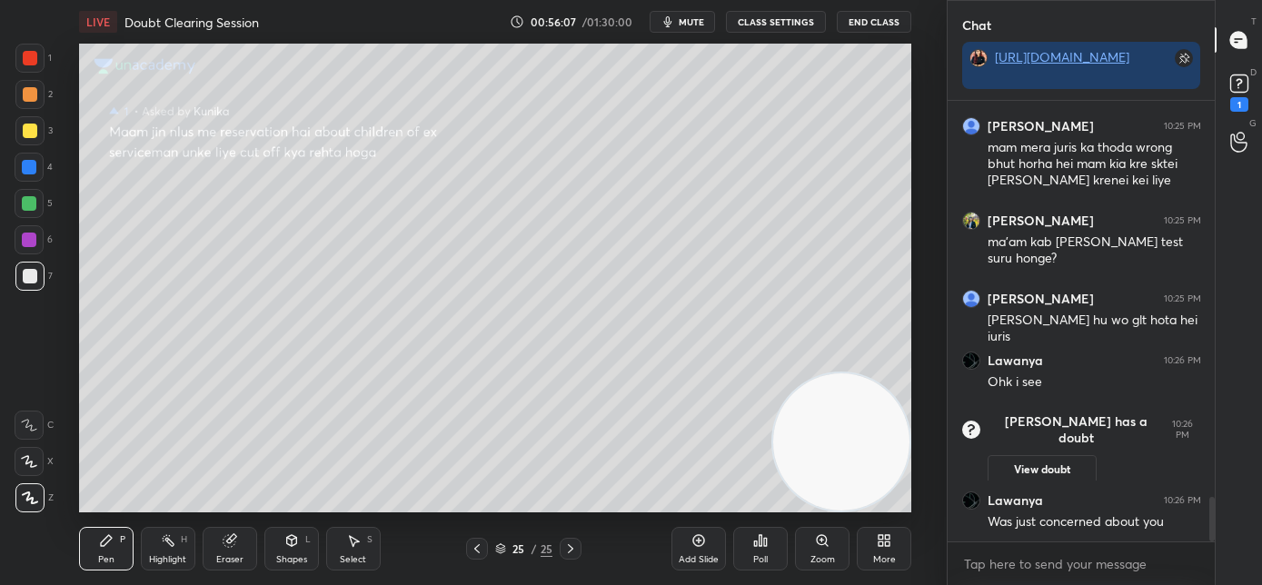
scroll to position [3928, 0]
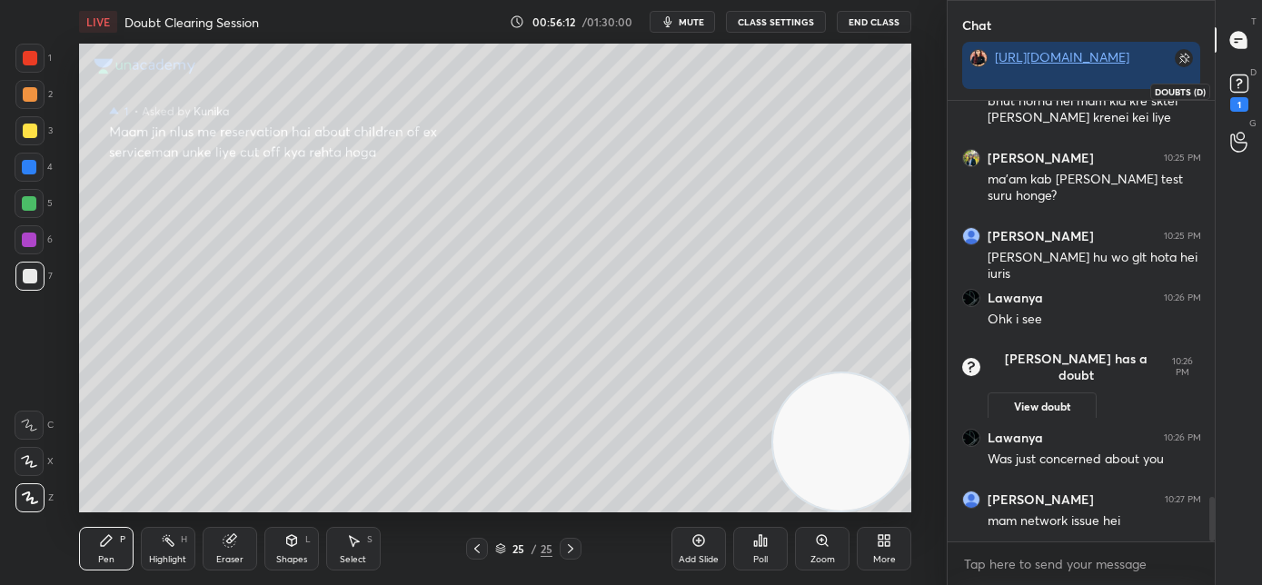
click at [1243, 89] on rect at bounding box center [1238, 83] width 17 height 17
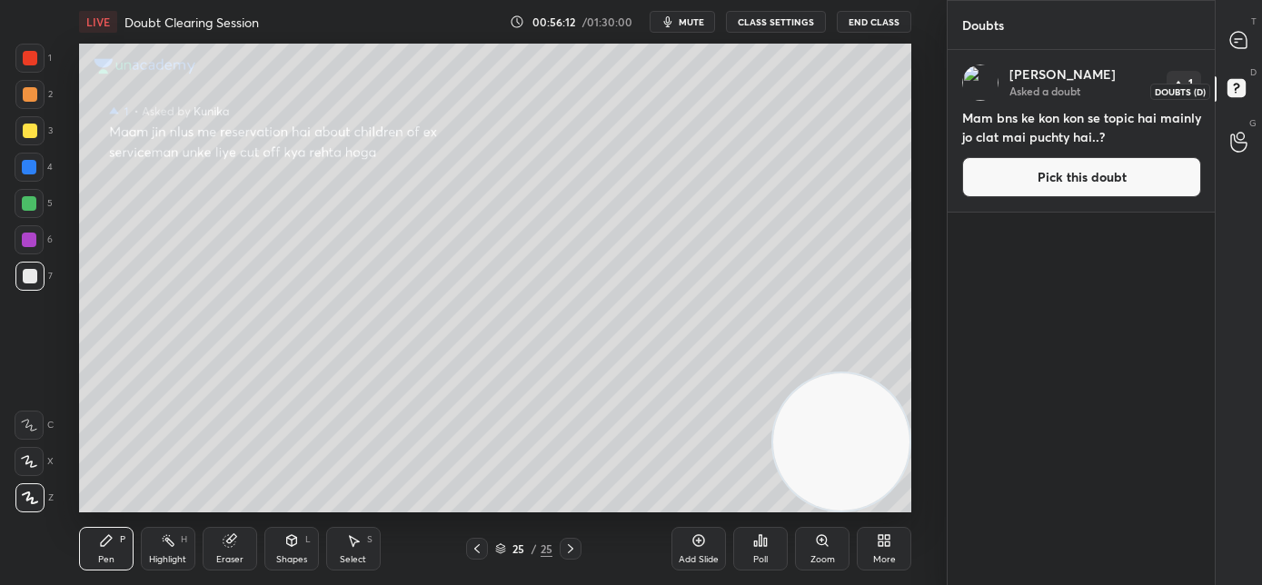
scroll to position [530, 262]
click at [1055, 187] on button "Pick this doubt" at bounding box center [1081, 177] width 239 height 40
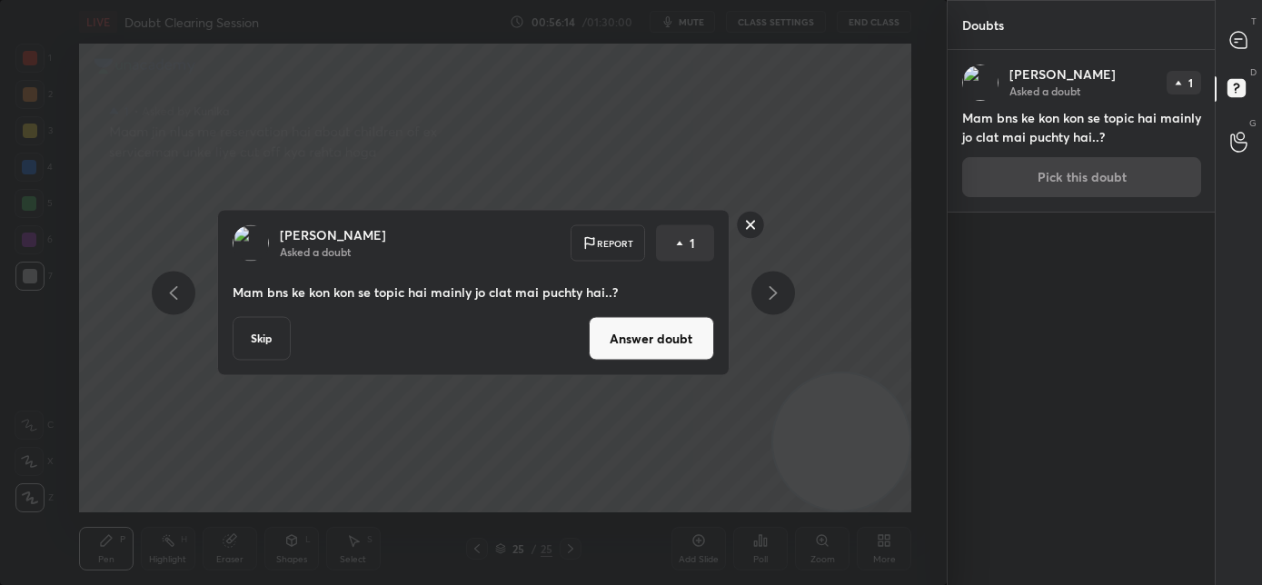
click at [669, 335] on button "Answer doubt" at bounding box center [651, 339] width 125 height 44
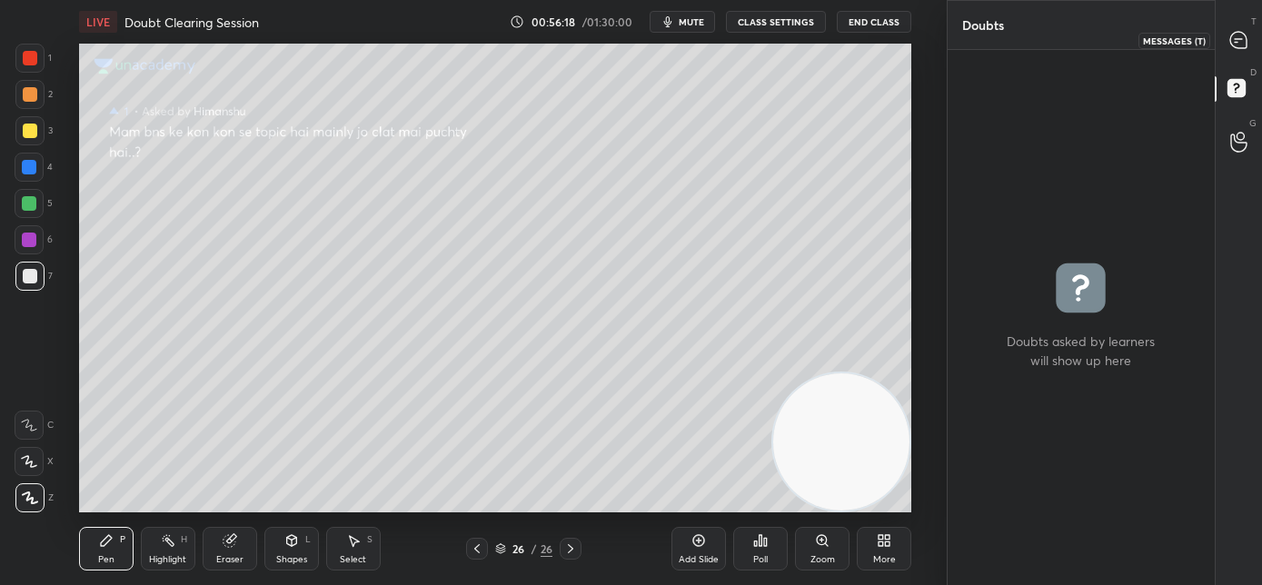
click at [1244, 44] on icon at bounding box center [1238, 40] width 16 height 16
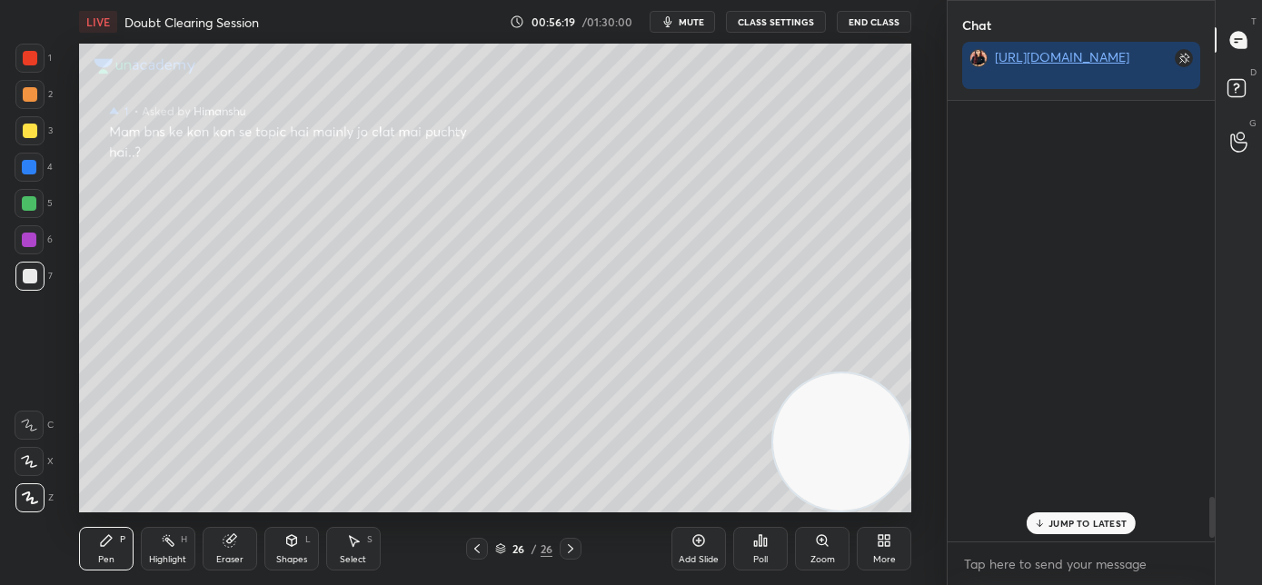
scroll to position [435, 262]
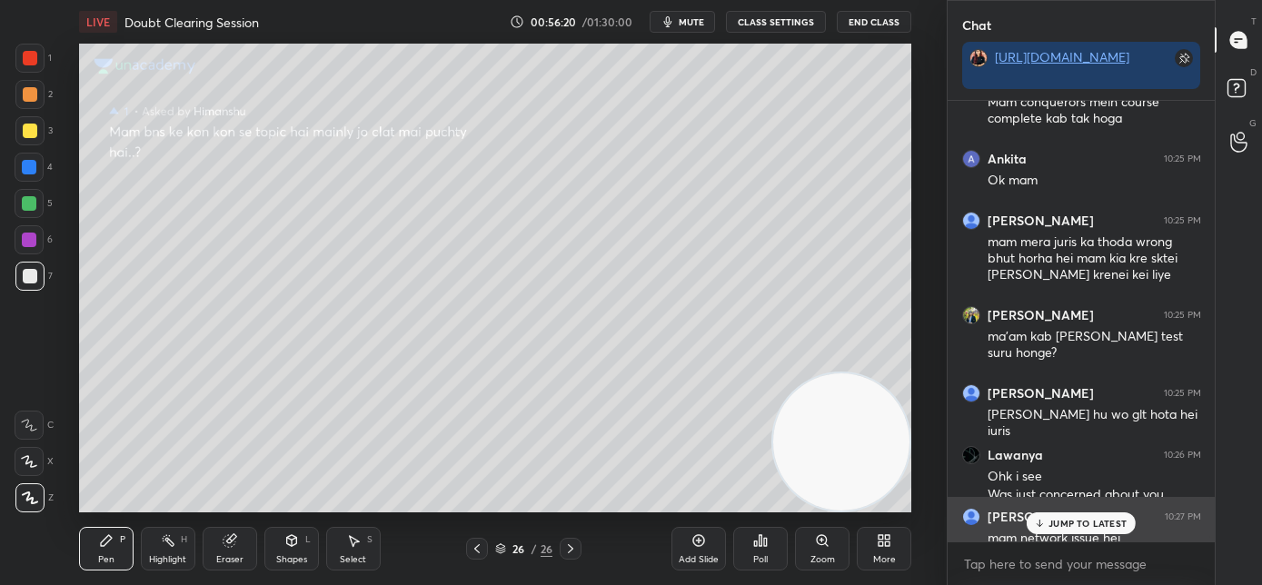
click at [1075, 521] on p "JUMP TO LATEST" at bounding box center [1087, 523] width 78 height 11
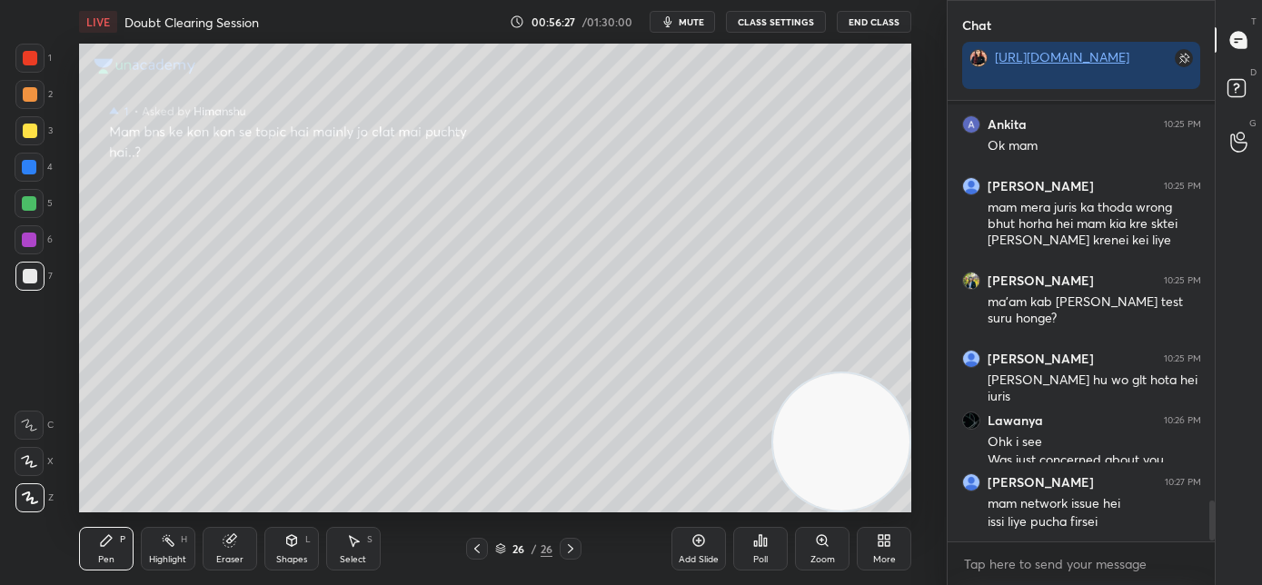
scroll to position [4359, 0]
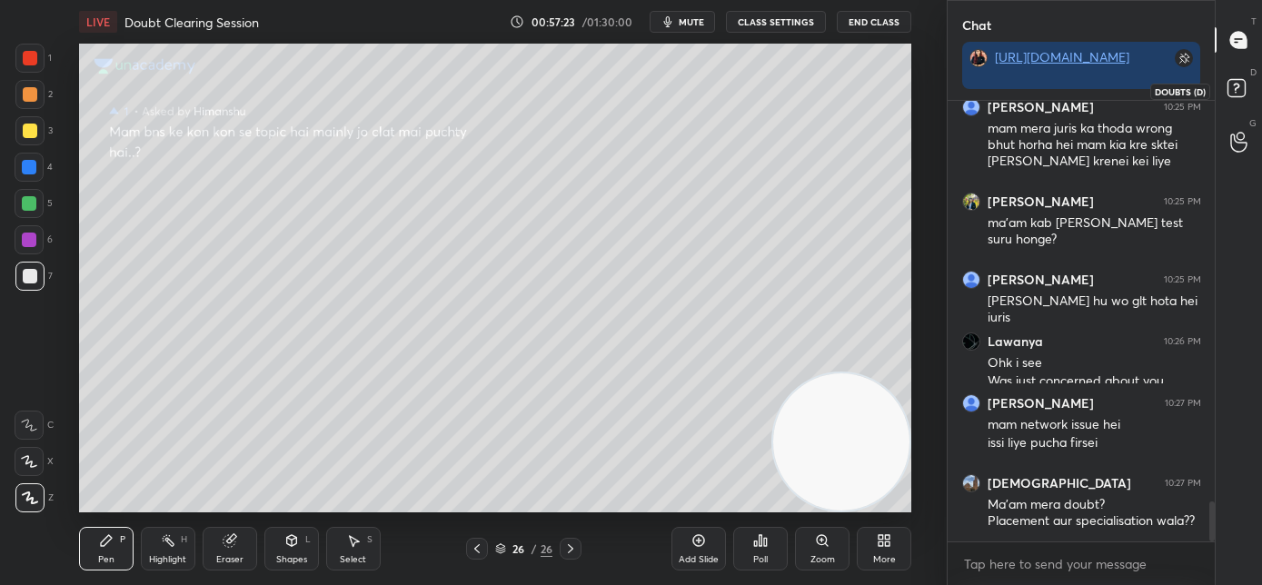
click at [1233, 89] on rect at bounding box center [1235, 88] width 17 height 17
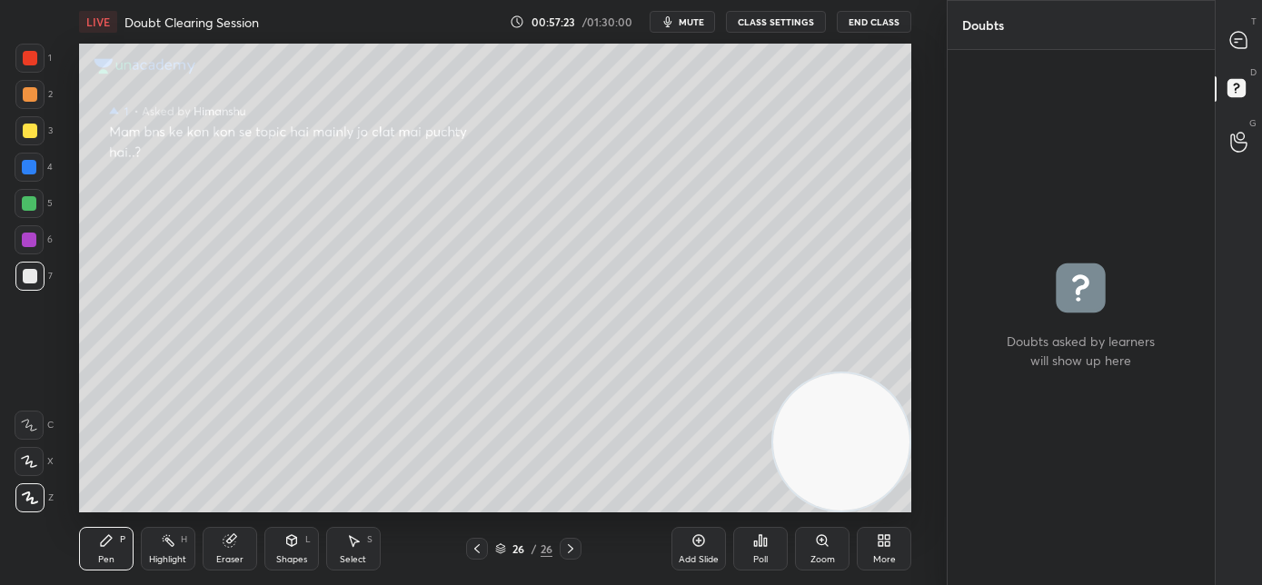
scroll to position [5, 6]
click at [1243, 38] on icon at bounding box center [1238, 40] width 16 height 16
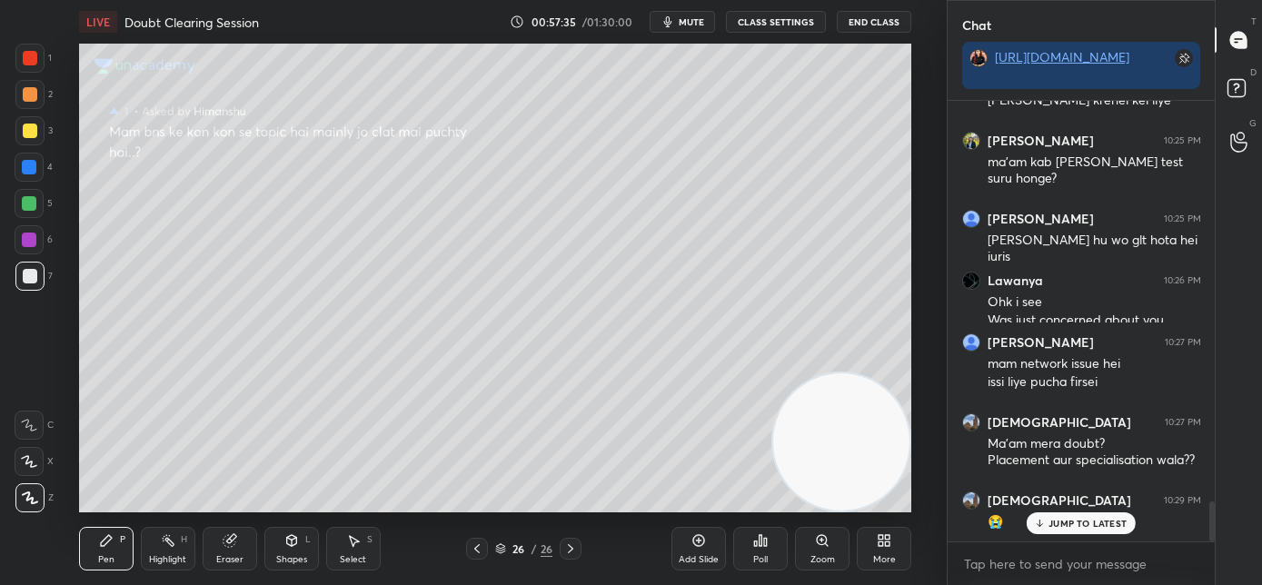
scroll to position [4514, 0]
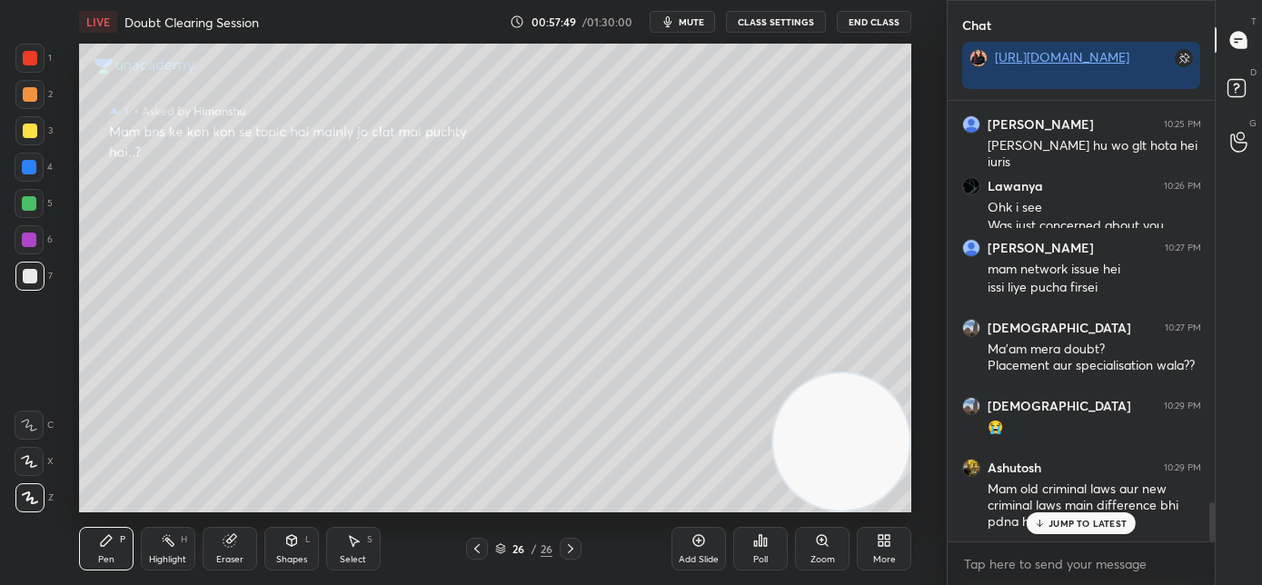
click at [1091, 526] on p "JUMP TO LATEST" at bounding box center [1087, 523] width 78 height 11
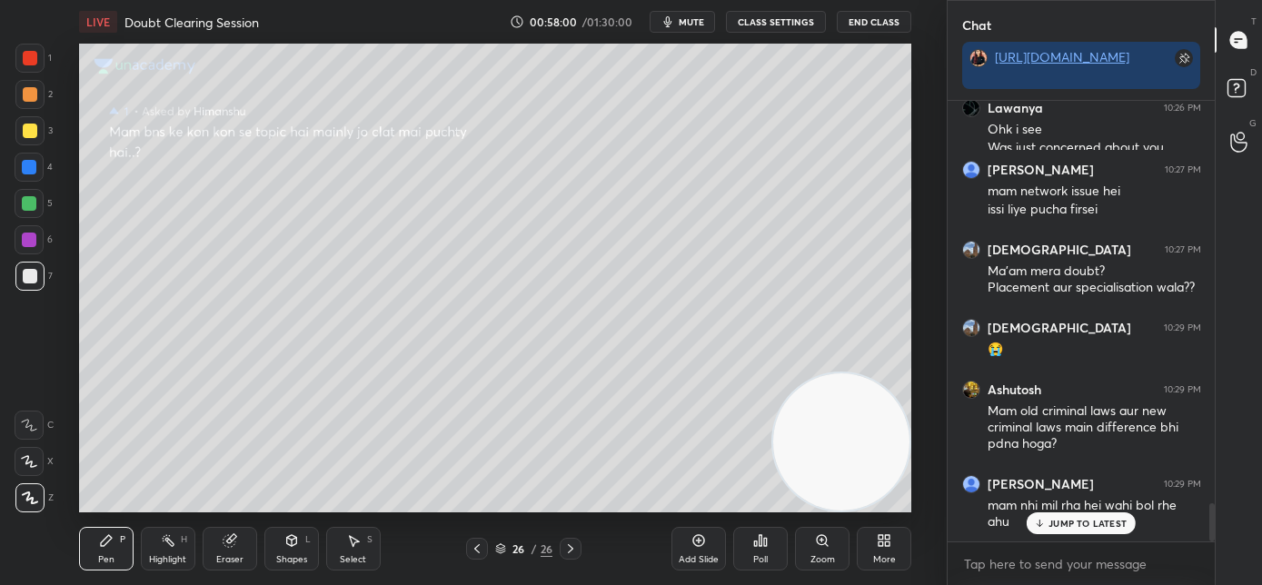
click at [1051, 526] on p "JUMP TO LATEST" at bounding box center [1087, 523] width 78 height 11
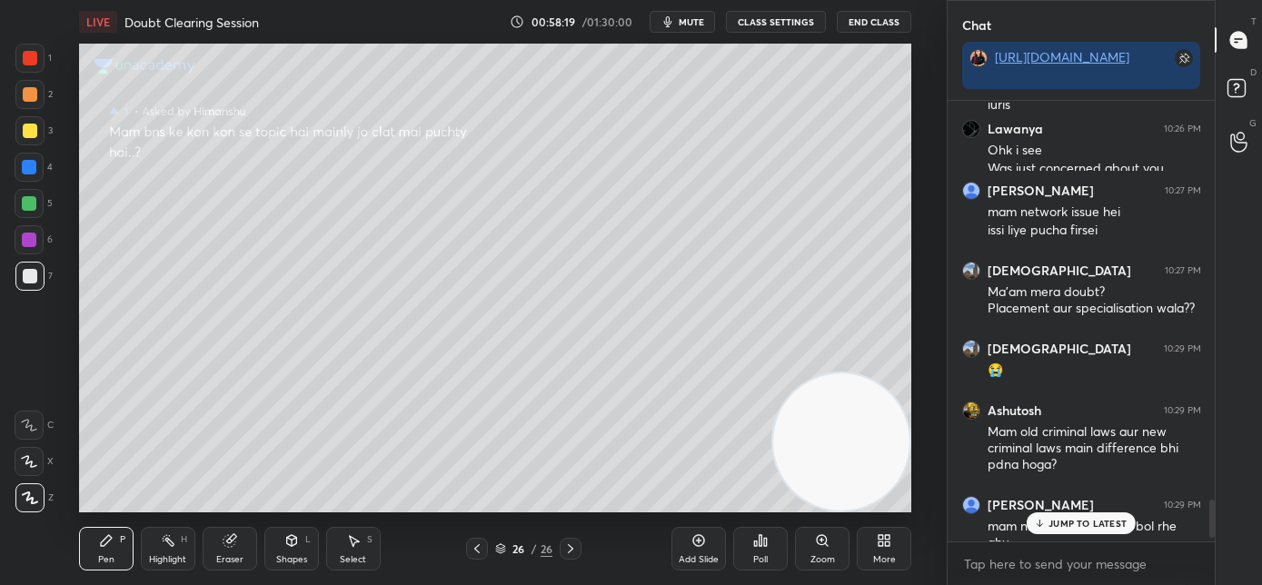
scroll to position [4611, 0]
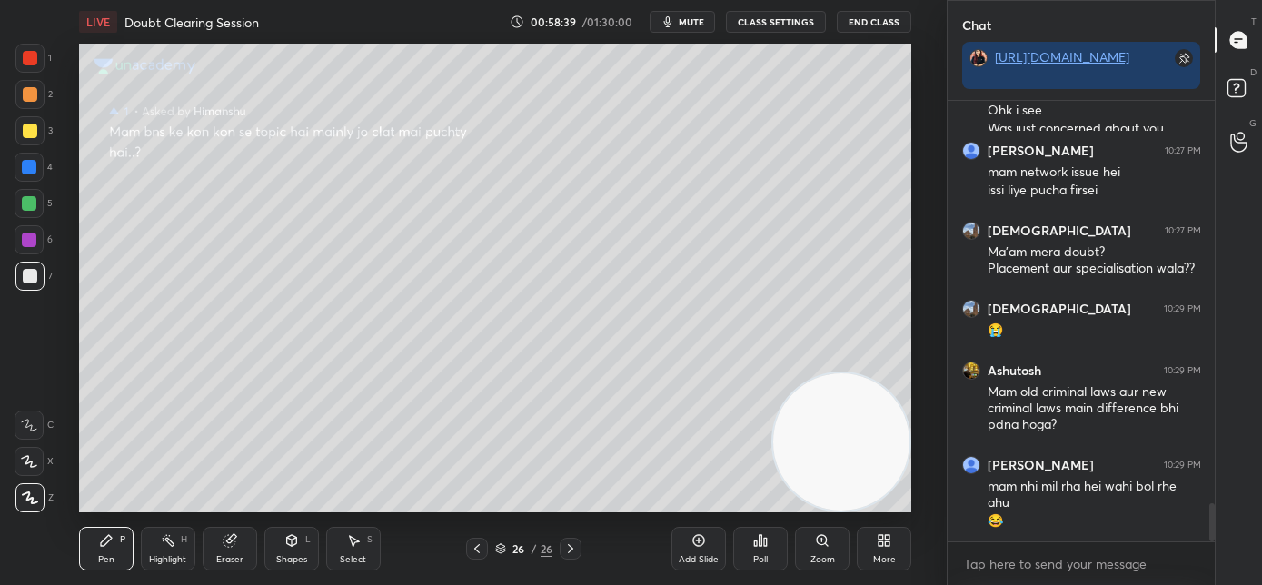
click at [690, 568] on div "Add Slide" at bounding box center [698, 549] width 54 height 44
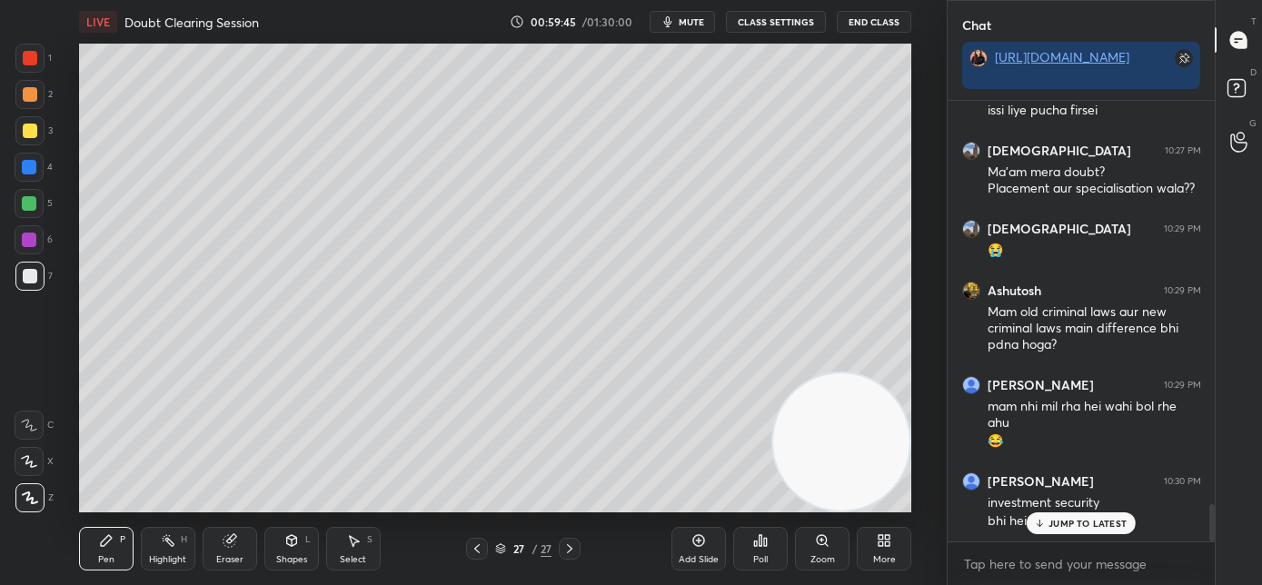
scroll to position [4769, 0]
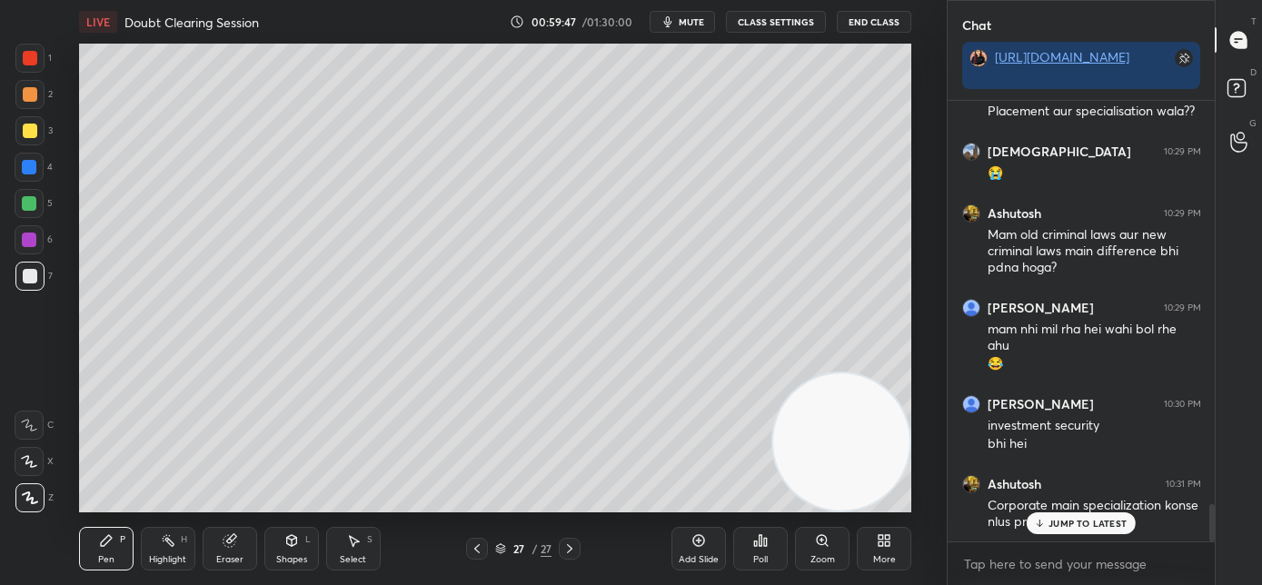
click at [1037, 522] on icon at bounding box center [1040, 523] width 12 height 11
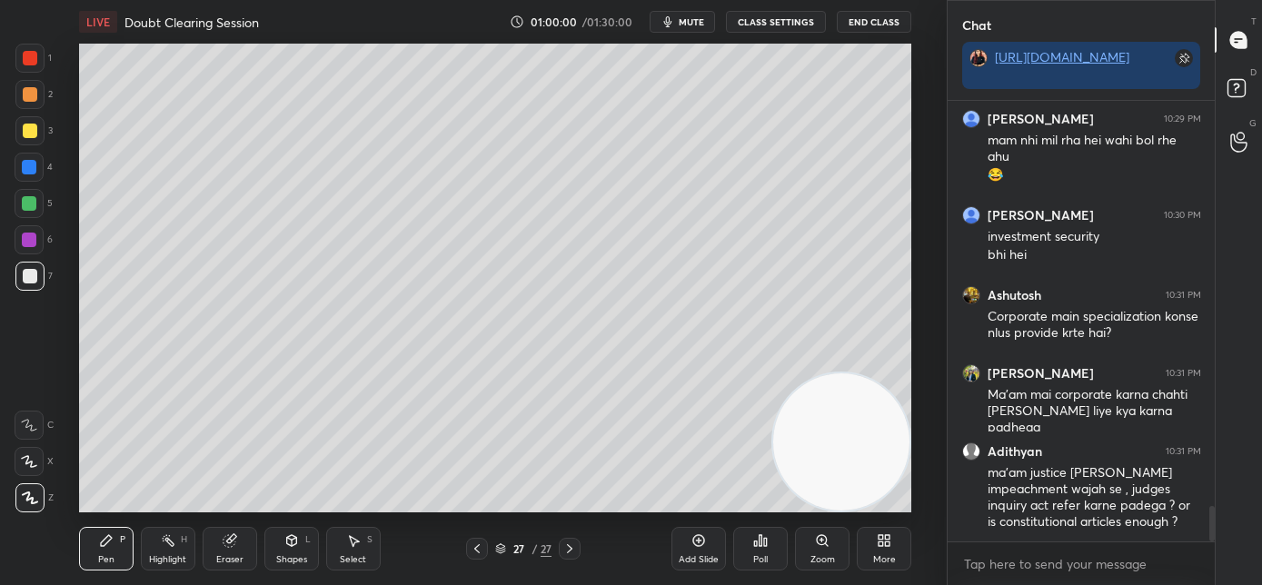
scroll to position [5020, 0]
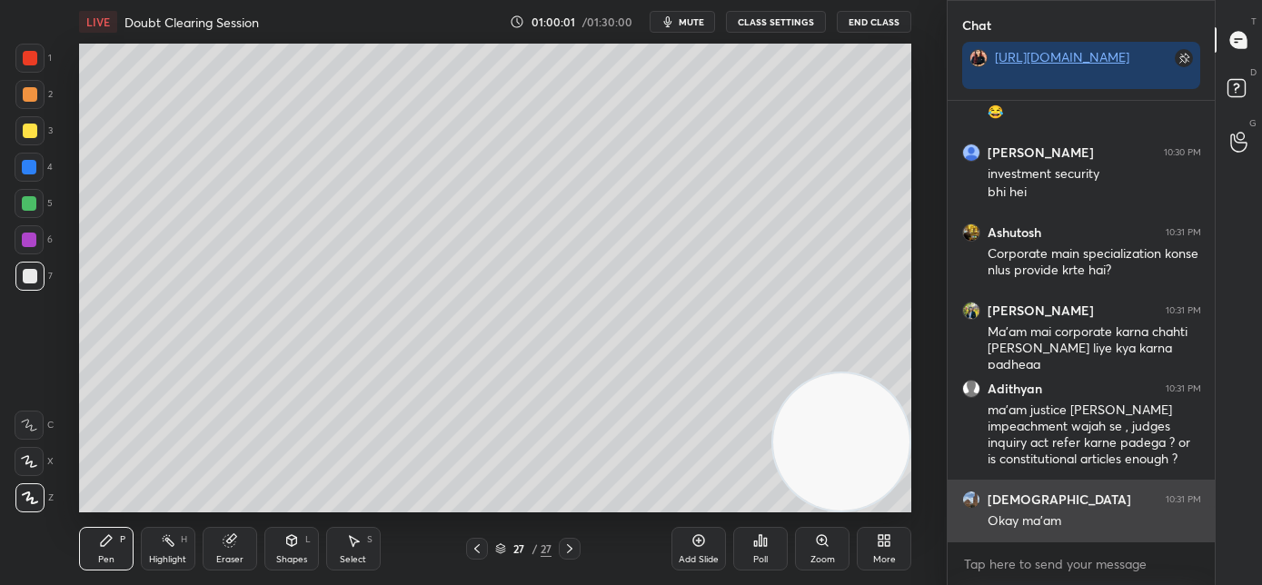
click at [1061, 525] on div "Okay ma'am" at bounding box center [1093, 521] width 213 height 18
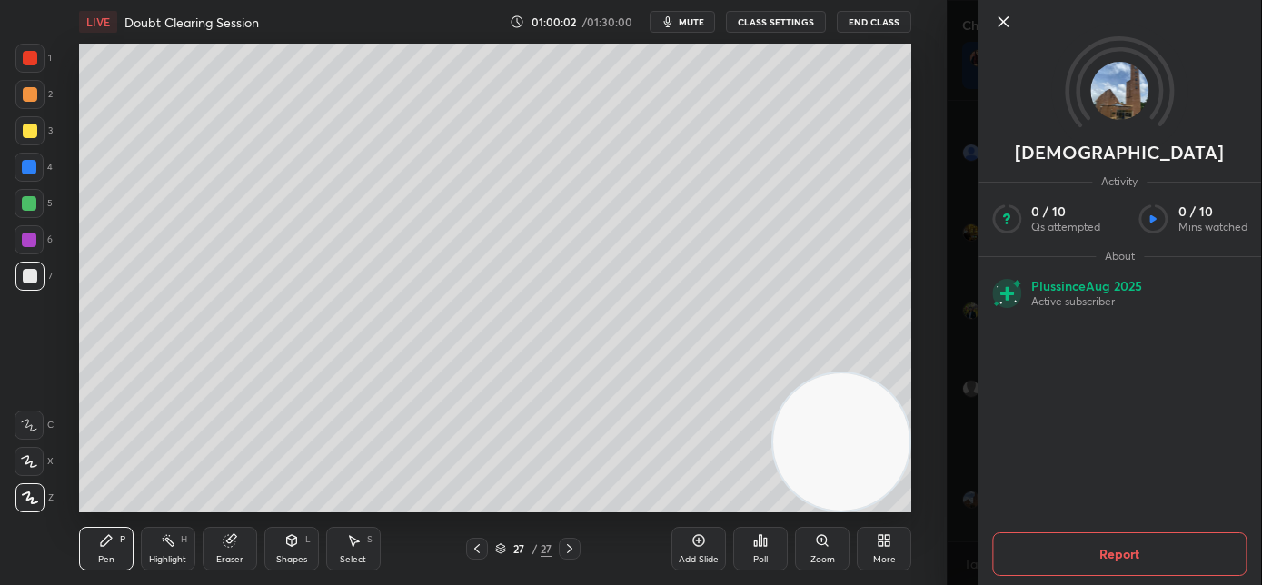
click at [1000, 22] on icon at bounding box center [1003, 22] width 22 height 22
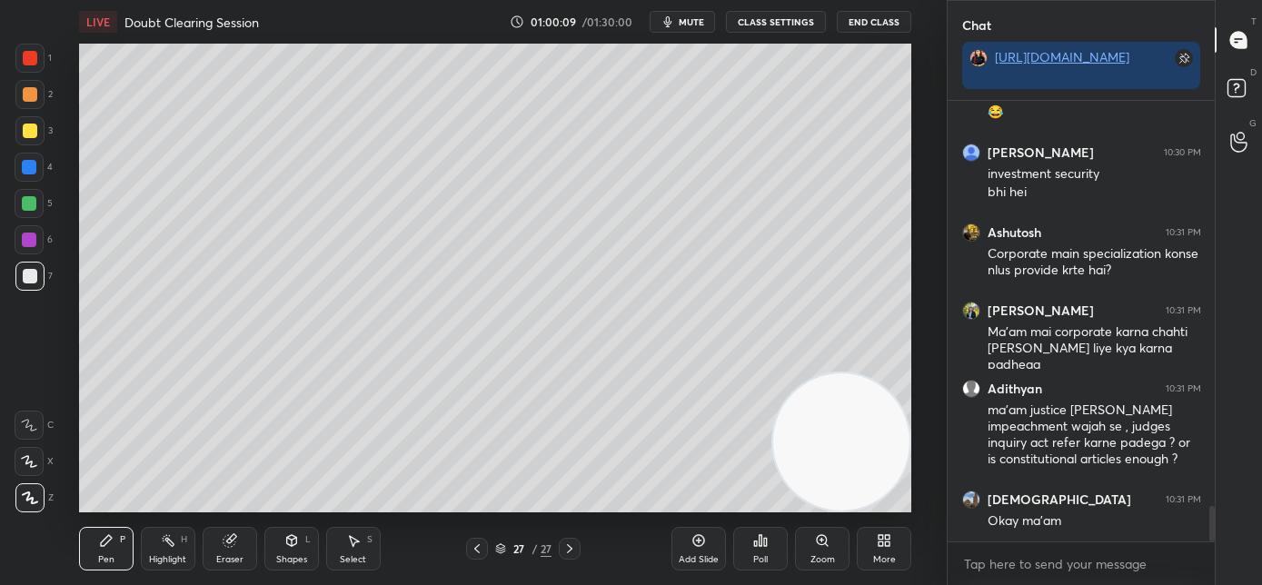
scroll to position [5081, 0]
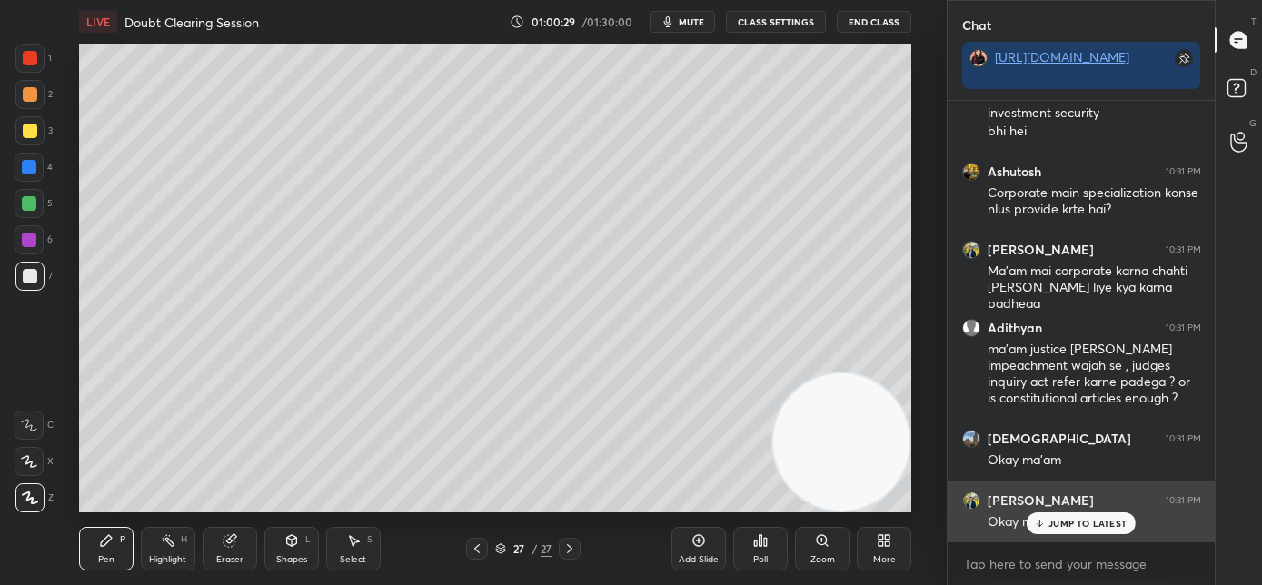
click at [1063, 521] on p "JUMP TO LATEST" at bounding box center [1087, 523] width 78 height 11
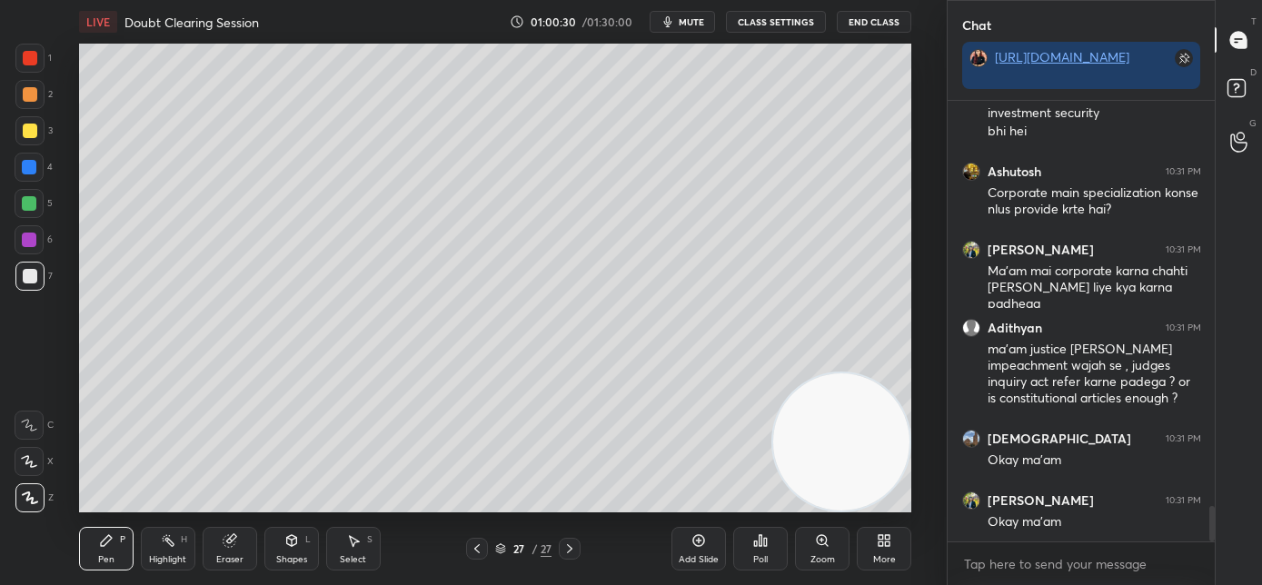
scroll to position [5159, 0]
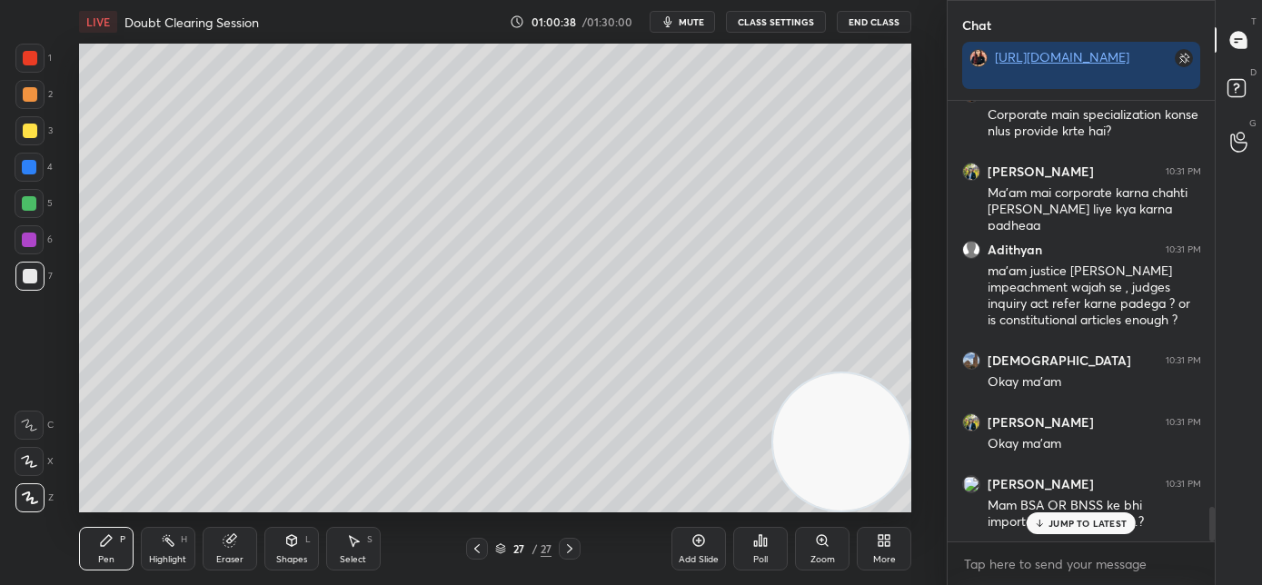
click at [1094, 532] on div "JUMP TO LATEST" at bounding box center [1080, 523] width 109 height 22
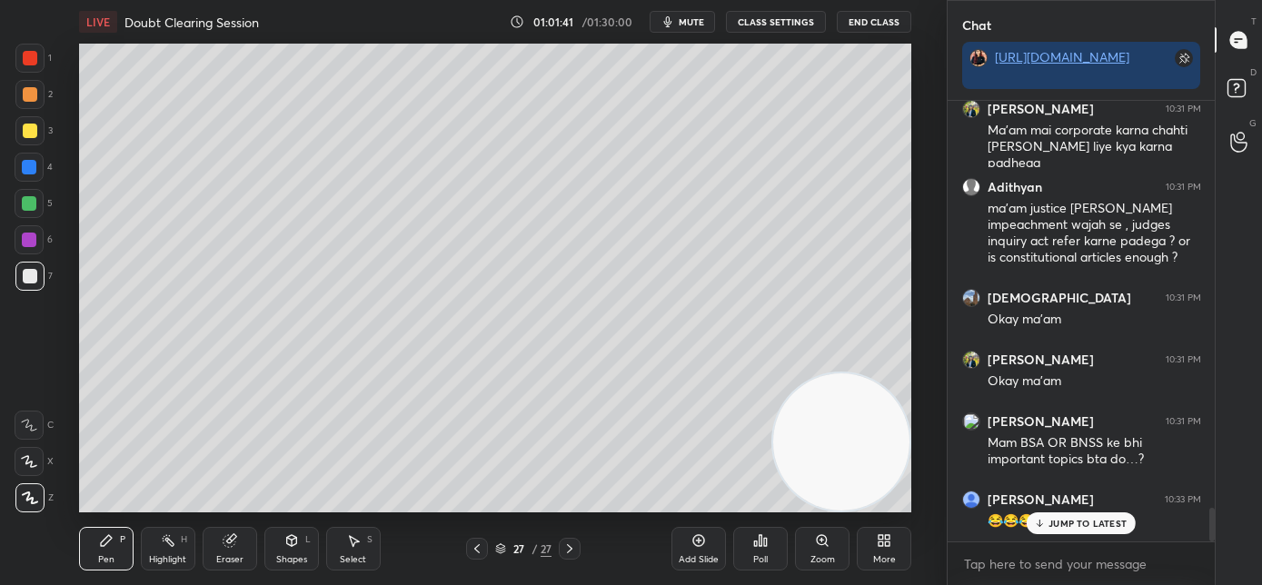
scroll to position [5283, 0]
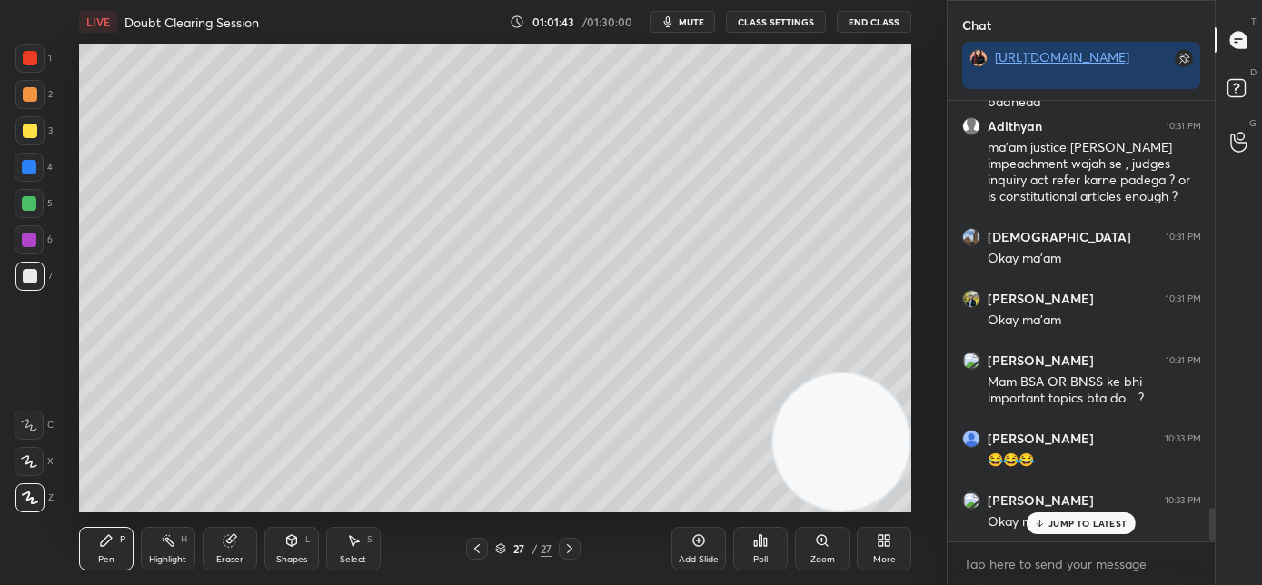
click at [1055, 523] on p "JUMP TO LATEST" at bounding box center [1087, 523] width 78 height 11
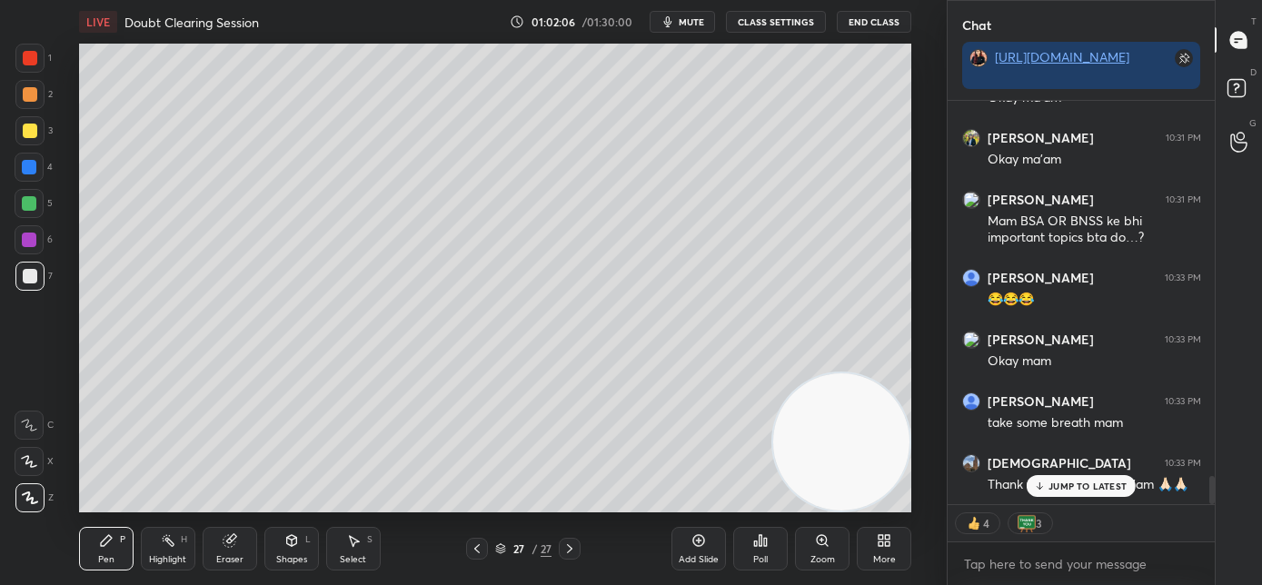
scroll to position [5505, 0]
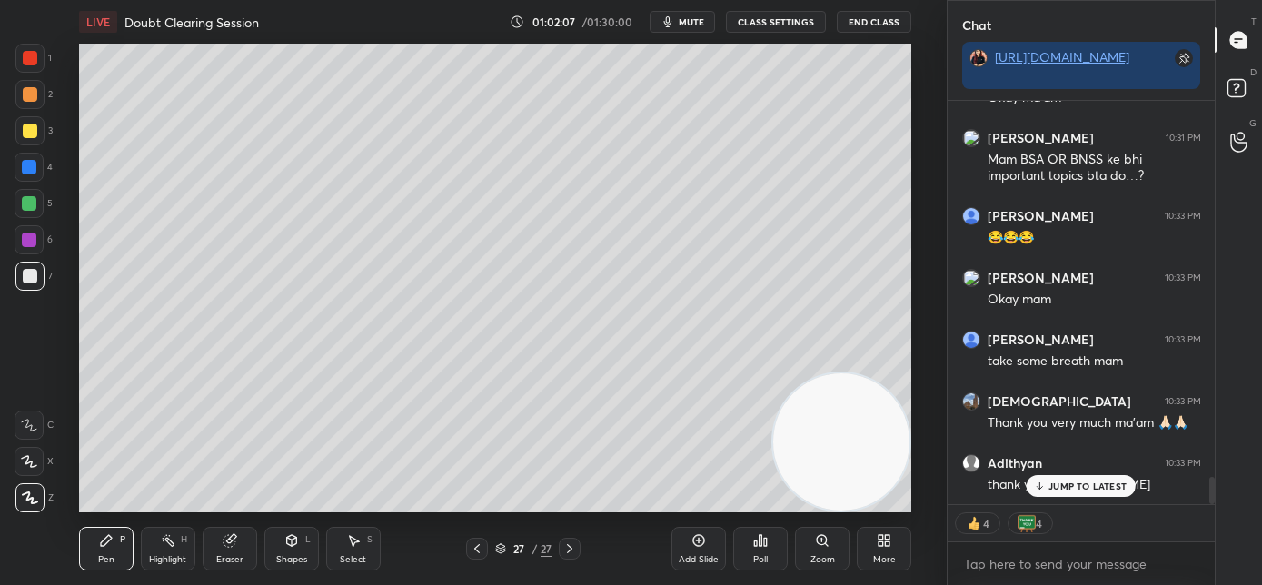
click at [1061, 488] on p "JUMP TO LATEST" at bounding box center [1087, 485] width 78 height 11
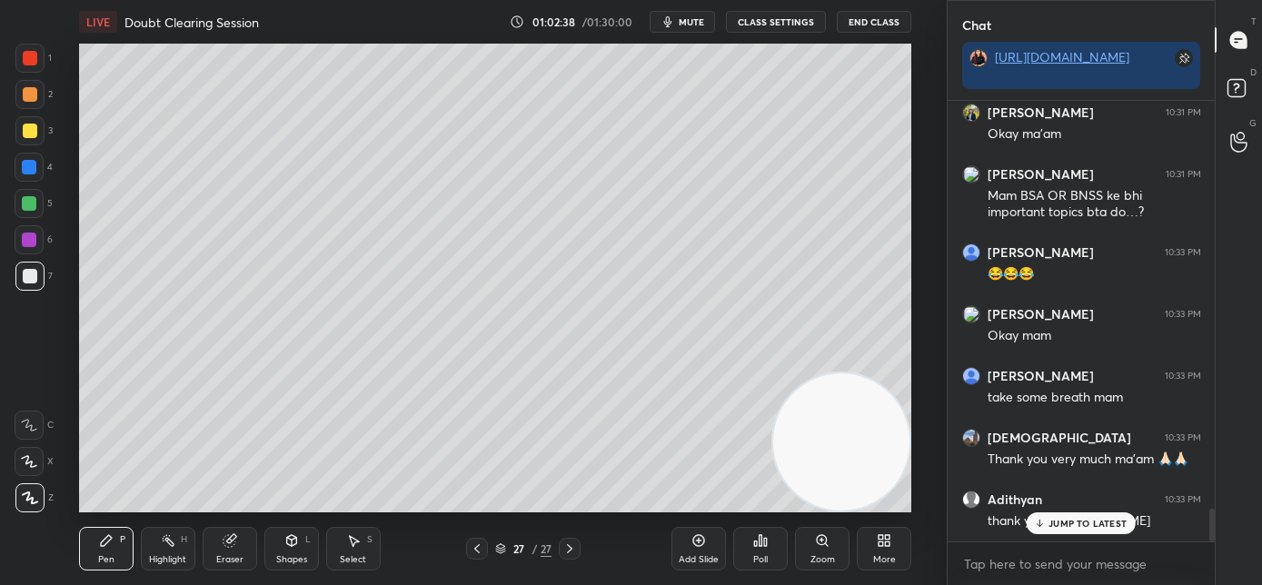
scroll to position [5530, 0]
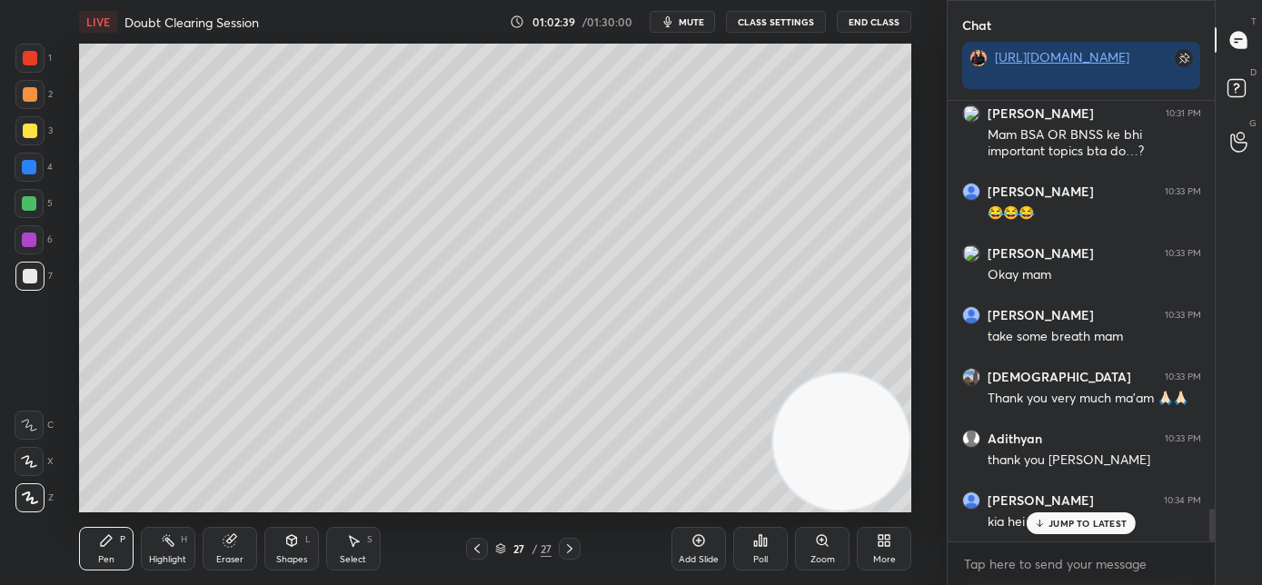
click at [1041, 525] on icon at bounding box center [1038, 525] width 5 height 3
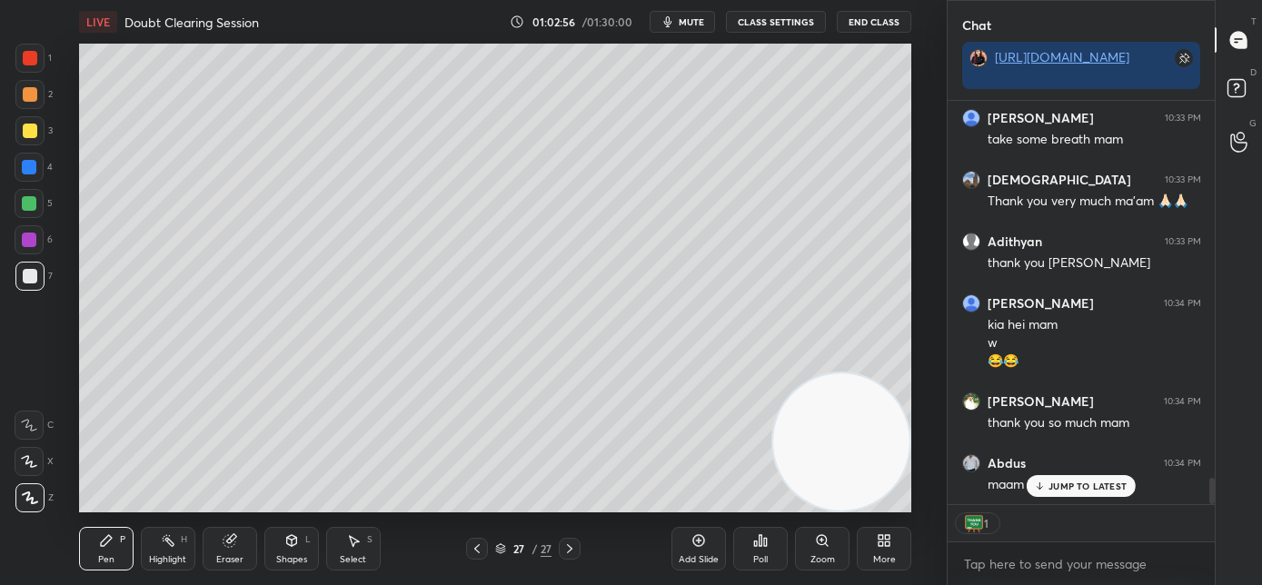
scroll to position [5789, 0]
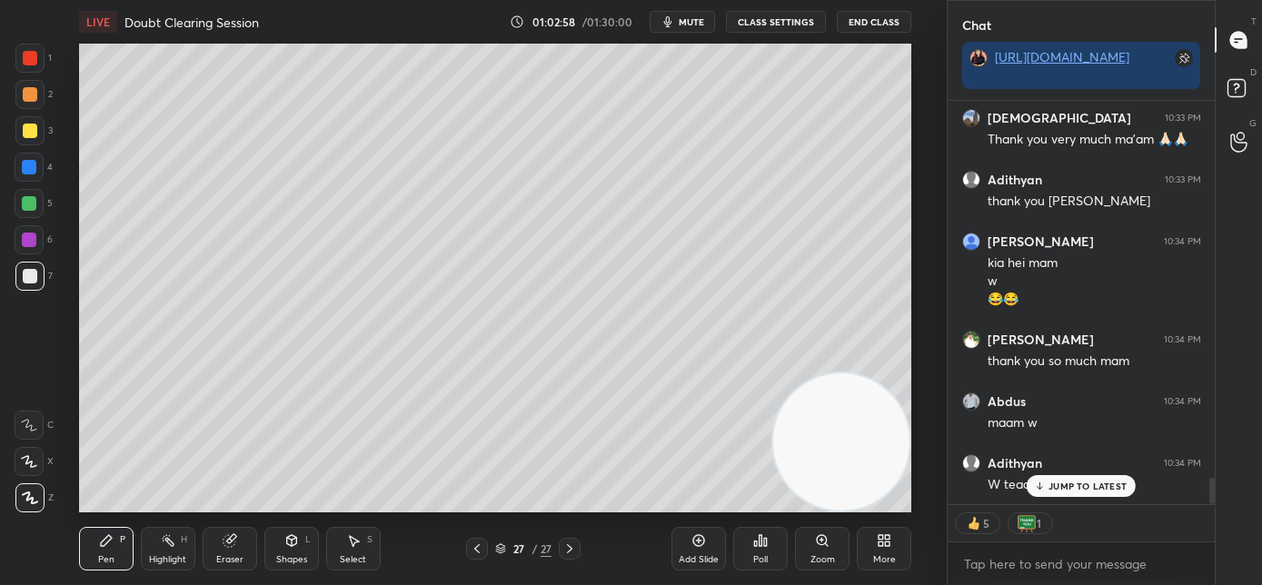
click at [1065, 489] on p "JUMP TO LATEST" at bounding box center [1087, 485] width 78 height 11
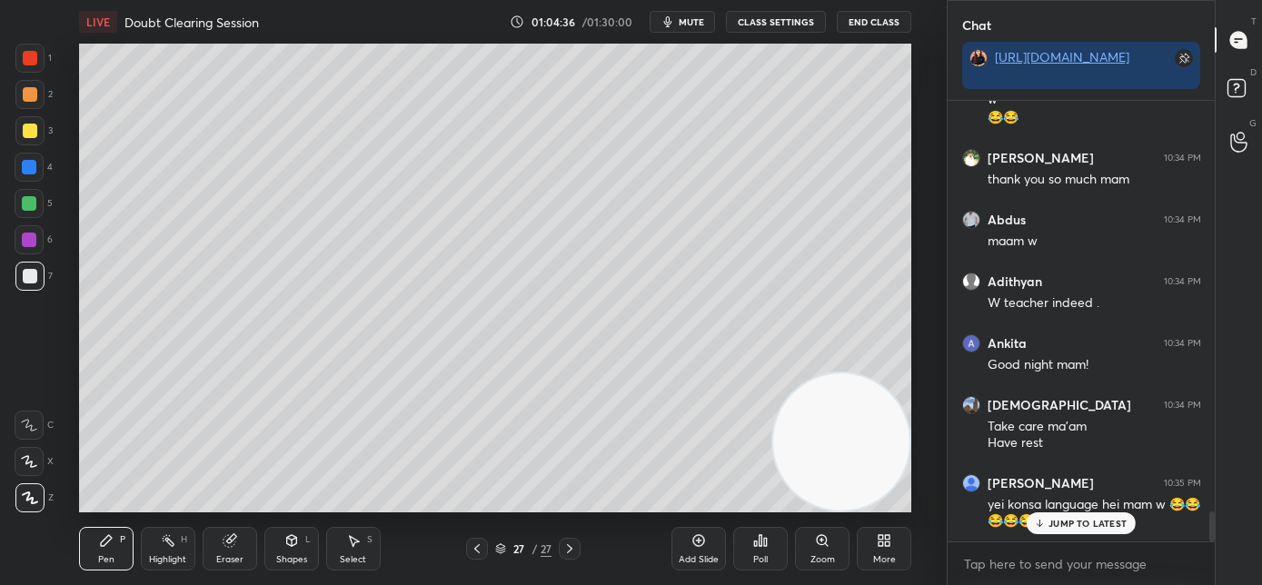
scroll to position [6031, 0]
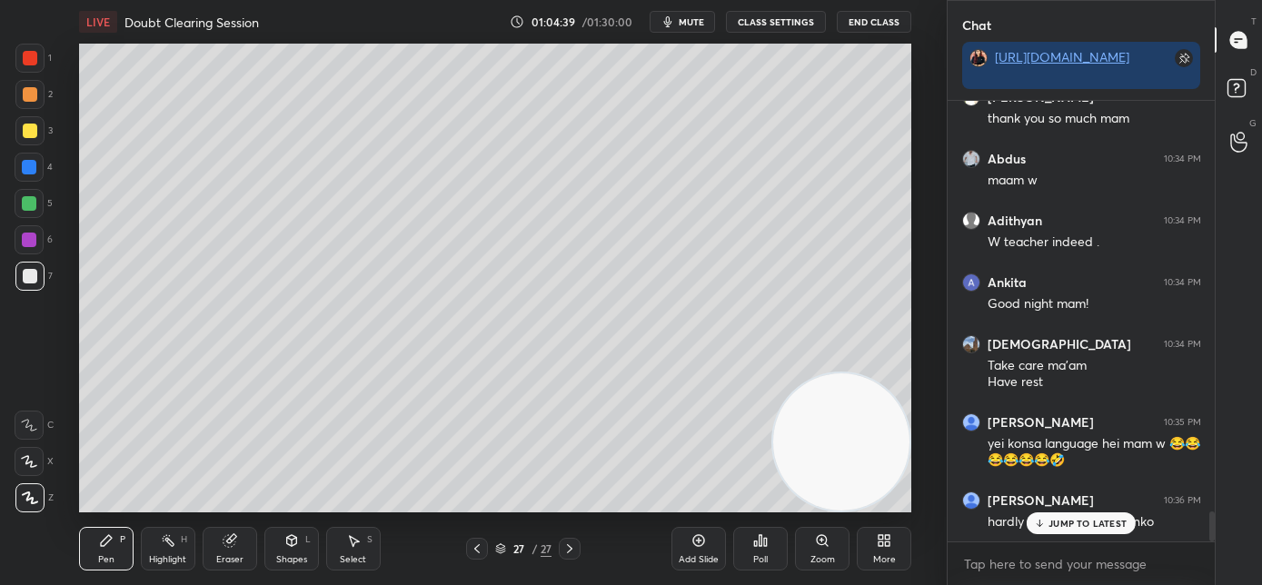
click at [1044, 524] on icon at bounding box center [1040, 523] width 12 height 11
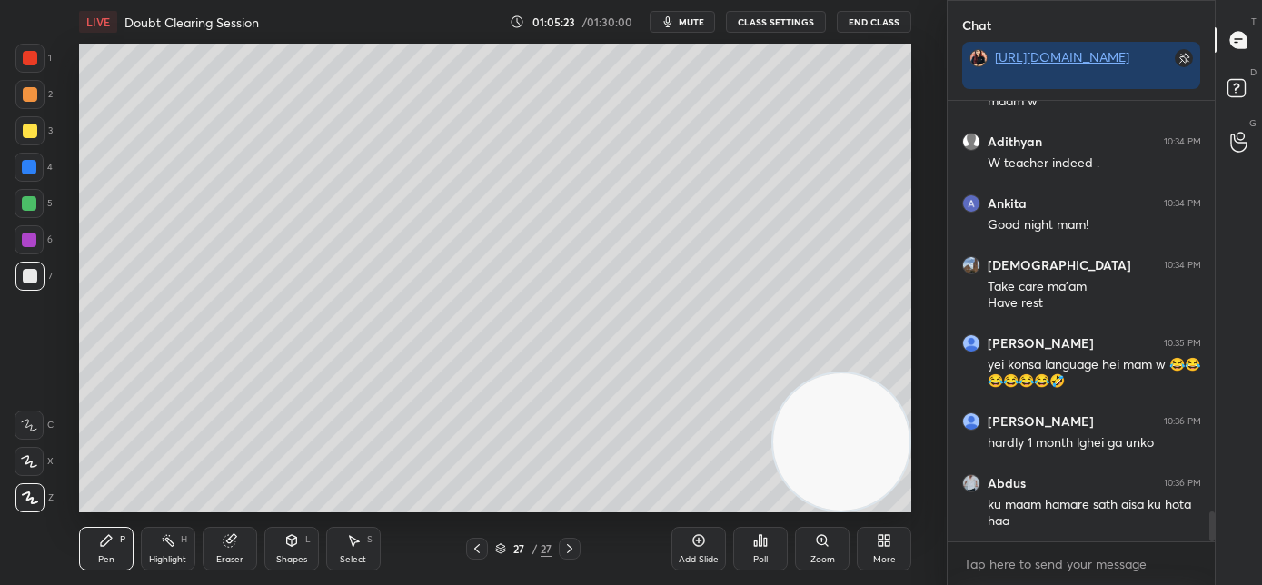
scroll to position [6171, 0]
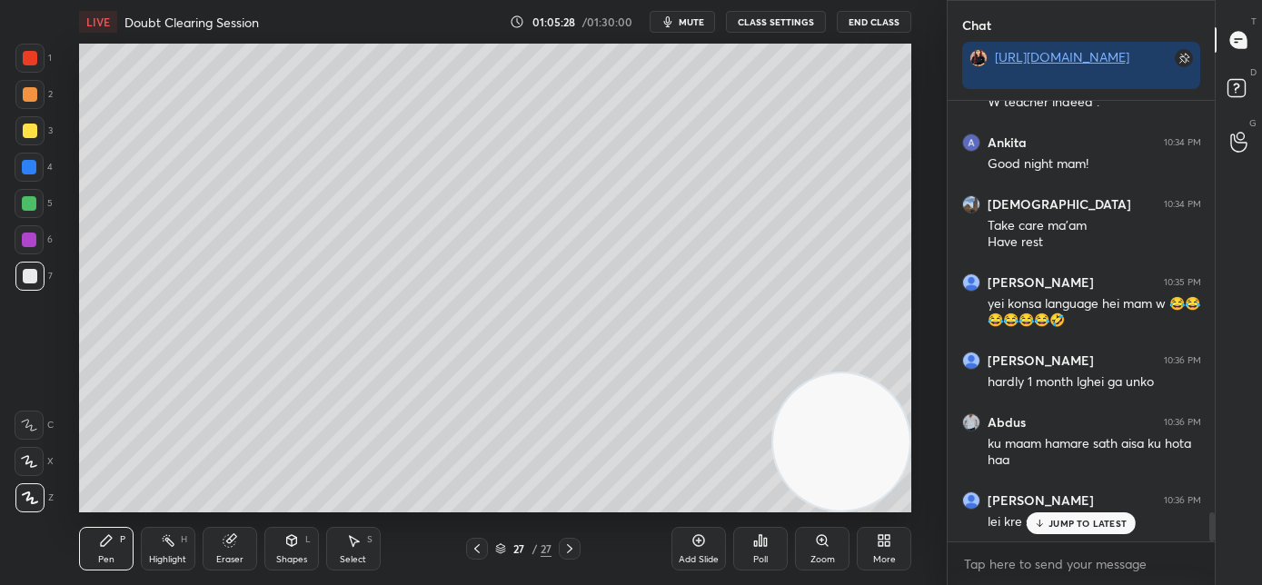
drag, startPoint x: 1051, startPoint y: 528, endPoint x: 925, endPoint y: 514, distance: 127.0
click at [1051, 529] on div "JUMP TO LATEST" at bounding box center [1080, 523] width 109 height 22
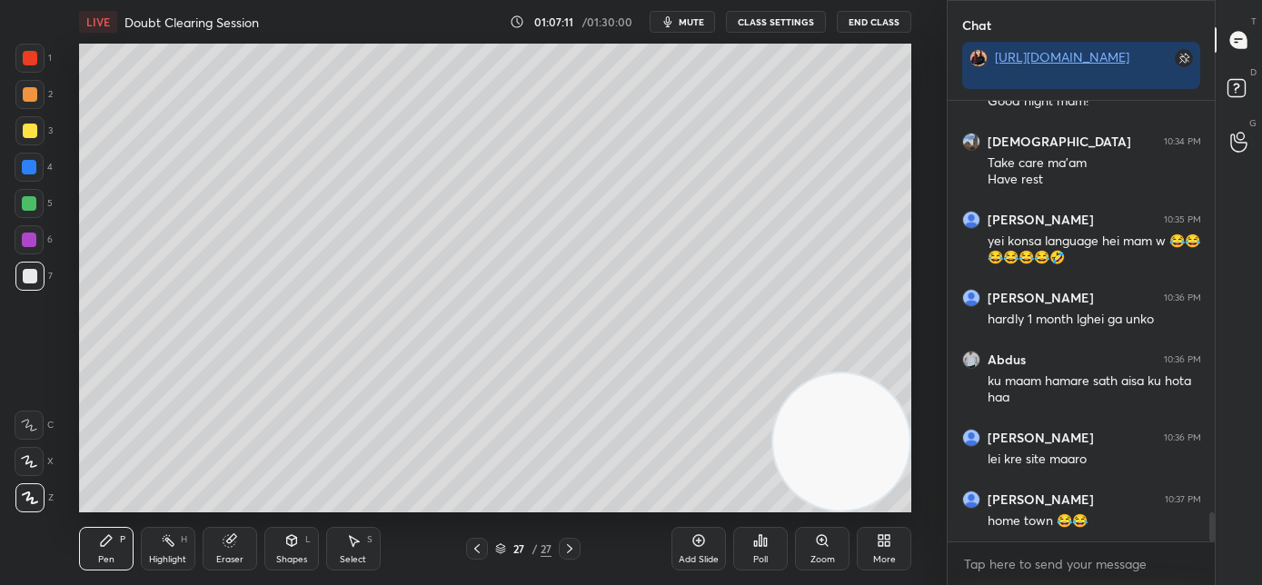
scroll to position [6294, 0]
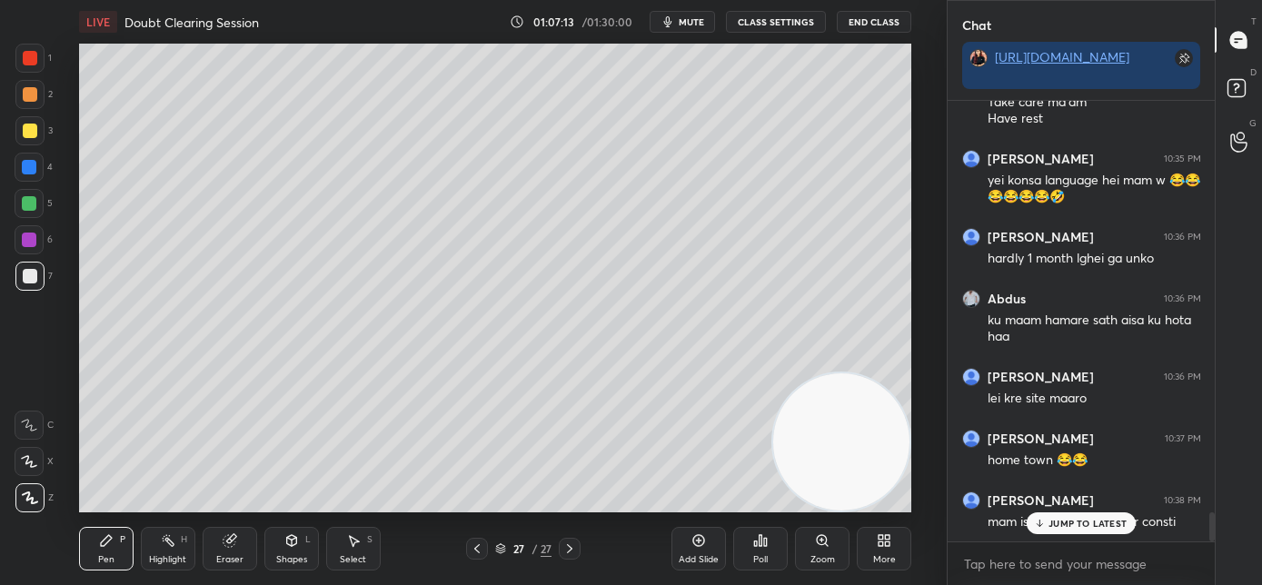
click at [1054, 520] on p "JUMP TO LATEST" at bounding box center [1087, 523] width 78 height 11
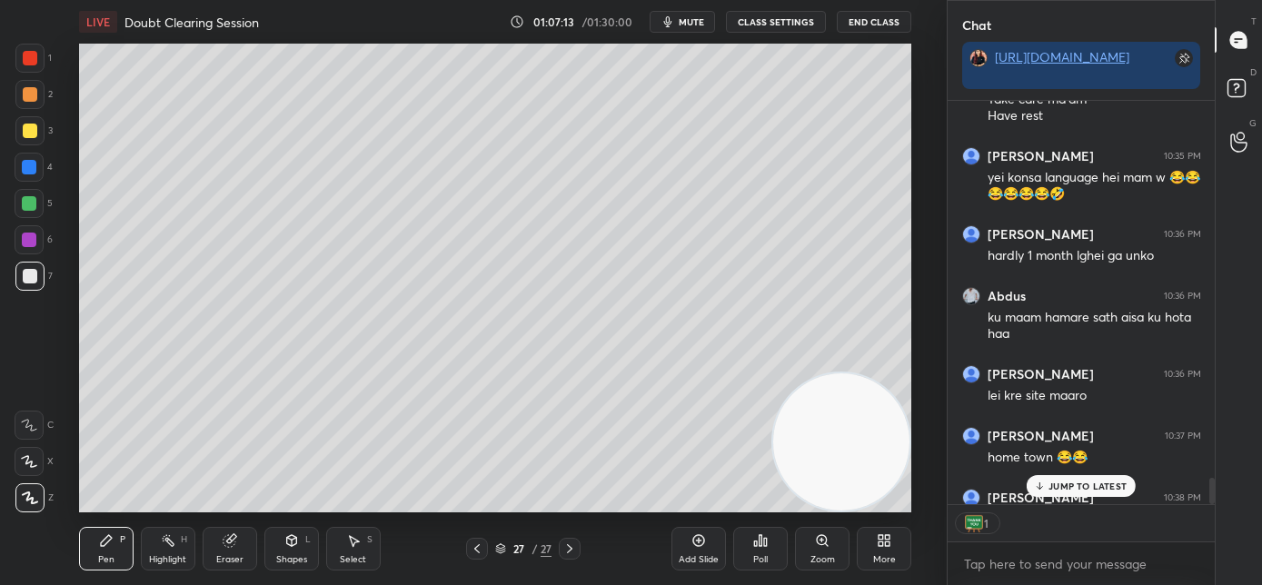
scroll to position [6, 6]
click at [1065, 484] on p "JUMP TO LATEST" at bounding box center [1087, 485] width 78 height 11
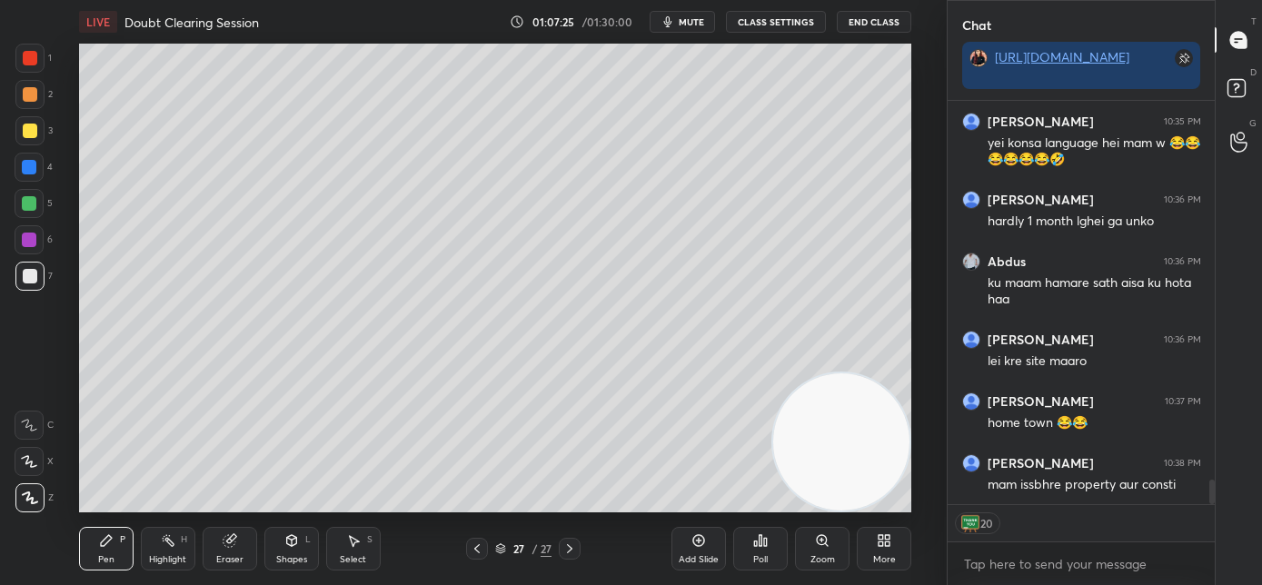
click at [689, 25] on span "mute" at bounding box center [690, 21] width 25 height 13
click at [861, 20] on button "End Class" at bounding box center [874, 22] width 74 height 22
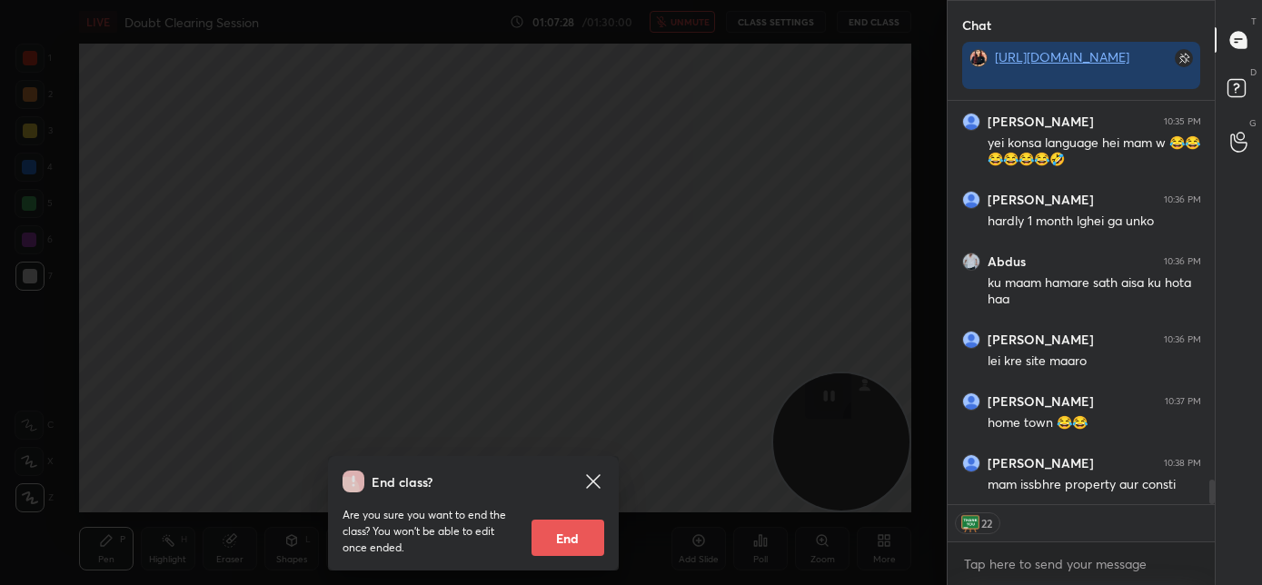
click at [598, 532] on button "End" at bounding box center [567, 538] width 73 height 36
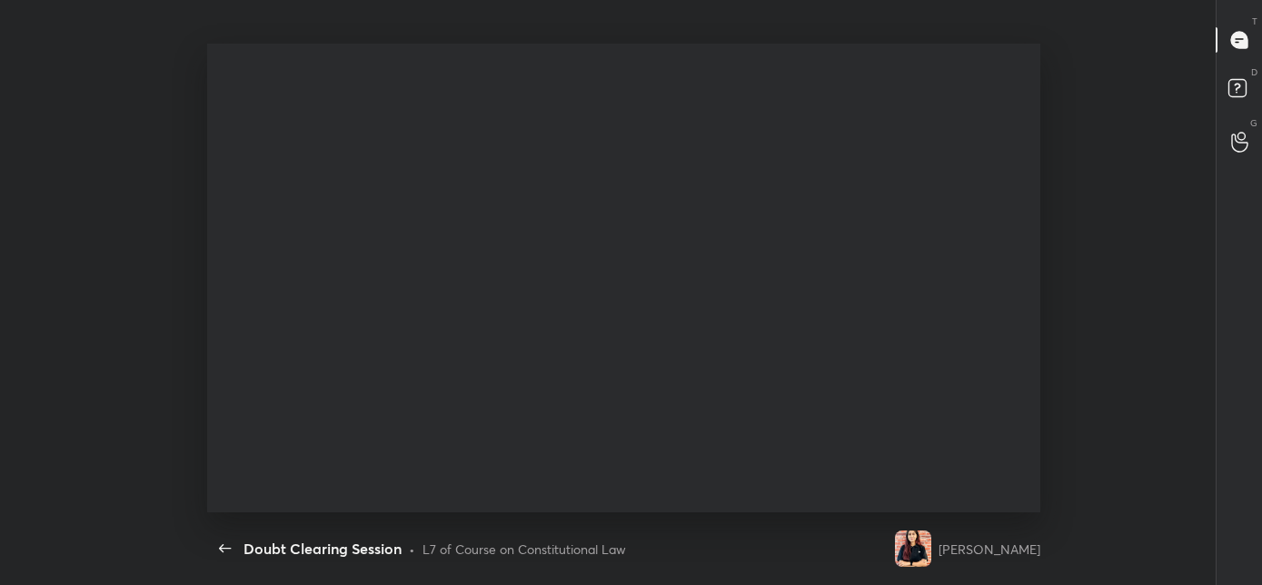
scroll to position [0, 0]
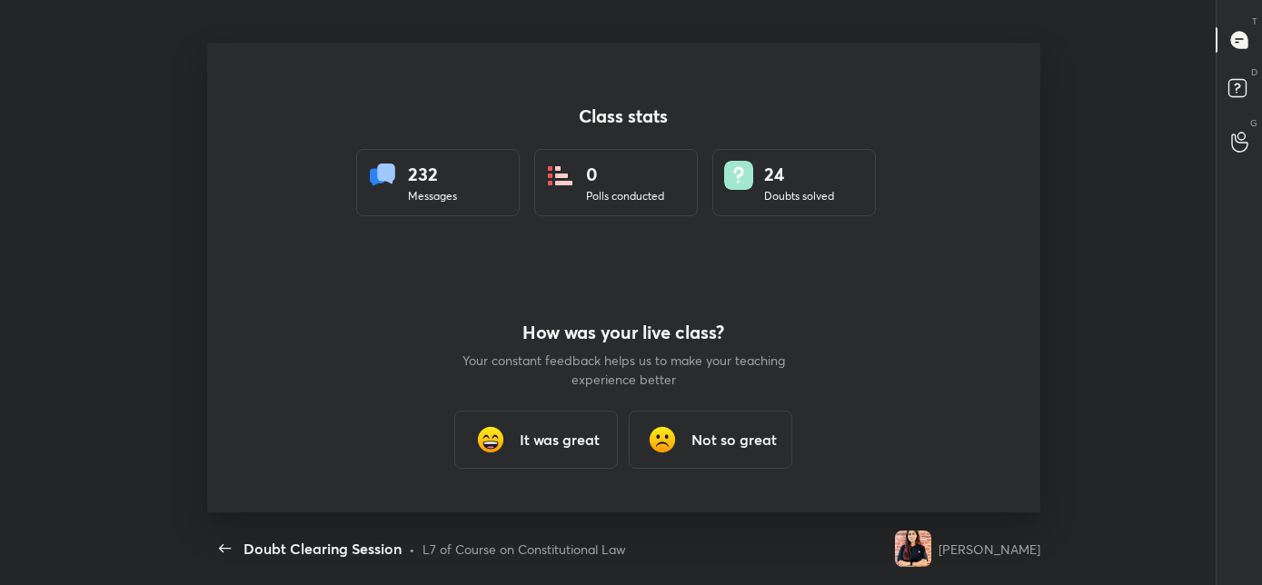
click at [510, 442] on div "It was great" at bounding box center [535, 440] width 163 height 58
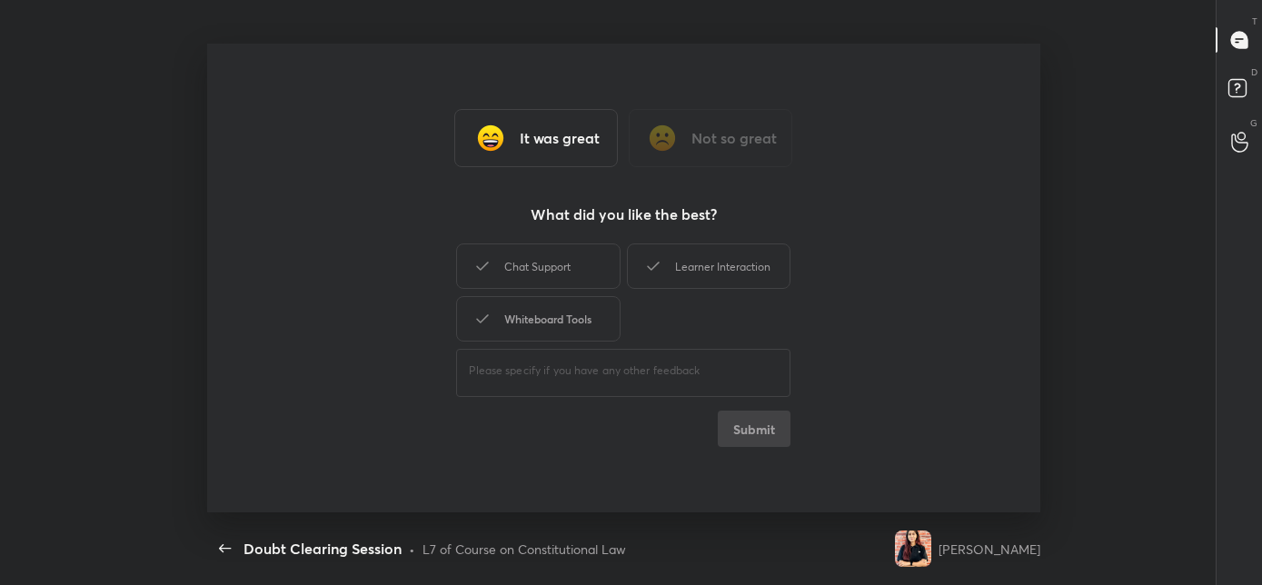
click at [537, 325] on div "Whiteboard Tools" at bounding box center [537, 318] width 163 height 45
click at [560, 274] on div "Chat Support" at bounding box center [537, 265] width 163 height 45
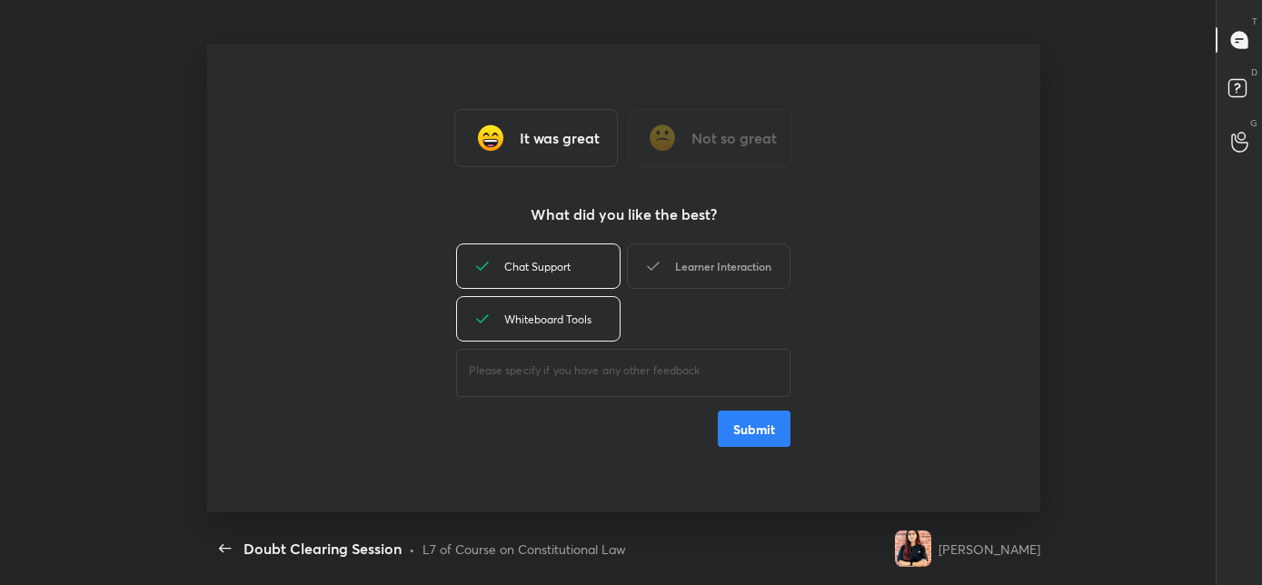
click at [662, 266] on icon at bounding box center [653, 266] width 22 height 22
click at [730, 418] on button "Submit" at bounding box center [754, 429] width 73 height 36
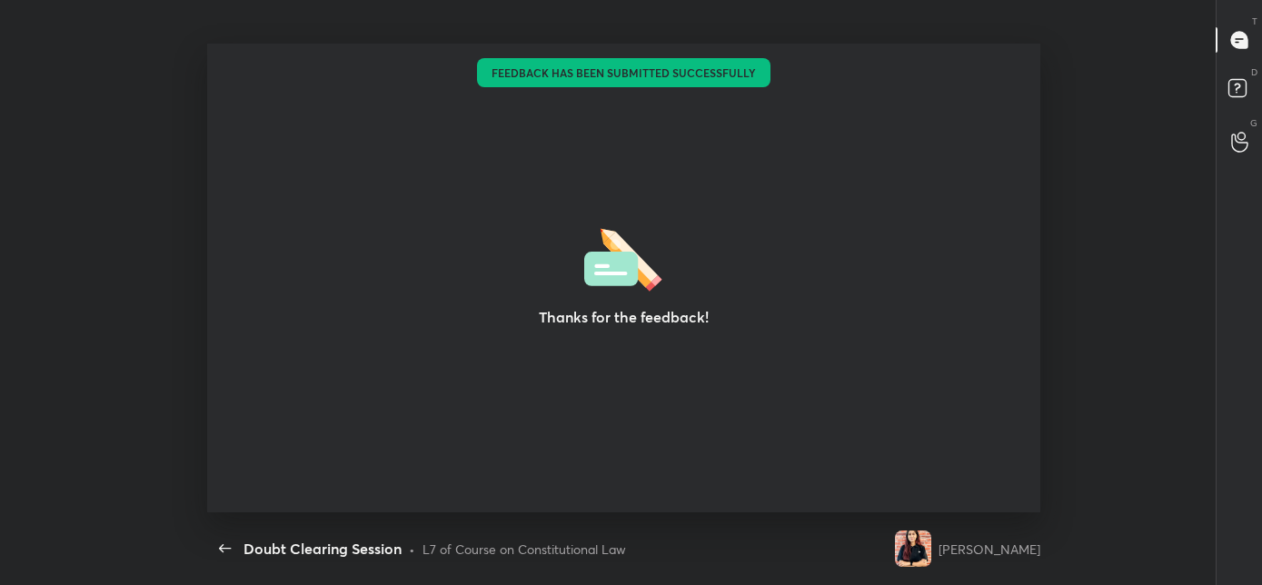
type textarea "x"
